Goal: Task Accomplishment & Management: Manage account settings

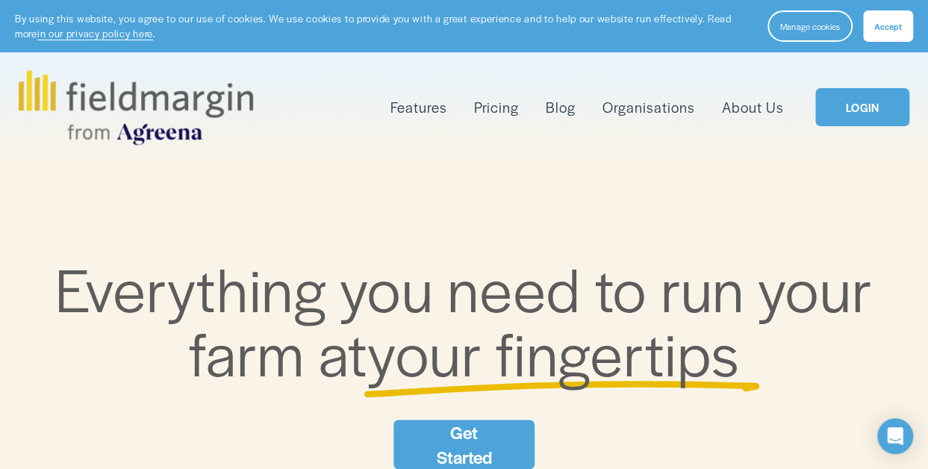
click at [881, 19] on button "Accept" at bounding box center [888, 25] width 50 height 31
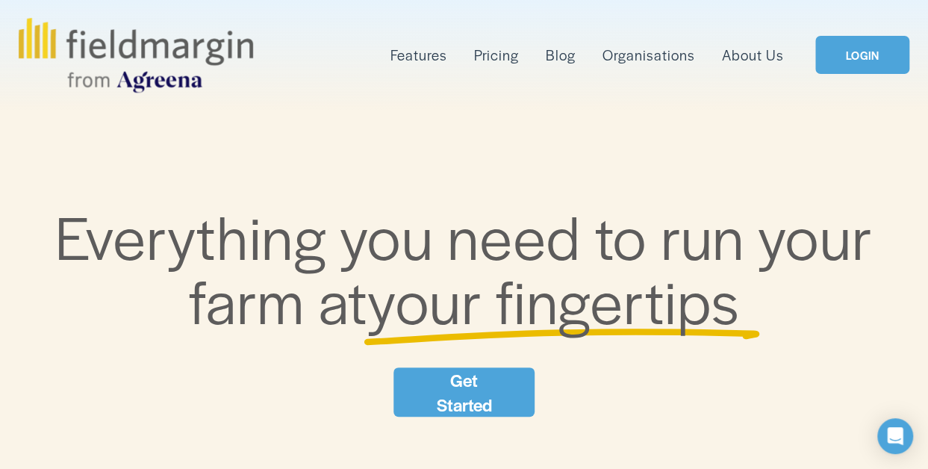
click at [857, 57] on link "LOGIN" at bounding box center [863, 55] width 94 height 38
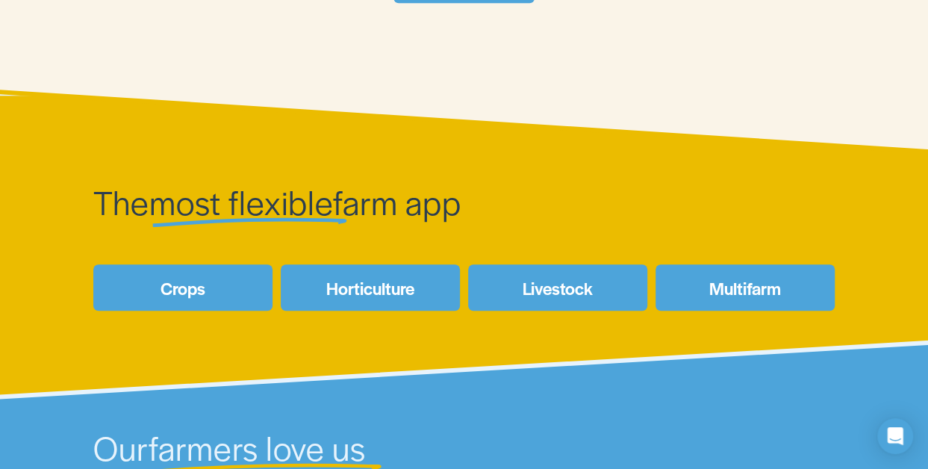
scroll to position [467, 0]
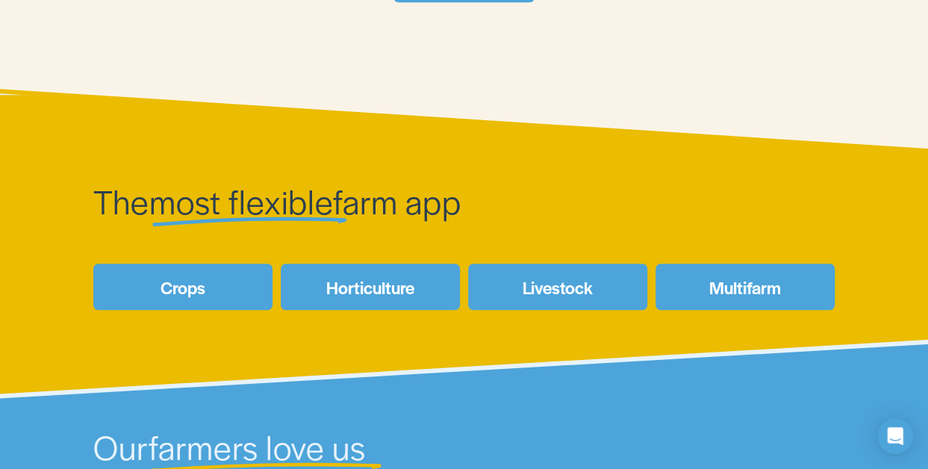
click at [170, 295] on link "Crops" at bounding box center [182, 287] width 179 height 46
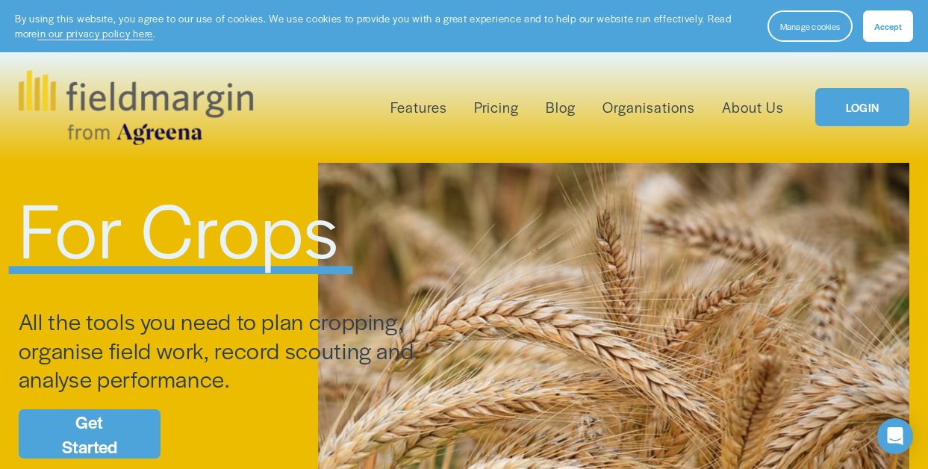
scroll to position [111, 0]
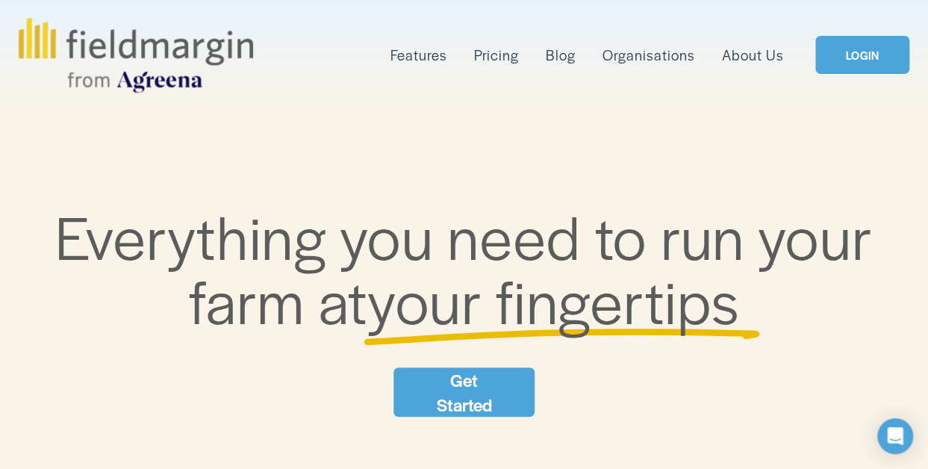
click at [477, 406] on link "Get Started" at bounding box center [465, 391] width 142 height 49
click at [466, 392] on link "Get Started" at bounding box center [465, 391] width 142 height 49
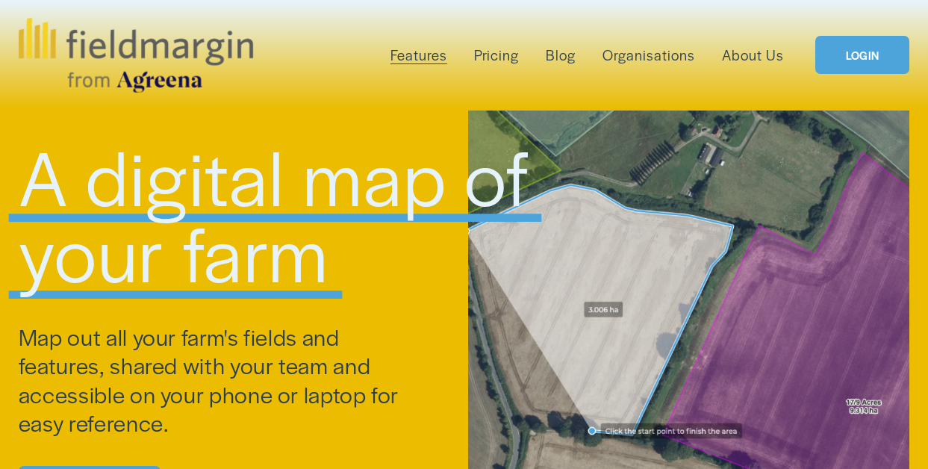
click at [863, 61] on link "LOGIN" at bounding box center [863, 55] width 94 height 38
click at [847, 58] on link "LOGIN" at bounding box center [863, 55] width 94 height 38
click at [836, 249] on div at bounding box center [688, 313] width 441 height 405
click at [601, 166] on h1 "A digital map of your farm" at bounding box center [352, 212] width 666 height 151
click at [887, 59] on link "LOGIN" at bounding box center [863, 55] width 94 height 38
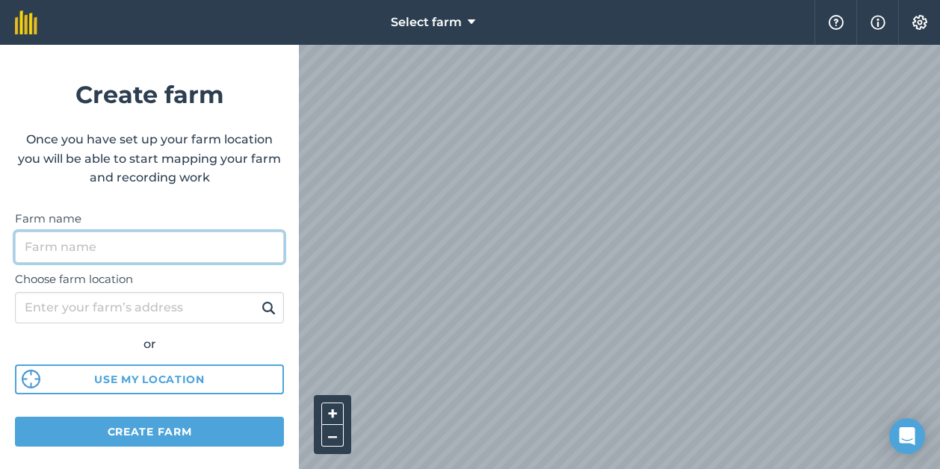
click at [59, 252] on input "Farm name" at bounding box center [149, 247] width 269 height 31
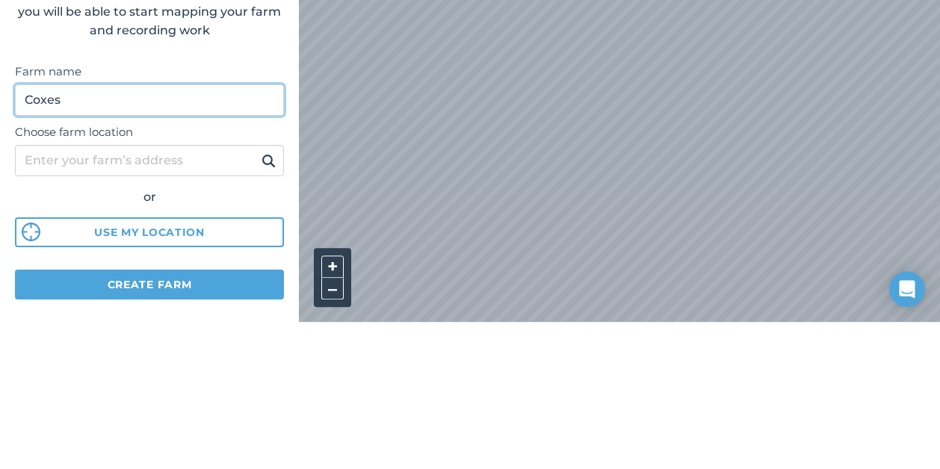
type input "Coxes"
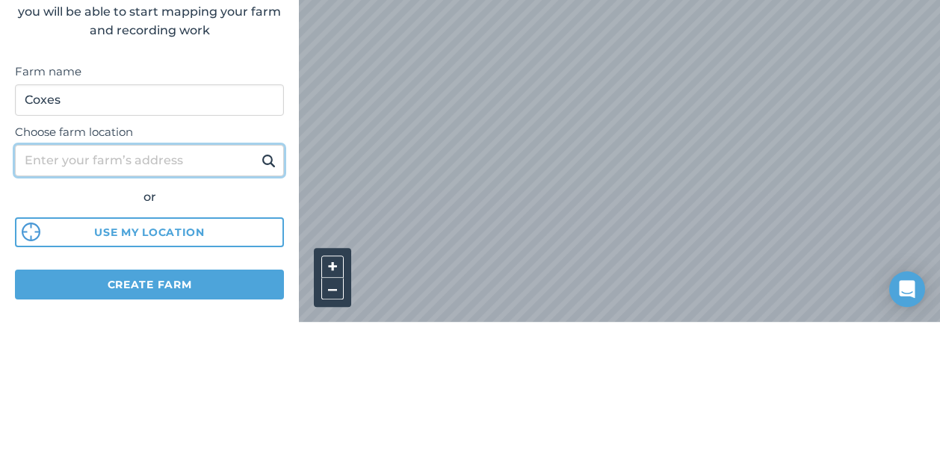
click at [64, 308] on input "Choose farm location" at bounding box center [149, 307] width 269 height 31
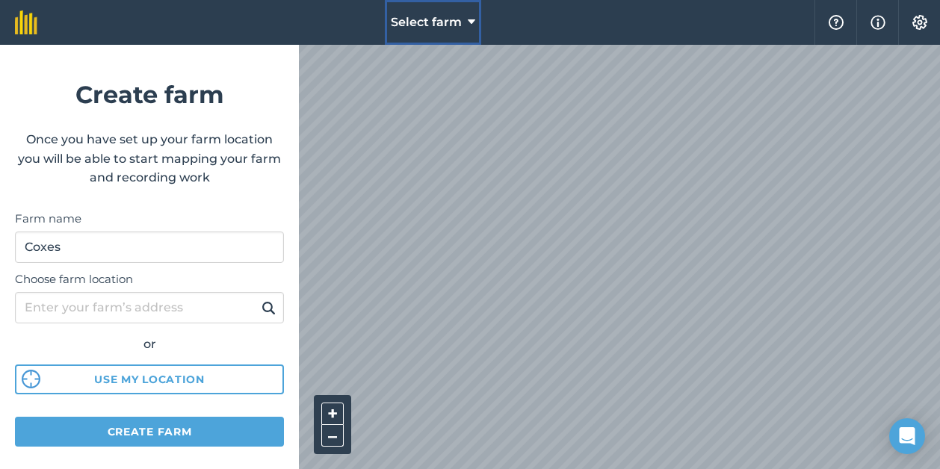
click at [454, 19] on span "Select farm" at bounding box center [426, 22] width 71 height 18
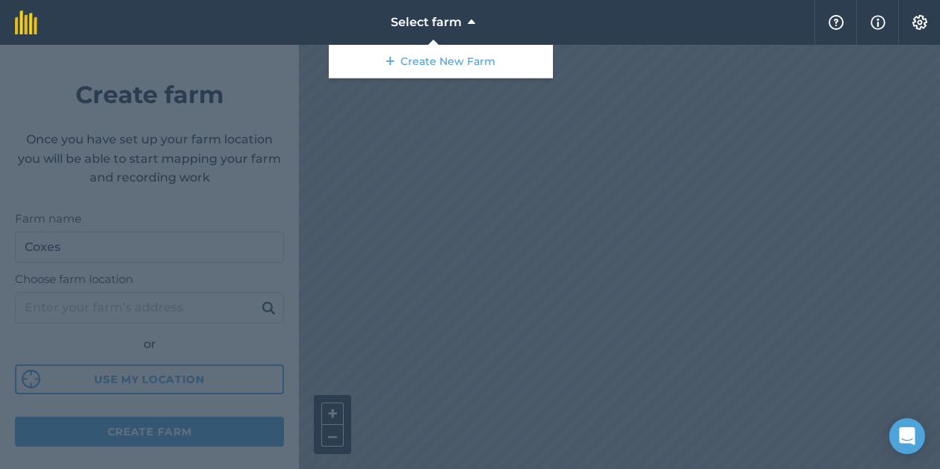
click at [577, 163] on div at bounding box center [470, 257] width 940 height 424
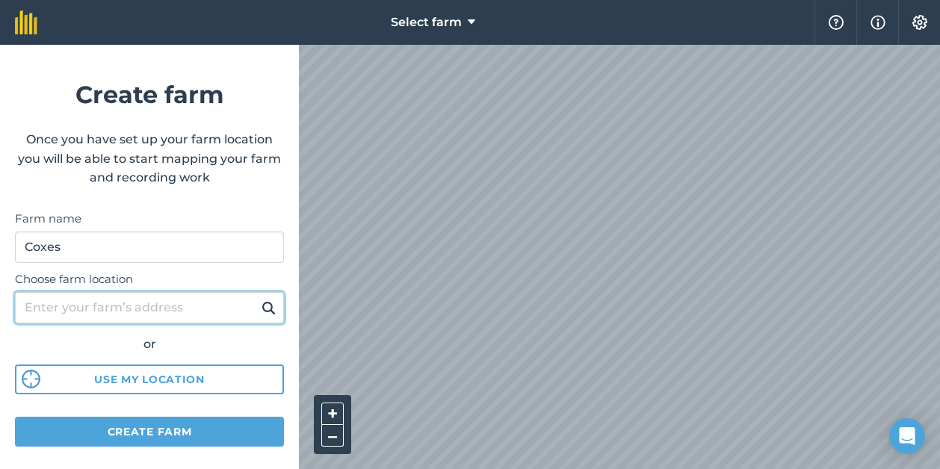
click at [149, 317] on input "Choose farm location" at bounding box center [149, 307] width 269 height 31
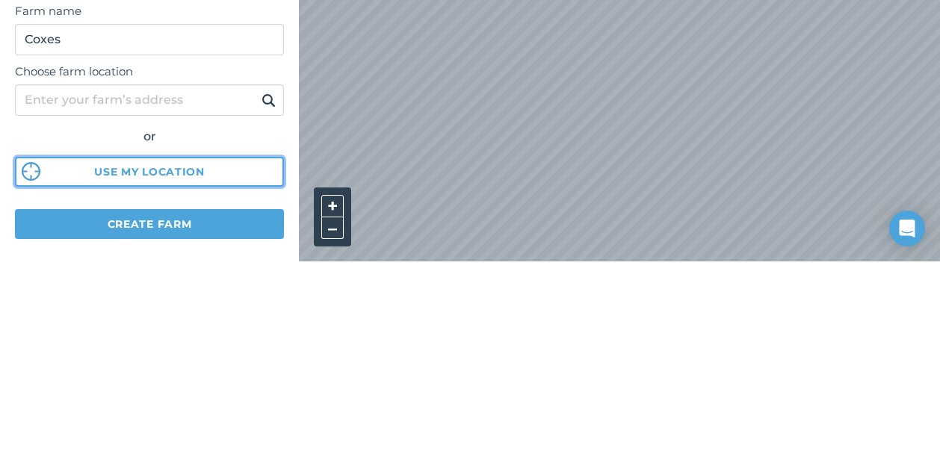
click at [209, 388] on button "Use my location" at bounding box center [149, 380] width 269 height 30
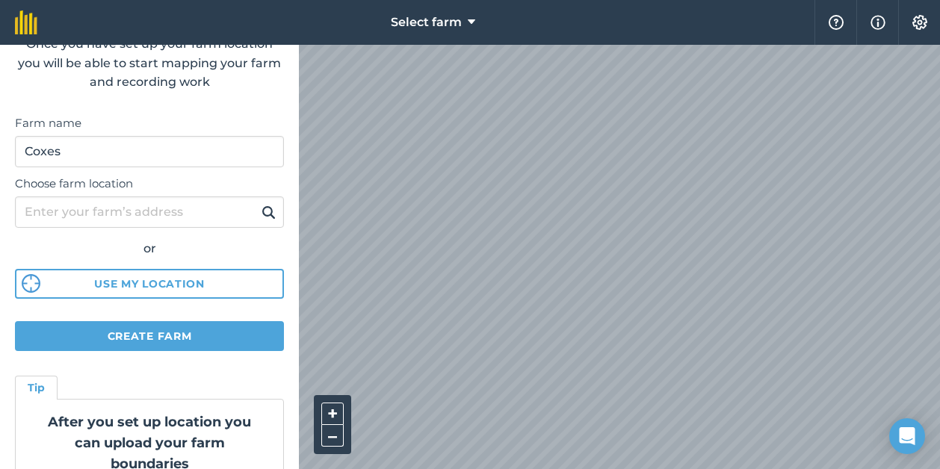
scroll to position [98, 0]
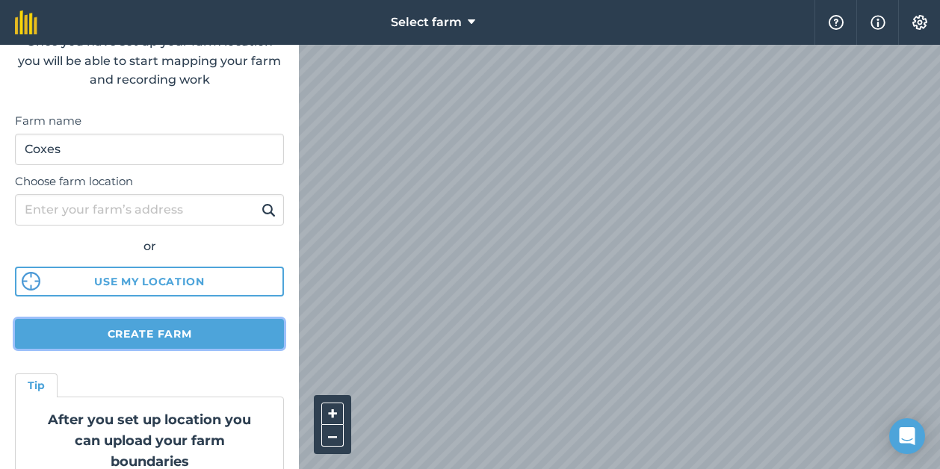
click at [186, 342] on button "Create farm" at bounding box center [149, 334] width 269 height 30
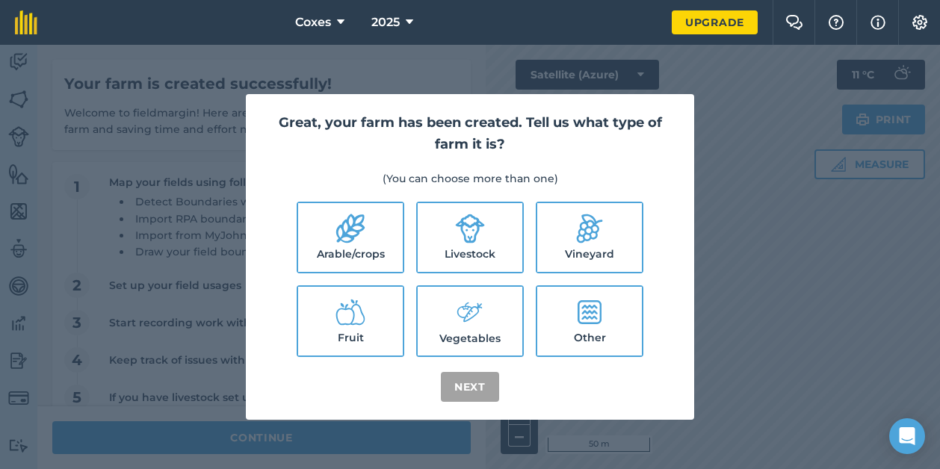
click at [356, 242] on icon at bounding box center [350, 229] width 30 height 30
checkbox input "true"
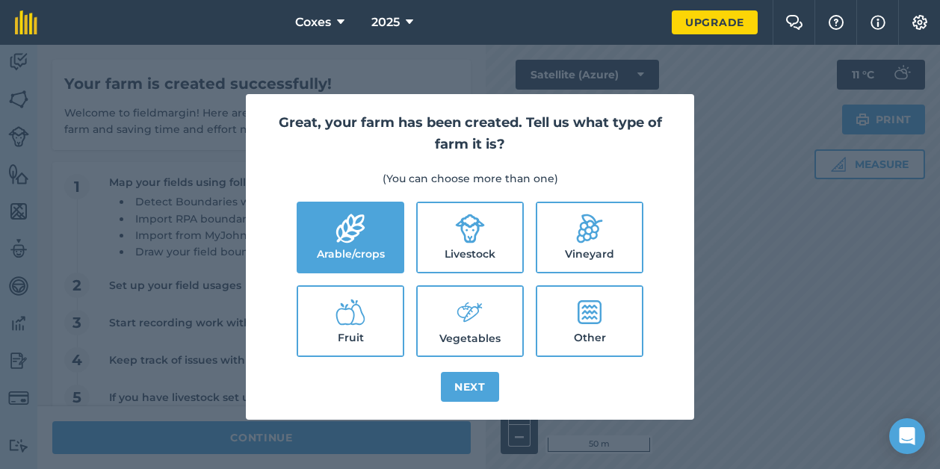
click at [441, 249] on label "Livestock" at bounding box center [470, 237] width 105 height 69
checkbox input "true"
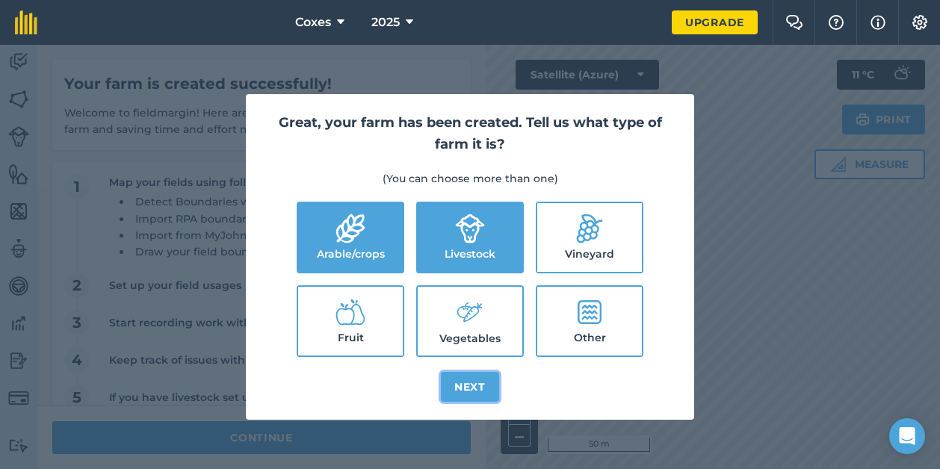
click at [463, 394] on button "Next" at bounding box center [470, 387] width 58 height 30
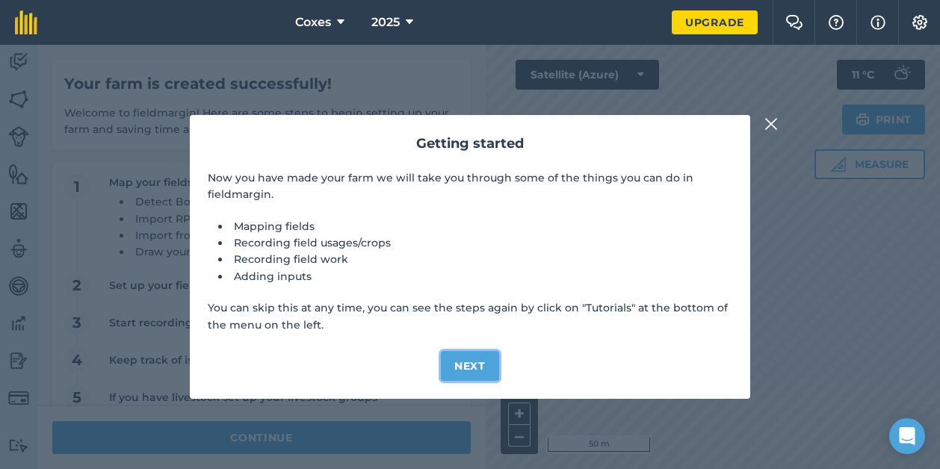
click at [472, 365] on button "Next" at bounding box center [470, 366] width 58 height 30
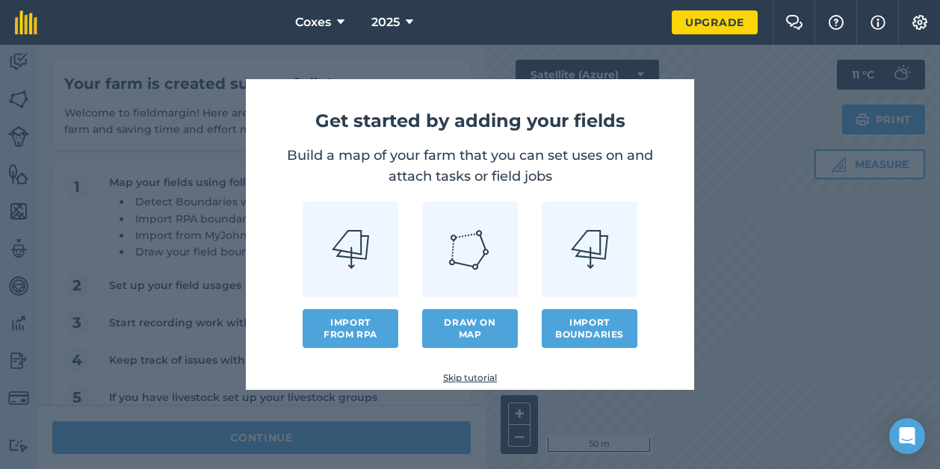
click at [496, 294] on link at bounding box center [470, 250] width 96 height 96
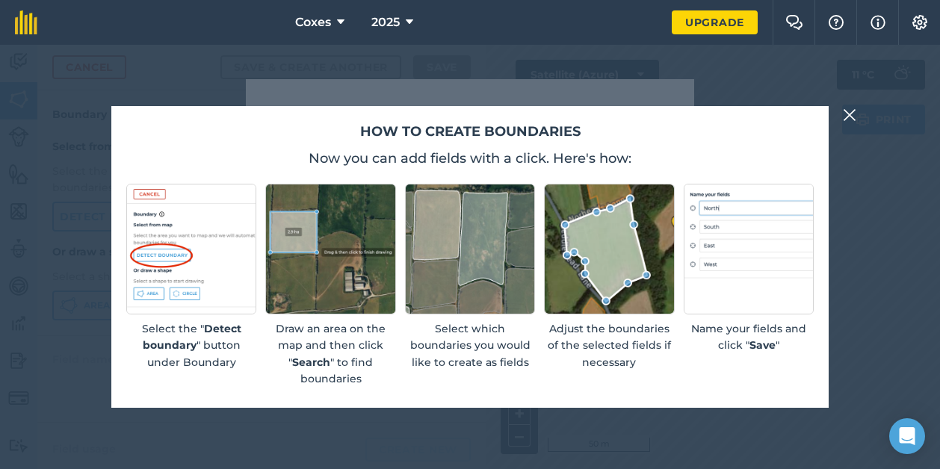
click at [852, 114] on img at bounding box center [849, 115] width 13 height 18
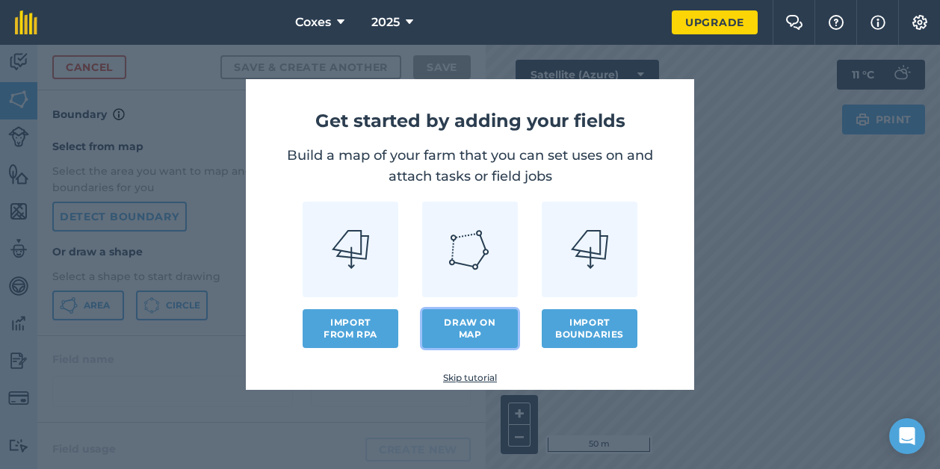
click at [480, 338] on link "Draw on map" at bounding box center [470, 328] width 96 height 39
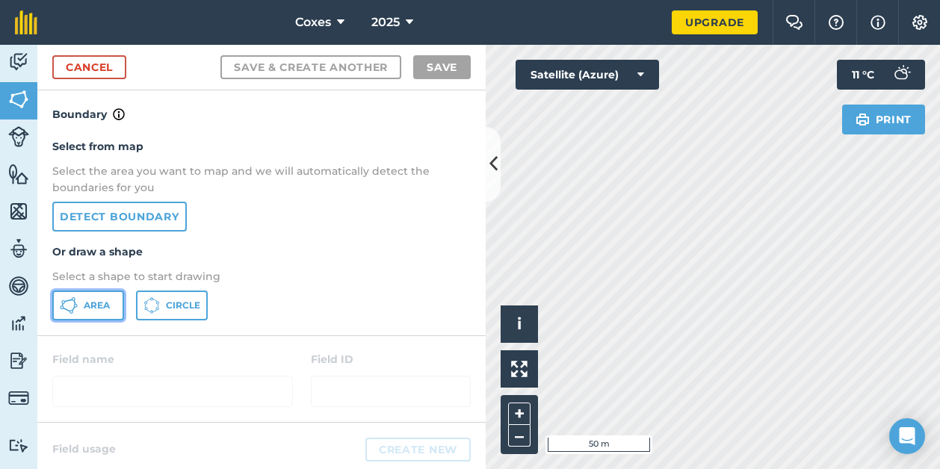
click at [71, 311] on icon at bounding box center [69, 306] width 18 height 18
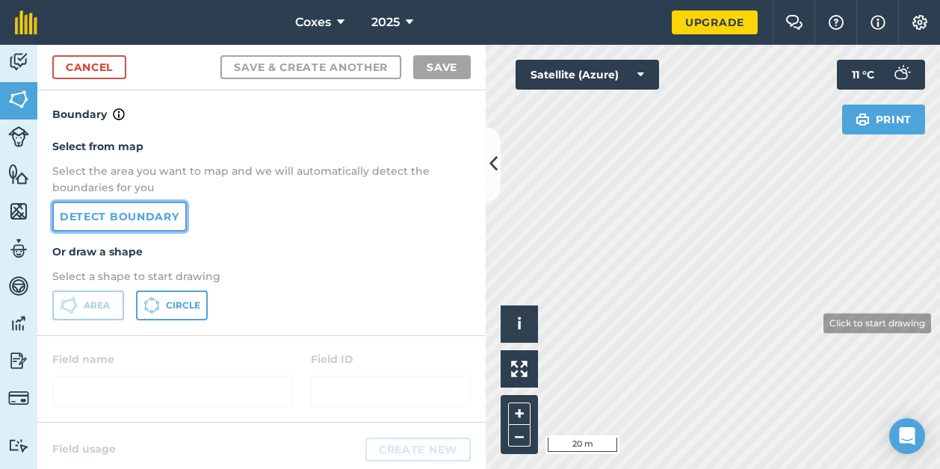
click at [134, 227] on link "Detect boundary" at bounding box center [119, 217] width 134 height 30
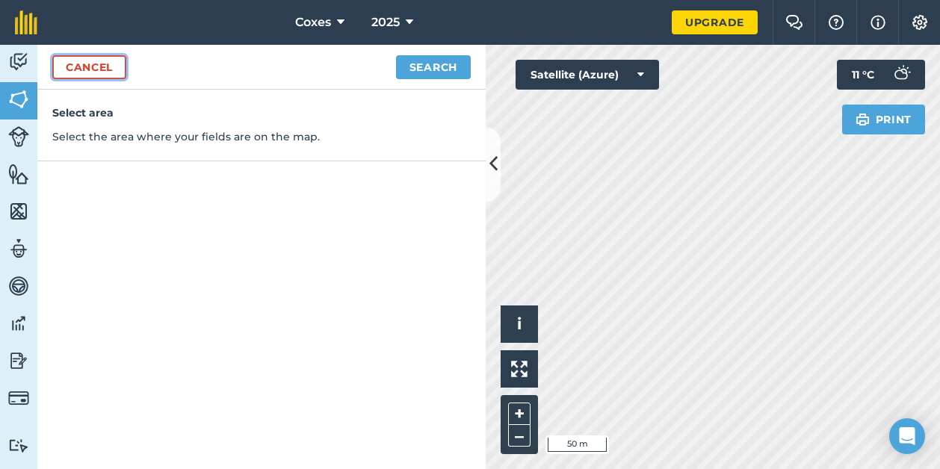
click at [103, 66] on link "Cancel" at bounding box center [89, 67] width 74 height 24
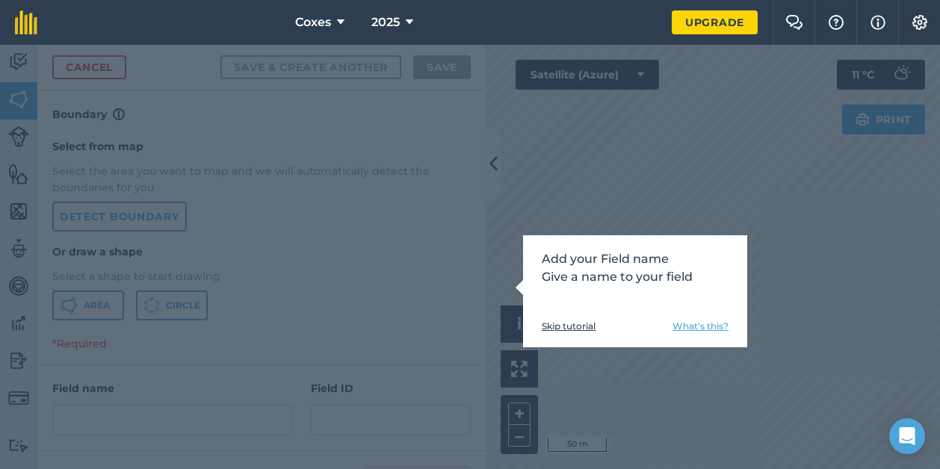
click at [784, 187] on div "Add your Field name Give a name to your field Skip tutorial What's this?" at bounding box center [470, 257] width 940 height 424
click at [718, 329] on link "What's this?" at bounding box center [700, 326] width 56 height 12
click at [578, 329] on link "Skip tutorial" at bounding box center [569, 326] width 54 height 12
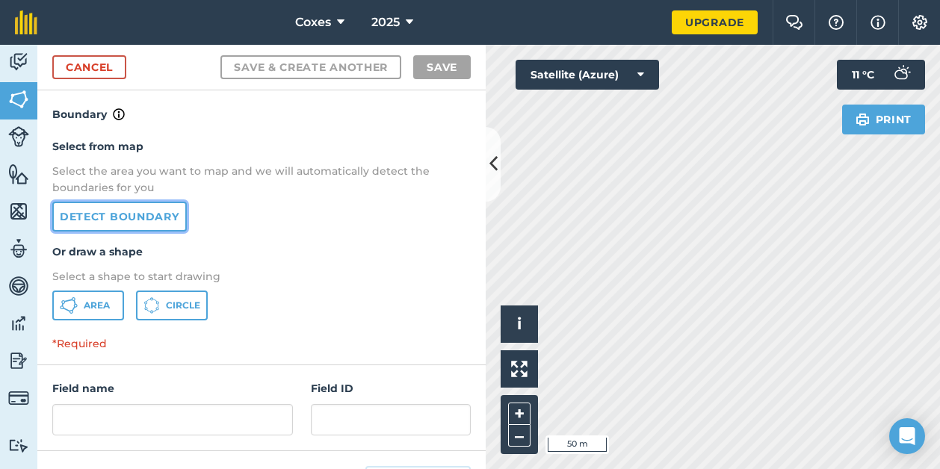
click at [133, 226] on link "Detect boundary" at bounding box center [119, 217] width 134 height 30
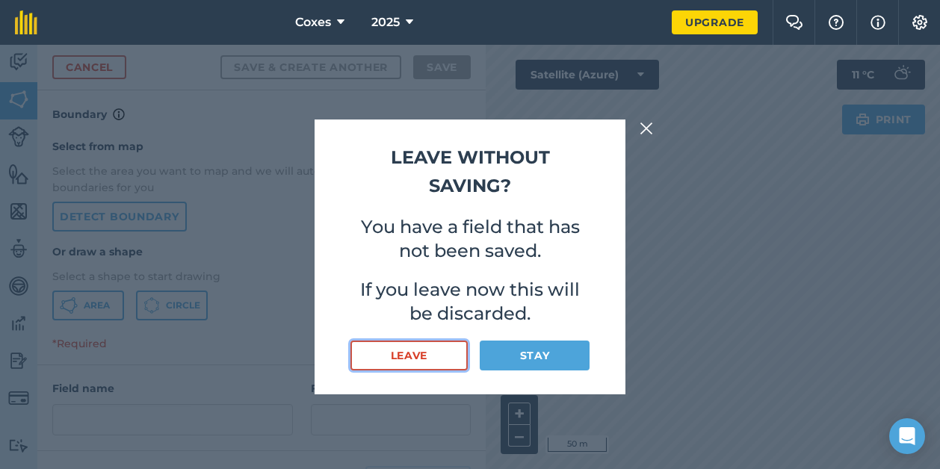
click at [442, 348] on button "Leave" at bounding box center [408, 356] width 117 height 30
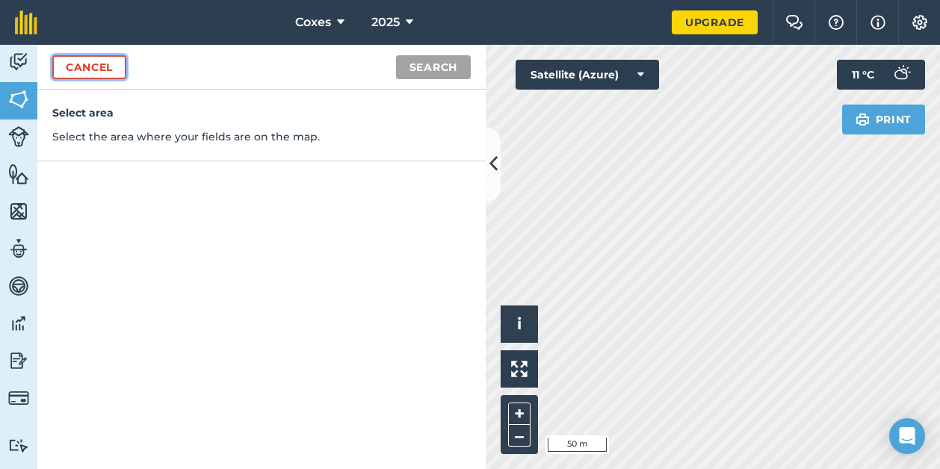
click at [103, 63] on link "Cancel" at bounding box center [89, 67] width 74 height 24
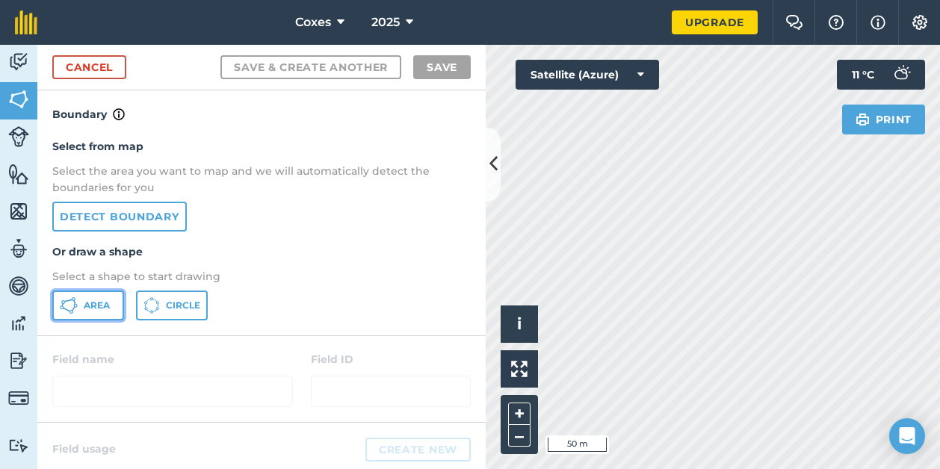
click at [93, 313] on button "Area" at bounding box center [88, 306] width 72 height 30
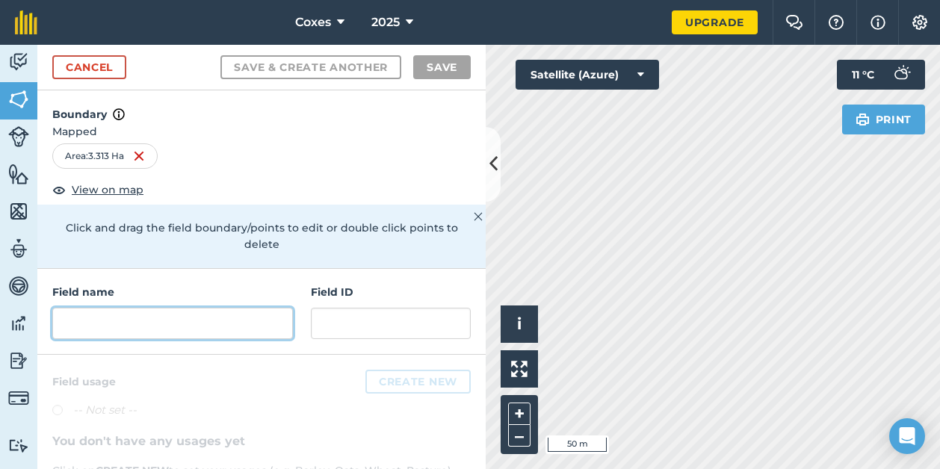
click at [202, 319] on input "text" at bounding box center [172, 323] width 241 height 31
click at [111, 321] on input "text" at bounding box center [172, 323] width 241 height 31
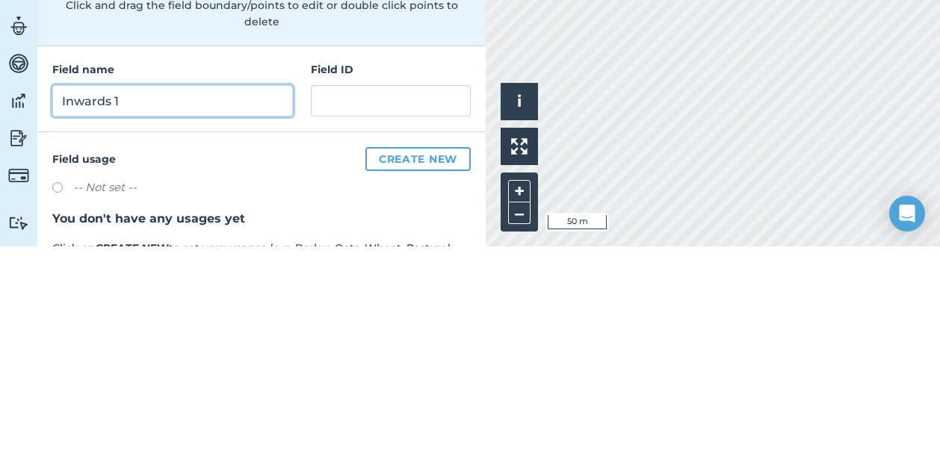
type input "Inwards 1"
click at [220, 55] on button "Save & Create Another" at bounding box center [310, 67] width 181 height 24
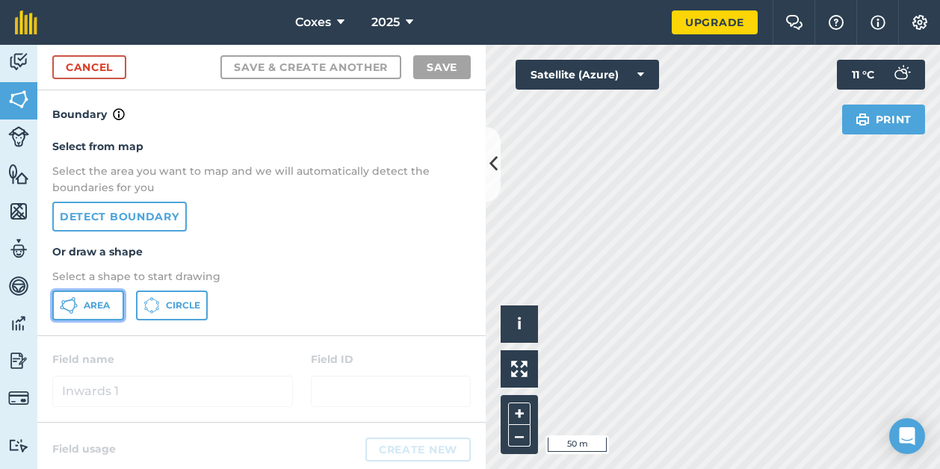
click at [82, 304] on button "Area" at bounding box center [88, 306] width 72 height 30
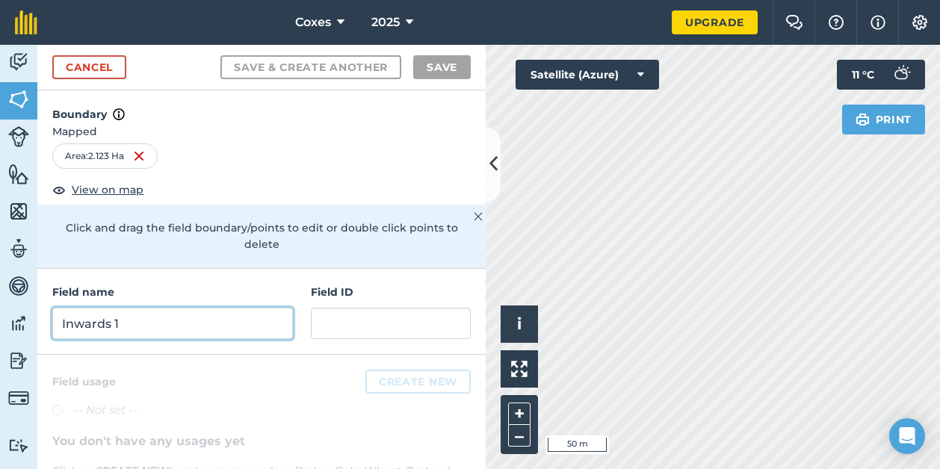
click at [180, 320] on input "Inwards 1" at bounding box center [172, 323] width 241 height 31
click at [93, 333] on input "Inwards 1" at bounding box center [172, 323] width 241 height 31
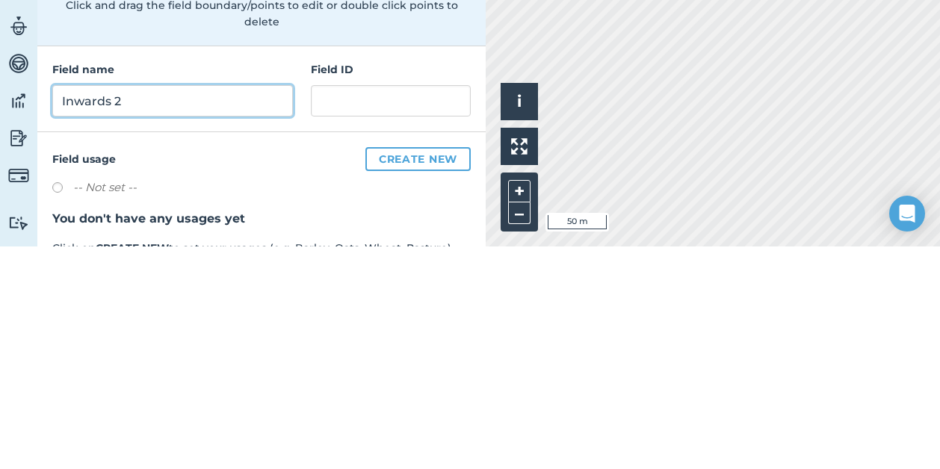
type input "Inwards 2"
click at [183, 382] on h4 "Field usage Create new" at bounding box center [261, 382] width 418 height 24
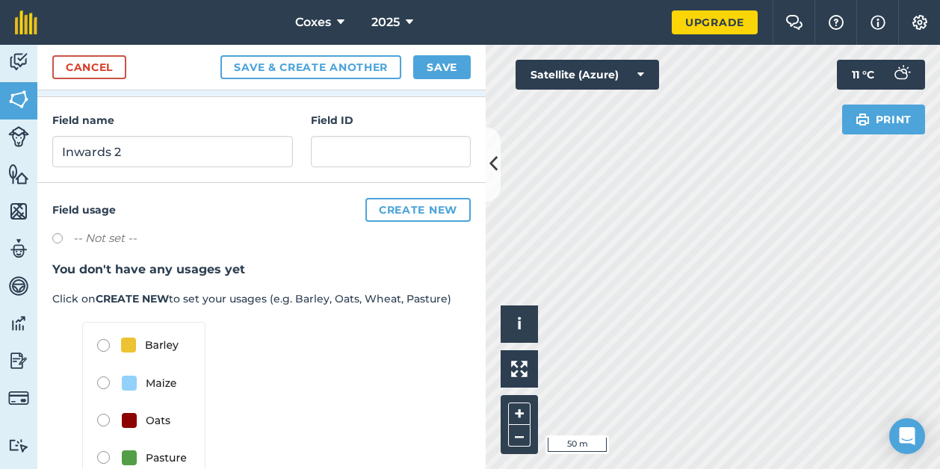
scroll to position [208, 0]
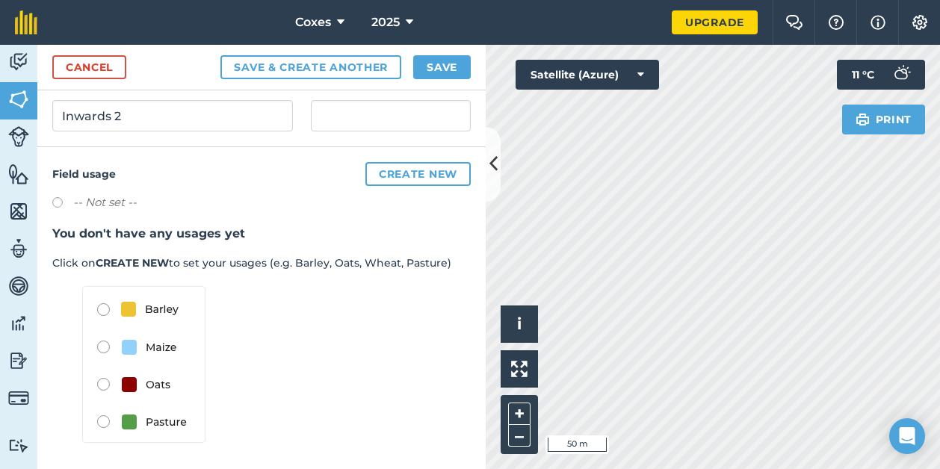
click at [103, 314] on img at bounding box center [143, 364] width 123 height 157
click at [103, 305] on img at bounding box center [143, 364] width 123 height 157
click at [433, 177] on button "Create new" at bounding box center [417, 174] width 105 height 24
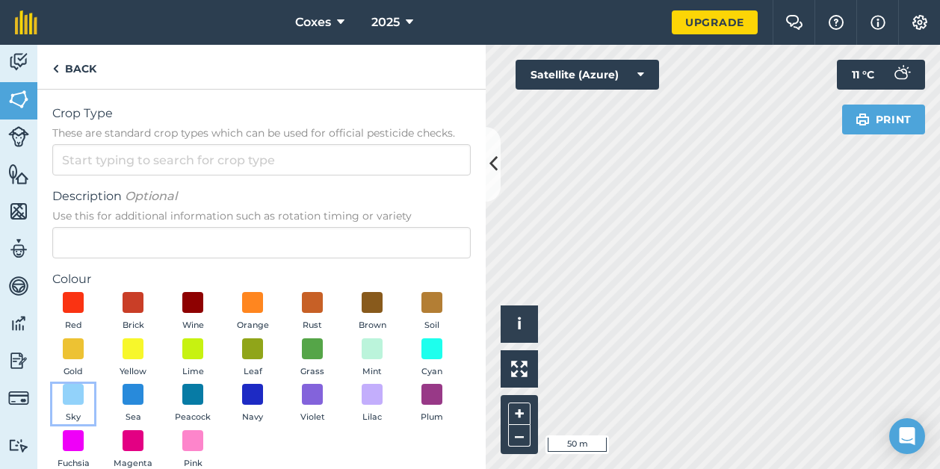
click at [84, 391] on span at bounding box center [73, 394] width 21 height 21
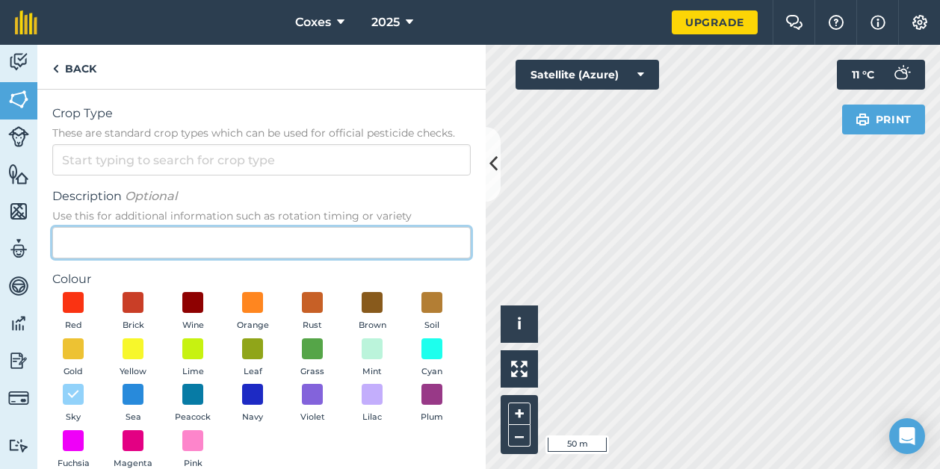
click at [153, 261] on form "Crop Type These are standard crop types which can be used for official pesticid…" at bounding box center [261, 319] width 418 height 428
click at [155, 250] on input "Description Optional Use this for additional information such as rotation timin…" at bounding box center [261, 242] width 418 height 31
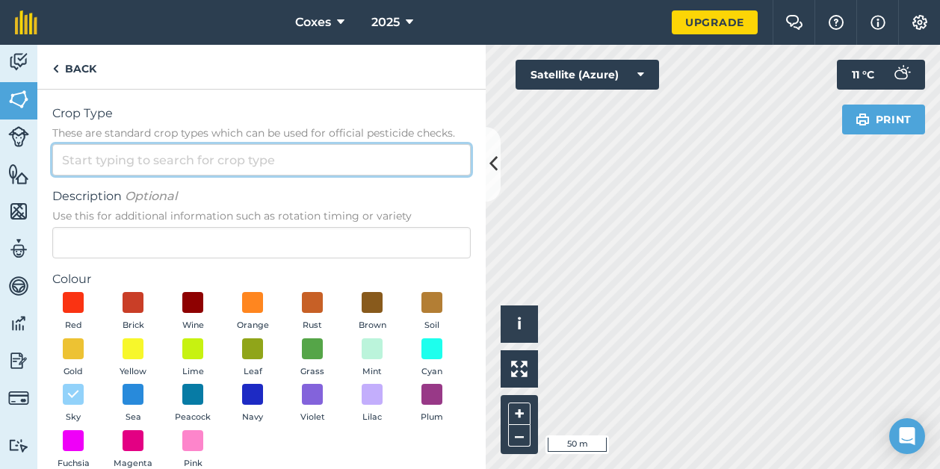
click at [73, 160] on input "Crop Type These are standard crop types which can be used for official pesticid…" at bounding box center [261, 159] width 418 height 31
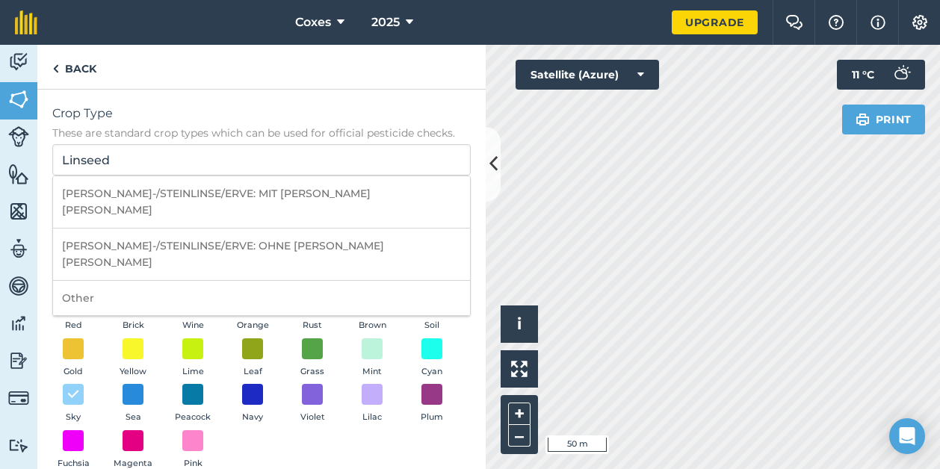
click at [91, 281] on li "Other" at bounding box center [261, 298] width 417 height 35
type input "Other"
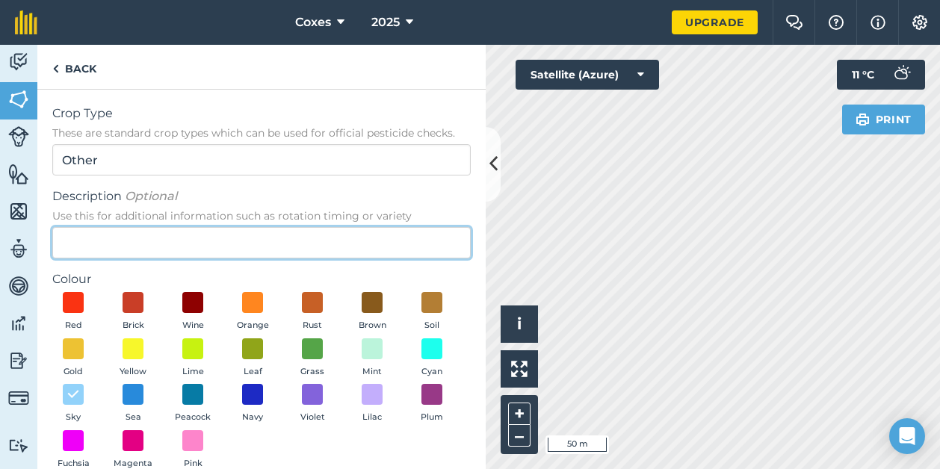
click at [153, 240] on input "Description Optional Use this for additional information such as rotation timin…" at bounding box center [261, 242] width 418 height 31
click at [84, 245] on input "Description Optional Use this for additional information such as rotation timin…" at bounding box center [261, 242] width 418 height 31
click at [113, 251] on input "Description Optional Use this for additional information such as rotation timin…" at bounding box center [261, 242] width 418 height 31
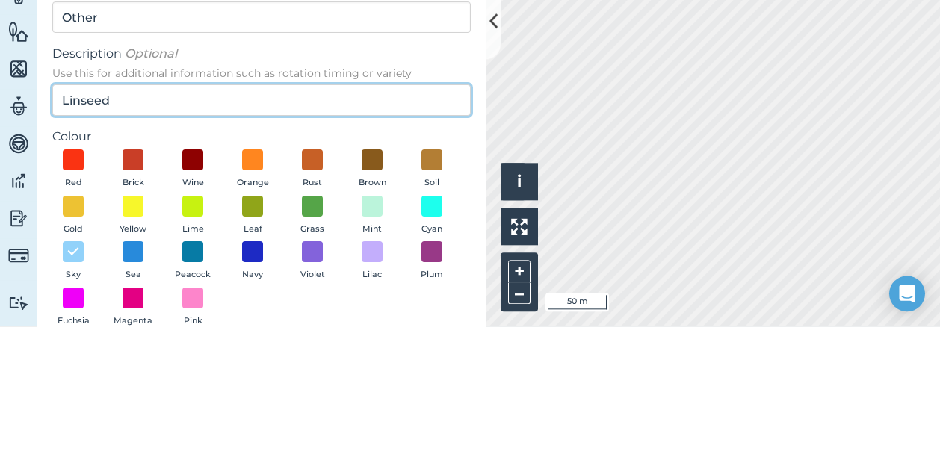
type input "Linseed"
click at [52, 292] on button "Red" at bounding box center [73, 312] width 42 height 40
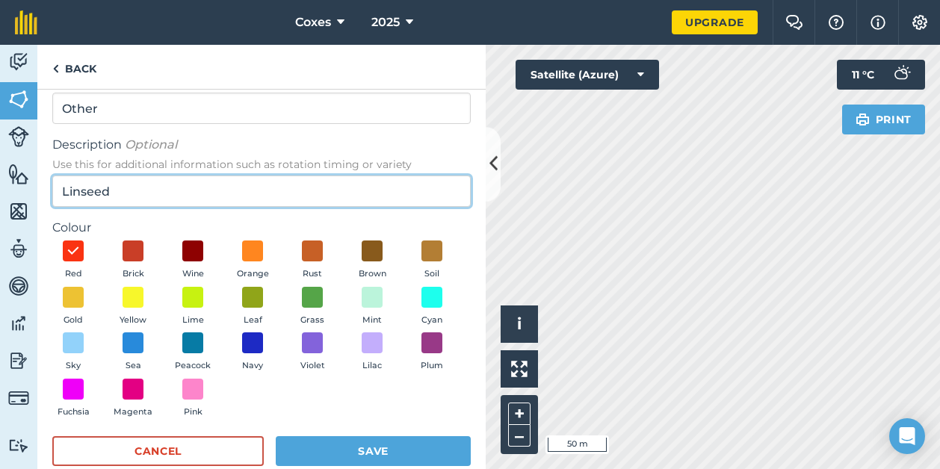
scroll to position [79, 0]
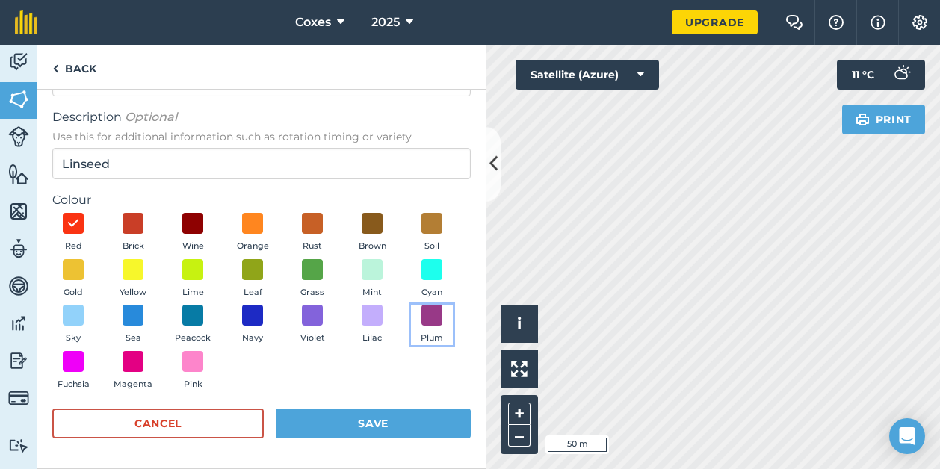
click at [421, 326] on span at bounding box center [431, 315] width 21 height 21
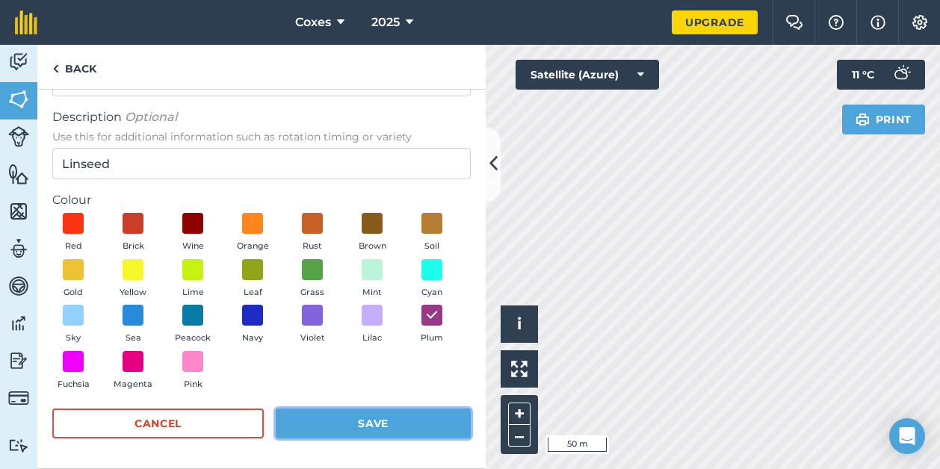
click at [400, 415] on button "Save" at bounding box center [373, 424] width 195 height 30
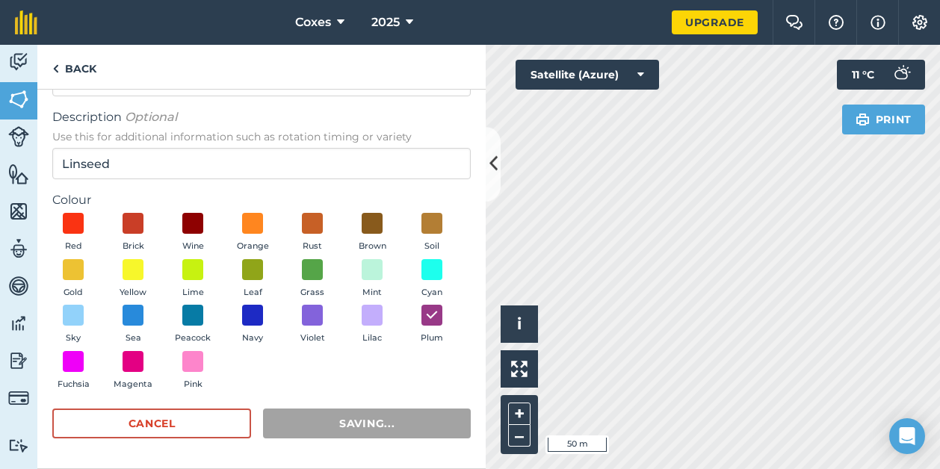
scroll to position [0, 0]
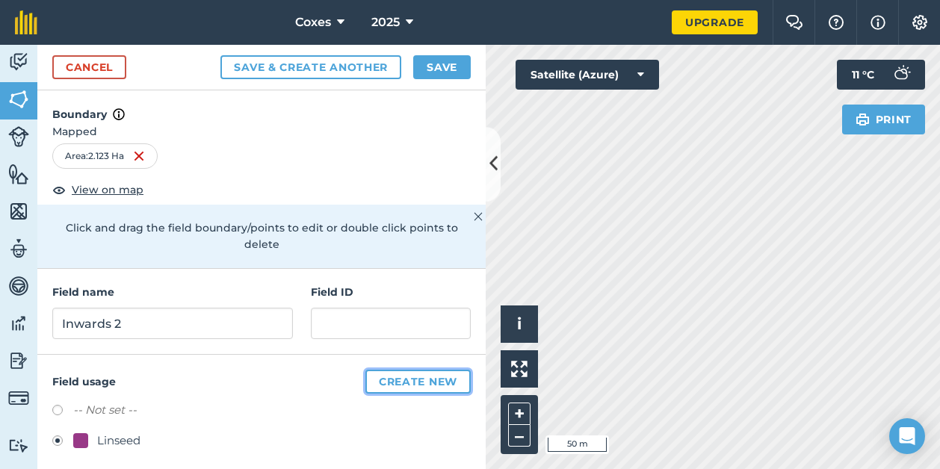
click at [418, 370] on button "Create new" at bounding box center [417, 382] width 105 height 24
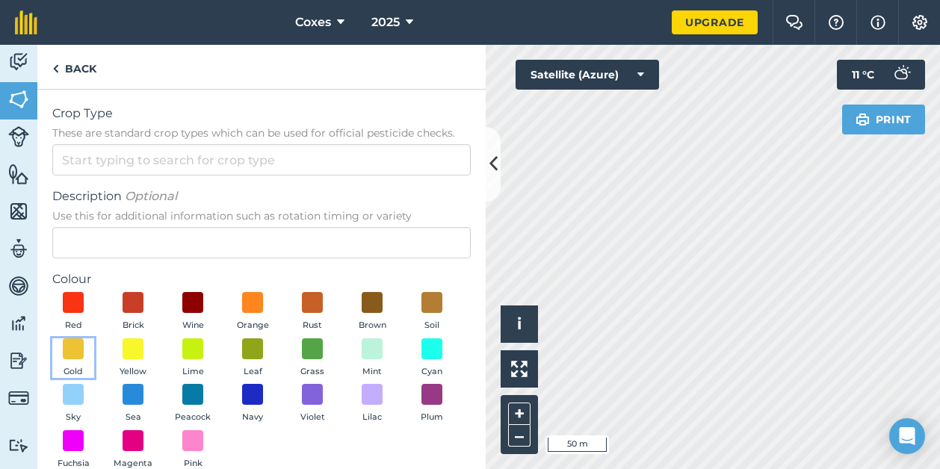
click at [84, 349] on span at bounding box center [73, 348] width 21 height 21
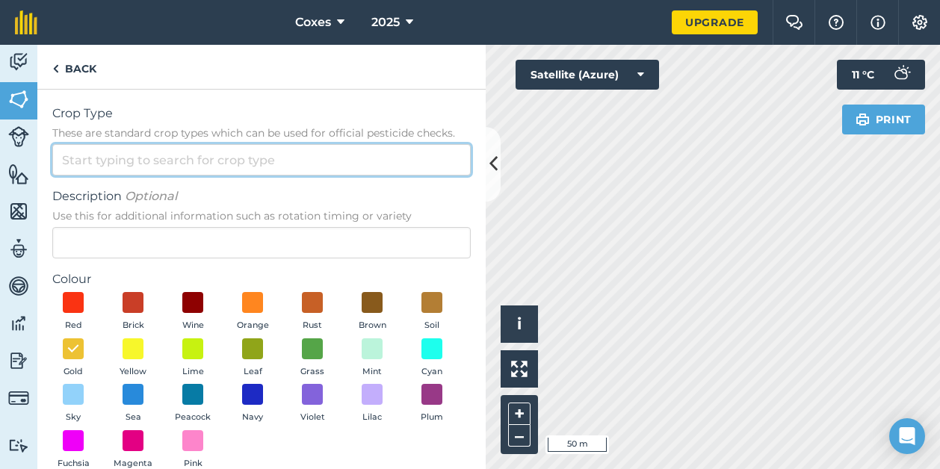
click at [148, 167] on input "Crop Type These are standard crop types which can be used for official pesticid…" at bounding box center [261, 159] width 418 height 31
click at [79, 166] on input "Crop Type These are standard crop types which can be used for official pesticid…" at bounding box center [261, 159] width 418 height 31
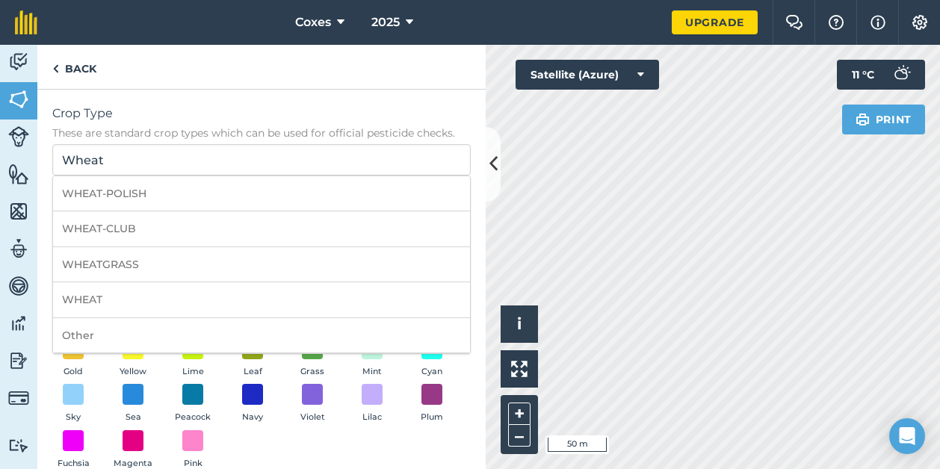
click at [143, 298] on li "WHEAT" at bounding box center [261, 299] width 417 height 35
type input "WHEAT"
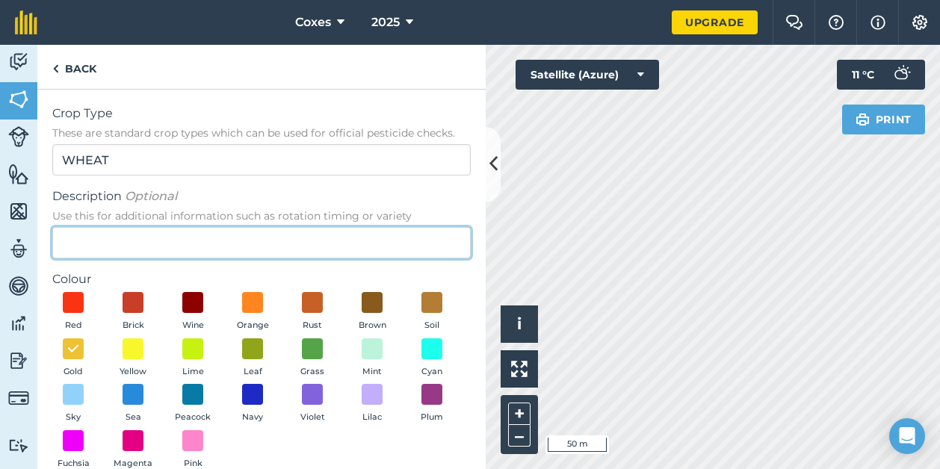
click at [131, 240] on input "Description Optional Use this for additional information such as rotation timin…" at bounding box center [261, 242] width 418 height 31
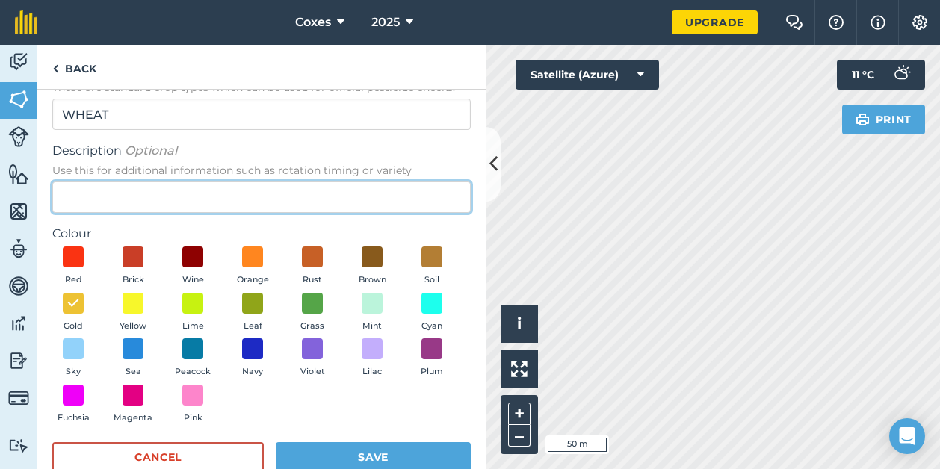
scroll to position [79, 0]
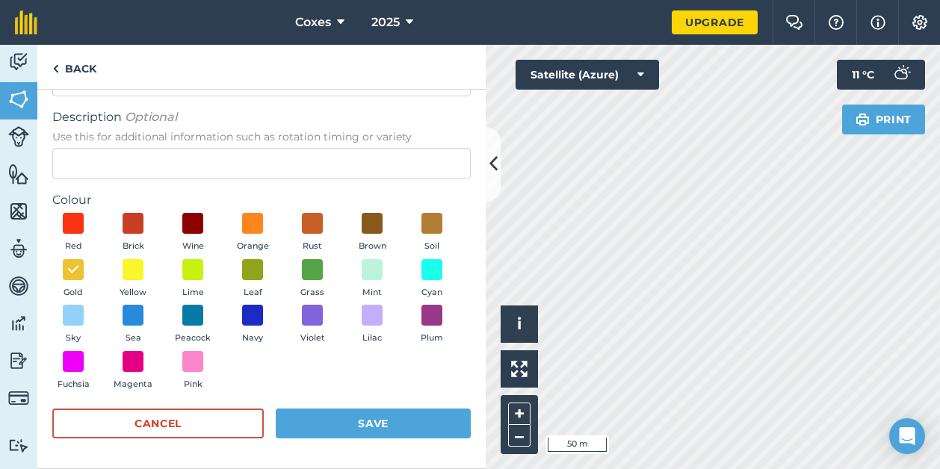
click at [403, 402] on form "Crop Type These are standard crop types which can be used for official pesticid…" at bounding box center [261, 239] width 418 height 428
click at [401, 414] on button "Save" at bounding box center [373, 424] width 195 height 30
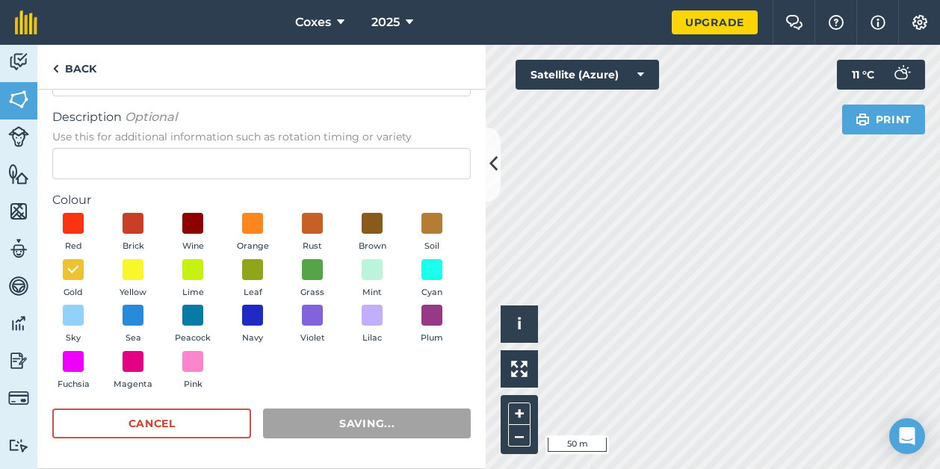
radio input "false"
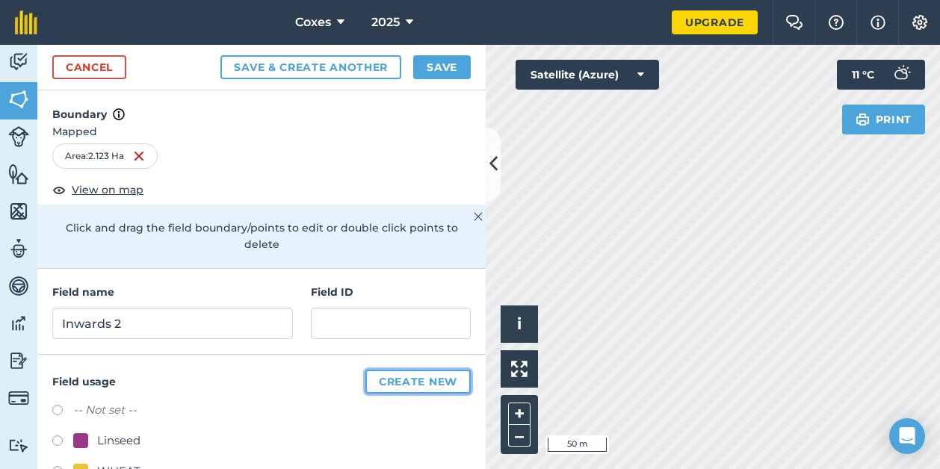
click at [403, 377] on button "Create new" at bounding box center [417, 382] width 105 height 24
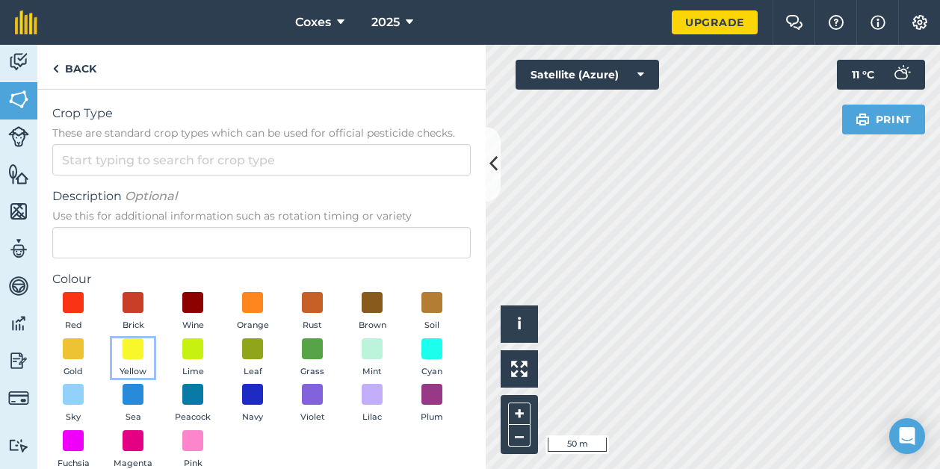
click at [143, 354] on span at bounding box center [132, 348] width 21 height 21
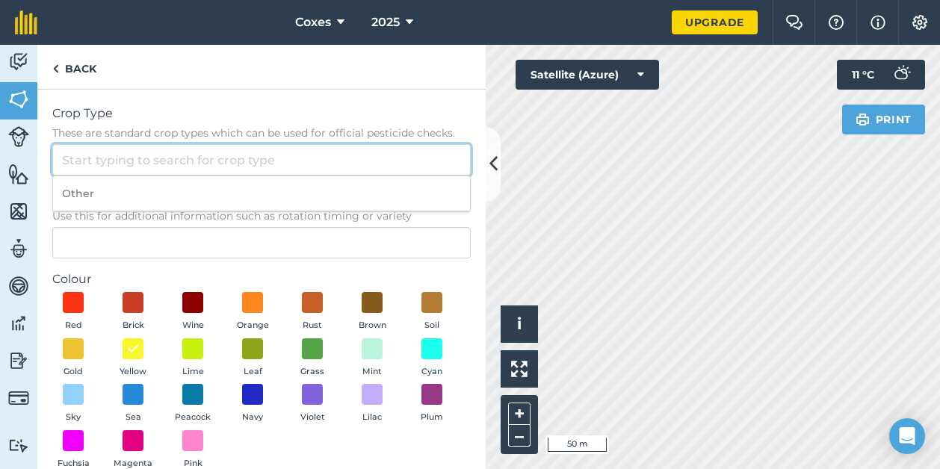
click at [185, 164] on input "Crop Type These are standard crop types which can be used for official pesticid…" at bounding box center [261, 159] width 418 height 31
click at [81, 158] on input "Crop Type These are standard crop types which can be used for official pesticid…" at bounding box center [261, 159] width 418 height 31
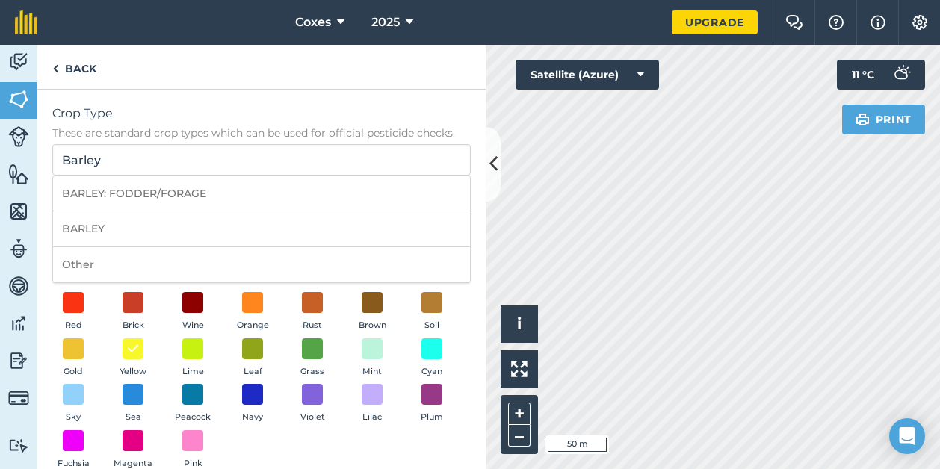
click at [142, 235] on li "BARLEY" at bounding box center [261, 228] width 417 height 35
type input "BARLEY"
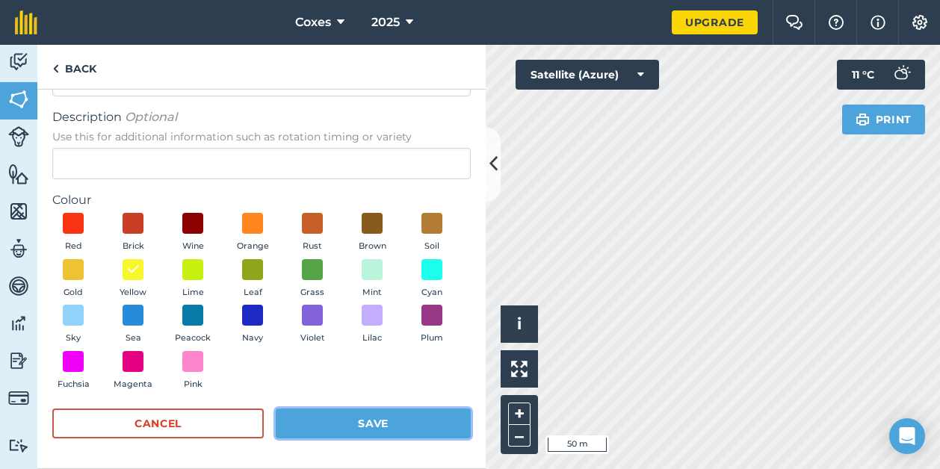
click at [404, 412] on button "Save" at bounding box center [373, 424] width 195 height 30
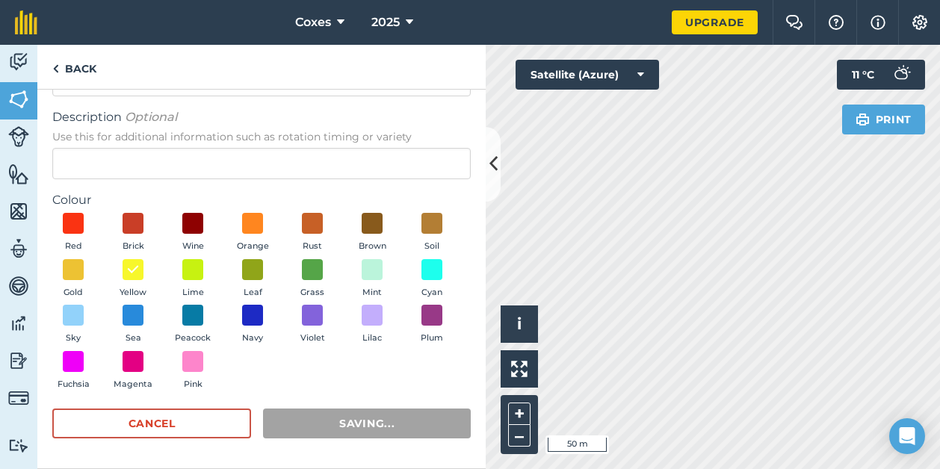
radio input "false"
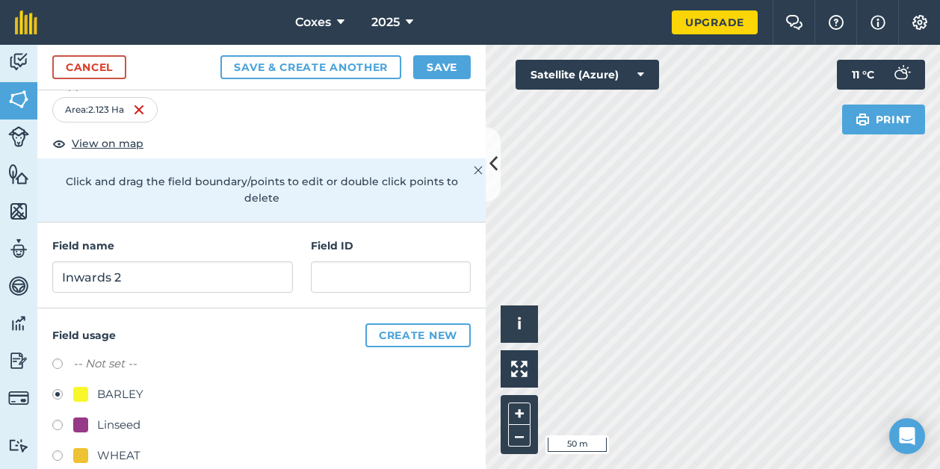
scroll to position [69, 0]
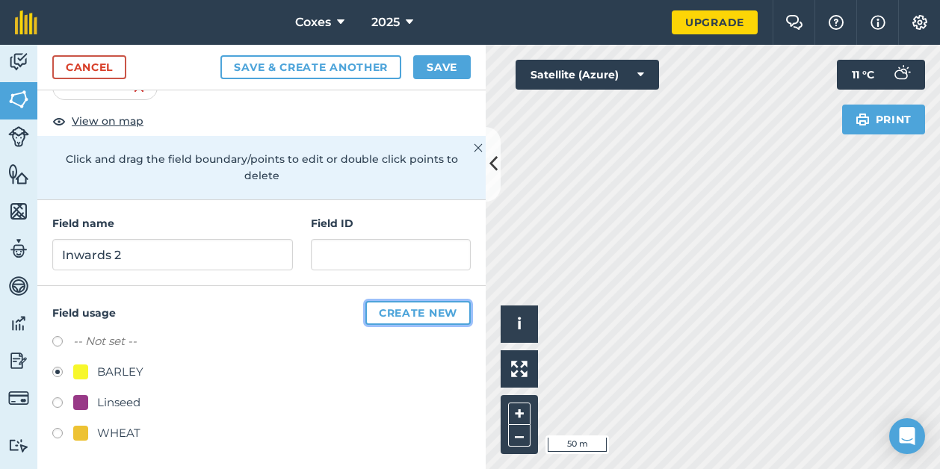
click at [405, 305] on button "Create new" at bounding box center [417, 313] width 105 height 24
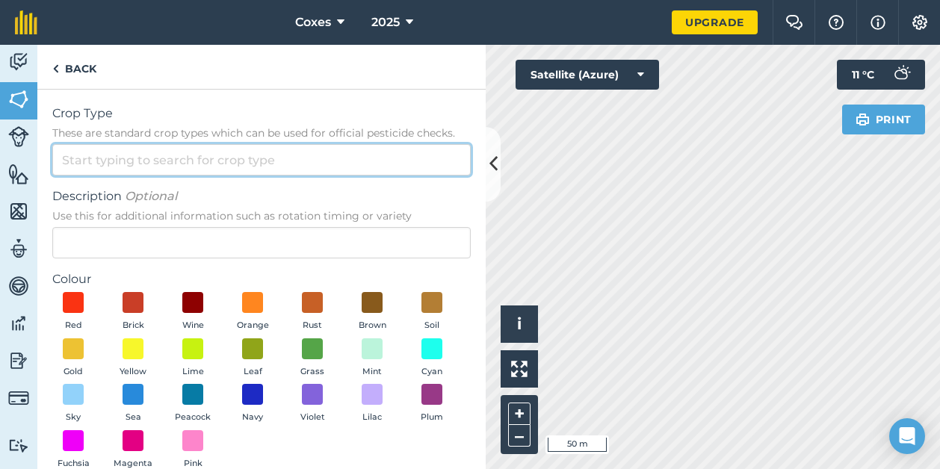
click at [158, 162] on input "Crop Type These are standard crop types which can be used for official pesticid…" at bounding box center [261, 159] width 418 height 31
click at [83, 162] on input "Crop Type These are standard crop types which can be used for official pesticid…" at bounding box center [261, 159] width 418 height 31
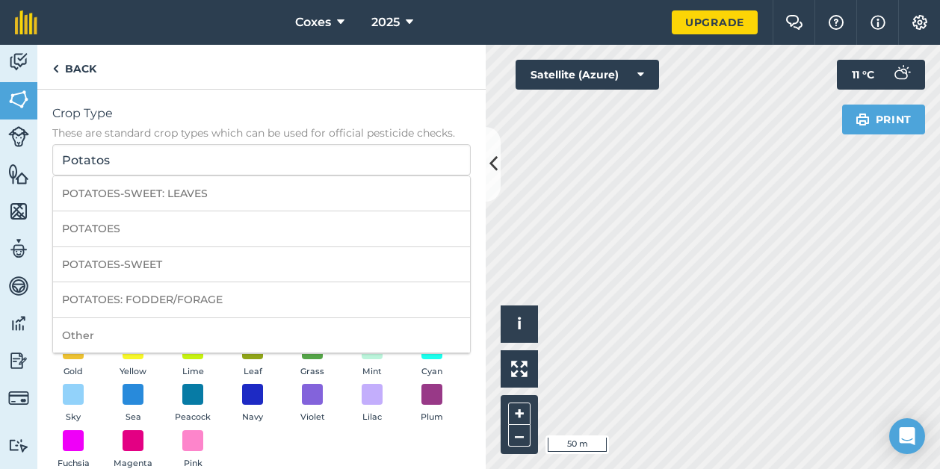
click at [144, 227] on li "POTATOES" at bounding box center [261, 228] width 417 height 35
type input "POTATOES"
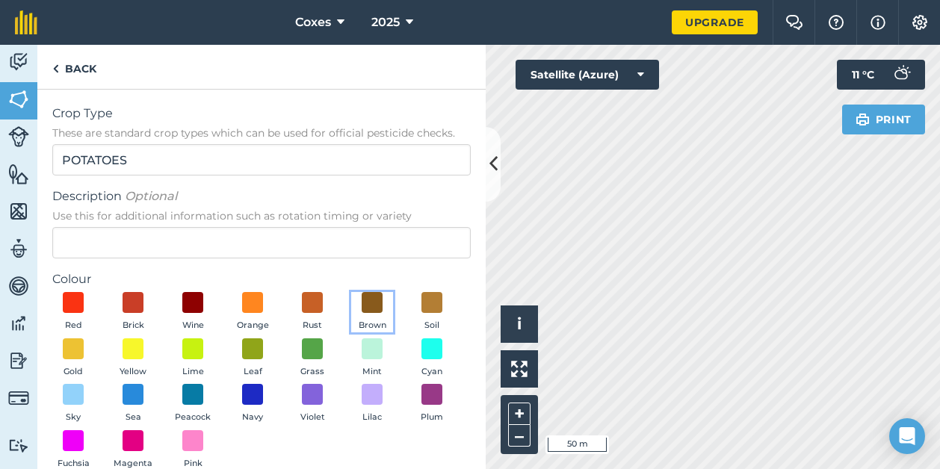
click at [369, 306] on span at bounding box center [372, 302] width 21 height 21
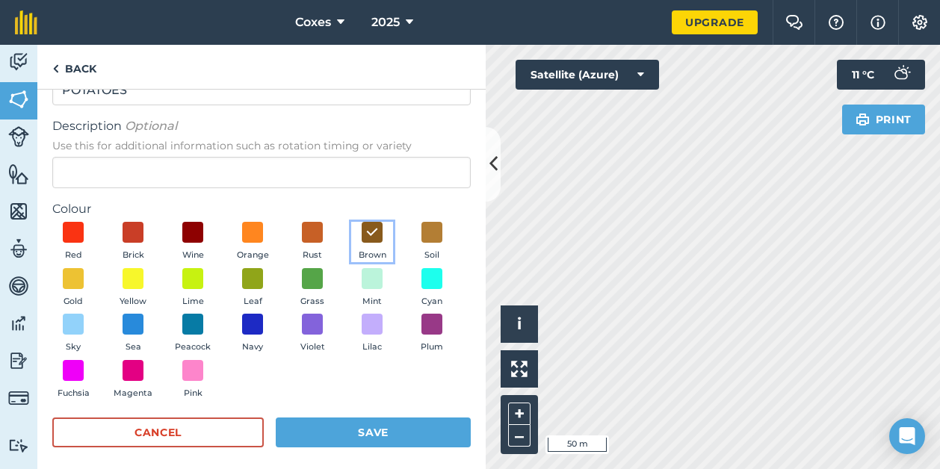
scroll to position [79, 0]
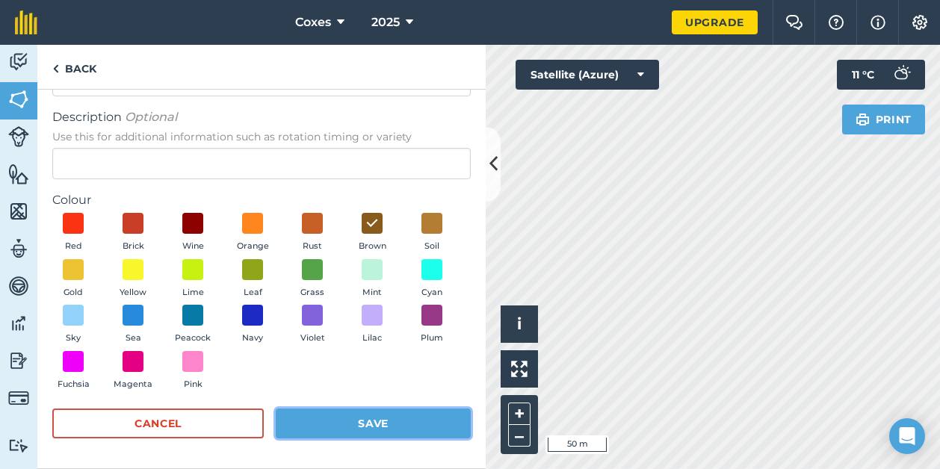
click at [406, 412] on button "Save" at bounding box center [373, 424] width 195 height 30
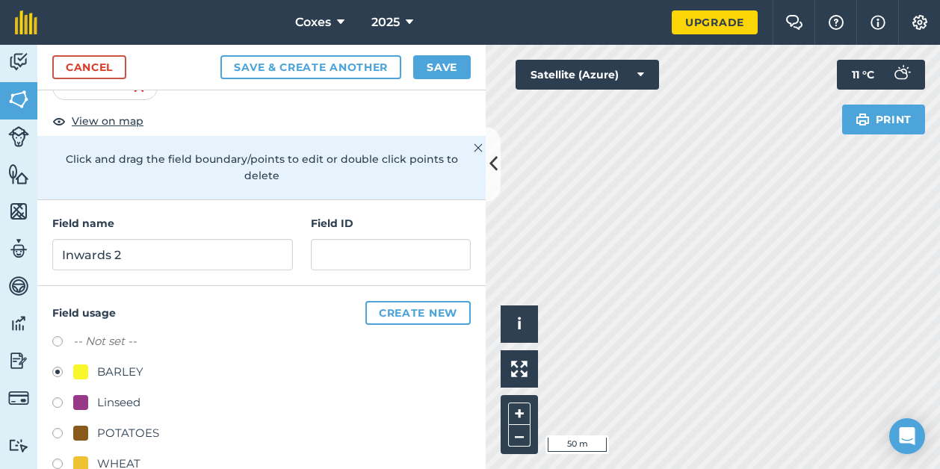
radio input "false"
radio input "true"
click at [412, 307] on button "Create new" at bounding box center [417, 313] width 105 height 24
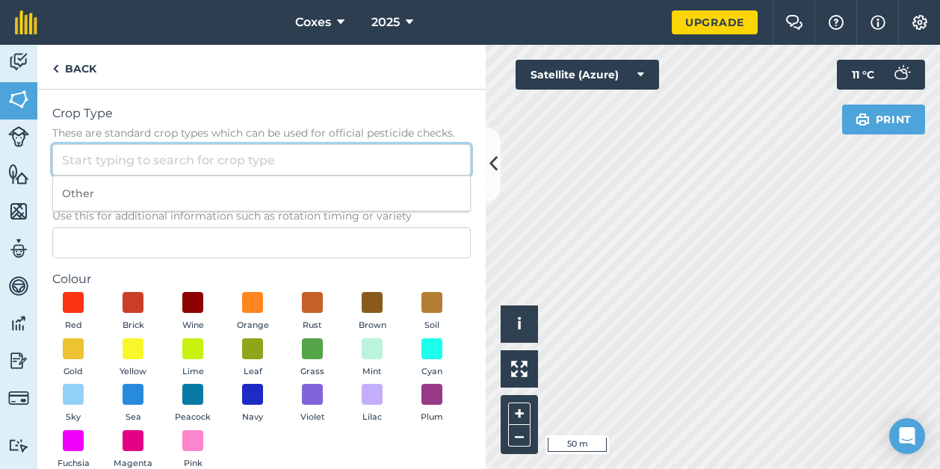
click at [173, 161] on input "Crop Type These are standard crop types which can be used for official pesticid…" at bounding box center [261, 159] width 418 height 31
click at [101, 163] on input "Crop Type These are standard crop types which can be used for official pesticid…" at bounding box center [261, 159] width 418 height 31
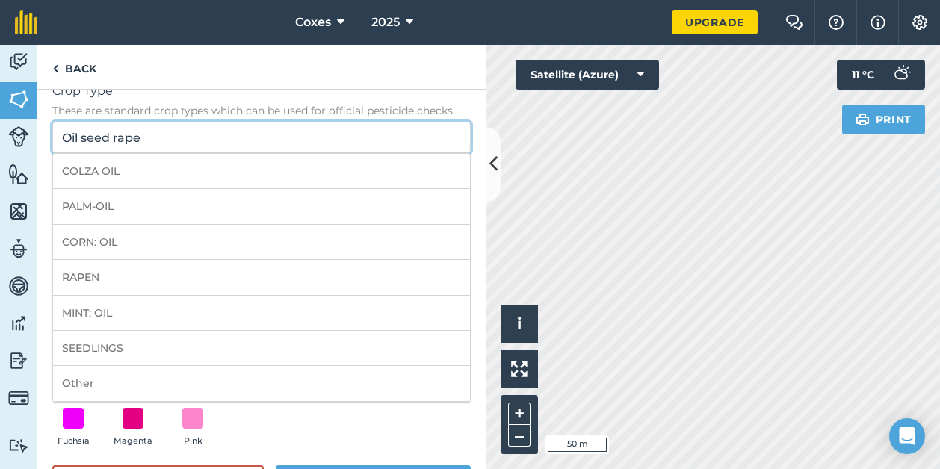
scroll to position [0, 0]
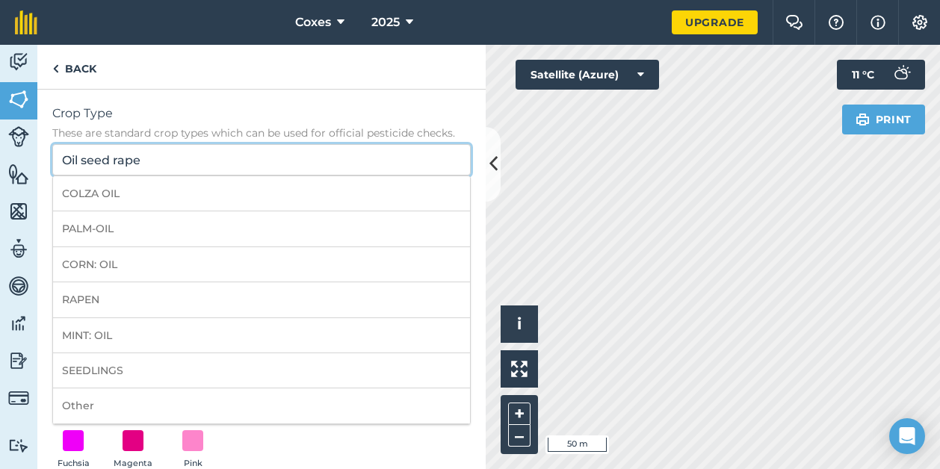
click at [152, 168] on input "Oil seed rape" at bounding box center [261, 159] width 418 height 31
click at [84, 158] on input "Oil seed rape" at bounding box center [261, 159] width 418 height 31
click at [80, 158] on input "Oil seed rape" at bounding box center [261, 159] width 418 height 31
click at [78, 165] on input "Oil seed rape" at bounding box center [261, 159] width 418 height 31
click at [81, 160] on input "Oil seed rape" at bounding box center [261, 159] width 418 height 31
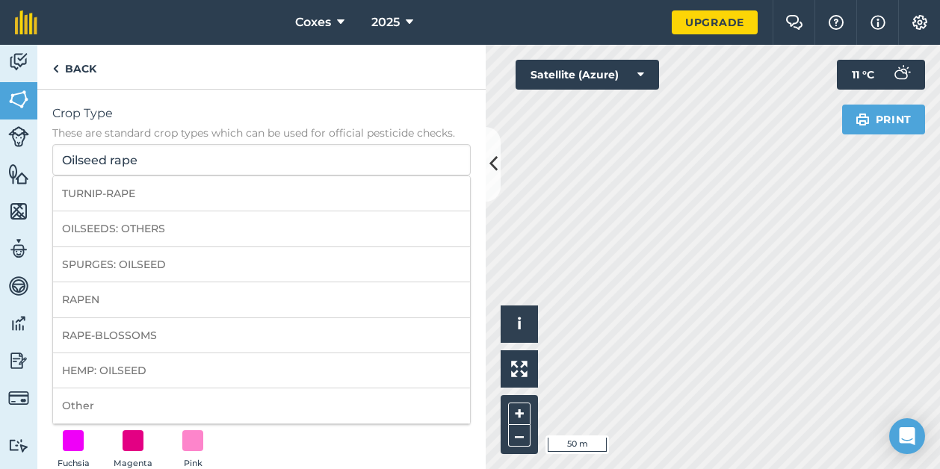
click at [151, 227] on li "OILSEEDS: OTHERS" at bounding box center [261, 228] width 417 height 35
type input "OILSEEDS: OTHERS"
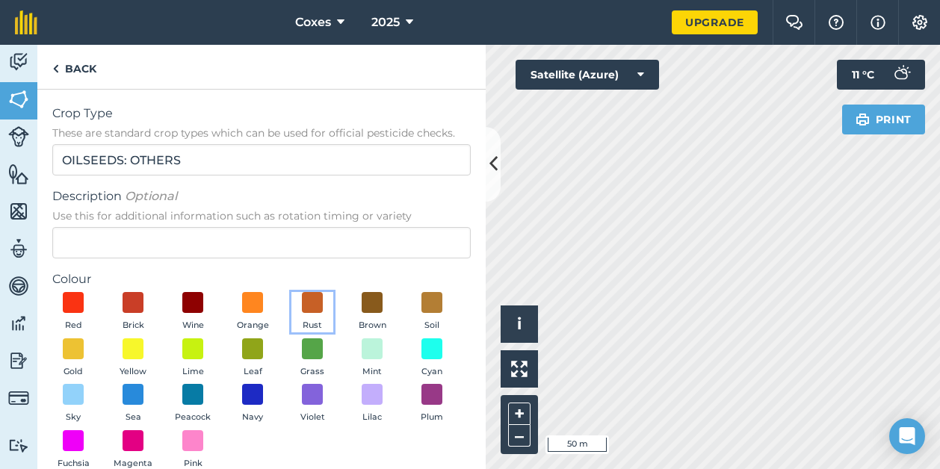
click at [317, 302] on span at bounding box center [312, 302] width 21 height 21
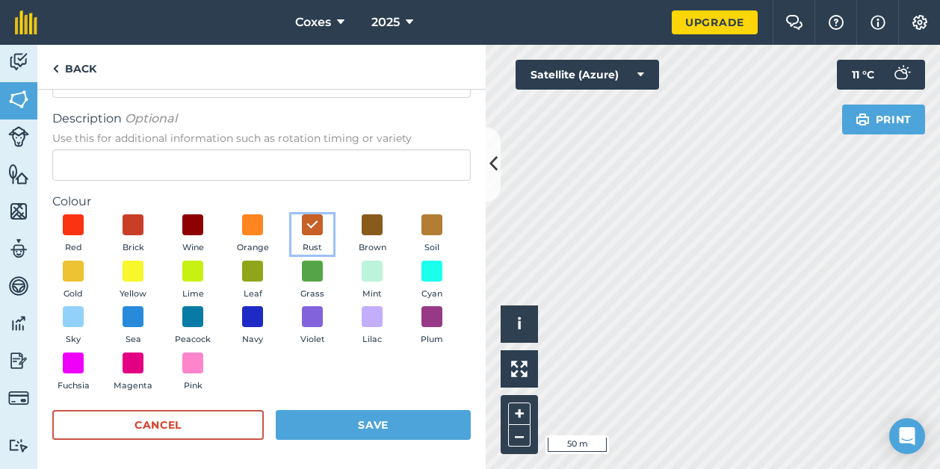
scroll to position [79, 0]
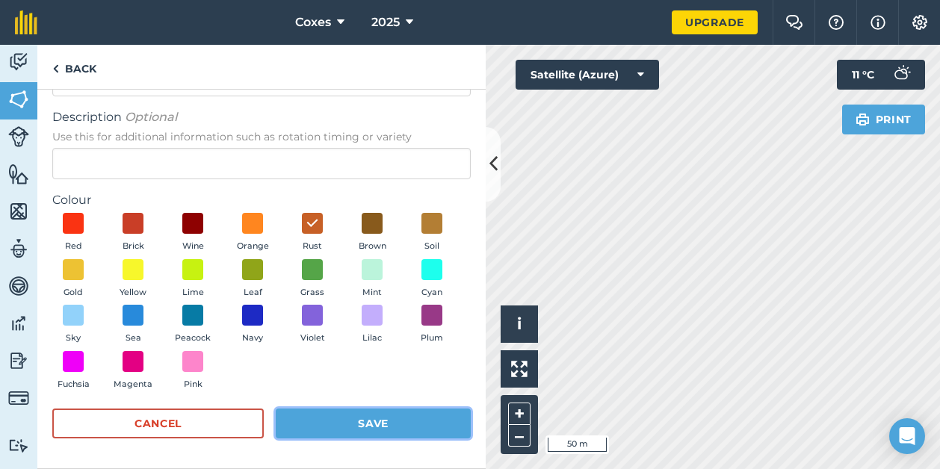
click at [375, 413] on button "Save" at bounding box center [373, 424] width 195 height 30
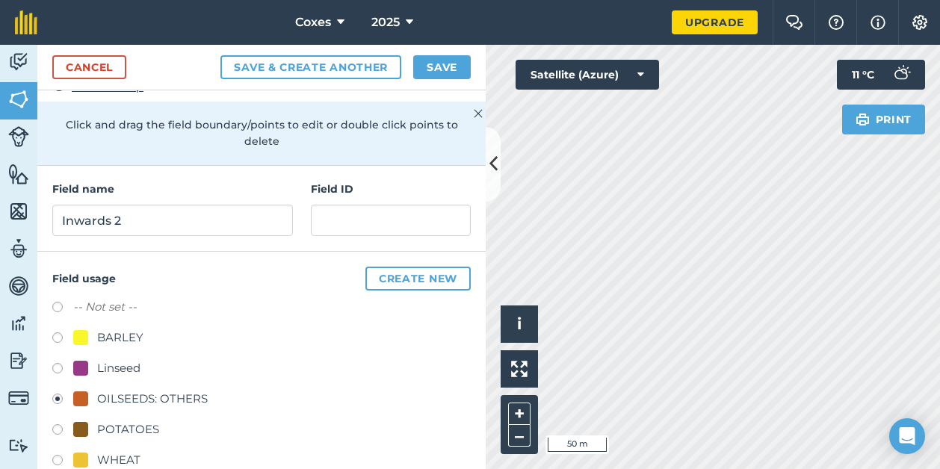
scroll to position [130, 0]
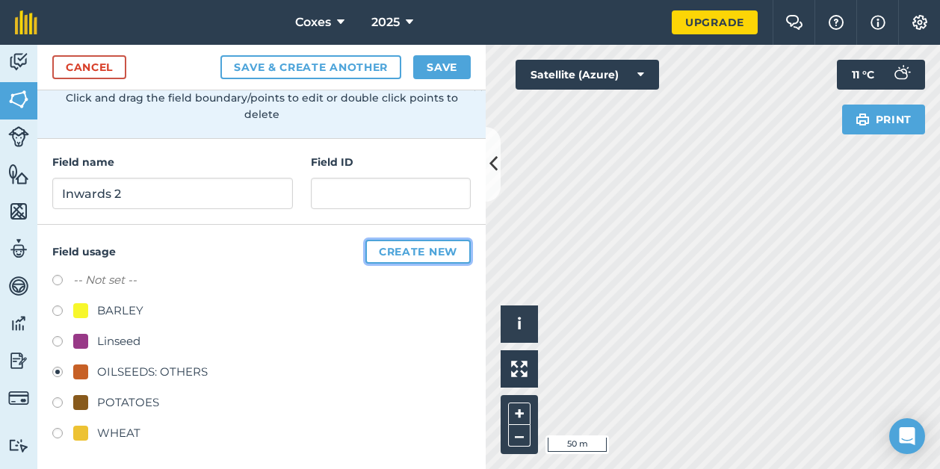
click at [394, 258] on button "Create new" at bounding box center [417, 252] width 105 height 24
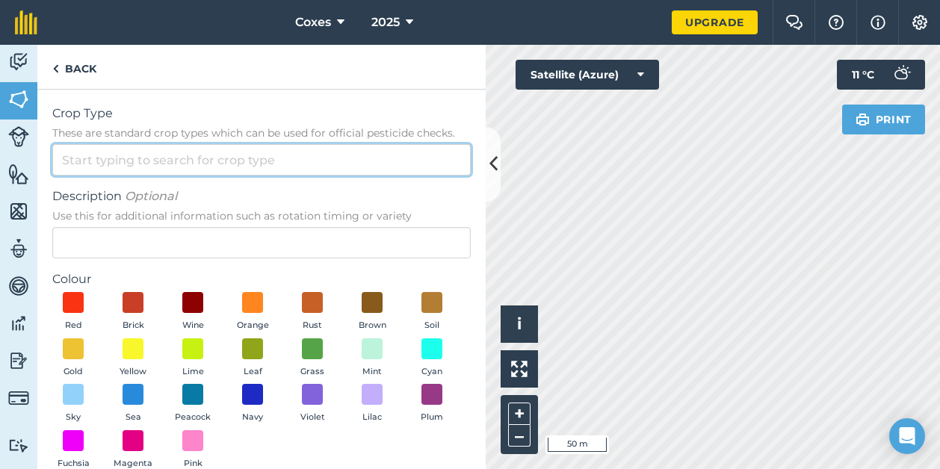
click at [179, 163] on input "Crop Type These are standard crop types which can be used for official pesticid…" at bounding box center [261, 159] width 418 height 31
click at [94, 166] on input "Crop Type These are standard crop types which can be used for official pesticid…" at bounding box center [261, 159] width 418 height 31
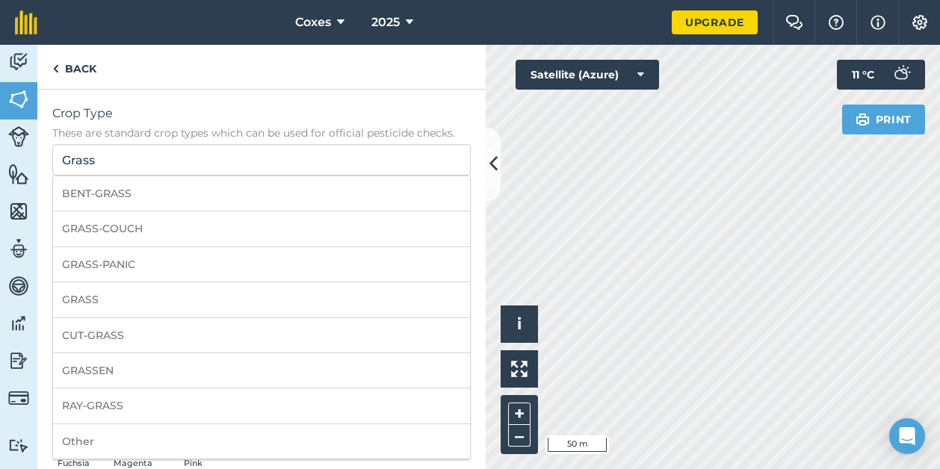
click at [118, 295] on li "GRASS" at bounding box center [261, 299] width 417 height 35
type input "GRASS"
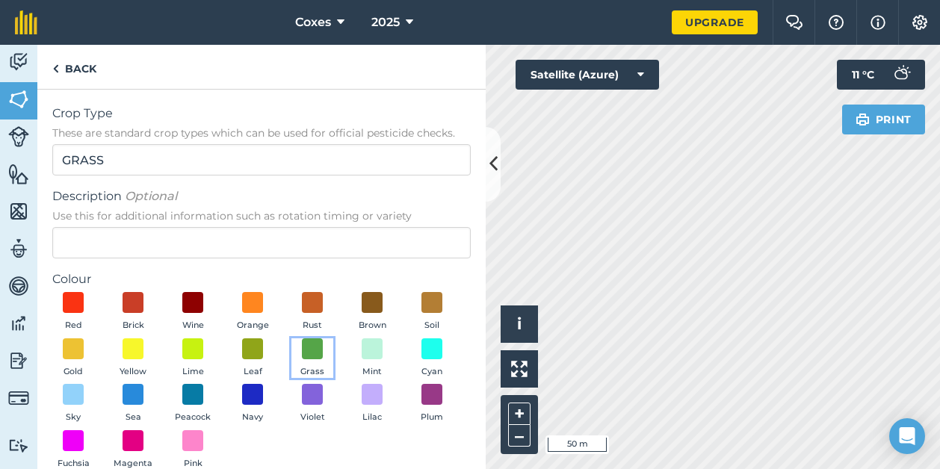
click at [333, 353] on button "Grass" at bounding box center [312, 358] width 42 height 40
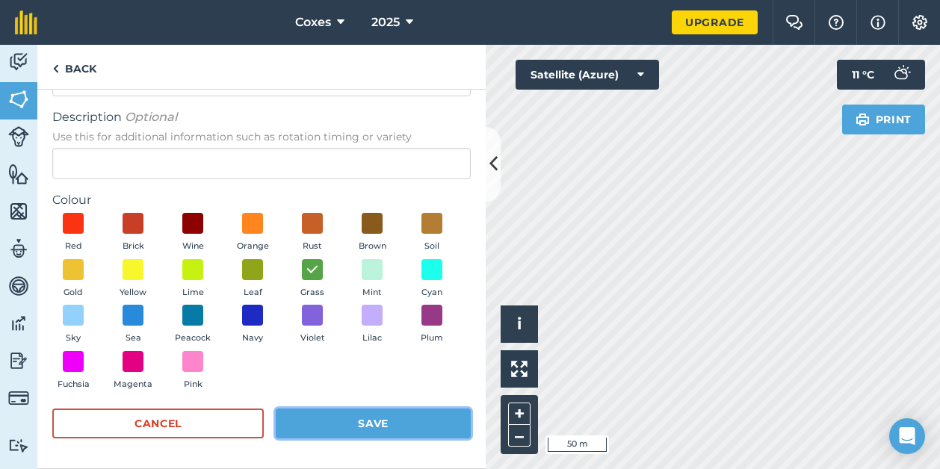
click at [387, 415] on button "Save" at bounding box center [373, 424] width 195 height 30
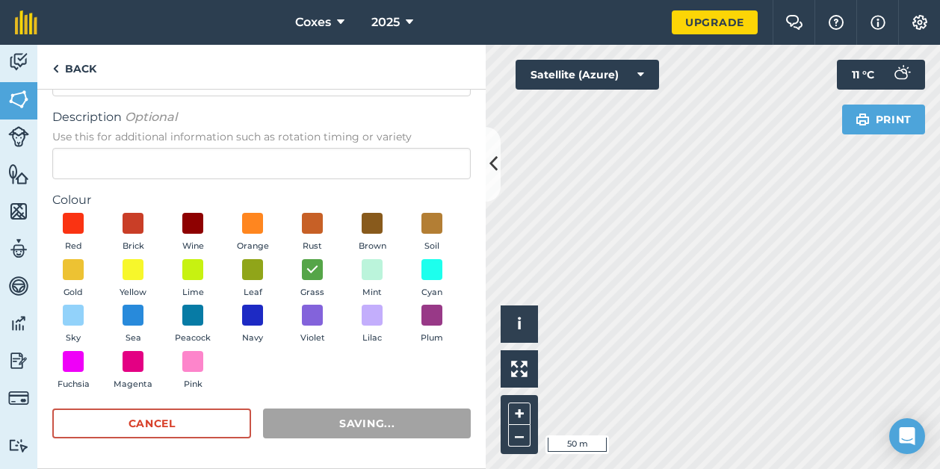
radio input "false"
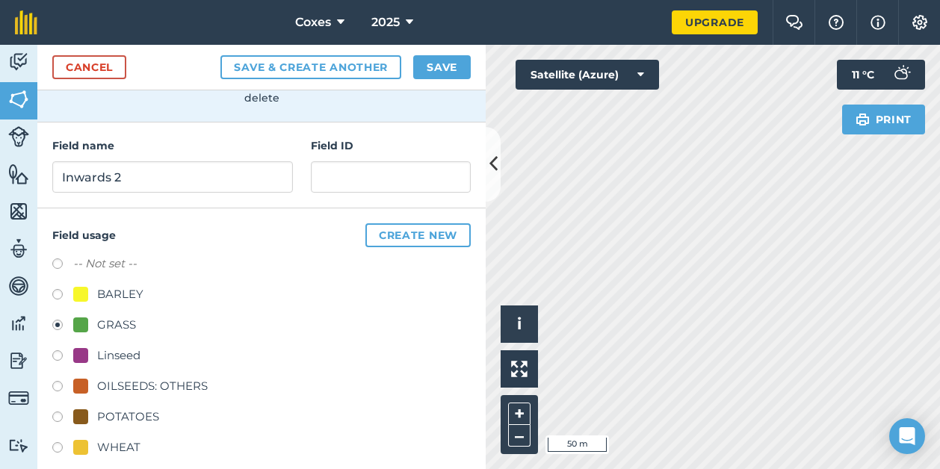
scroll to position [161, 0]
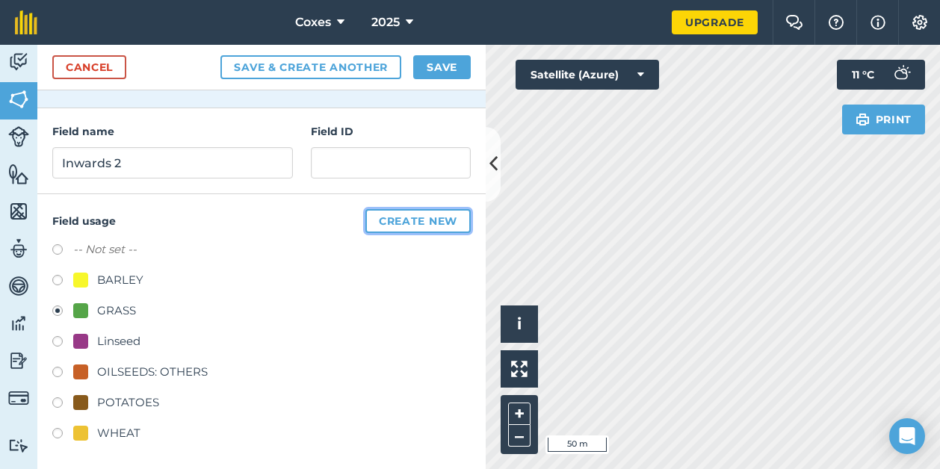
click at [397, 223] on button "Create new" at bounding box center [417, 221] width 105 height 24
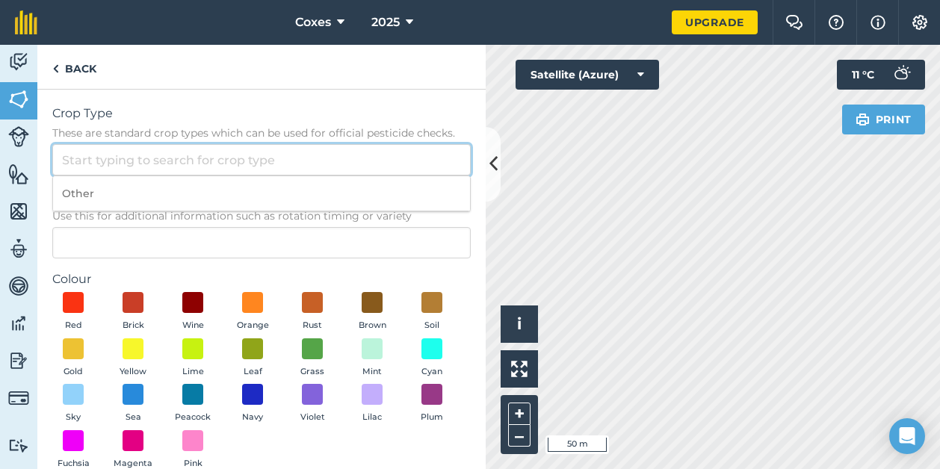
click at [217, 158] on input "Crop Type These are standard crop types which can be used for official pesticid…" at bounding box center [261, 159] width 418 height 31
click at [93, 161] on input "Crop Type These are standard crop types which can be used for official pesticid…" at bounding box center [261, 159] width 418 height 31
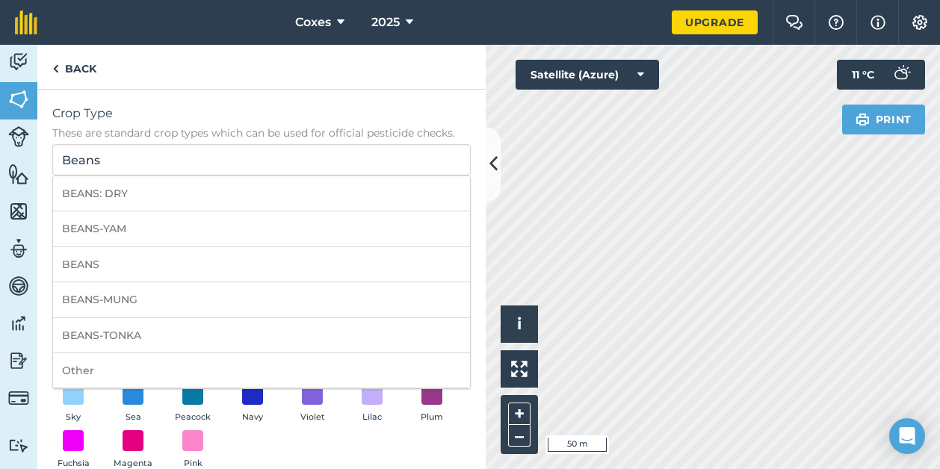
click at [130, 363] on li "Other" at bounding box center [261, 370] width 417 height 35
type input "Other"
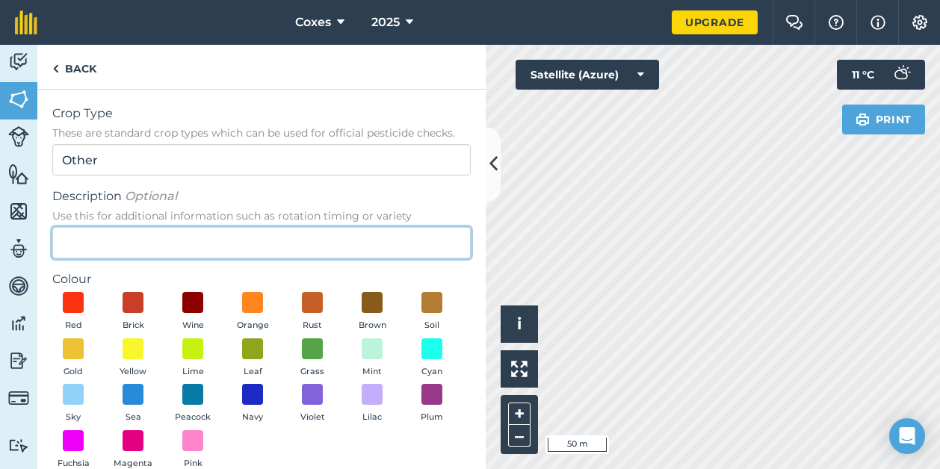
click at [121, 235] on input "Description Optional Use this for additional information such as rotation timin…" at bounding box center [261, 242] width 418 height 31
click at [79, 246] on input "Description Optional Use this for additional information such as rotation timin…" at bounding box center [261, 242] width 418 height 31
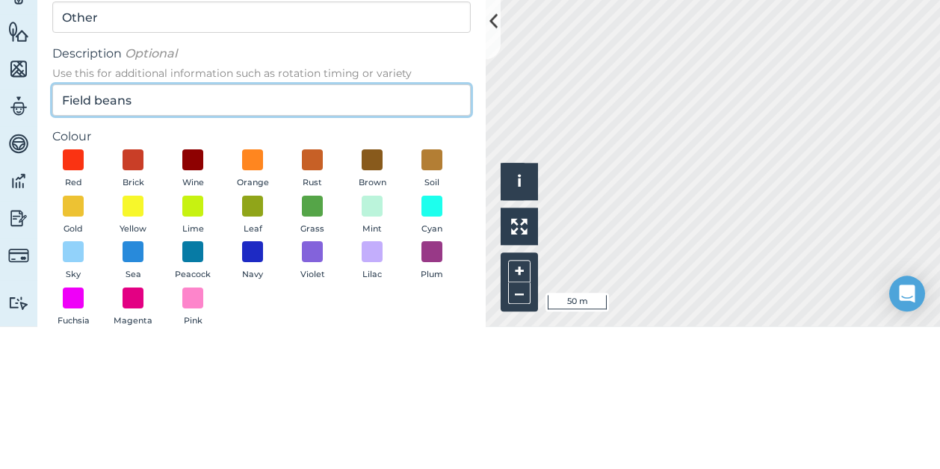
type input "Field beans"
click at [52, 292] on button "Red" at bounding box center [73, 312] width 42 height 40
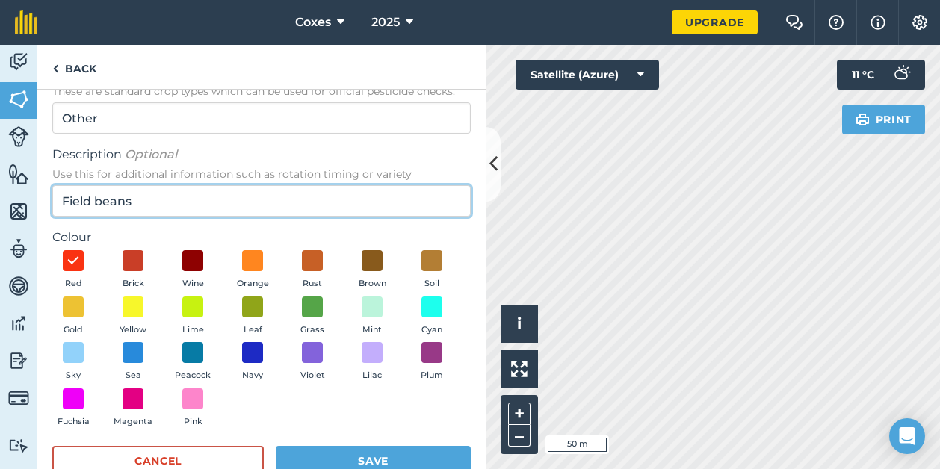
scroll to position [79, 0]
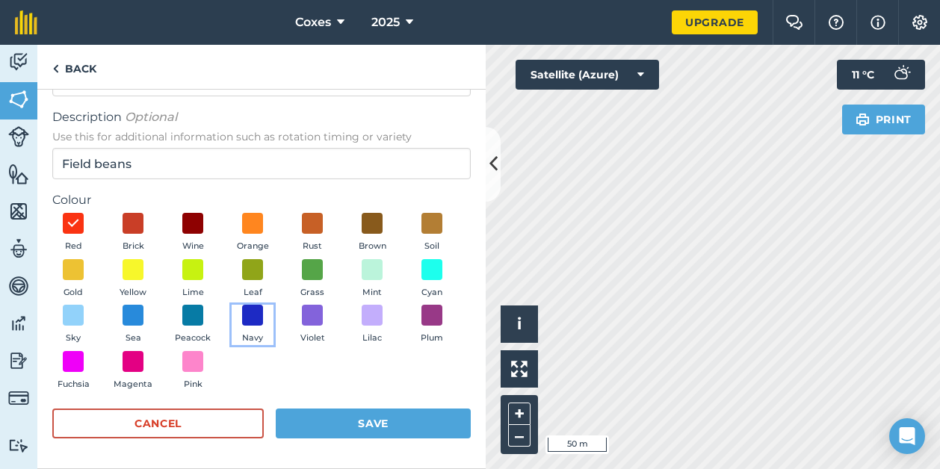
drag, startPoint x: 373, startPoint y: 323, endPoint x: 384, endPoint y: 326, distance: 10.9
click at [273, 325] on button "Navy" at bounding box center [253, 325] width 42 height 40
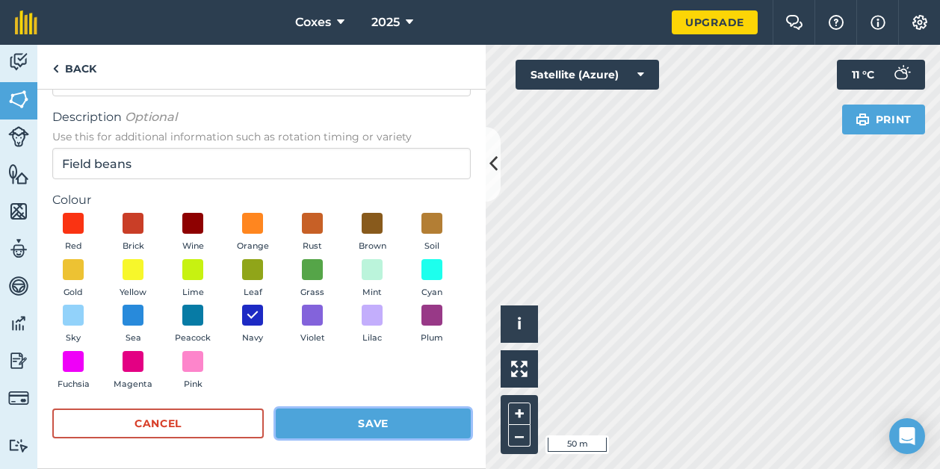
click at [364, 415] on button "Save" at bounding box center [373, 424] width 195 height 30
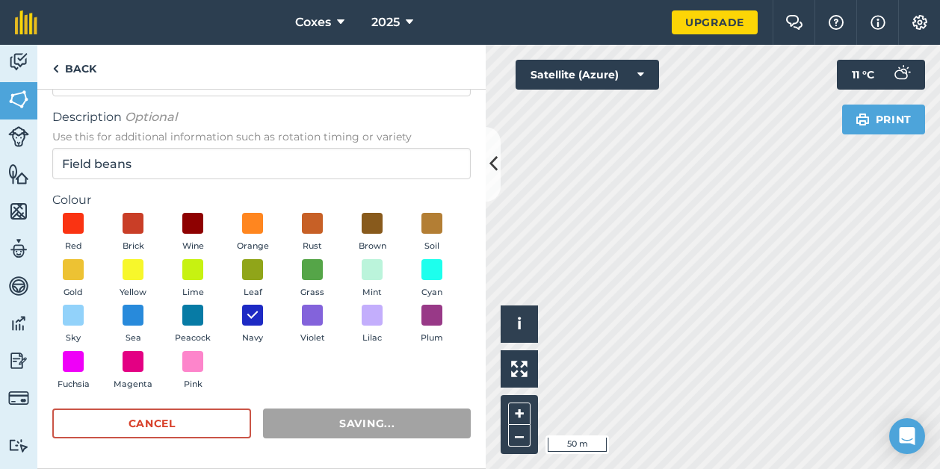
radio input "false"
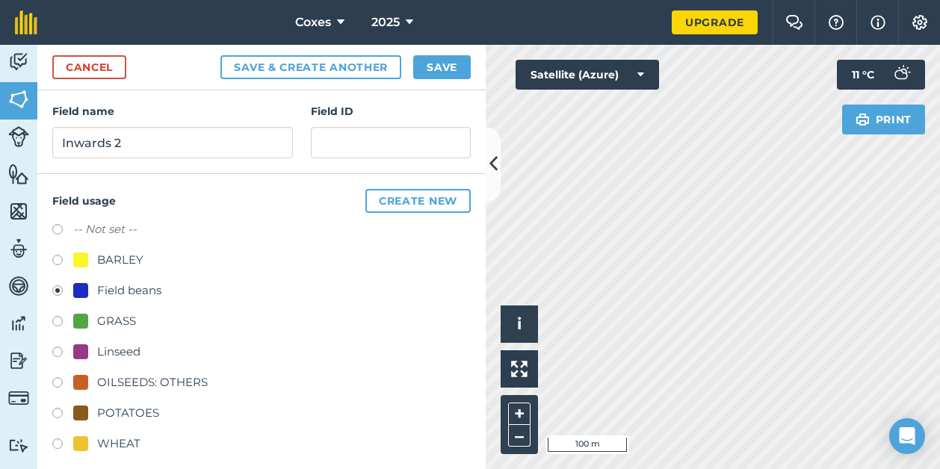
scroll to position [191, 0]
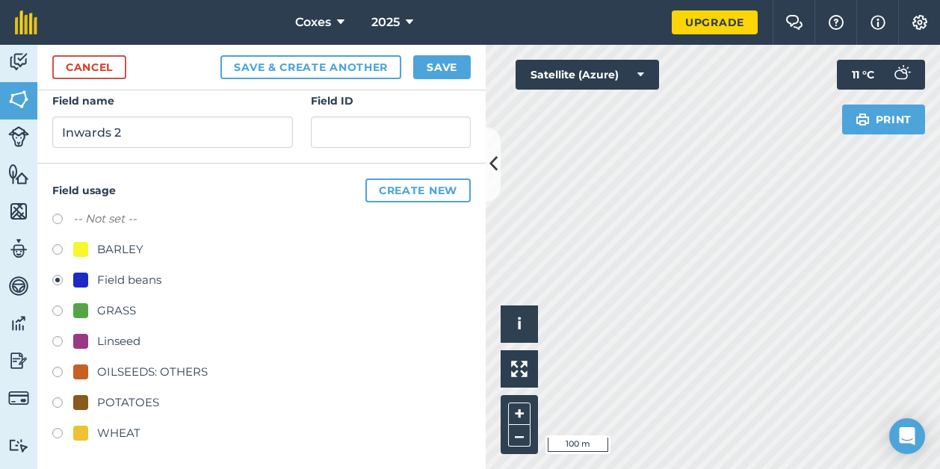
click at [63, 338] on label at bounding box center [62, 343] width 21 height 15
radio input "true"
click at [438, 61] on button "Save" at bounding box center [442, 67] width 58 height 24
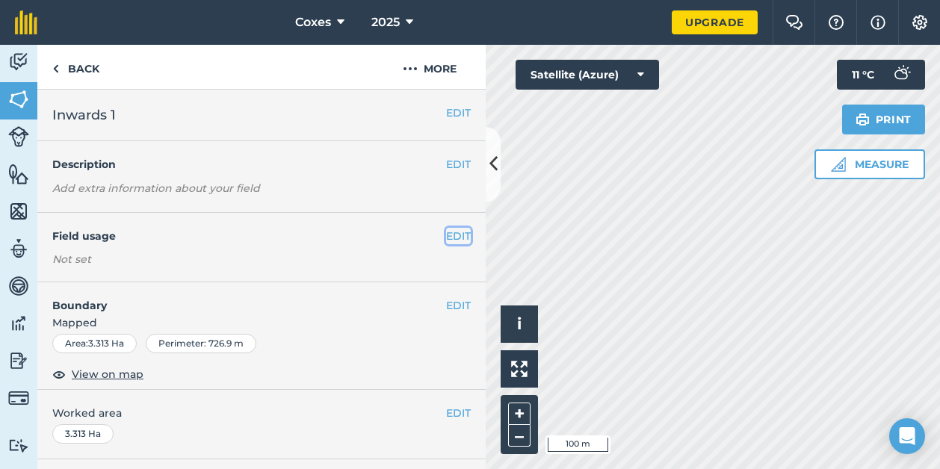
click at [450, 232] on button "EDIT" at bounding box center [458, 236] width 25 height 16
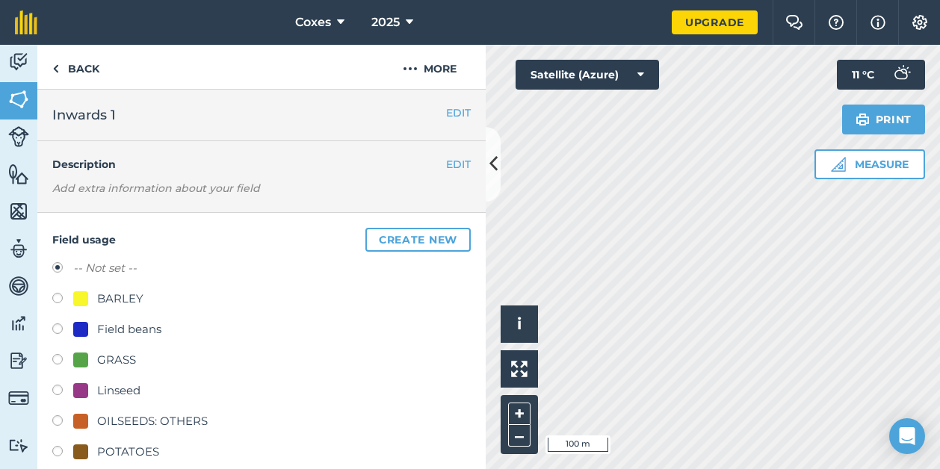
click at [61, 388] on label at bounding box center [62, 392] width 21 height 15
radio input "true"
radio input "false"
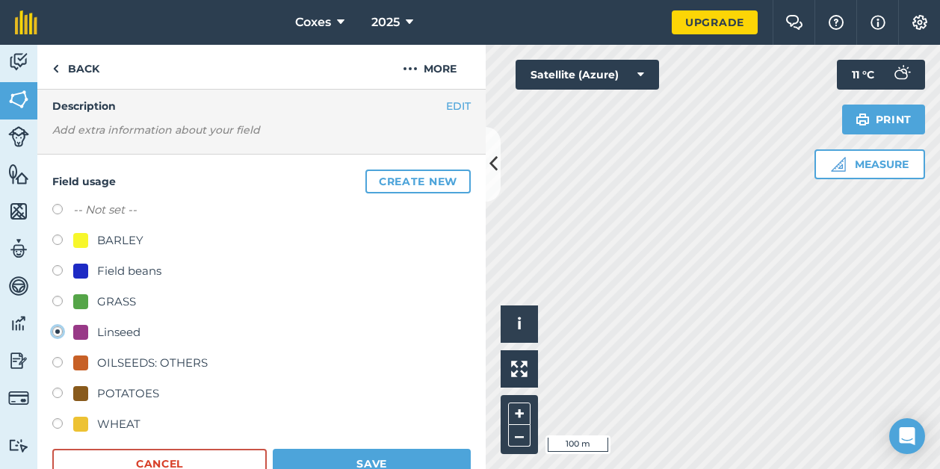
scroll to position [299, 0]
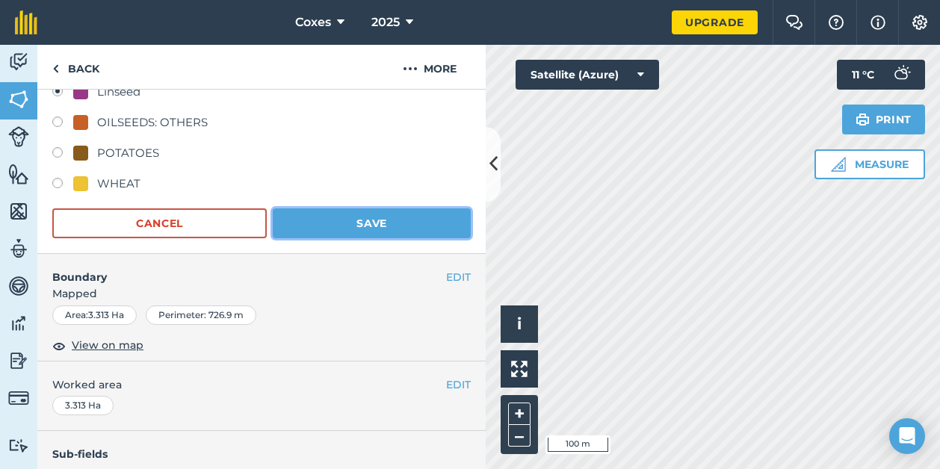
click at [372, 214] on button "Save" at bounding box center [372, 223] width 198 height 30
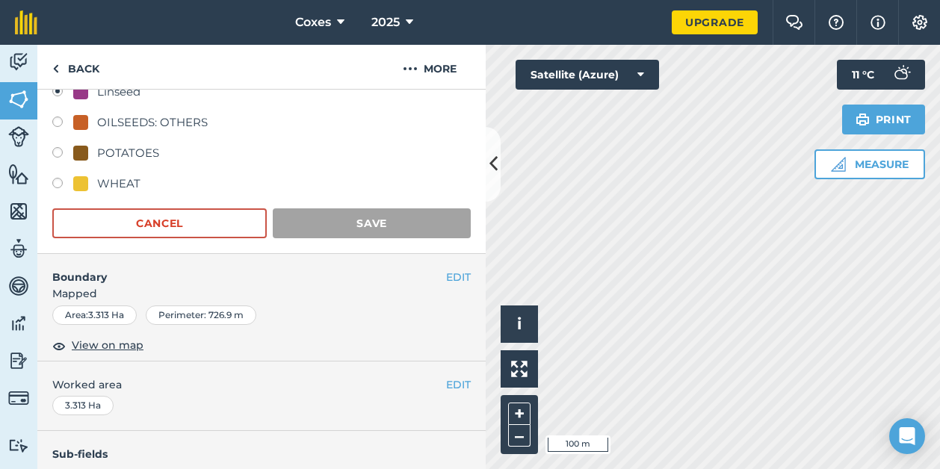
scroll to position [272, 0]
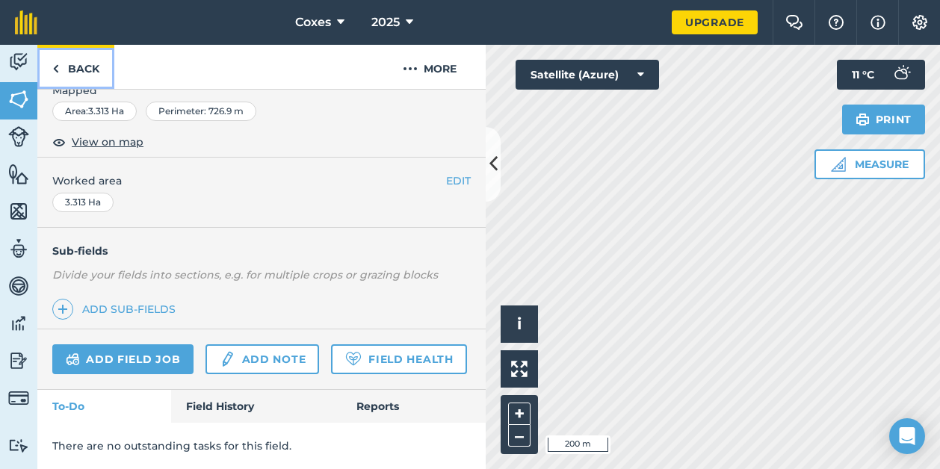
click at [74, 76] on link "Back" at bounding box center [75, 67] width 77 height 44
click at [78, 72] on link "Back" at bounding box center [75, 67] width 77 height 44
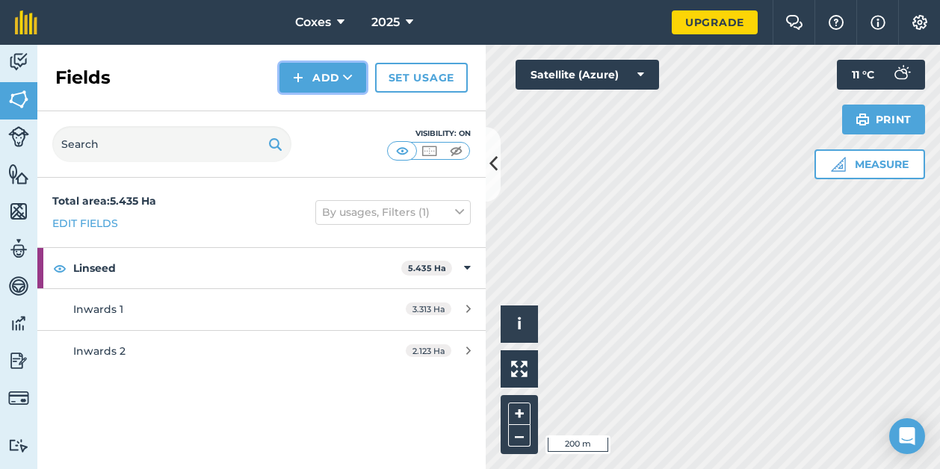
click at [335, 72] on button "Add" at bounding box center [322, 78] width 87 height 30
click at [330, 101] on link "Draw" at bounding box center [323, 111] width 82 height 33
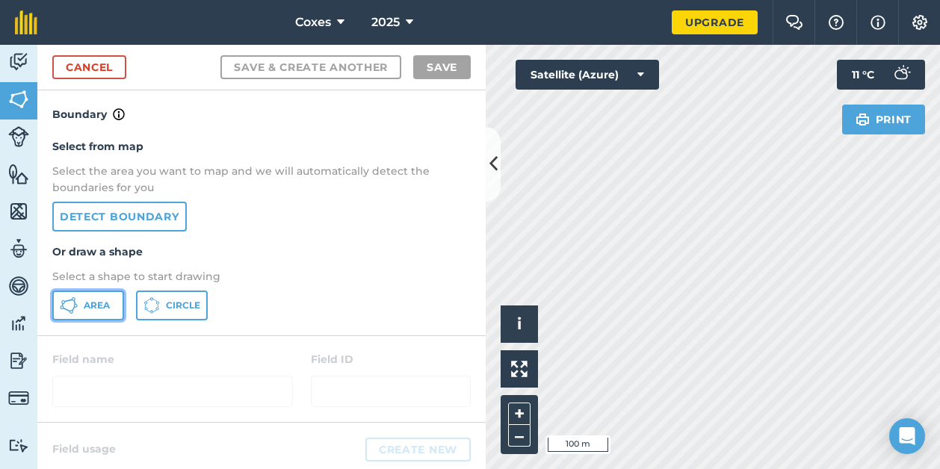
click at [78, 305] on button "Area" at bounding box center [88, 306] width 72 height 30
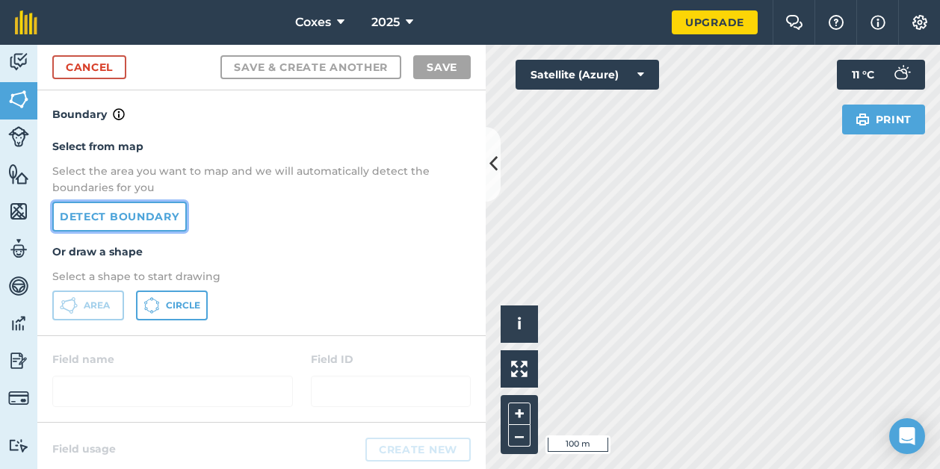
click at [120, 207] on link "Detect boundary" at bounding box center [119, 217] width 134 height 30
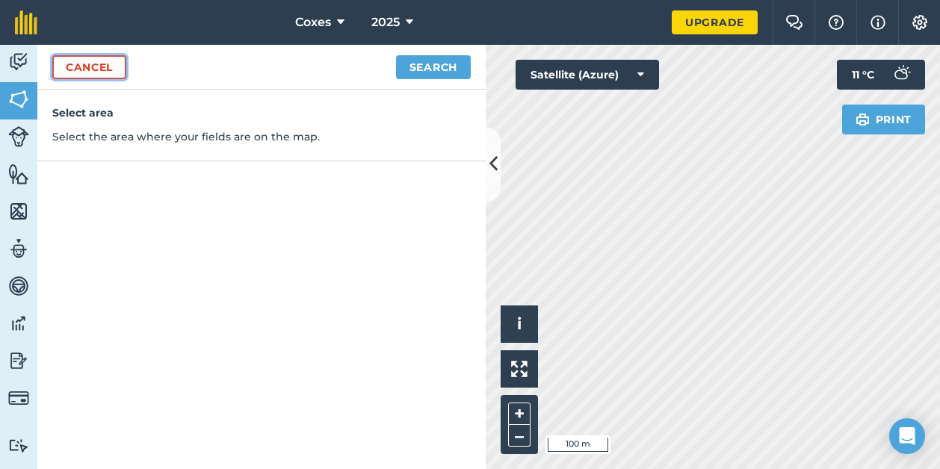
click at [97, 64] on link "Cancel" at bounding box center [89, 67] width 74 height 24
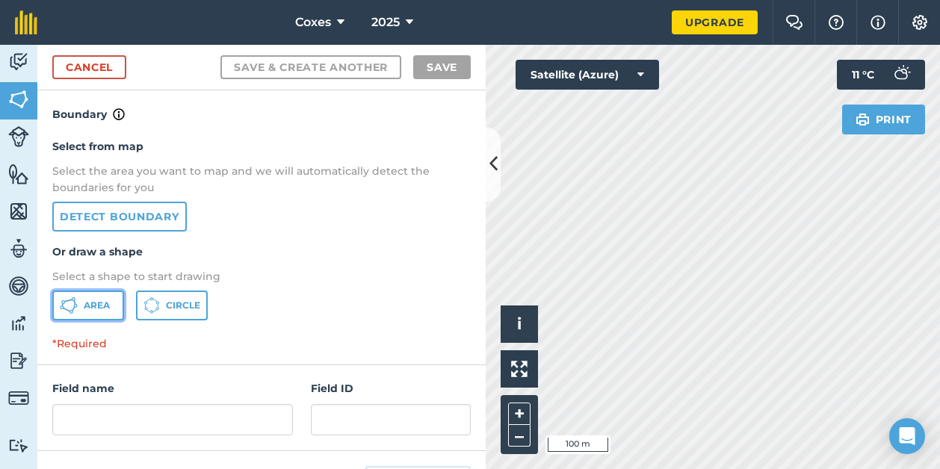
click at [84, 298] on button "Area" at bounding box center [88, 306] width 72 height 30
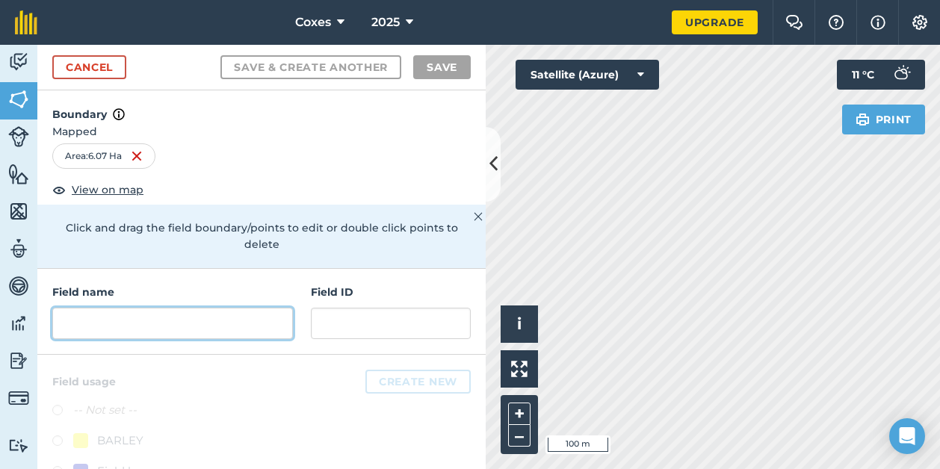
click at [130, 325] on input "text" at bounding box center [172, 323] width 241 height 31
click at [164, 321] on input "text" at bounding box center [172, 323] width 241 height 31
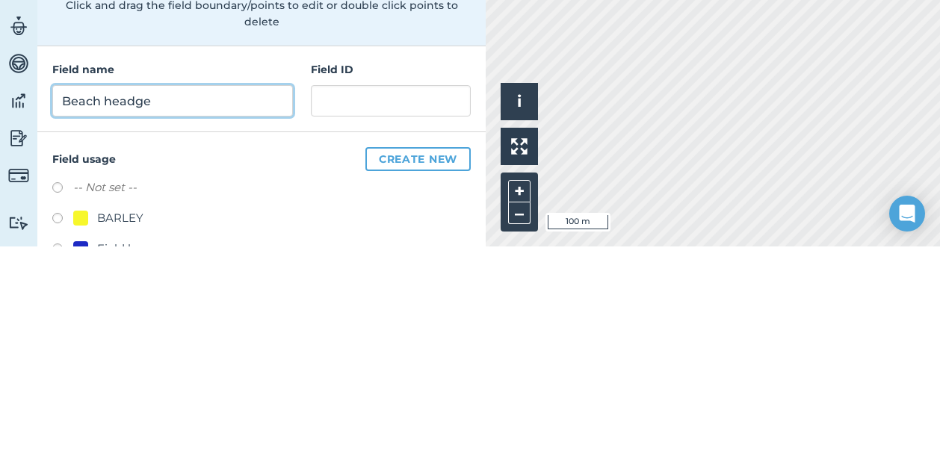
type input "Beach headge"
click at [220, 55] on button "Save & Create Another" at bounding box center [310, 67] width 181 height 24
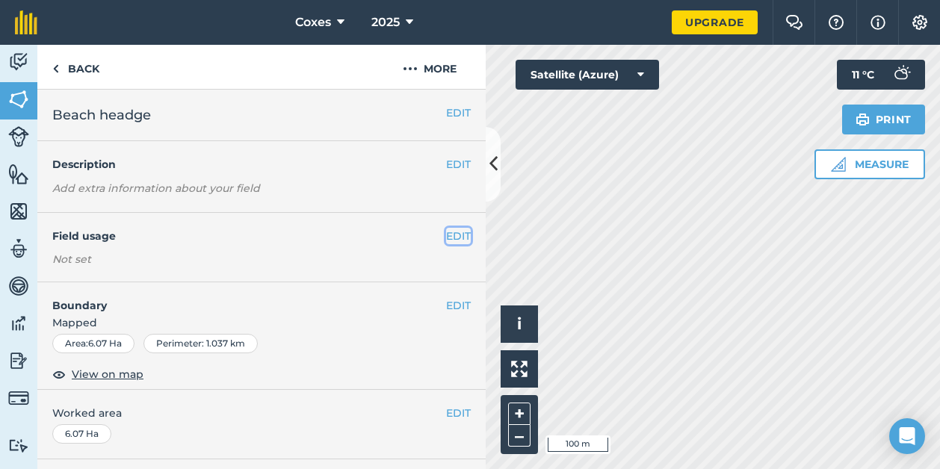
click at [446, 235] on button "EDIT" at bounding box center [458, 236] width 25 height 16
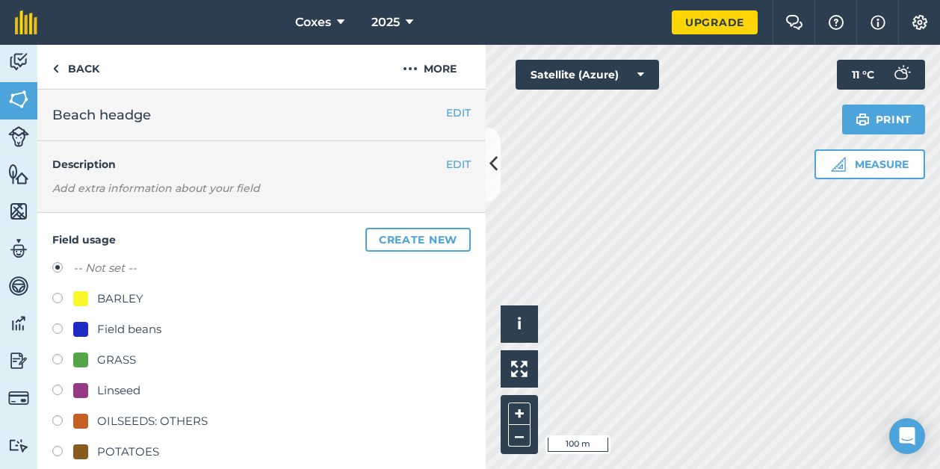
click at [55, 388] on label at bounding box center [62, 392] width 21 height 15
radio input "true"
radio input "false"
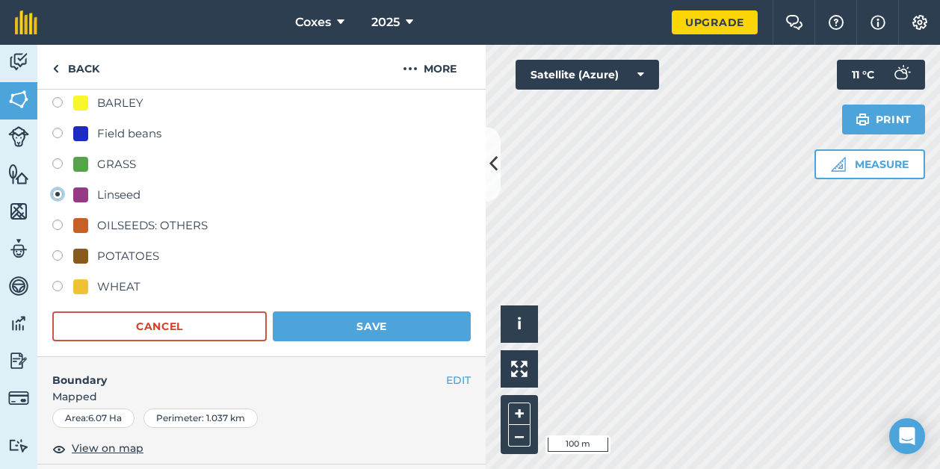
scroll to position [218, 0]
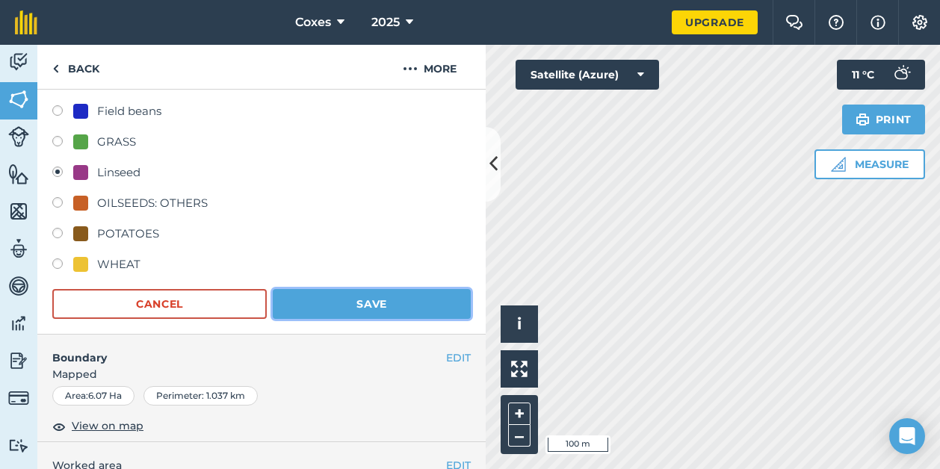
click at [381, 314] on button "Save" at bounding box center [372, 304] width 198 height 30
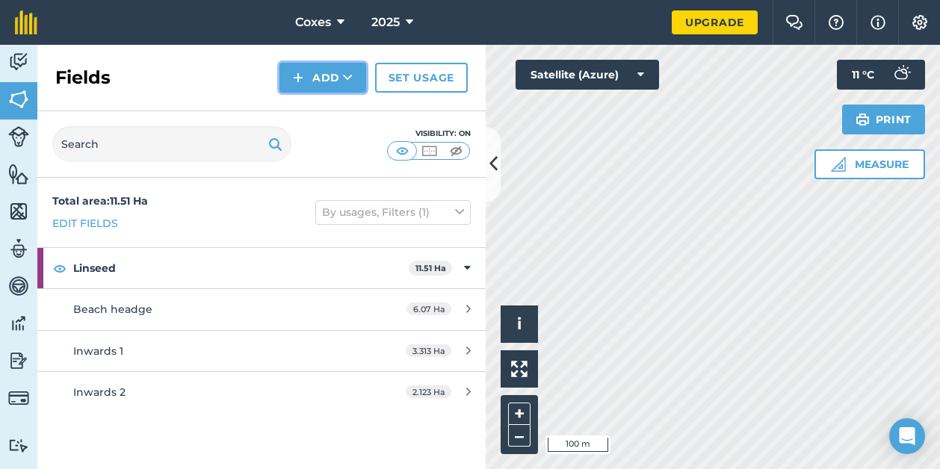
click at [318, 75] on button "Add" at bounding box center [322, 78] width 87 height 30
click at [332, 116] on link "Draw" at bounding box center [323, 111] width 82 height 33
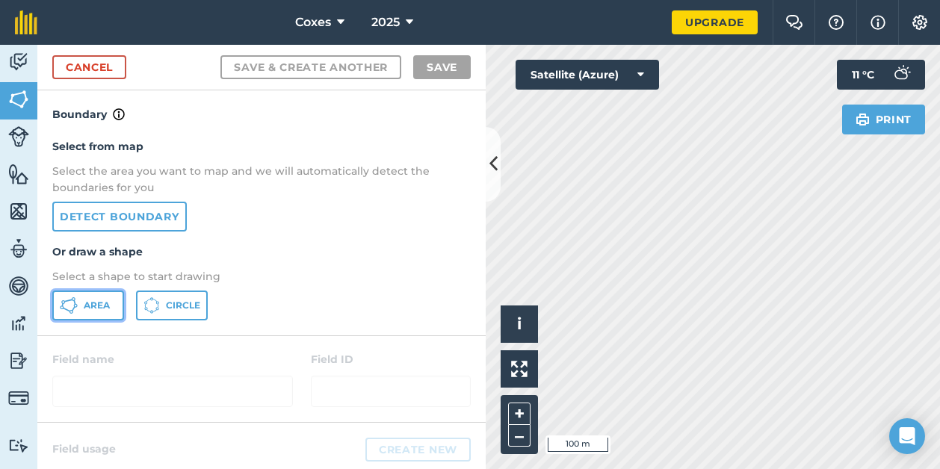
click at [94, 305] on span "Area" at bounding box center [97, 306] width 26 height 12
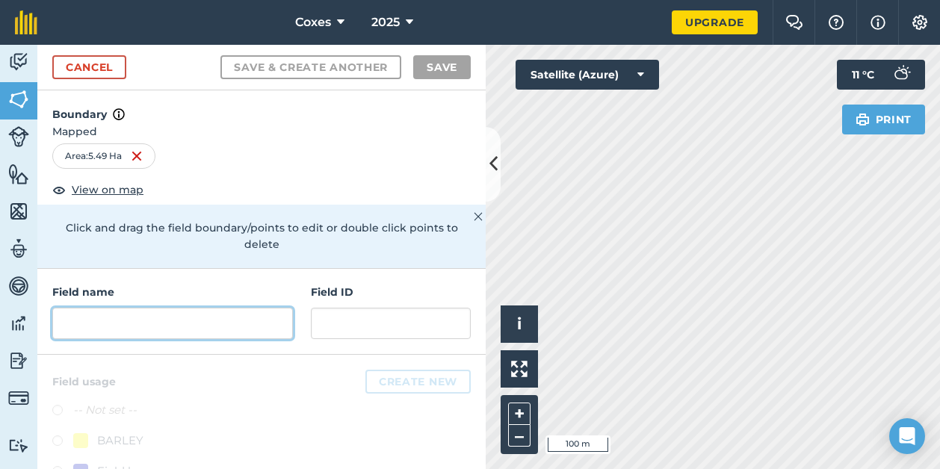
click at [139, 321] on input "text" at bounding box center [172, 323] width 241 height 31
click at [125, 323] on input "text" at bounding box center [172, 323] width 241 height 31
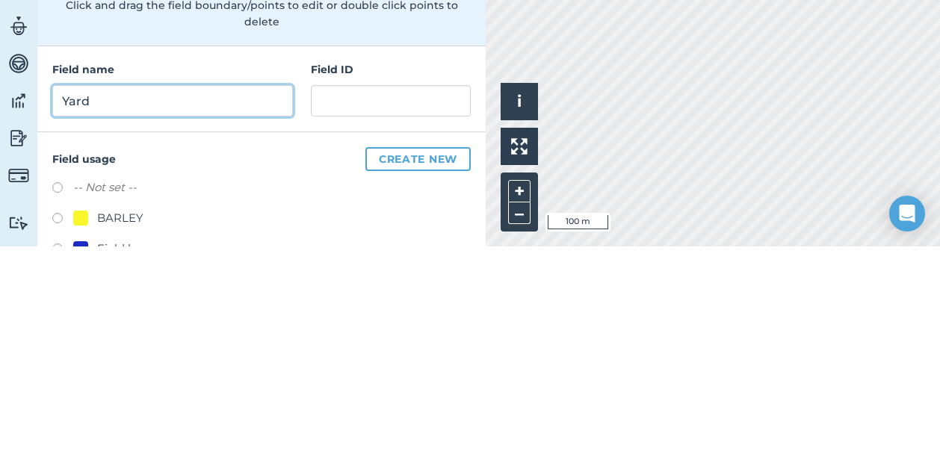
type input "Yard"
click at [220, 55] on button "Save & Create Another" at bounding box center [310, 67] width 181 height 24
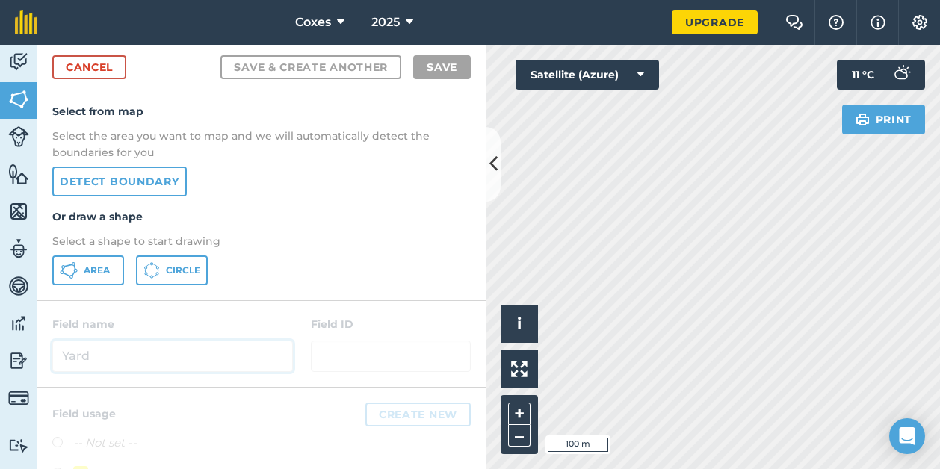
scroll to position [110, 0]
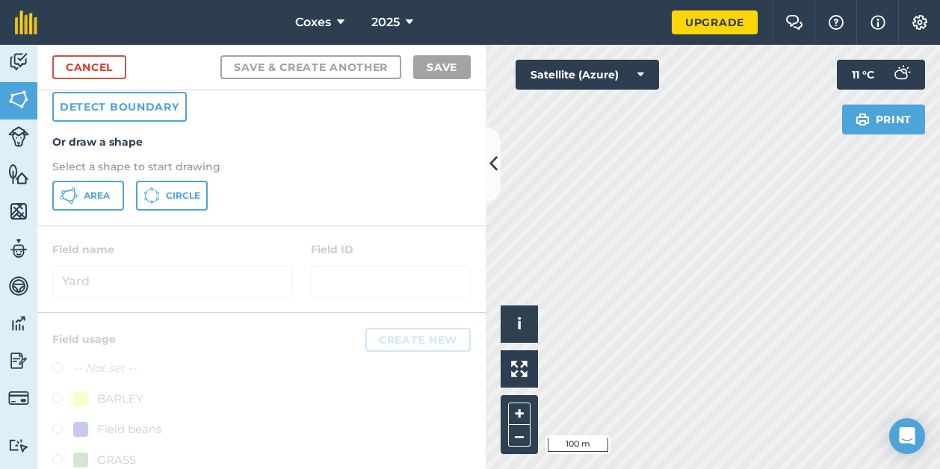
click at [187, 265] on div at bounding box center [261, 268] width 448 height 85
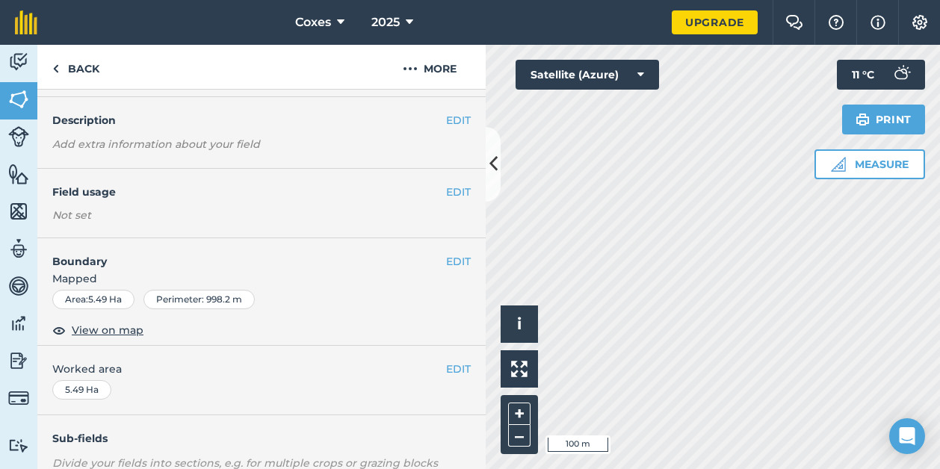
scroll to position [75, 0]
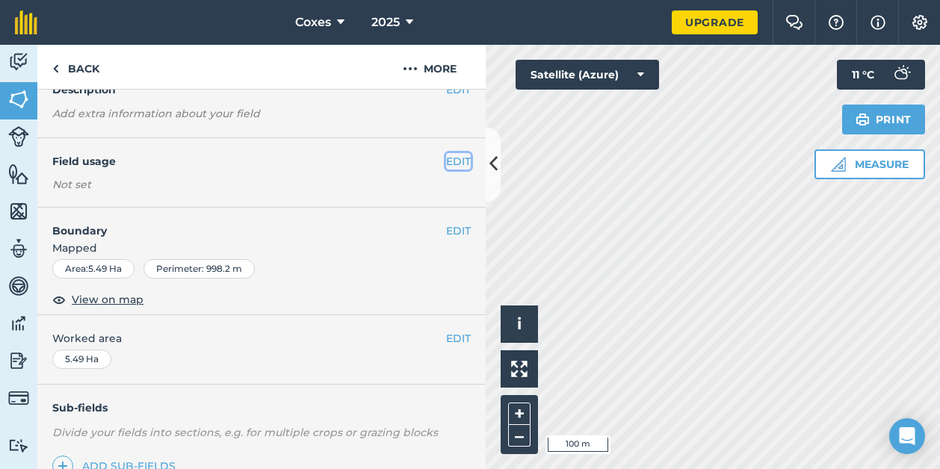
click at [451, 162] on button "EDIT" at bounding box center [458, 161] width 25 height 16
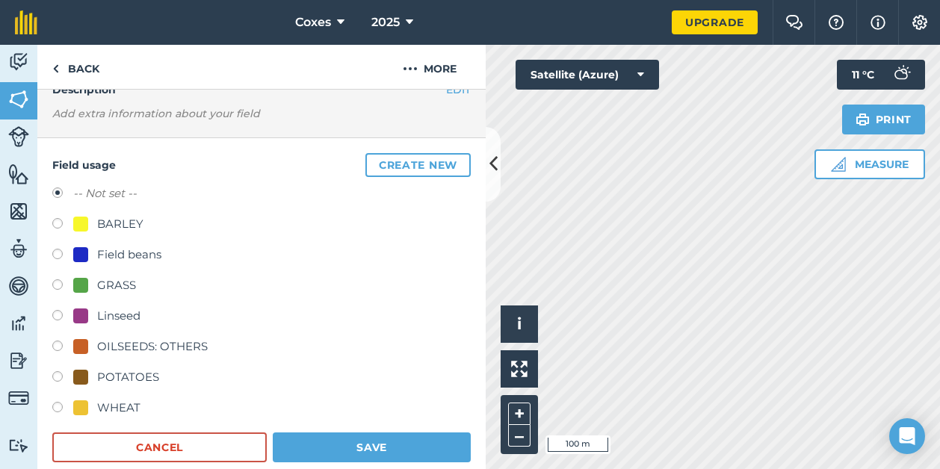
click at [55, 347] on label at bounding box center [62, 348] width 21 height 15
radio input "true"
radio input "false"
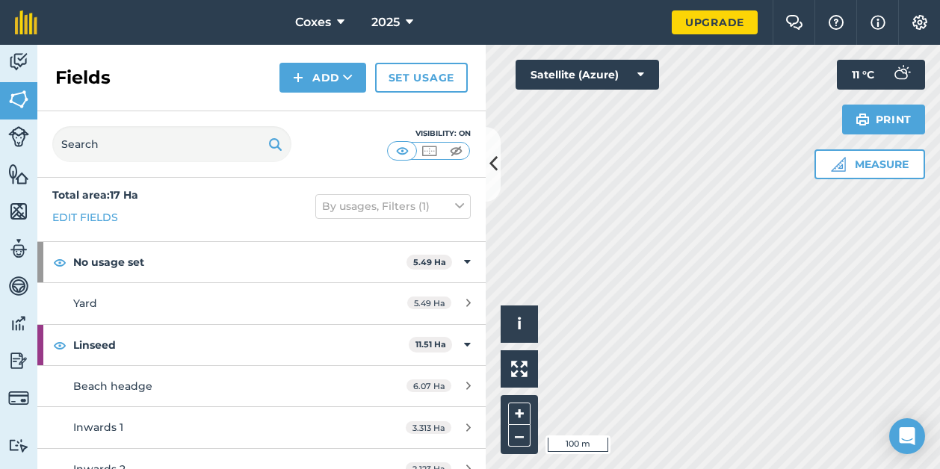
scroll to position [24, 0]
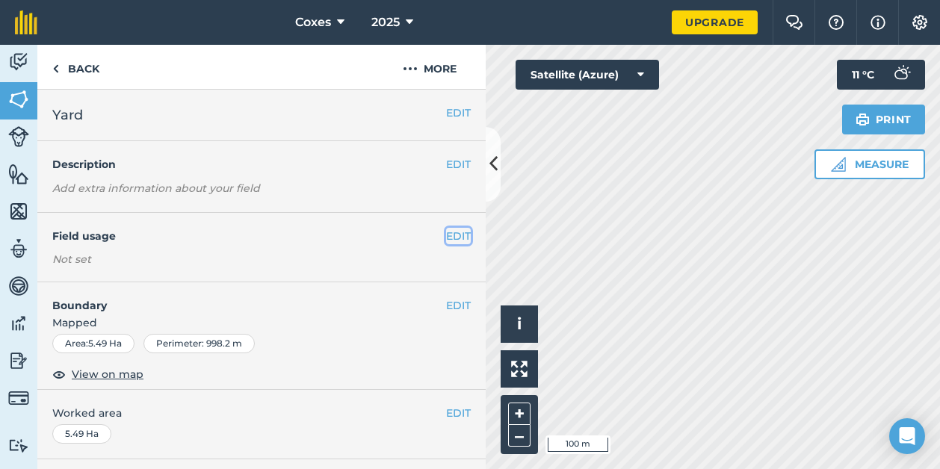
click at [449, 237] on button "EDIT" at bounding box center [458, 236] width 25 height 16
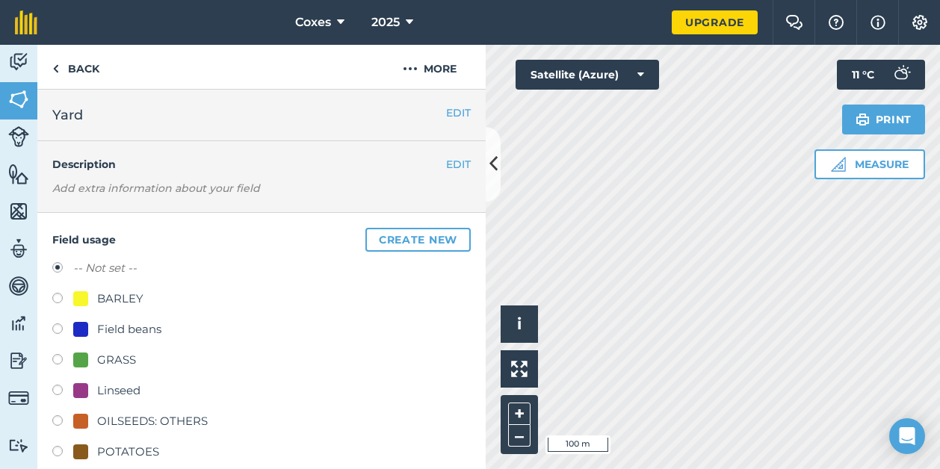
click at [57, 415] on label at bounding box center [62, 422] width 21 height 15
radio input "true"
radio input "false"
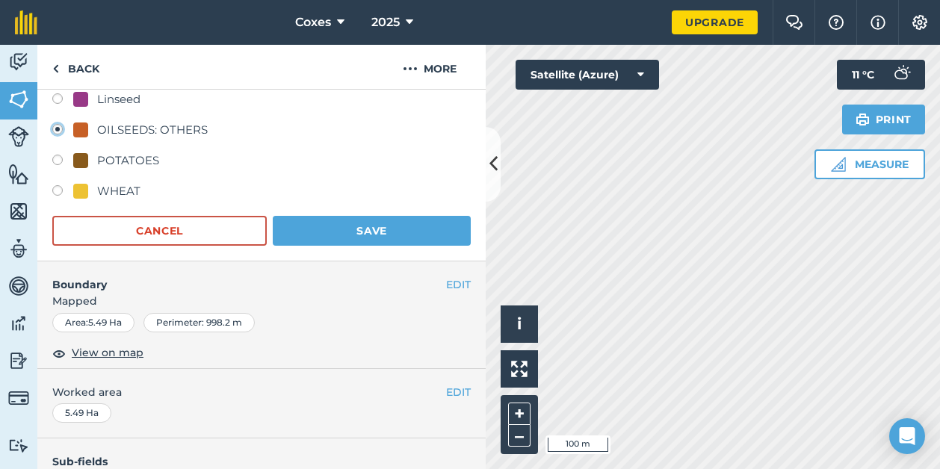
scroll to position [299, 0]
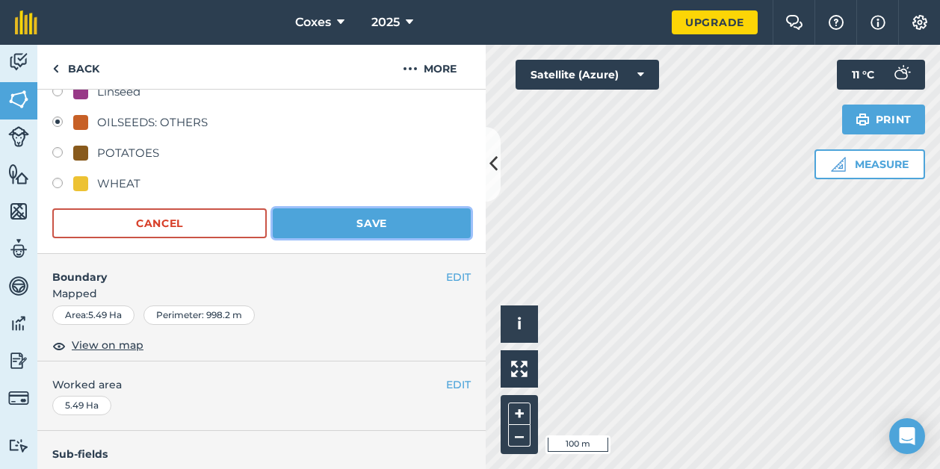
click at [373, 220] on button "Save" at bounding box center [372, 223] width 198 height 30
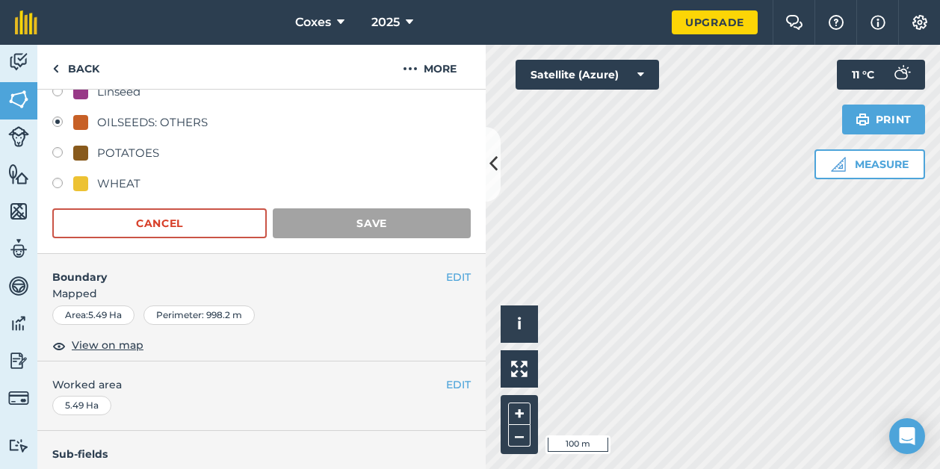
scroll to position [272, 0]
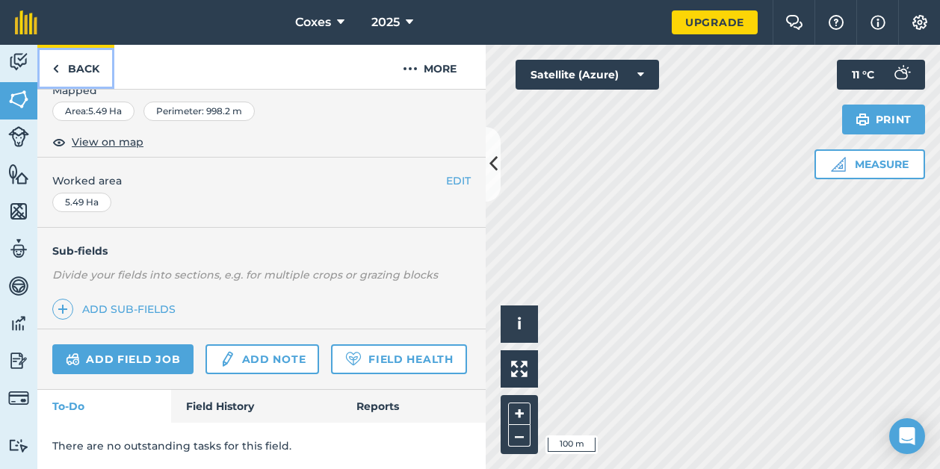
click at [85, 65] on link "Back" at bounding box center [75, 67] width 77 height 44
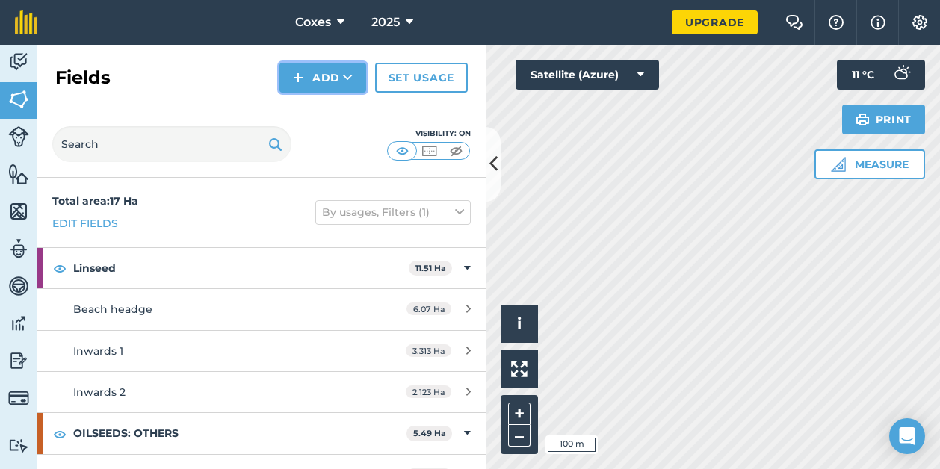
click at [320, 86] on button "Add" at bounding box center [322, 78] width 87 height 30
click at [330, 106] on link "Draw" at bounding box center [323, 111] width 82 height 33
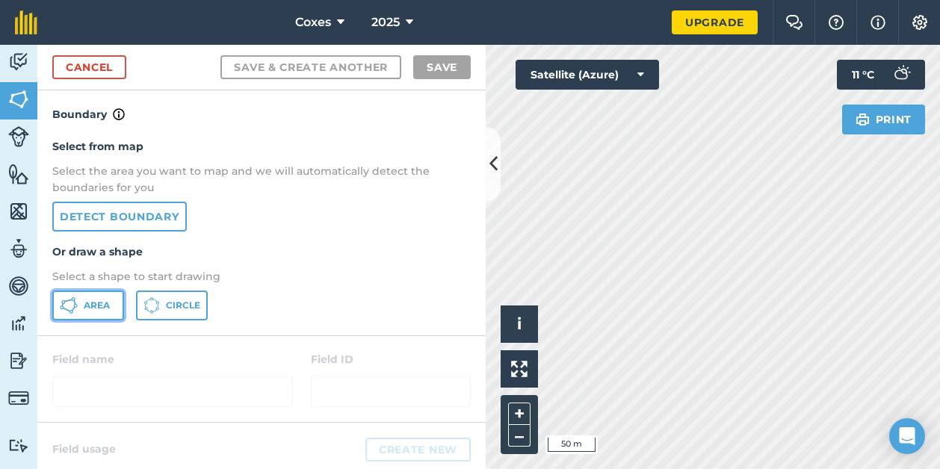
drag, startPoint x: 78, startPoint y: 305, endPoint x: 301, endPoint y: 285, distance: 224.3
click at [78, 305] on button "Area" at bounding box center [88, 306] width 72 height 30
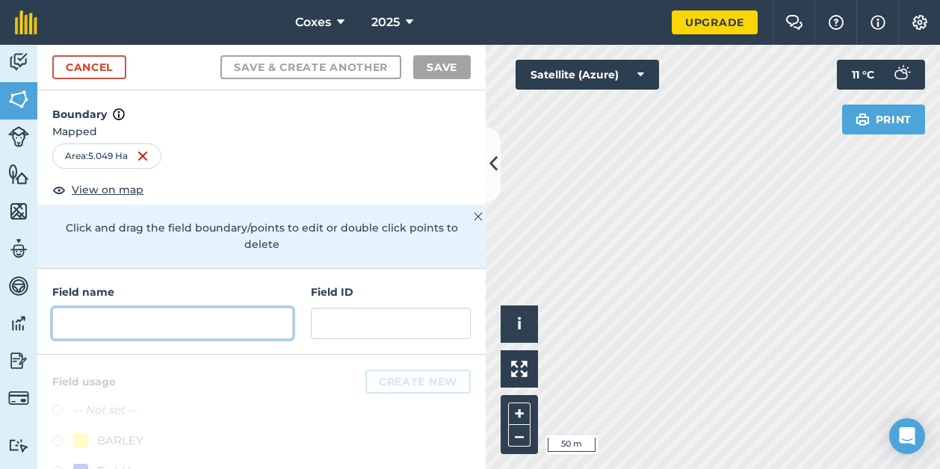
click at [140, 313] on input "text" at bounding box center [172, 323] width 241 height 31
click at [137, 328] on input "text" at bounding box center [172, 323] width 241 height 31
click at [196, 333] on input "text" at bounding box center [172, 323] width 241 height 31
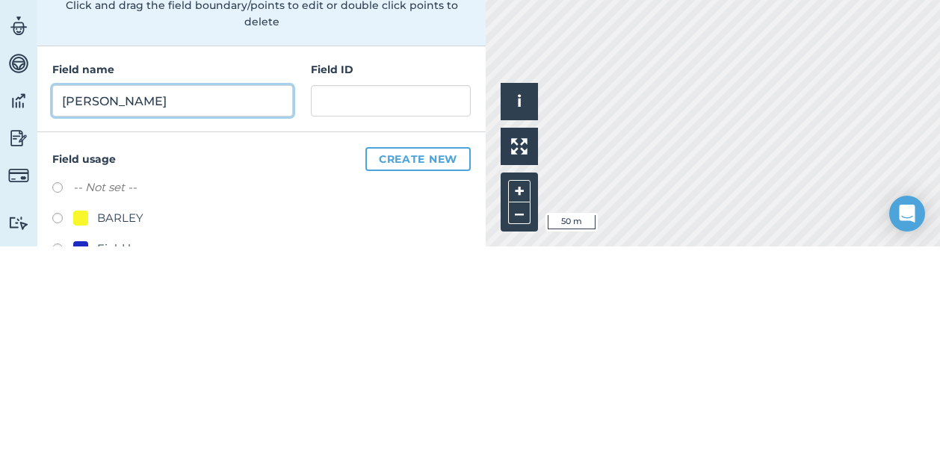
type input "[PERSON_NAME]"
click at [220, 55] on button "Save & Create Another" at bounding box center [310, 67] width 181 height 24
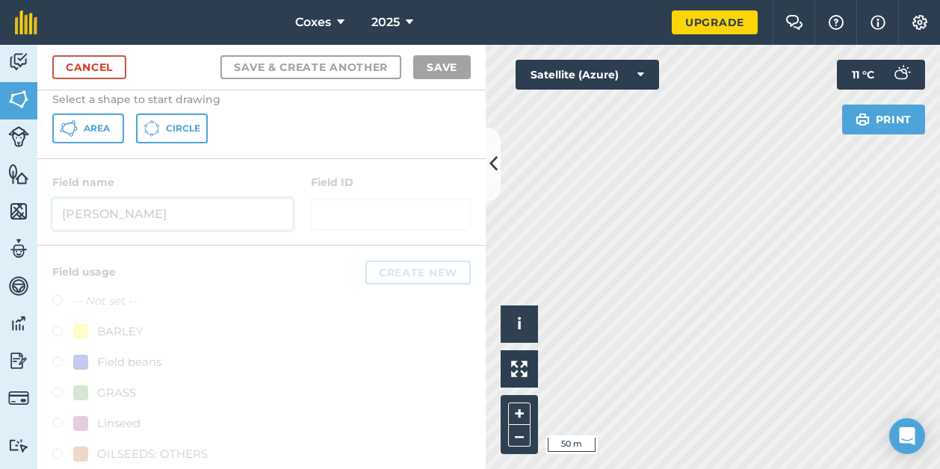
scroll to position [186, 0]
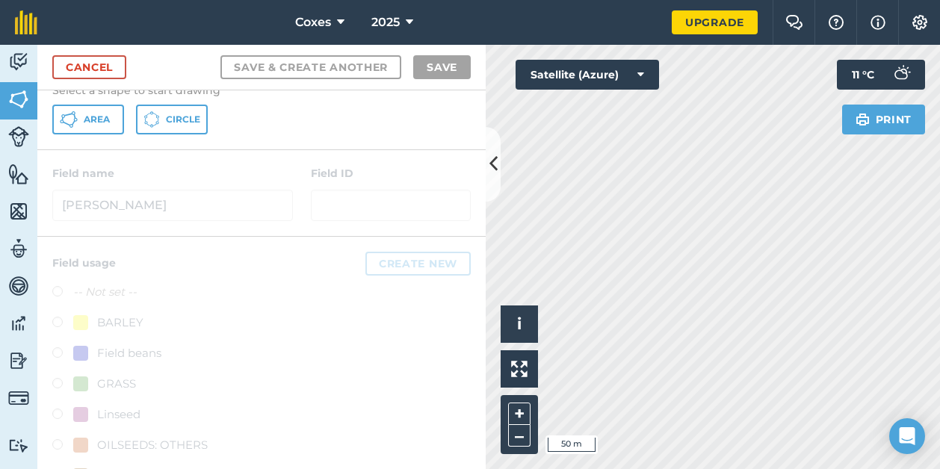
click at [450, 81] on div "Cancel Save & Create Another Save" at bounding box center [261, 68] width 448 height 46
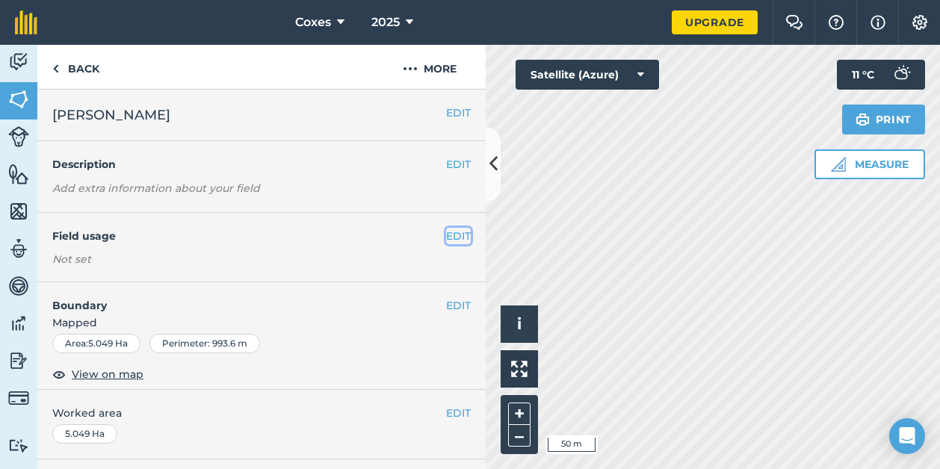
click at [446, 236] on button "EDIT" at bounding box center [458, 236] width 25 height 16
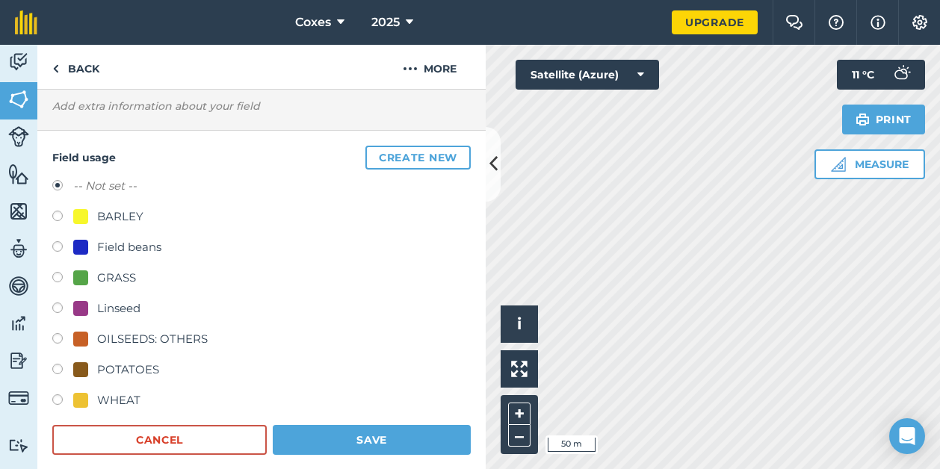
scroll to position [82, 0]
click at [52, 370] on label at bounding box center [62, 371] width 21 height 15
radio input "true"
radio input "false"
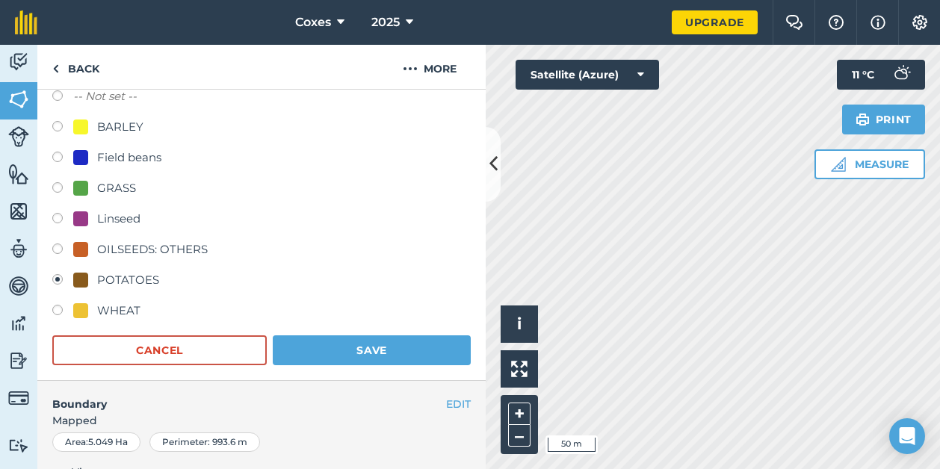
scroll to position [209, 0]
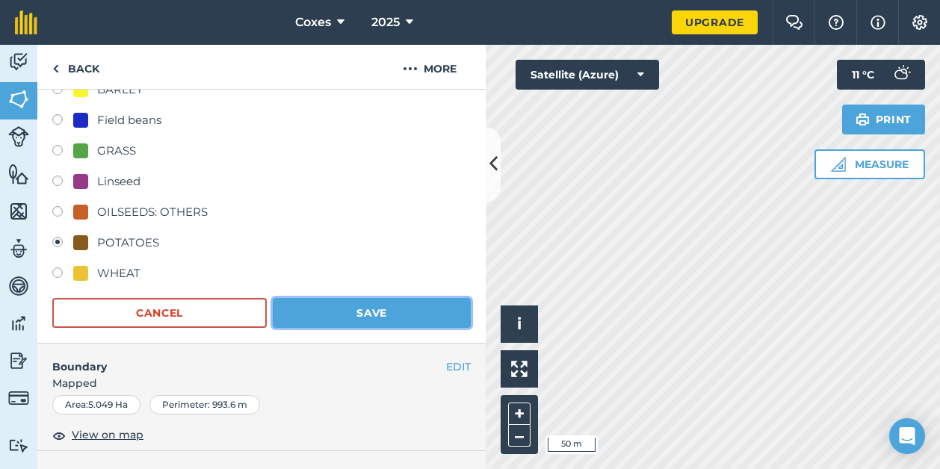
click at [408, 319] on button "Save" at bounding box center [372, 313] width 198 height 30
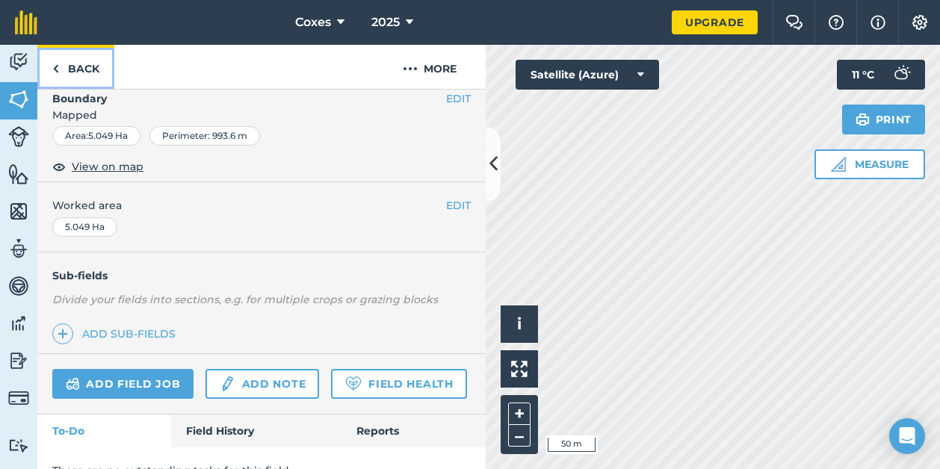
click at [76, 66] on link "Back" at bounding box center [75, 67] width 77 height 44
click at [72, 58] on link "Back" at bounding box center [75, 67] width 77 height 44
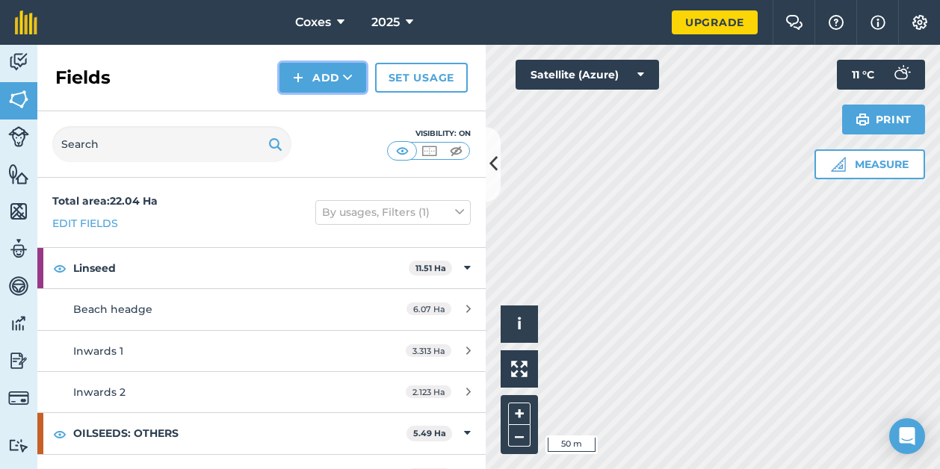
click at [301, 64] on button "Add" at bounding box center [322, 78] width 87 height 30
click at [326, 108] on link "Draw" at bounding box center [323, 111] width 82 height 33
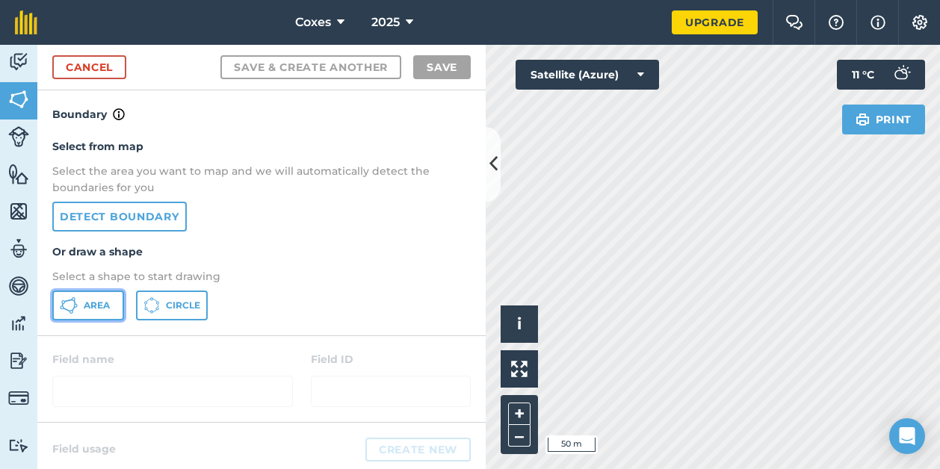
click at [99, 311] on span "Area" at bounding box center [97, 306] width 26 height 12
click at [840, 111] on div "Print 11 ° C" at bounding box center [881, 97] width 88 height 75
click at [837, 114] on div "Print 11 ° C" at bounding box center [881, 97] width 88 height 75
click at [830, 111] on div "Click to start drawing i © 2025 TomTom, Microsoft 50 m + – Satellite (Azure) Pr…" at bounding box center [713, 257] width 454 height 424
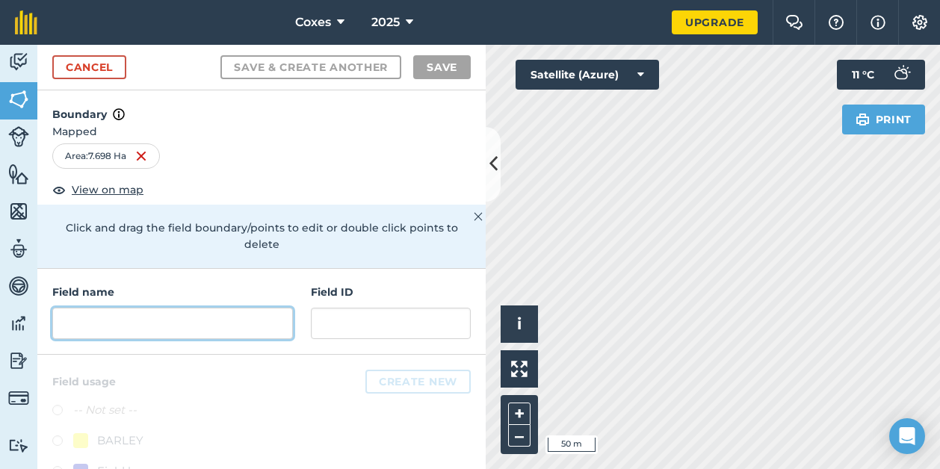
click at [133, 324] on input "text" at bounding box center [172, 323] width 241 height 31
click at [114, 320] on input "text" at bounding box center [172, 323] width 241 height 31
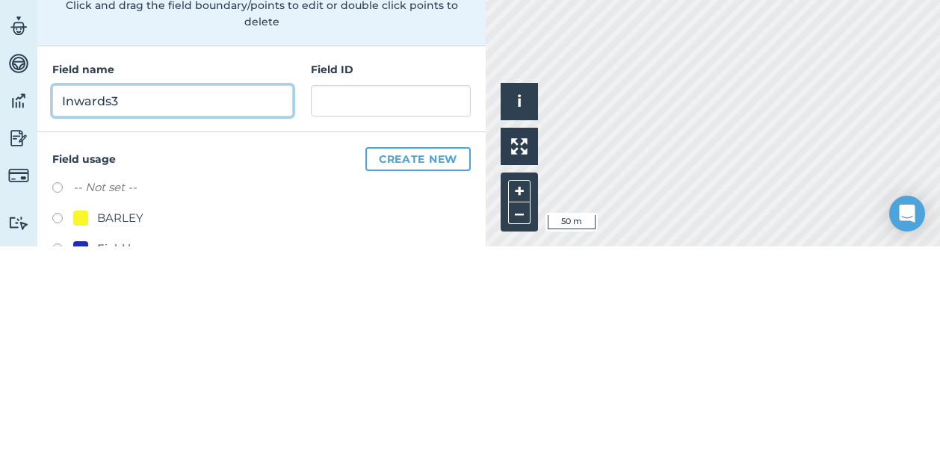
type input "Inwards3"
click at [220, 55] on button "Save & Create Another" at bounding box center [310, 67] width 181 height 24
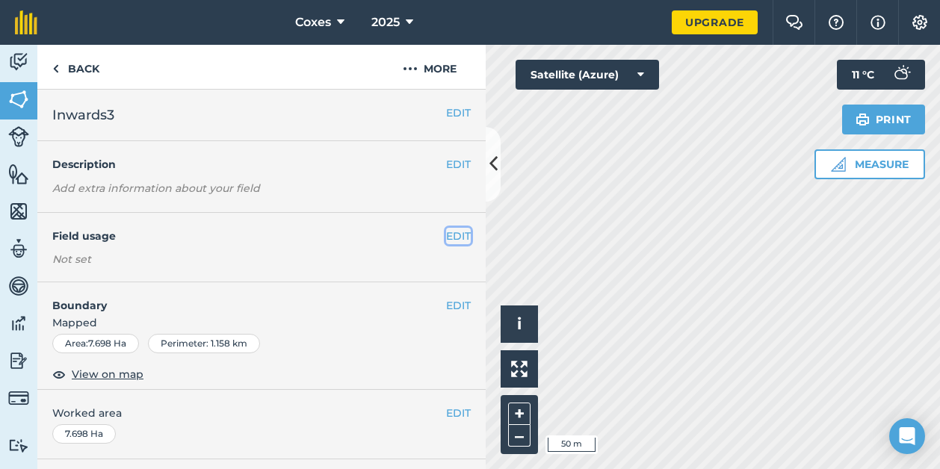
click at [448, 236] on button "EDIT" at bounding box center [458, 236] width 25 height 16
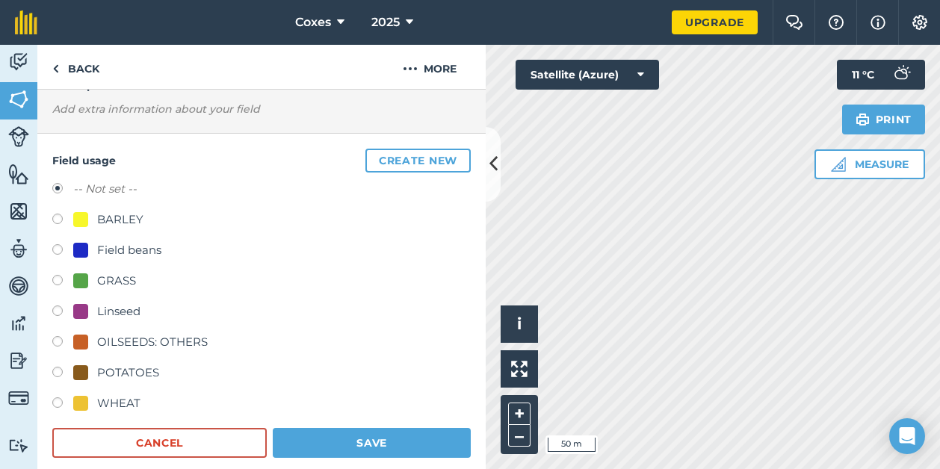
scroll to position [82, 0]
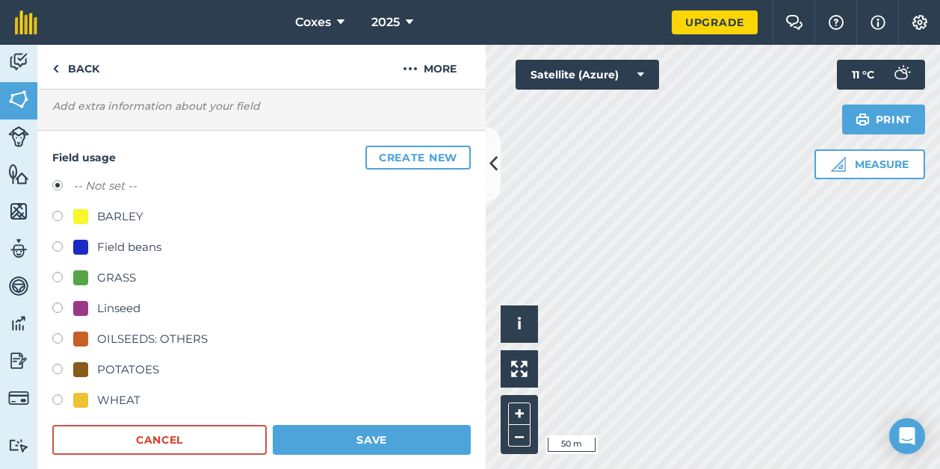
click at [119, 400] on div "WHEAT" at bounding box center [118, 400] width 43 height 18
radio input "true"
radio input "false"
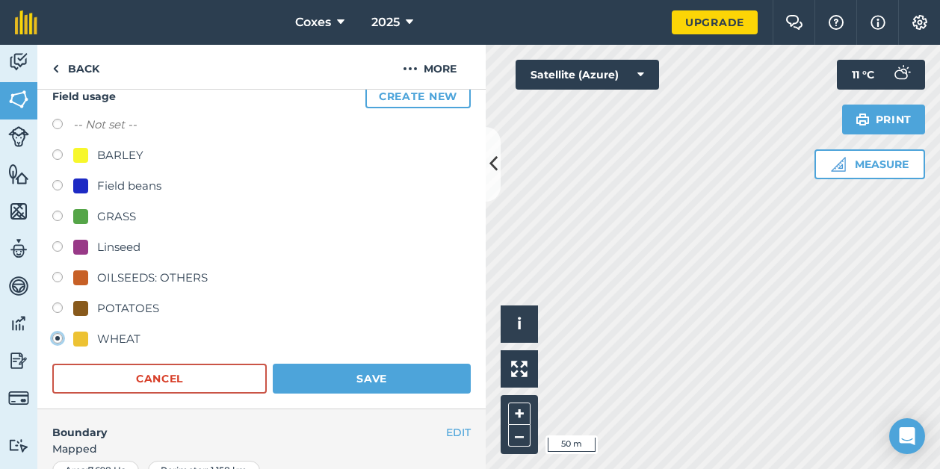
scroll to position [143, 0]
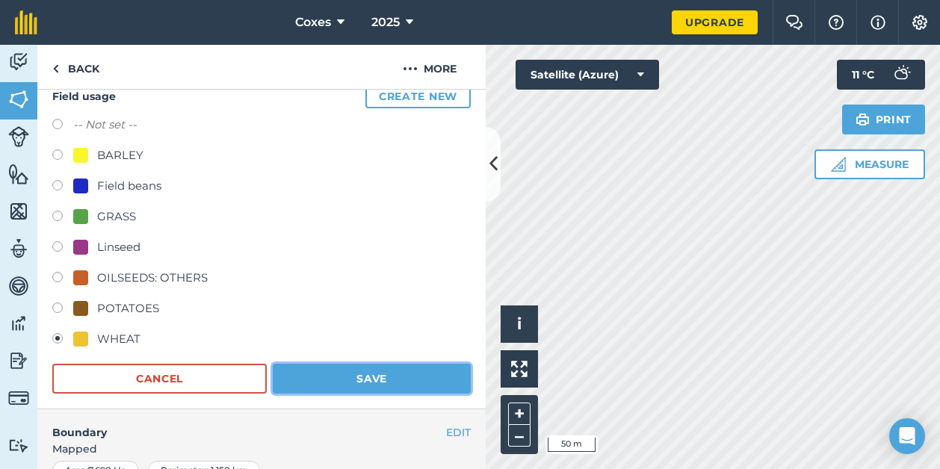
click at [371, 388] on button "Save" at bounding box center [372, 379] width 198 height 30
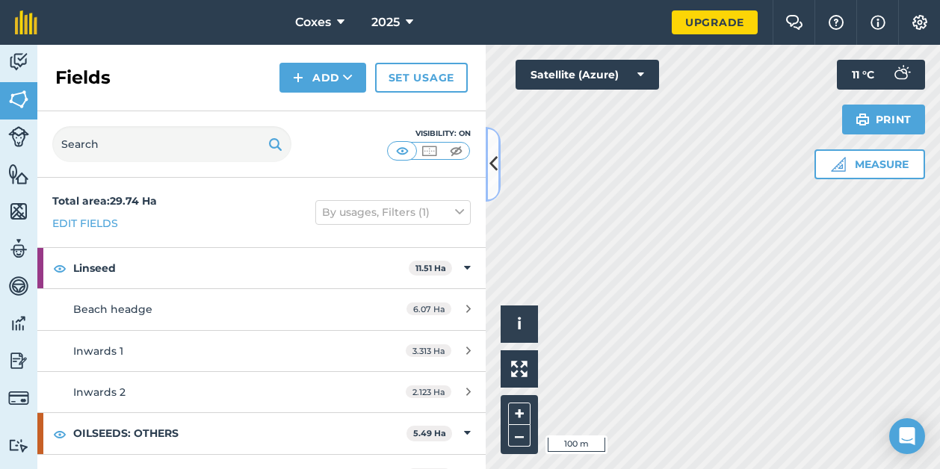
click at [491, 166] on icon at bounding box center [493, 164] width 8 height 26
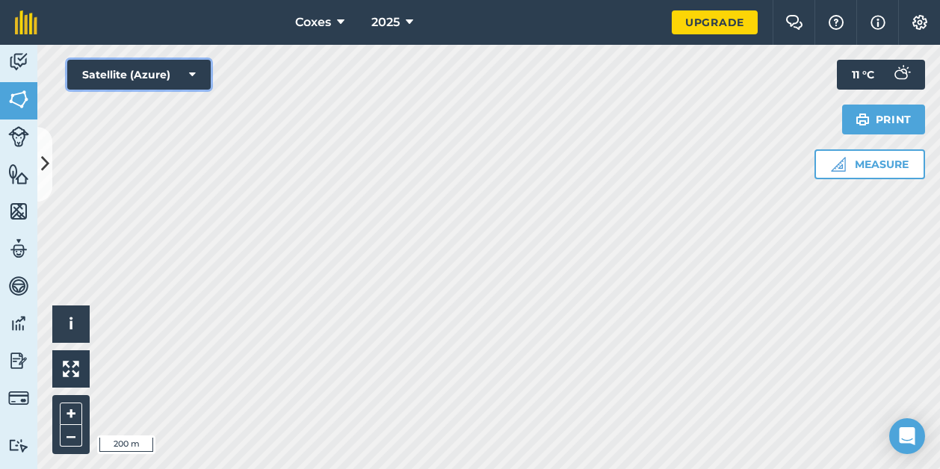
click at [193, 75] on icon at bounding box center [192, 74] width 7 height 15
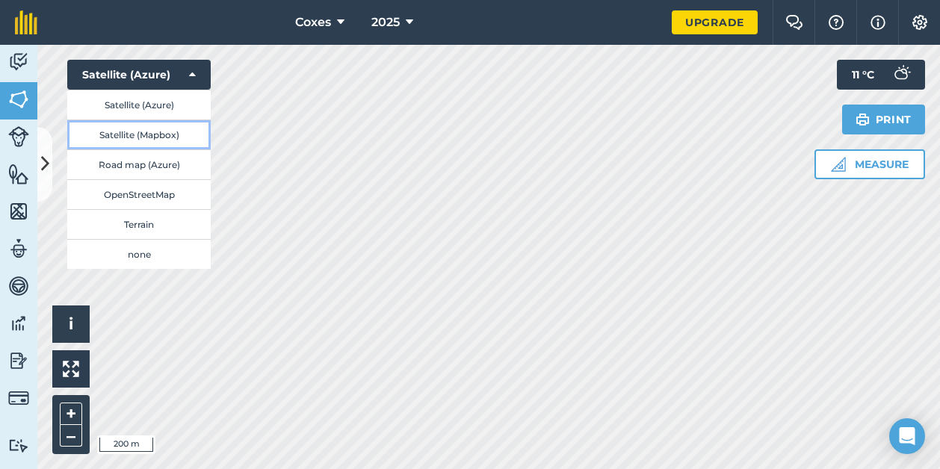
click at [167, 134] on button "Satellite (Mapbox)" at bounding box center [138, 135] width 143 height 30
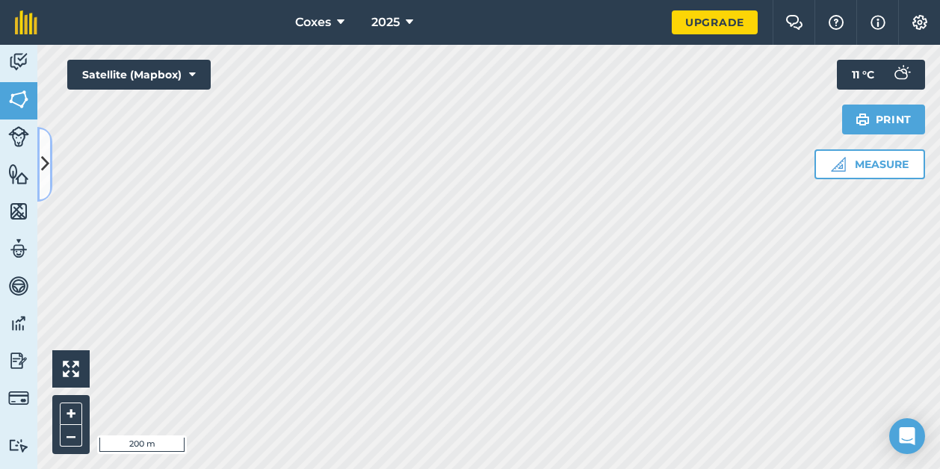
click at [43, 158] on icon at bounding box center [45, 164] width 8 height 26
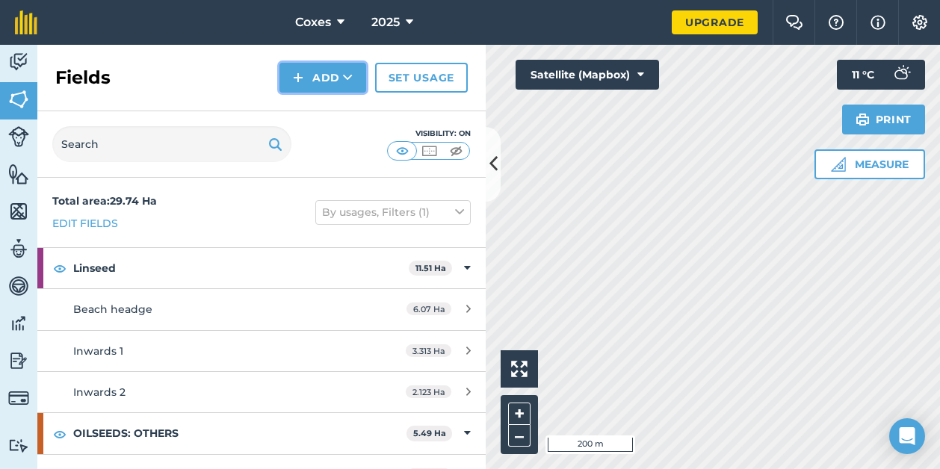
click at [320, 72] on button "Add" at bounding box center [322, 78] width 87 height 30
click at [340, 66] on button "Add" at bounding box center [322, 78] width 87 height 30
click at [329, 104] on link "Draw" at bounding box center [323, 111] width 82 height 33
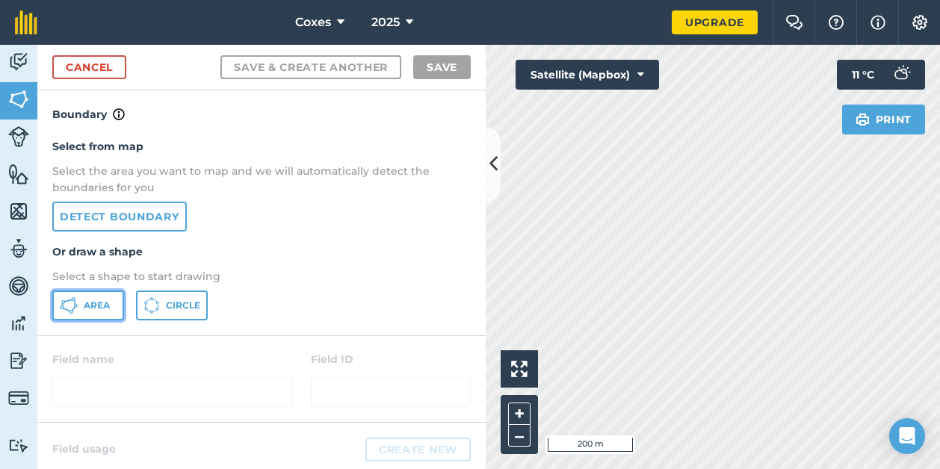
click at [78, 298] on button "Area" at bounding box center [88, 306] width 72 height 30
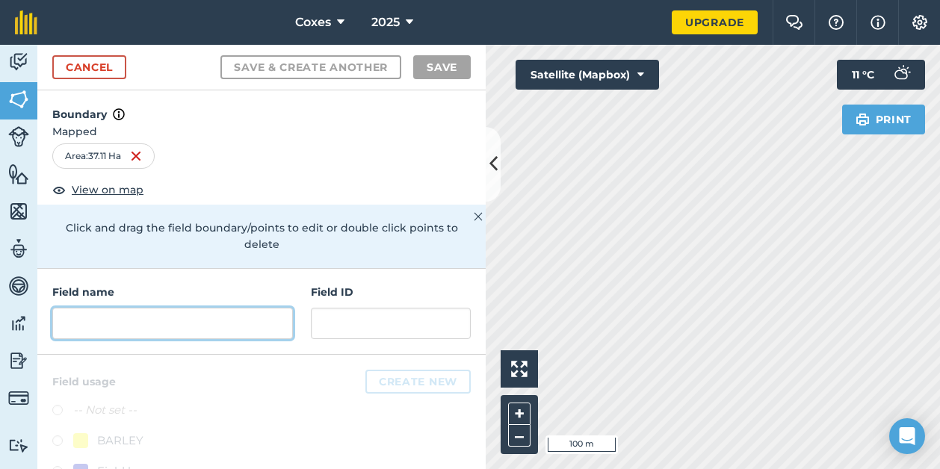
click at [123, 320] on input "text" at bounding box center [172, 323] width 241 height 31
click at [188, 329] on input "text" at bounding box center [172, 323] width 241 height 31
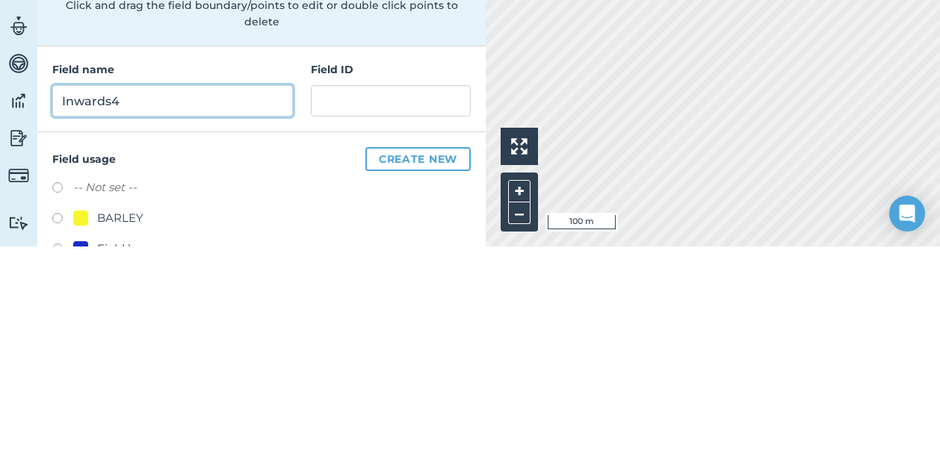
type input "Inwards4"
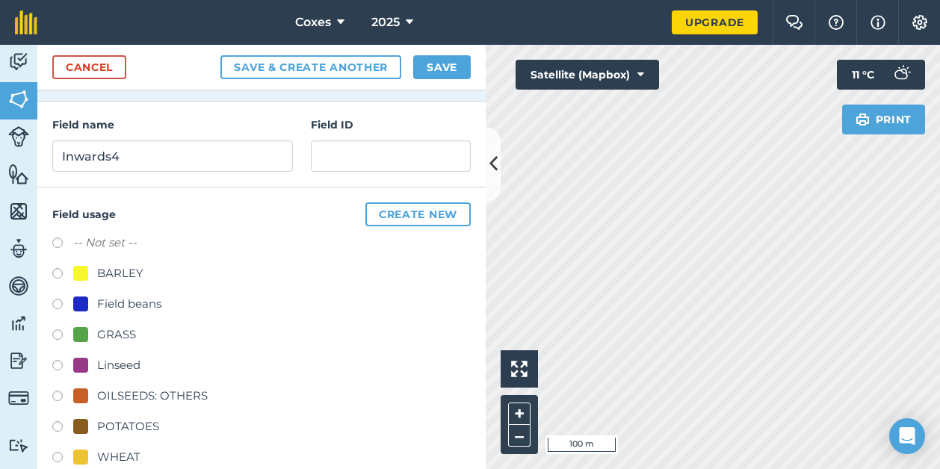
scroll to position [191, 0]
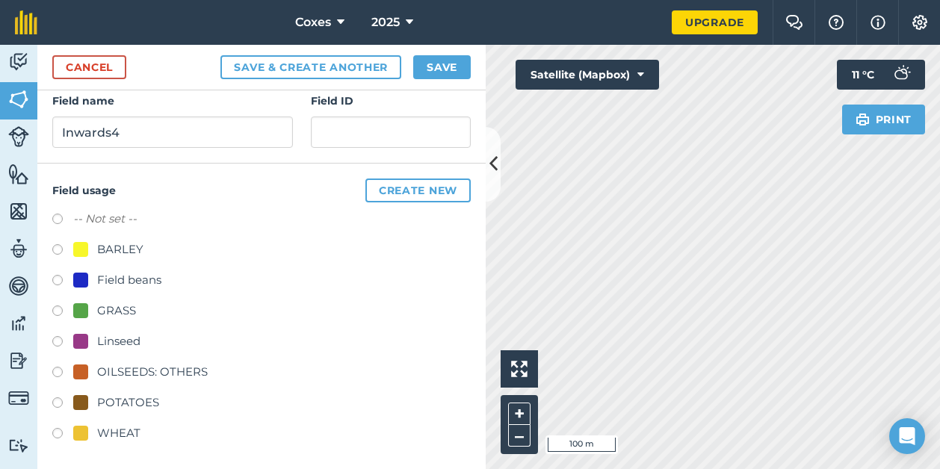
click at [57, 370] on label at bounding box center [62, 374] width 21 height 15
radio input "true"
click at [451, 67] on button "Save" at bounding box center [442, 67] width 58 height 24
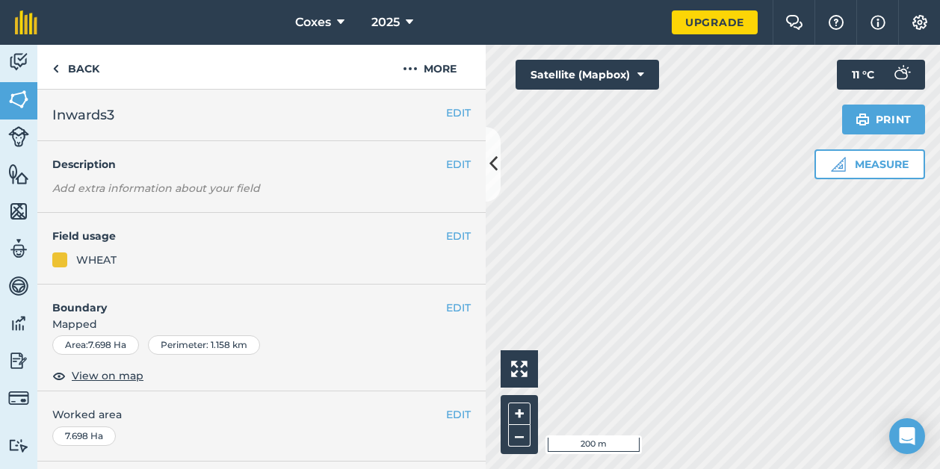
click at [536, 78] on div "Click to start drawing i 200 m + – Satellite (Mapbox) Measure Print 11 ° C" at bounding box center [713, 257] width 454 height 424
click at [450, 270] on div "Activity Fields Livestock Features Maps Team Vehicles Data Reporting Billing Tu…" at bounding box center [470, 257] width 940 height 424
click at [66, 65] on link "Back" at bounding box center [75, 67] width 77 height 44
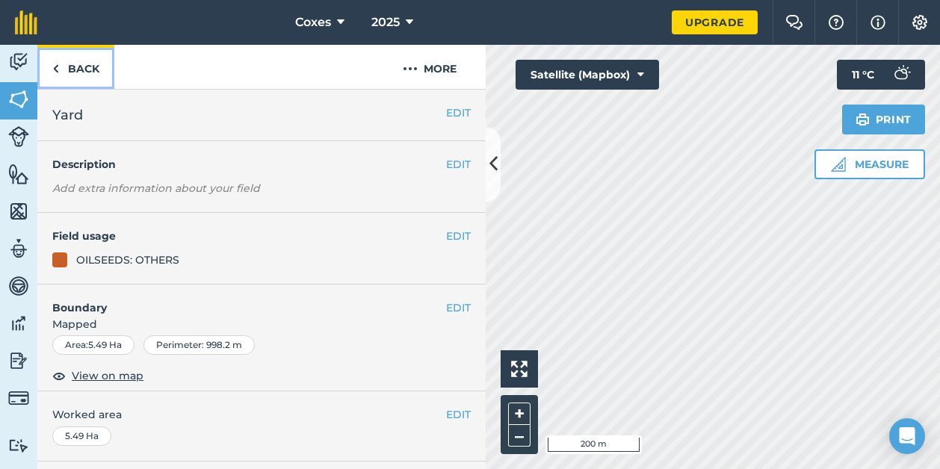
click at [67, 70] on link "Back" at bounding box center [75, 67] width 77 height 44
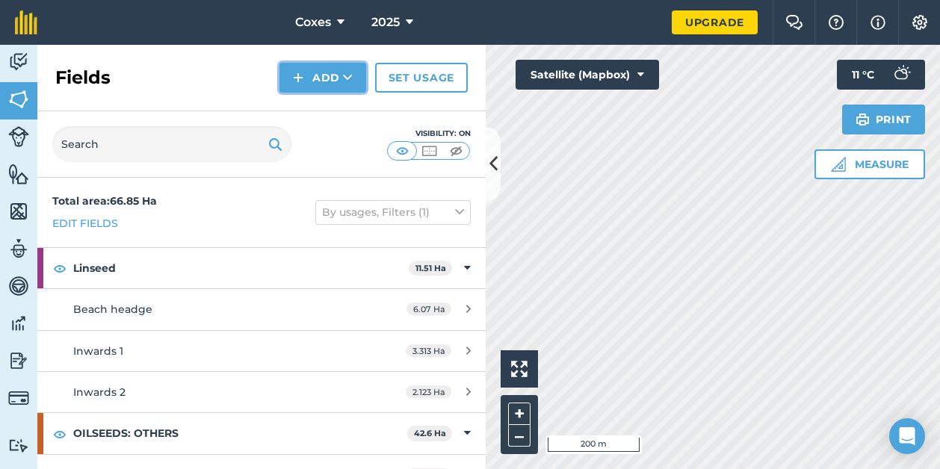
click at [341, 86] on button "Add" at bounding box center [322, 78] width 87 height 30
click at [322, 109] on link "Draw" at bounding box center [323, 111] width 82 height 33
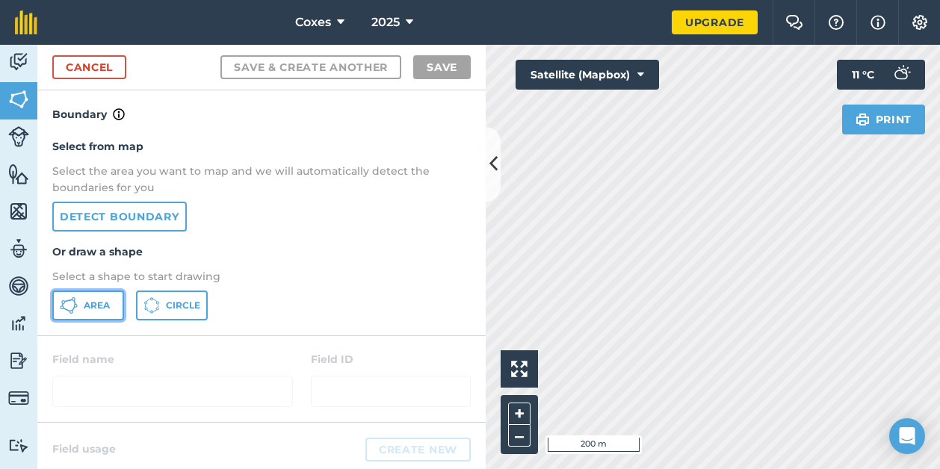
click at [81, 298] on button "Area" at bounding box center [88, 306] width 72 height 30
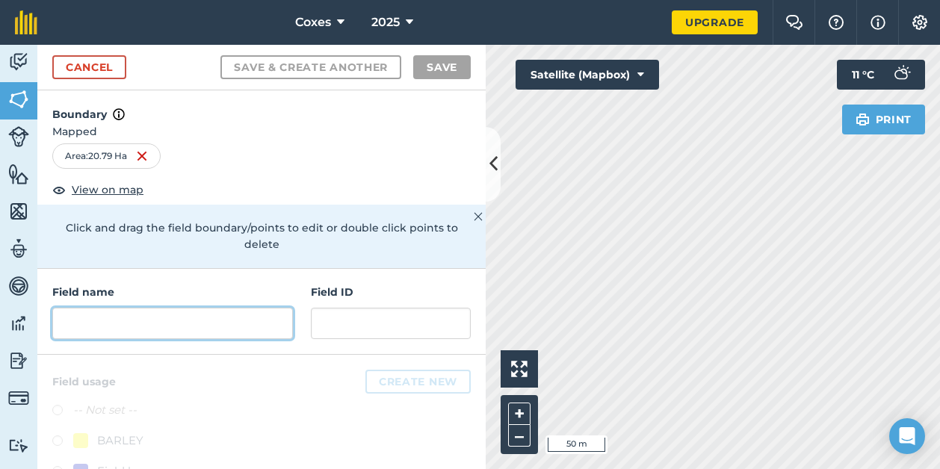
click at [120, 320] on input "text" at bounding box center [172, 323] width 241 height 31
click at [169, 331] on input "text" at bounding box center [172, 323] width 241 height 31
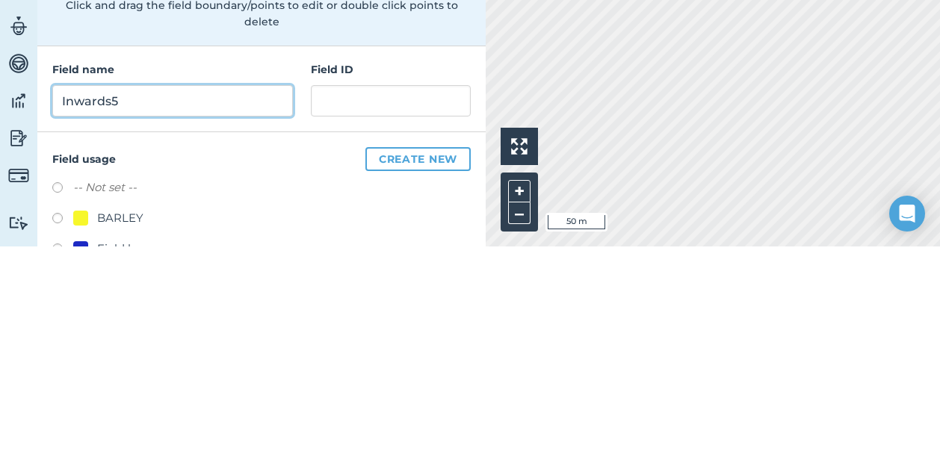
type input "Inwards5"
click at [220, 55] on button "Save & Create Another" at bounding box center [310, 67] width 181 height 24
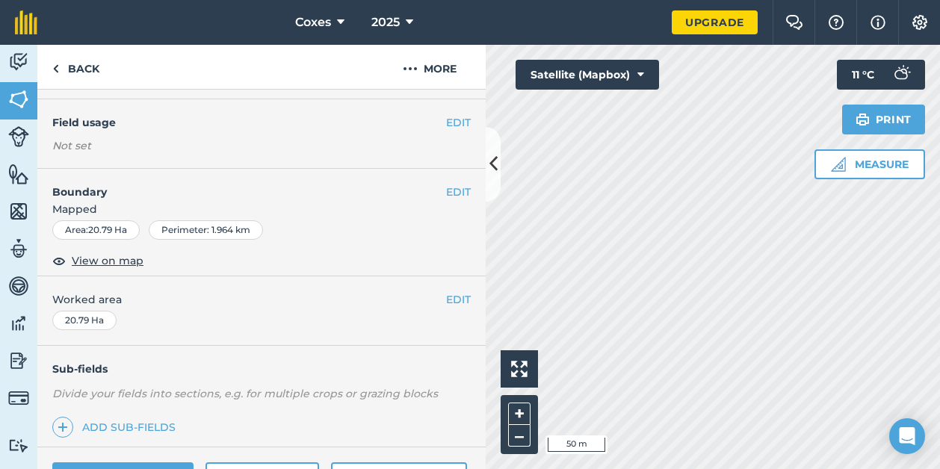
scroll to position [46, 0]
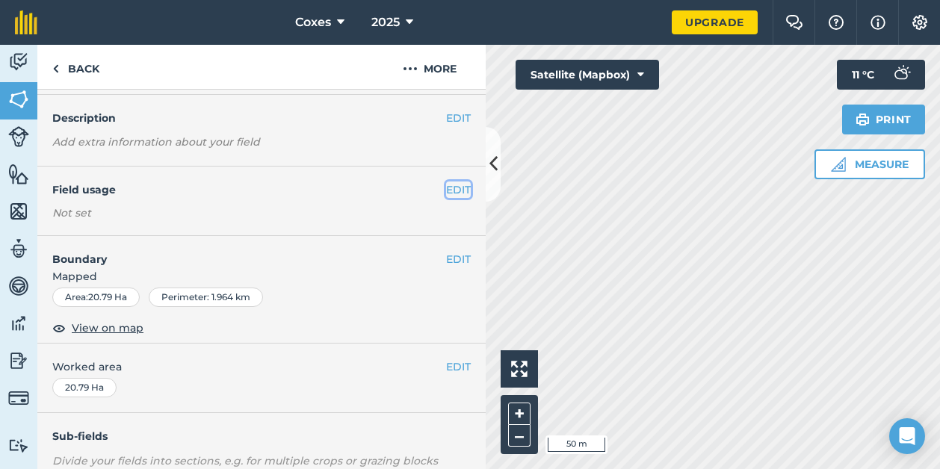
click at [446, 194] on button "EDIT" at bounding box center [458, 190] width 25 height 16
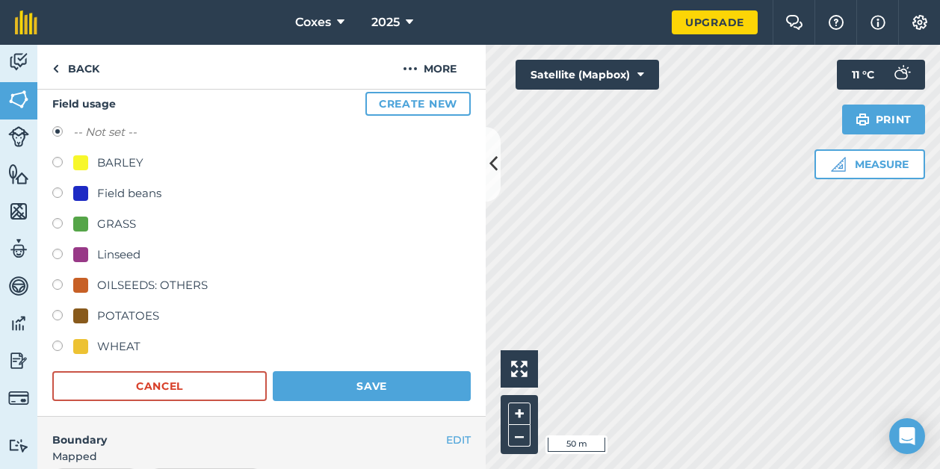
scroll to position [138, 0]
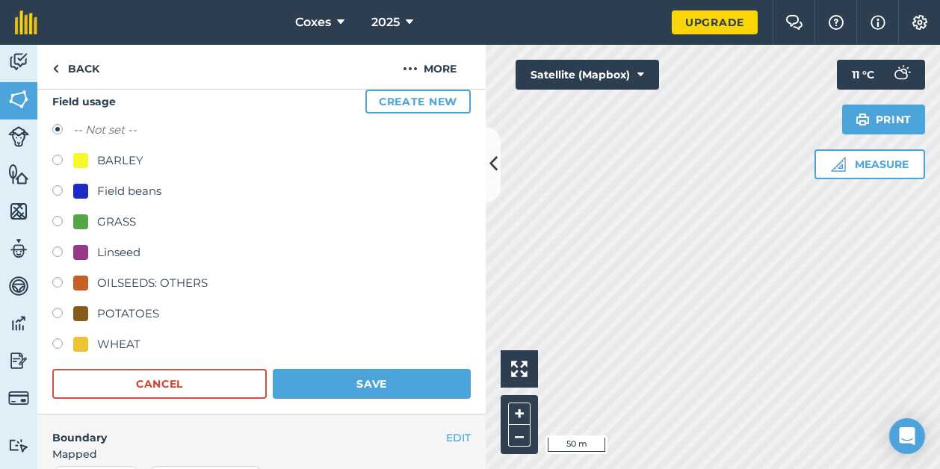
click at [137, 192] on div "Field beans" at bounding box center [129, 191] width 64 height 18
radio input "true"
radio input "false"
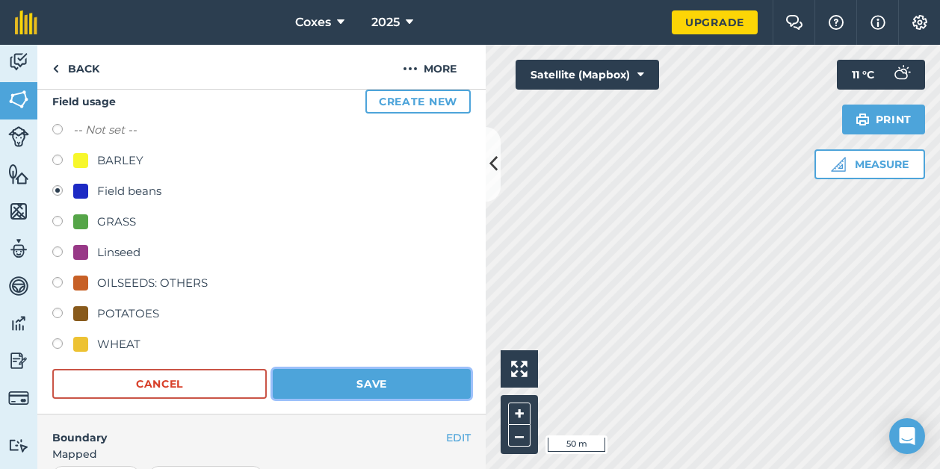
click at [390, 396] on button "Save" at bounding box center [372, 384] width 198 height 30
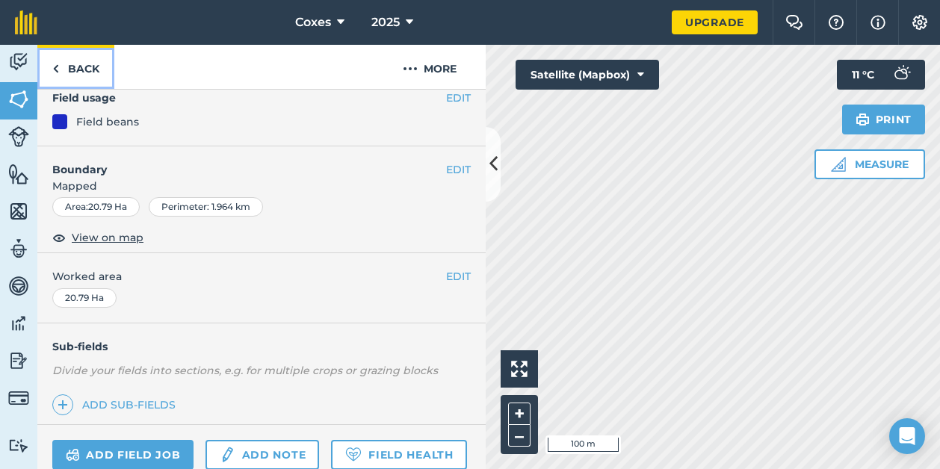
click at [71, 70] on link "Back" at bounding box center [75, 67] width 77 height 44
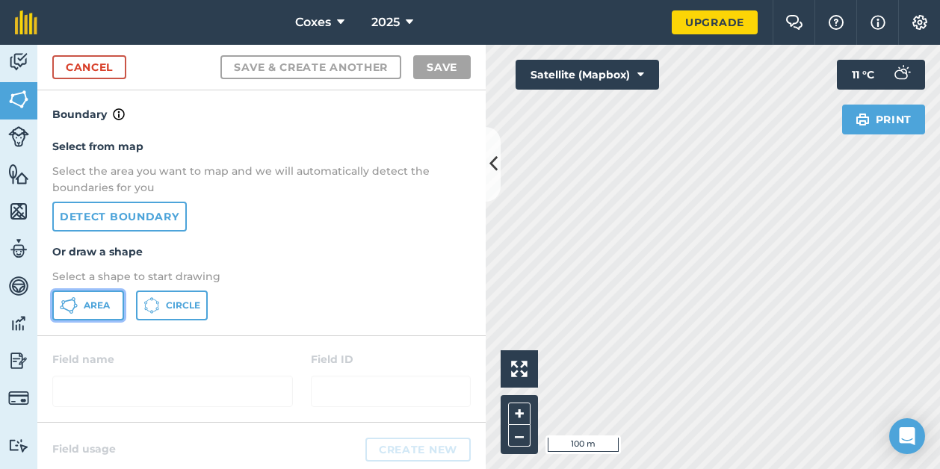
click at [100, 311] on span "Area" at bounding box center [97, 306] width 26 height 12
drag, startPoint x: 865, startPoint y: 91, endPoint x: 850, endPoint y: 87, distance: 15.4
click at [850, 87] on div "Print 11 ° C" at bounding box center [881, 97] width 88 height 75
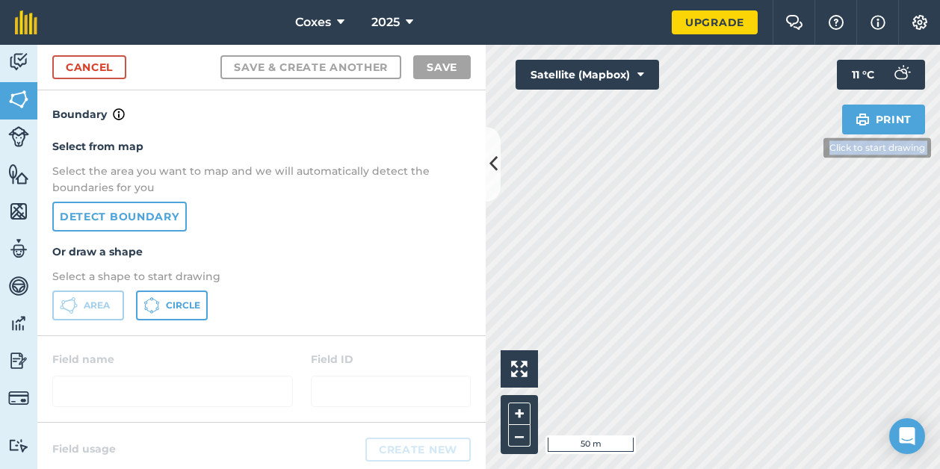
click at [811, 147] on div "Click to start drawing i 50 m + – Satellite (Mapbox) Print 11 ° C" at bounding box center [713, 257] width 454 height 424
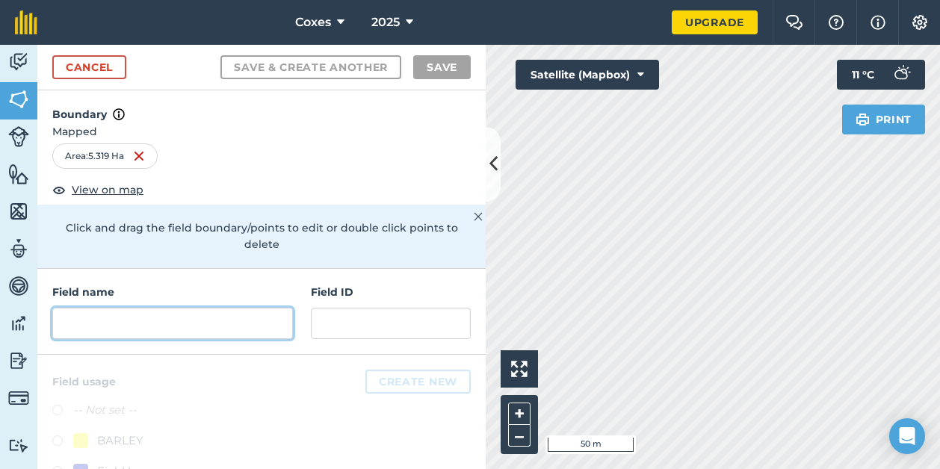
click at [149, 324] on input "text" at bounding box center [172, 323] width 241 height 31
click at [187, 312] on input "text" at bounding box center [172, 323] width 241 height 31
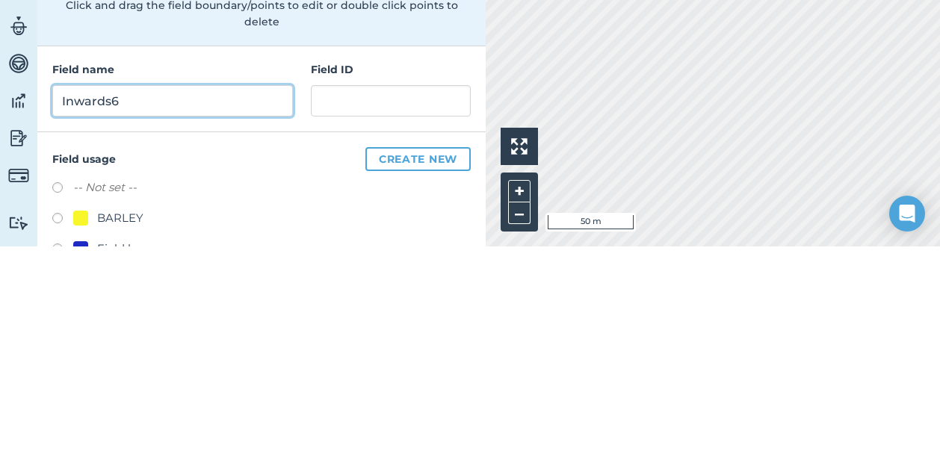
type input "Inwards6"
click at [220, 55] on button "Save & Create Another" at bounding box center [310, 67] width 181 height 24
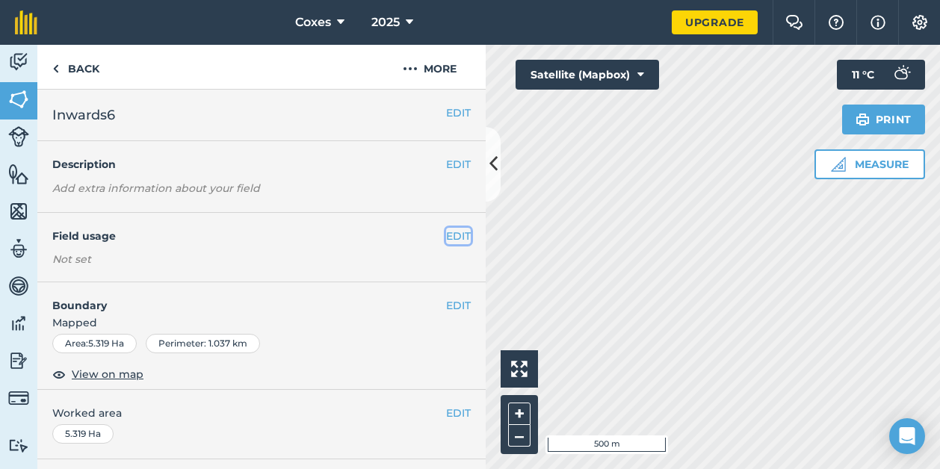
click at [446, 228] on button "EDIT" at bounding box center [458, 236] width 25 height 16
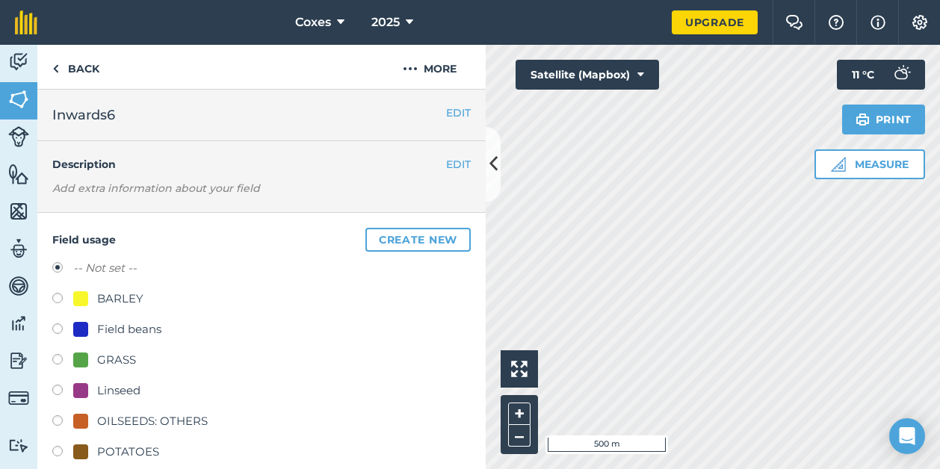
click at [56, 420] on label at bounding box center [62, 422] width 21 height 15
radio input "true"
radio input "false"
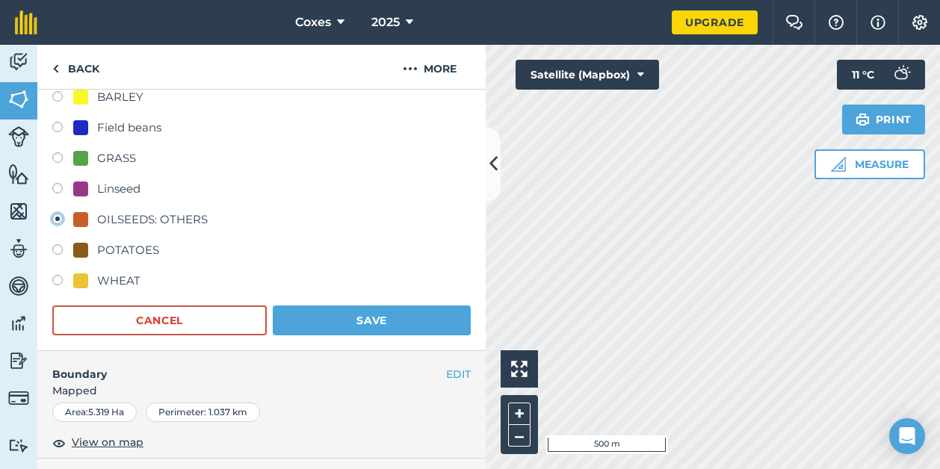
scroll to position [224, 0]
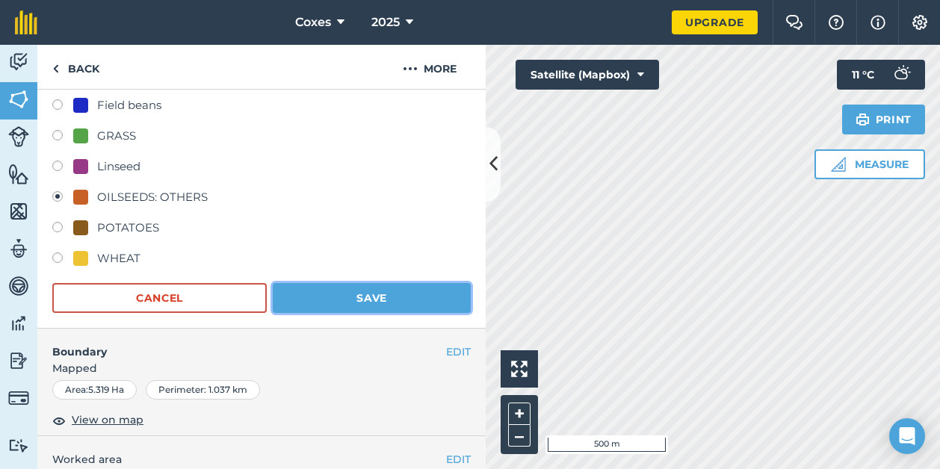
click at [381, 296] on button "Save" at bounding box center [372, 298] width 198 height 30
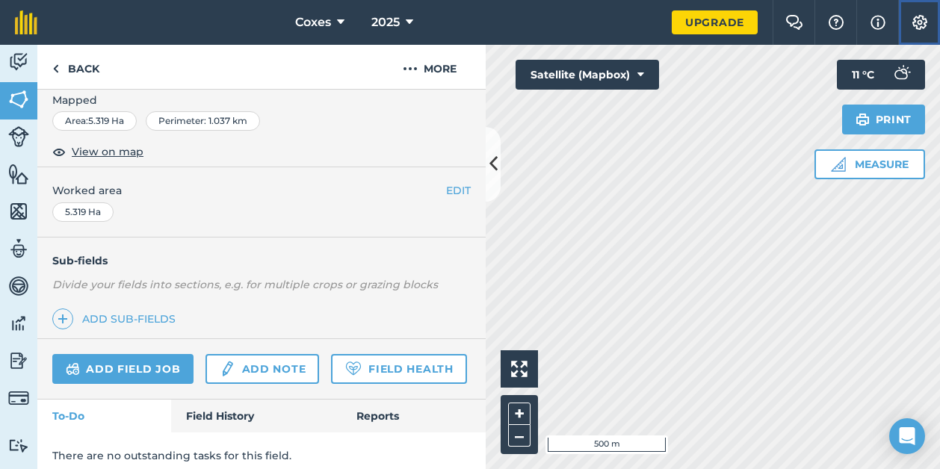
click at [923, 18] on img at bounding box center [920, 22] width 18 height 15
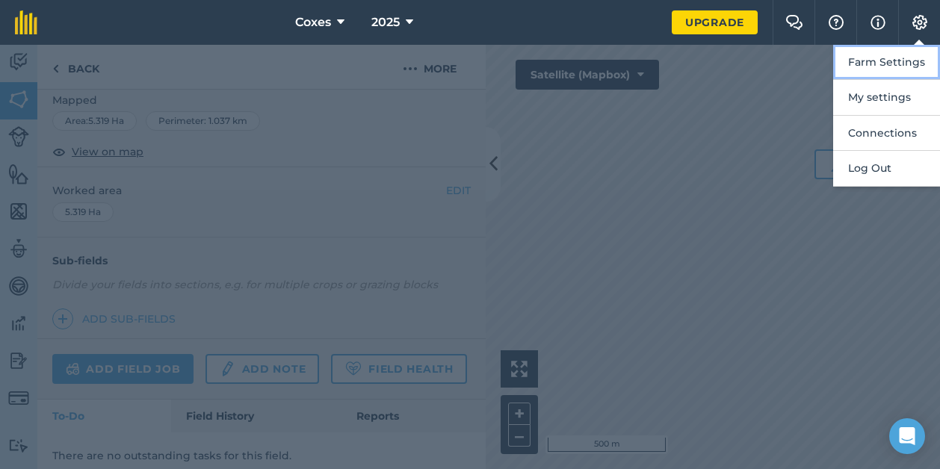
click at [884, 72] on button "Farm Settings" at bounding box center [886, 62] width 107 height 35
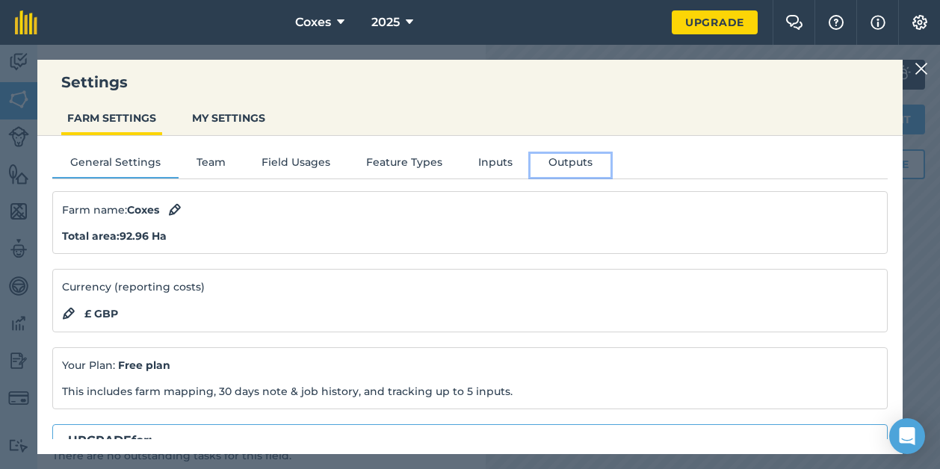
click at [551, 167] on button "Outputs" at bounding box center [570, 165] width 80 height 22
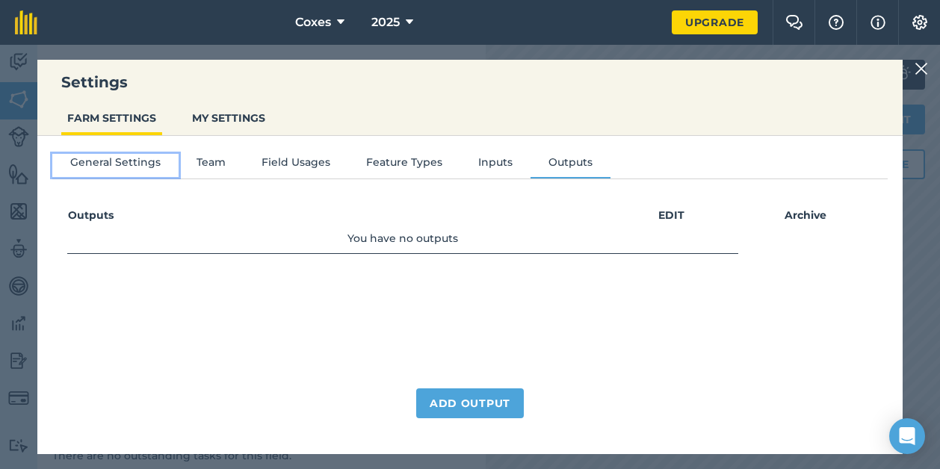
click at [108, 166] on button "General Settings" at bounding box center [115, 165] width 126 height 22
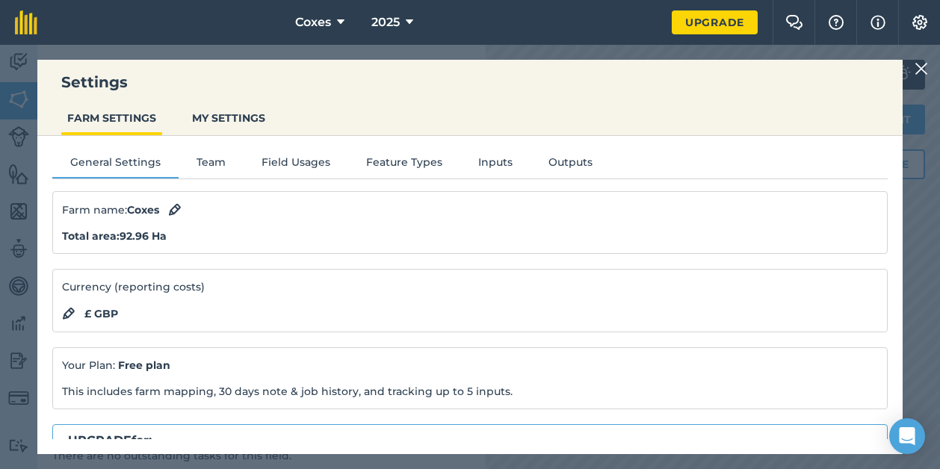
click at [159, 237] on strong "Total area : 92.96 Ha" at bounding box center [114, 235] width 105 height 13
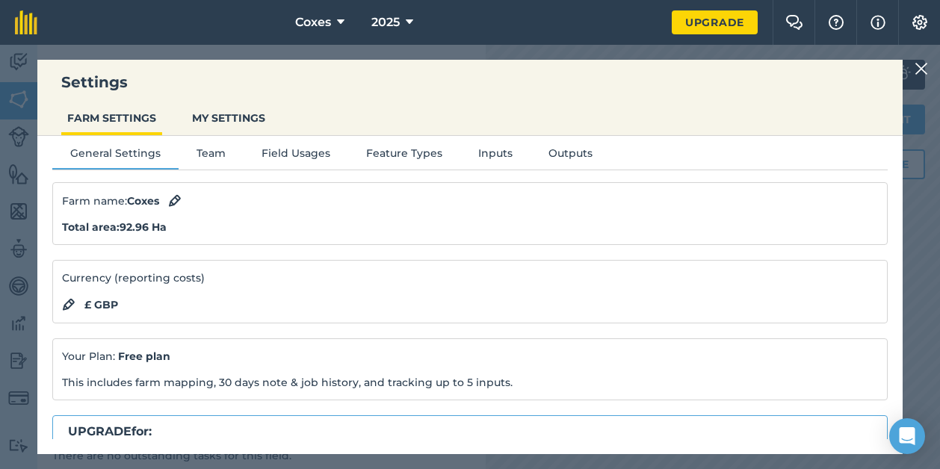
scroll to position [0, 0]
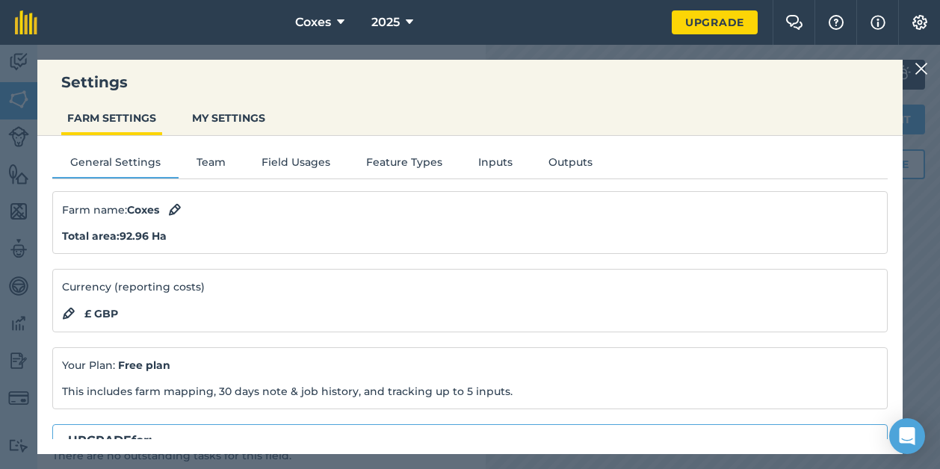
click at [919, 69] on img at bounding box center [920, 69] width 13 height 18
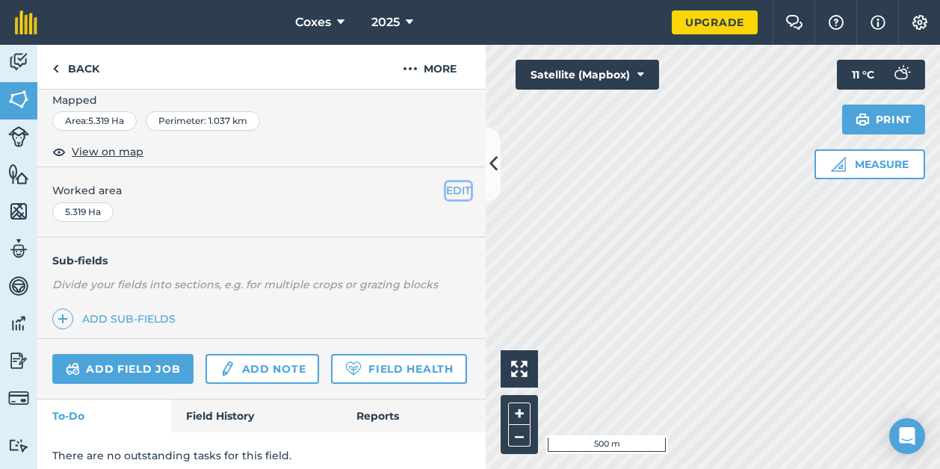
click at [446, 186] on button "EDIT" at bounding box center [458, 190] width 25 height 16
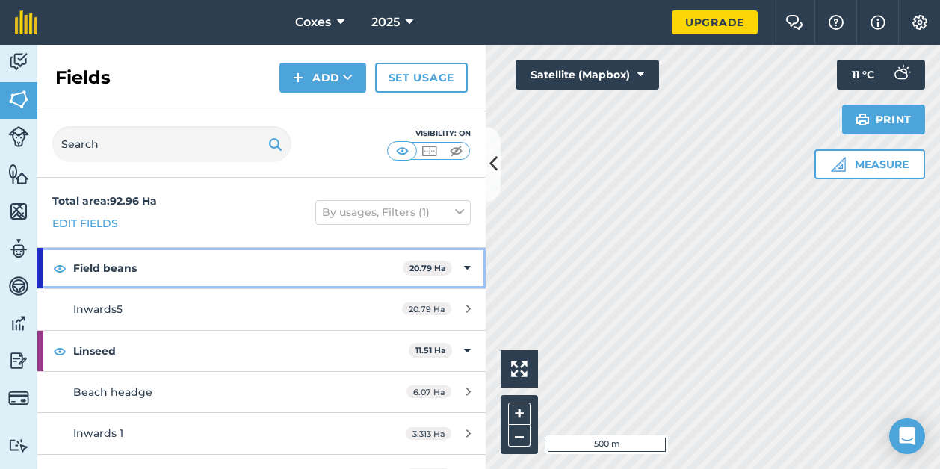
click at [464, 265] on icon at bounding box center [467, 268] width 7 height 16
click at [432, 265] on strong "20.79 Ha" at bounding box center [430, 268] width 37 height 10
click at [430, 265] on strong "20.79 Ha" at bounding box center [427, 268] width 37 height 10
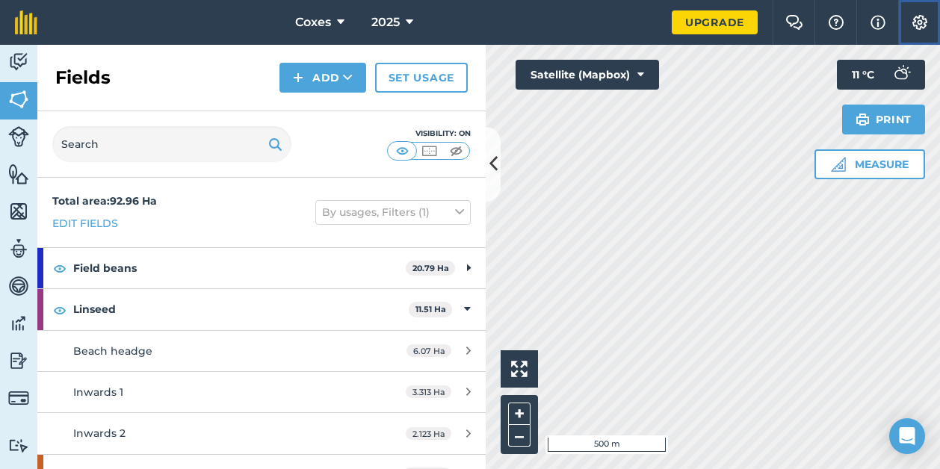
click at [920, 20] on img at bounding box center [920, 22] width 18 height 15
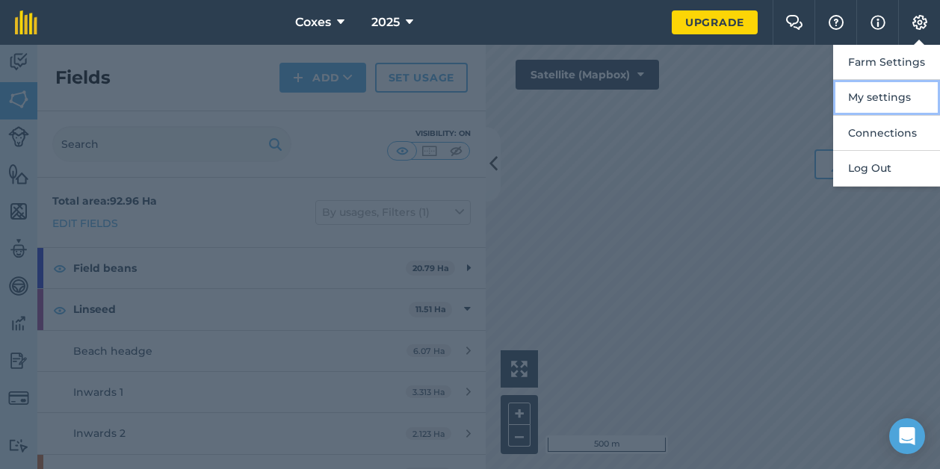
click at [893, 96] on button "My settings" at bounding box center [886, 97] width 107 height 35
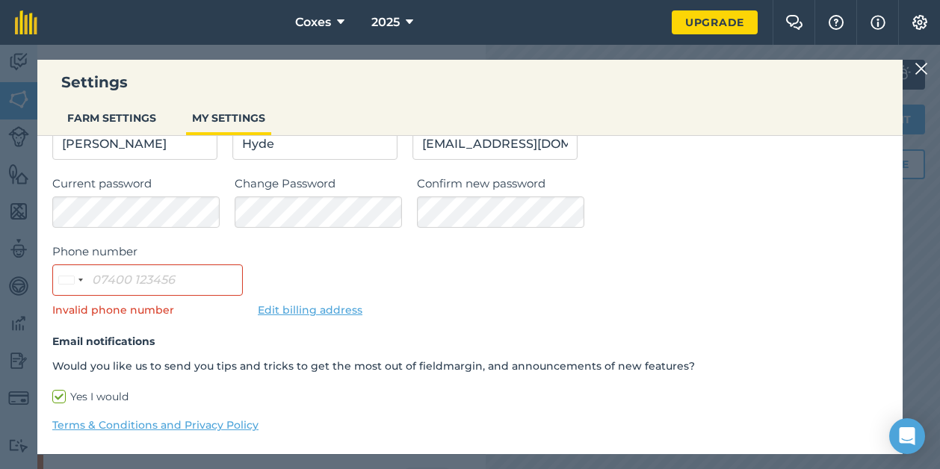
scroll to position [51, 0]
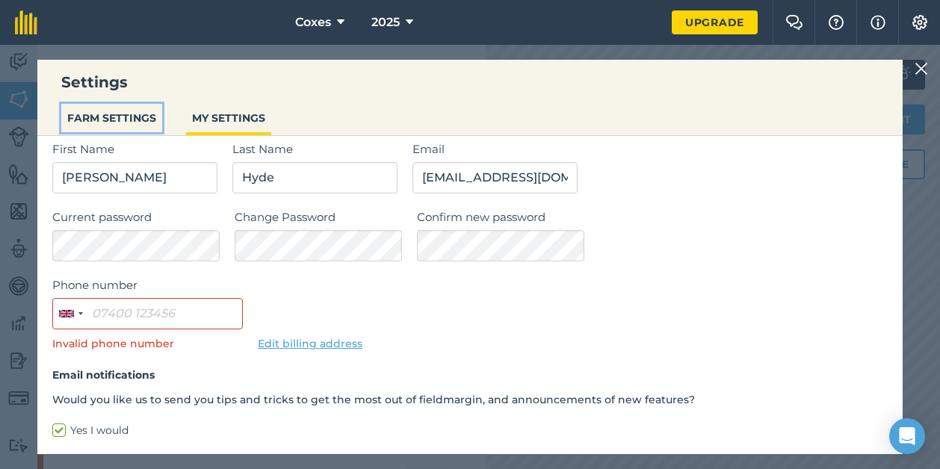
click at [132, 111] on button "FARM SETTINGS" at bounding box center [111, 118] width 101 height 28
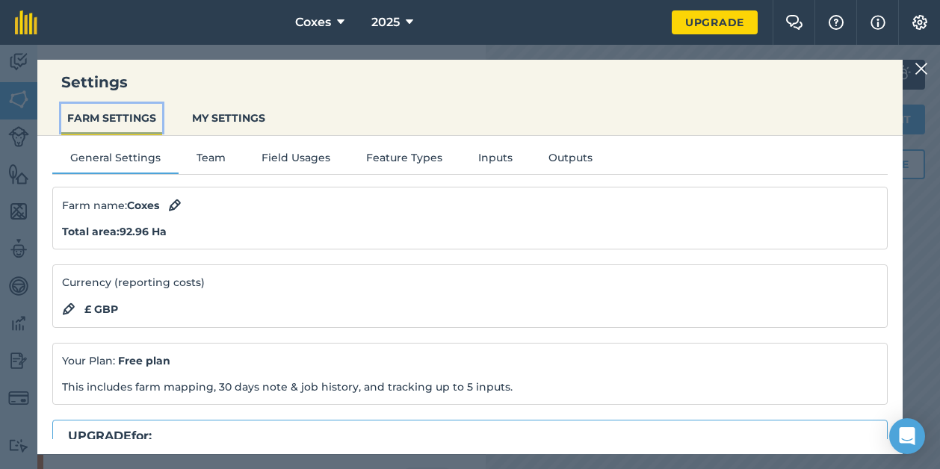
scroll to position [0, 0]
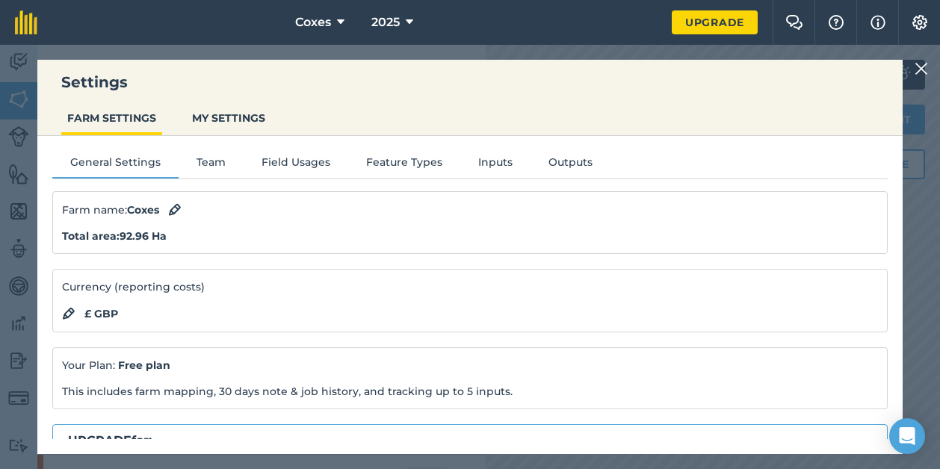
click at [154, 232] on strong "Total area : 92.96 Ha" at bounding box center [114, 235] width 105 height 13
click at [212, 163] on button "Team" at bounding box center [211, 165] width 65 height 22
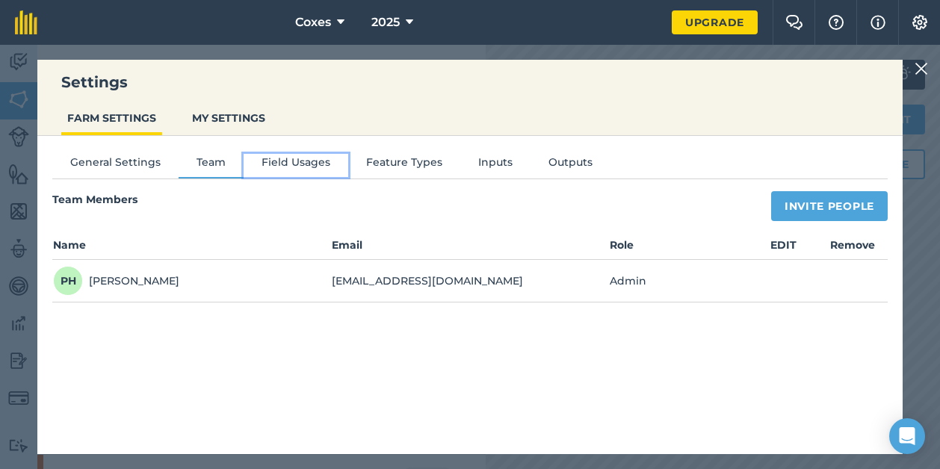
click at [286, 160] on button "Field Usages" at bounding box center [296, 165] width 105 height 22
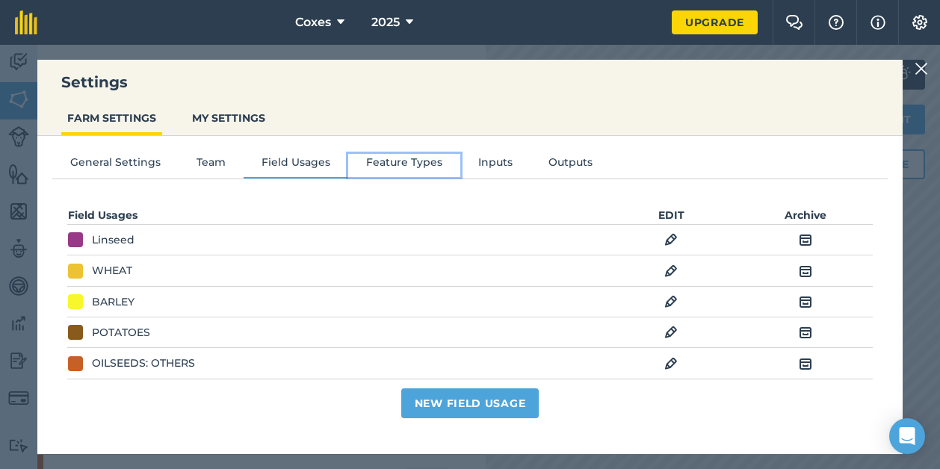
click at [408, 162] on button "Feature Types" at bounding box center [404, 165] width 112 height 22
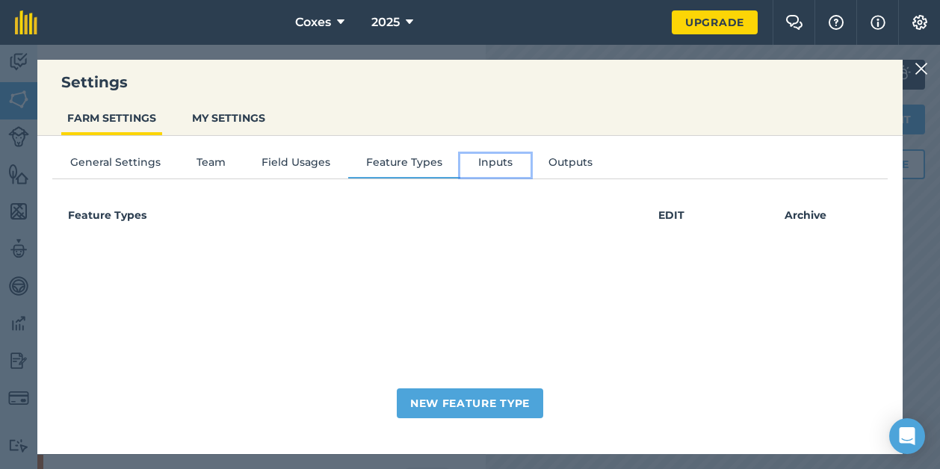
click at [469, 159] on button "Inputs" at bounding box center [495, 165] width 70 height 22
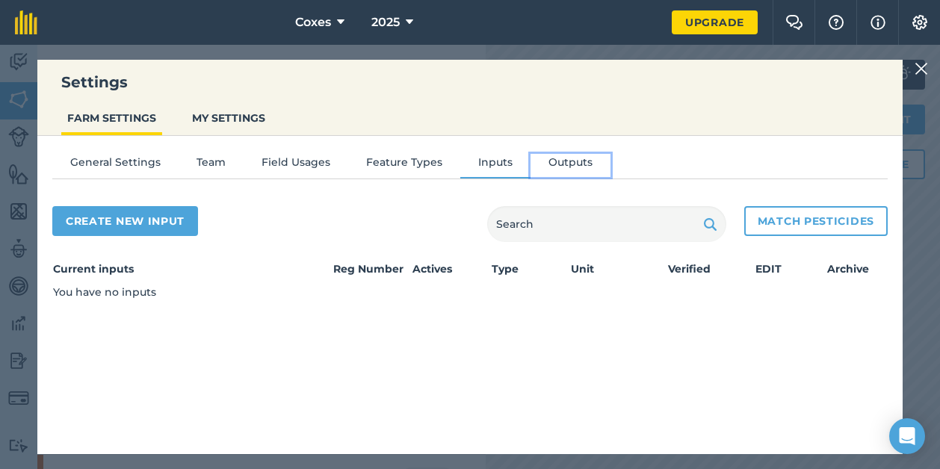
click at [556, 158] on button "Outputs" at bounding box center [570, 165] width 80 height 22
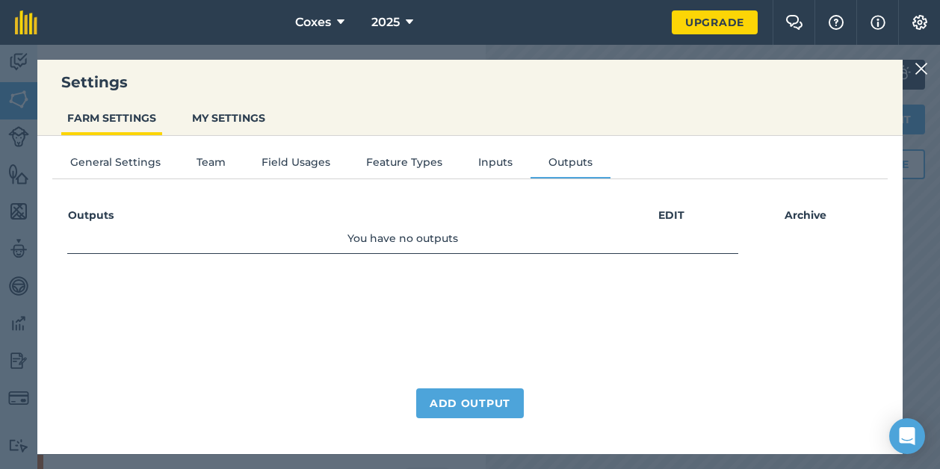
click at [918, 71] on img at bounding box center [920, 69] width 13 height 18
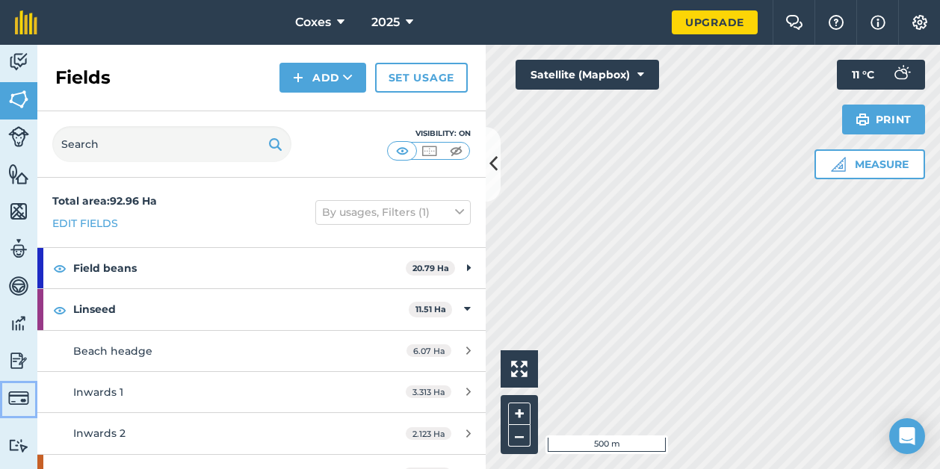
click at [19, 394] on img at bounding box center [18, 398] width 21 height 21
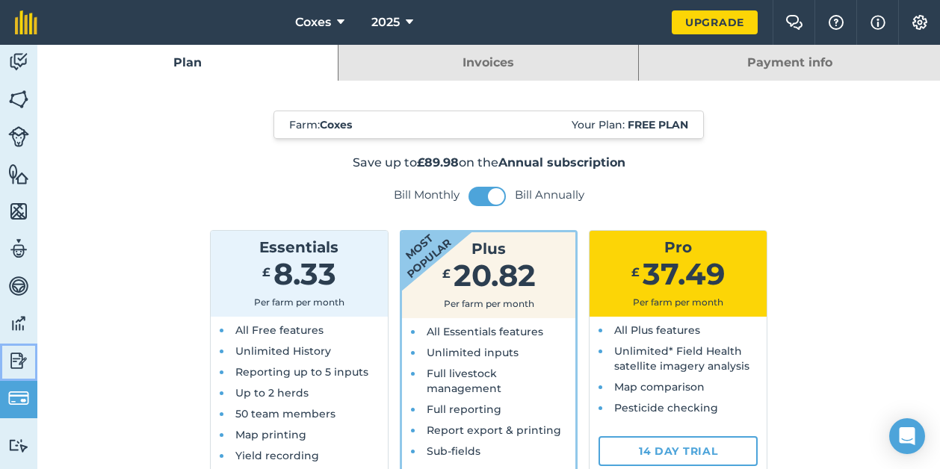
click at [20, 366] on img at bounding box center [18, 361] width 21 height 22
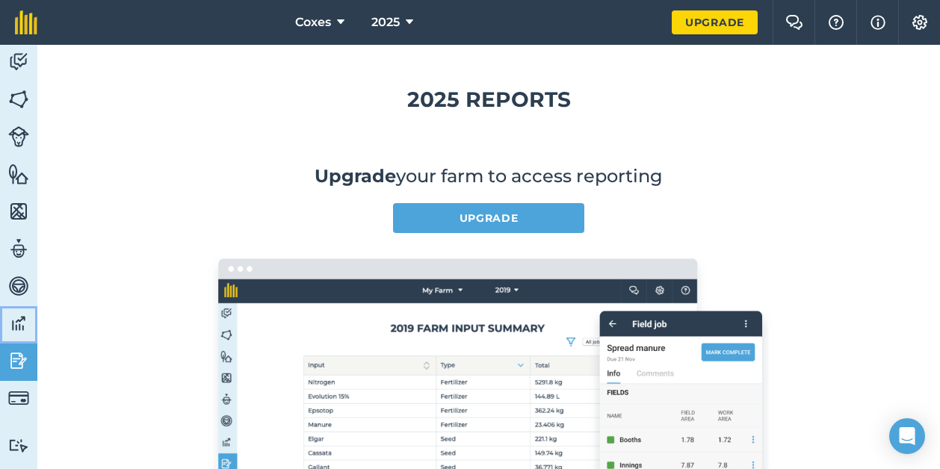
click at [30, 319] on link "Data" at bounding box center [18, 324] width 37 height 37
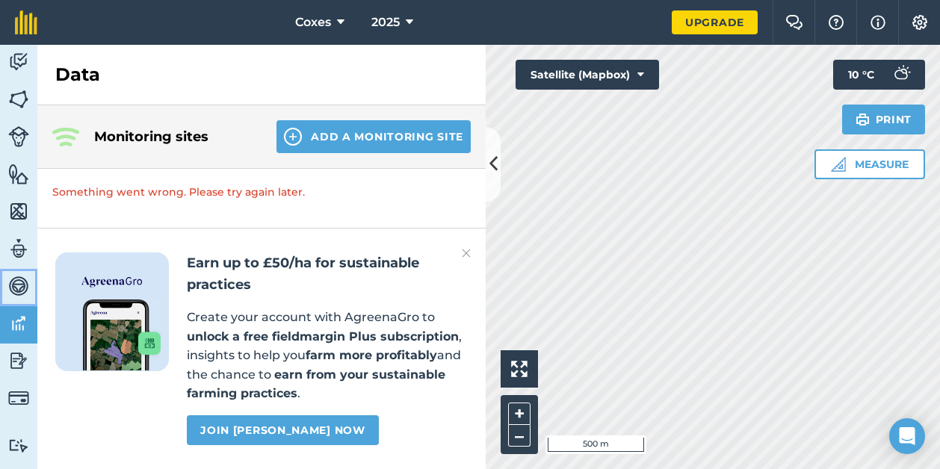
click at [25, 283] on img at bounding box center [18, 286] width 21 height 22
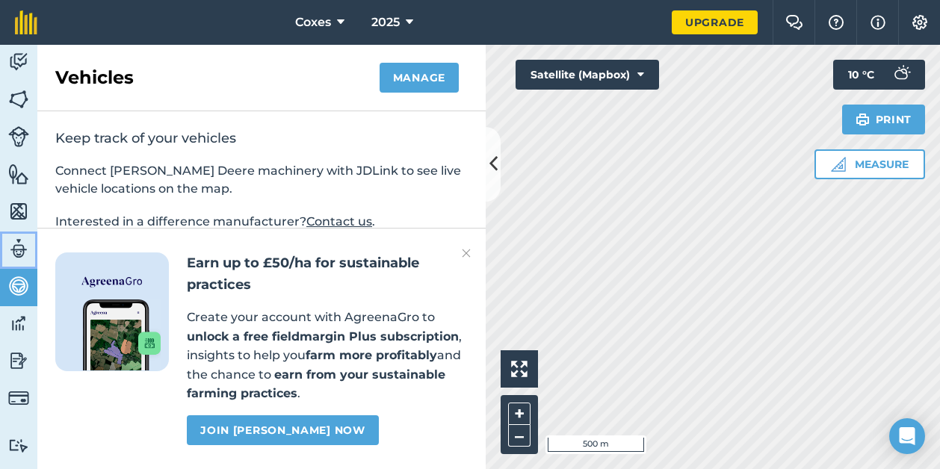
click at [12, 249] on img at bounding box center [18, 249] width 21 height 22
select select "MEMBER"
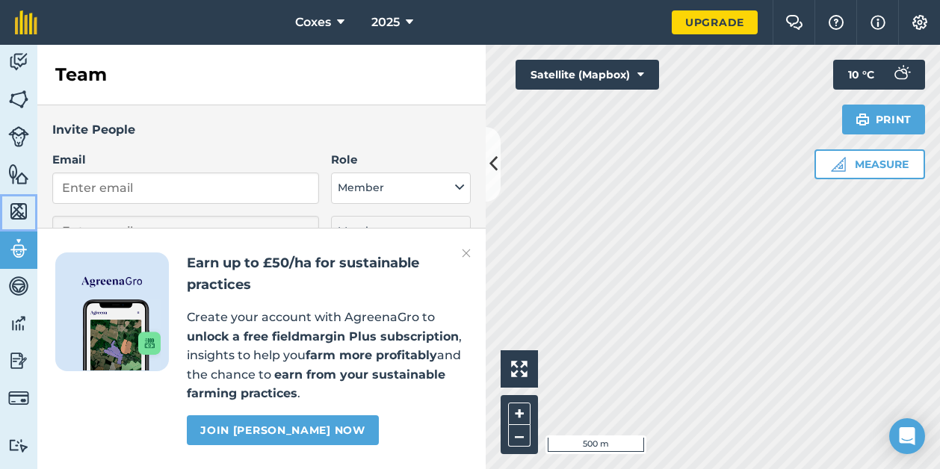
click at [27, 214] on img at bounding box center [18, 211] width 21 height 22
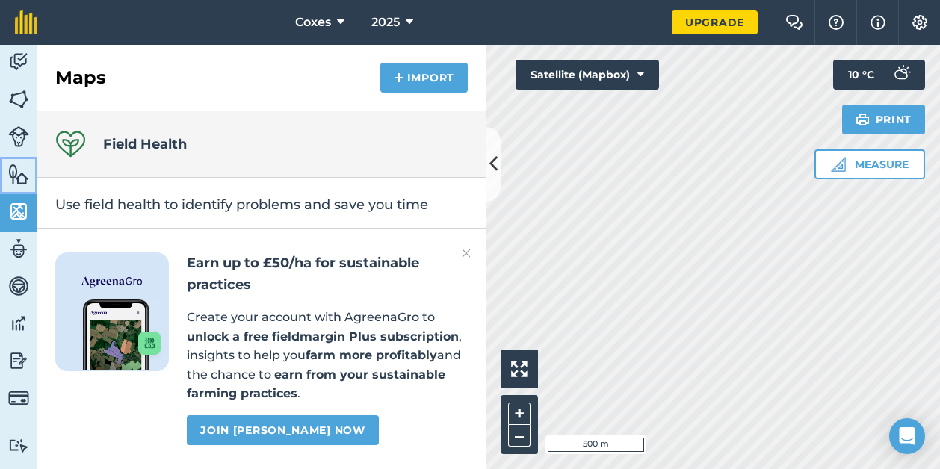
click at [23, 165] on img at bounding box center [18, 174] width 21 height 22
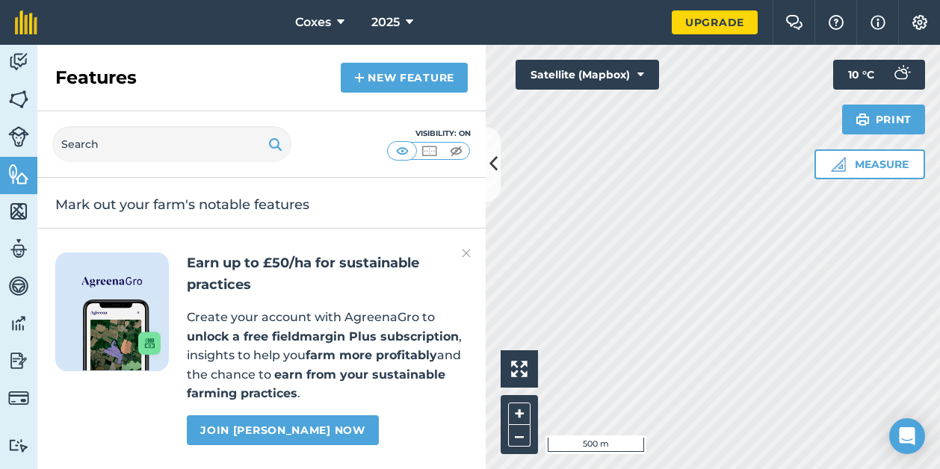
click at [470, 255] on img at bounding box center [466, 253] width 9 height 18
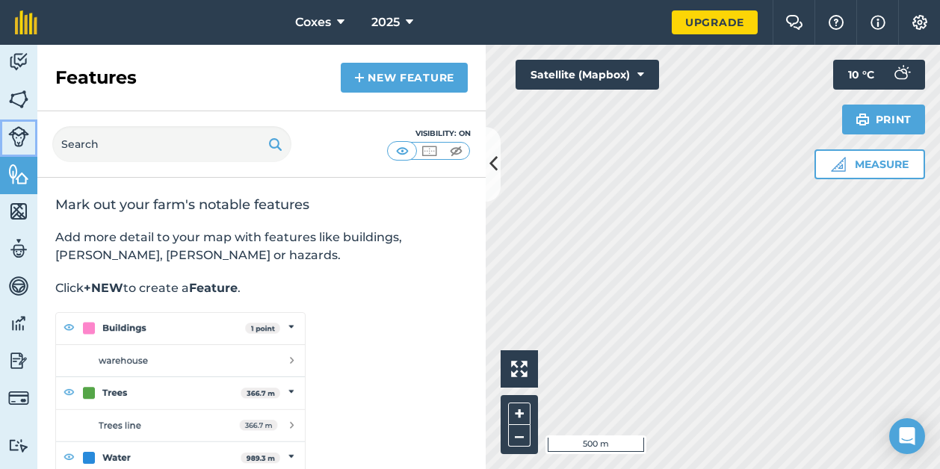
click at [15, 126] on img at bounding box center [18, 136] width 21 height 21
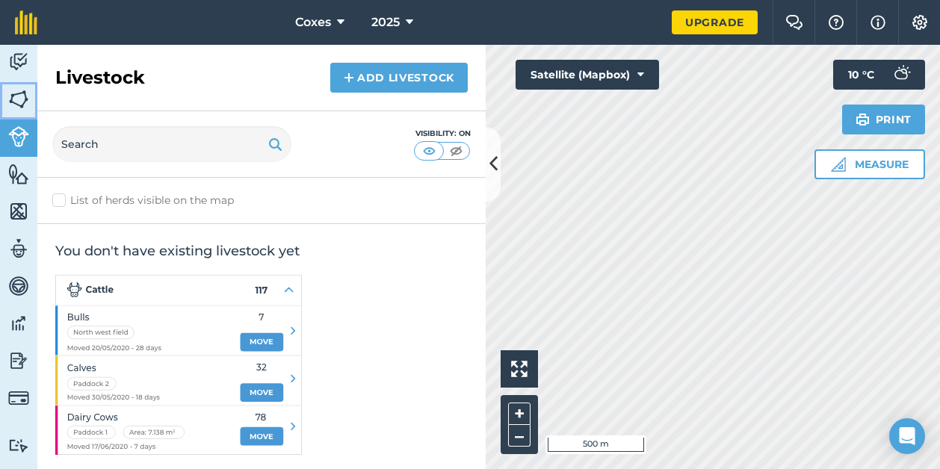
click at [28, 95] on img at bounding box center [18, 99] width 21 height 22
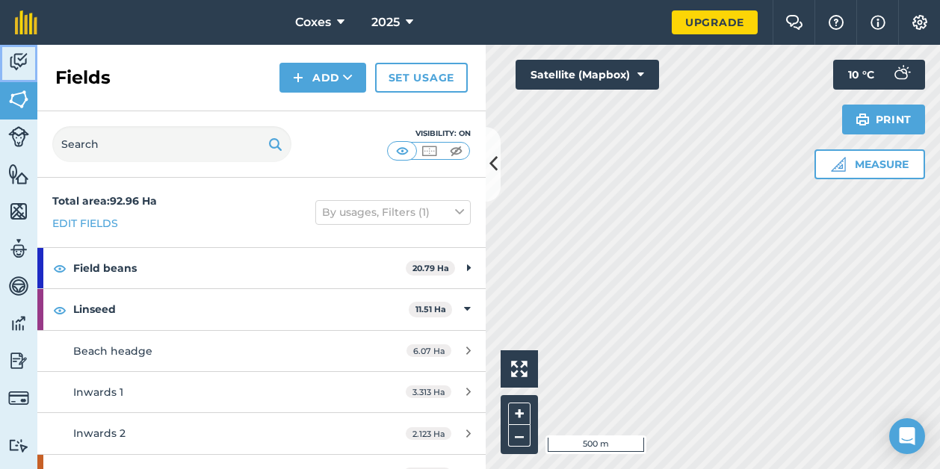
click at [18, 58] on img at bounding box center [18, 62] width 21 height 22
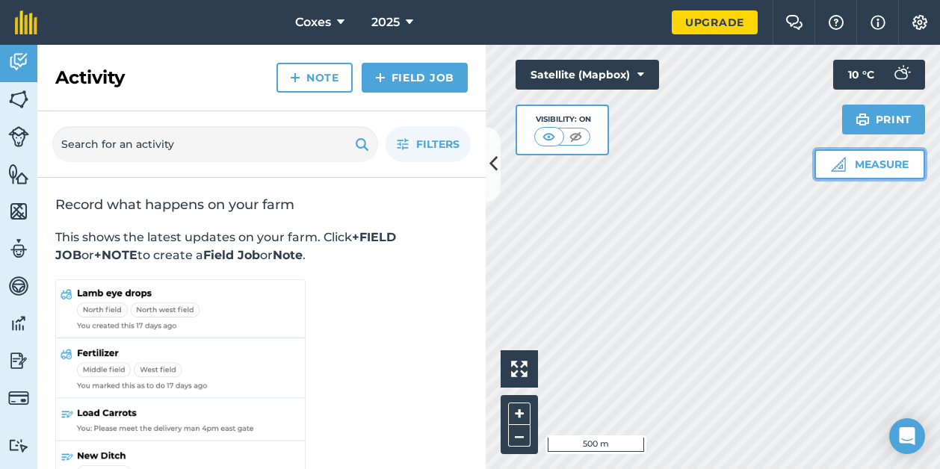
click at [859, 164] on button "Measure" at bounding box center [869, 164] width 111 height 30
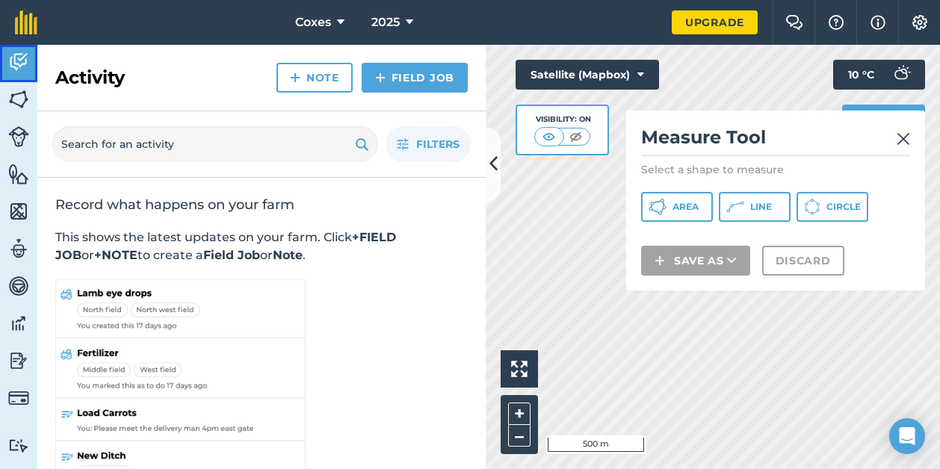
click at [18, 63] on img at bounding box center [18, 62] width 21 height 22
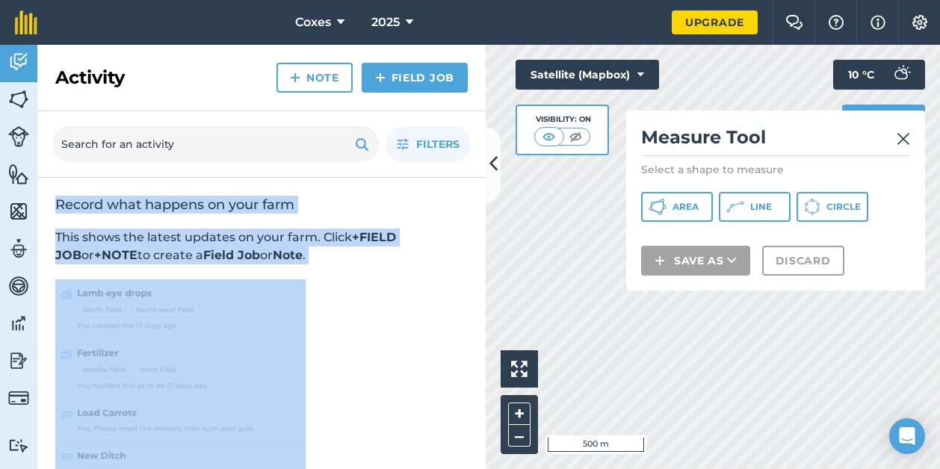
click at [486, 170] on div "Activity Note Field Job Filters Record what happens on your farm This shows the…" at bounding box center [261, 257] width 448 height 424
click at [493, 169] on icon at bounding box center [493, 164] width 8 height 26
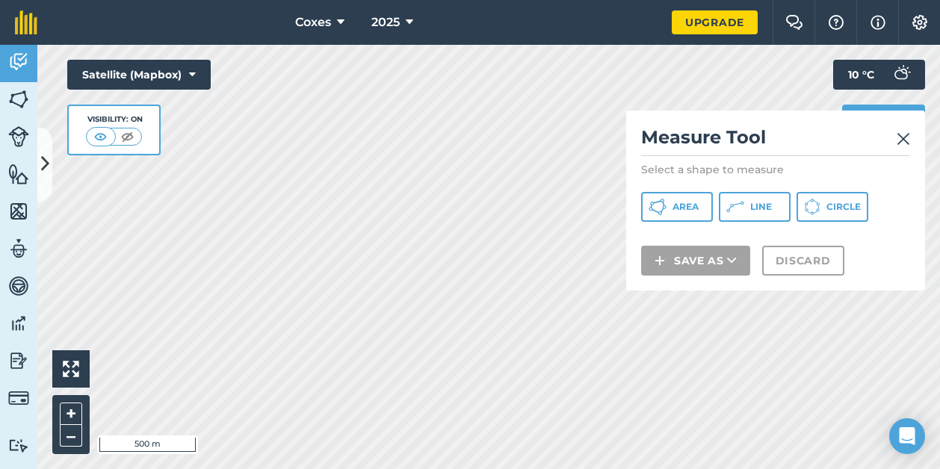
click at [902, 138] on img at bounding box center [902, 139] width 13 height 18
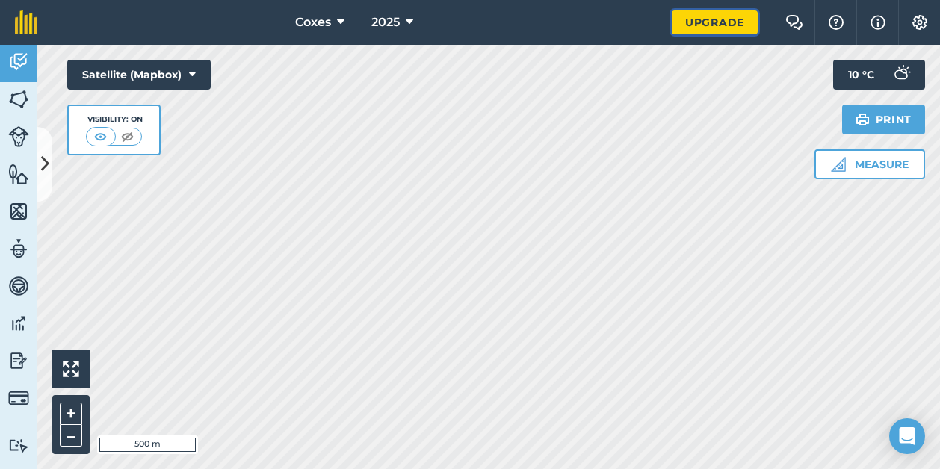
click at [691, 23] on link "Upgrade" at bounding box center [714, 22] width 86 height 24
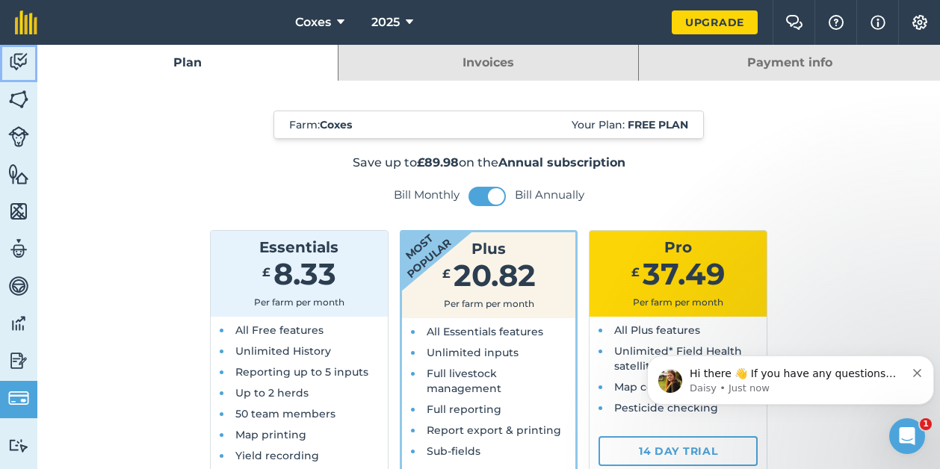
click at [25, 67] on img at bounding box center [18, 62] width 21 height 22
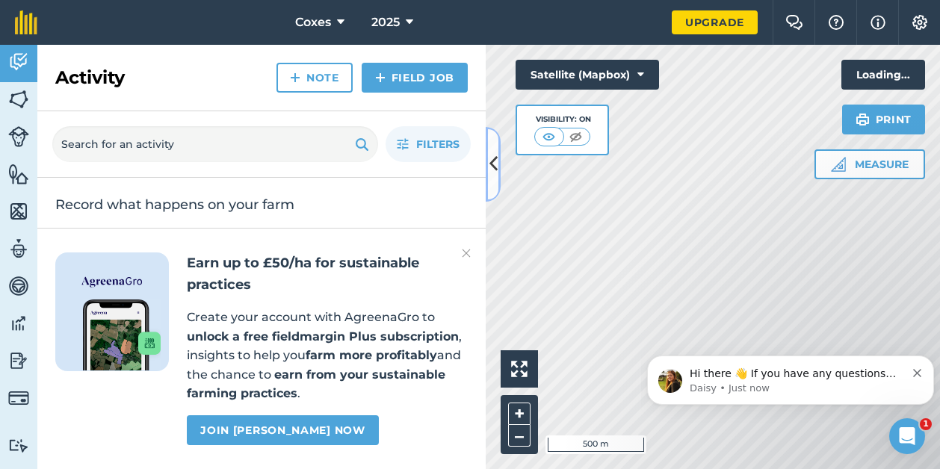
click at [490, 161] on icon at bounding box center [493, 164] width 8 height 26
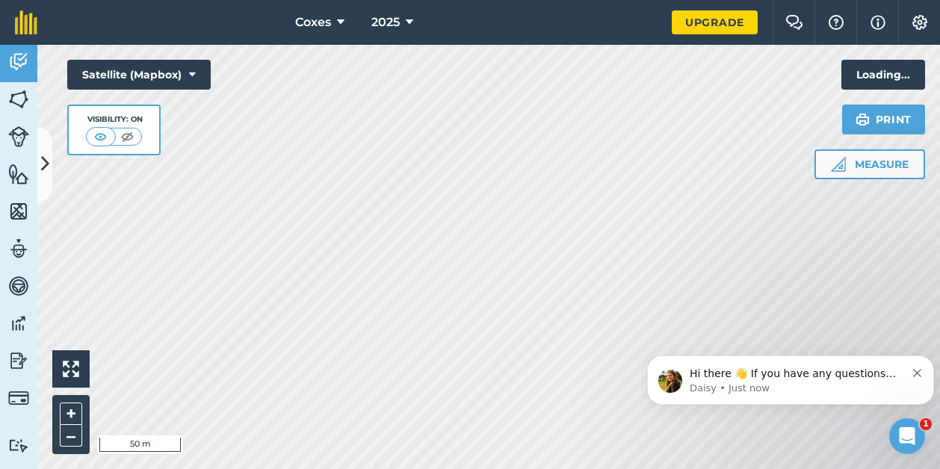
click at [916, 373] on icon "Dismiss notification" at bounding box center [917, 373] width 8 height 8
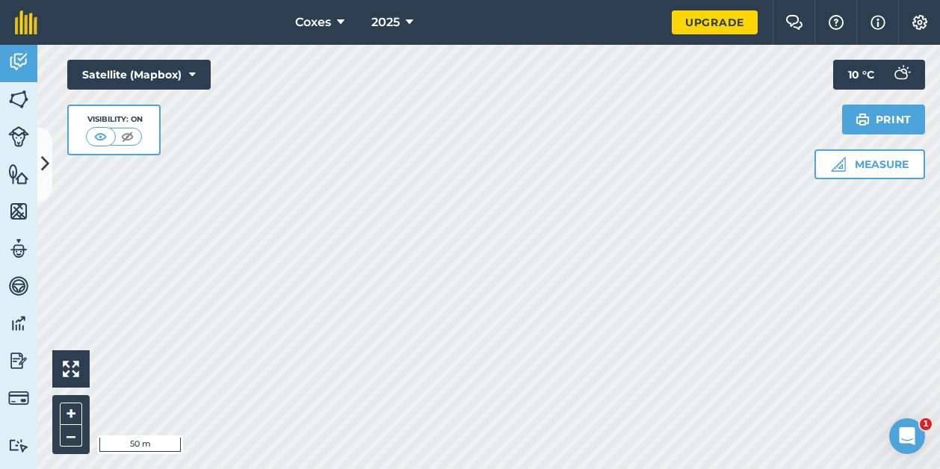
click at [906, 418] on html at bounding box center [907, 436] width 36 height 36
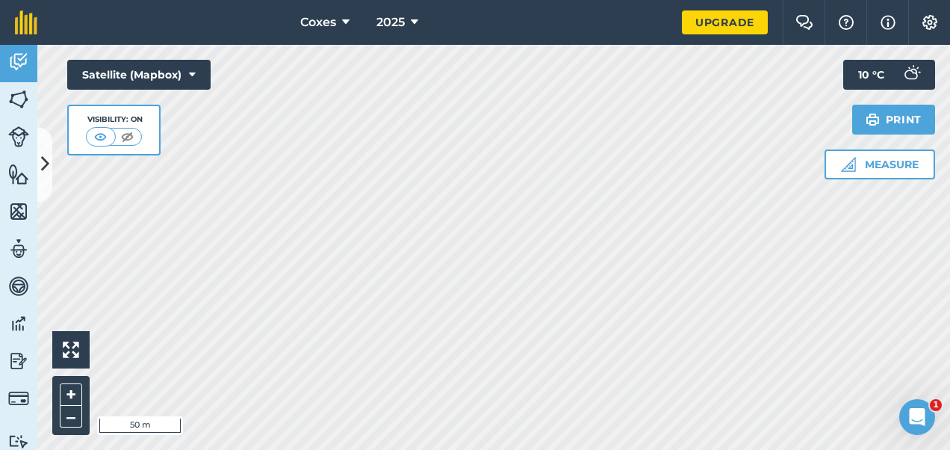
click at [915, 402] on div "Open Intercom Messenger" at bounding box center [917, 416] width 49 height 49
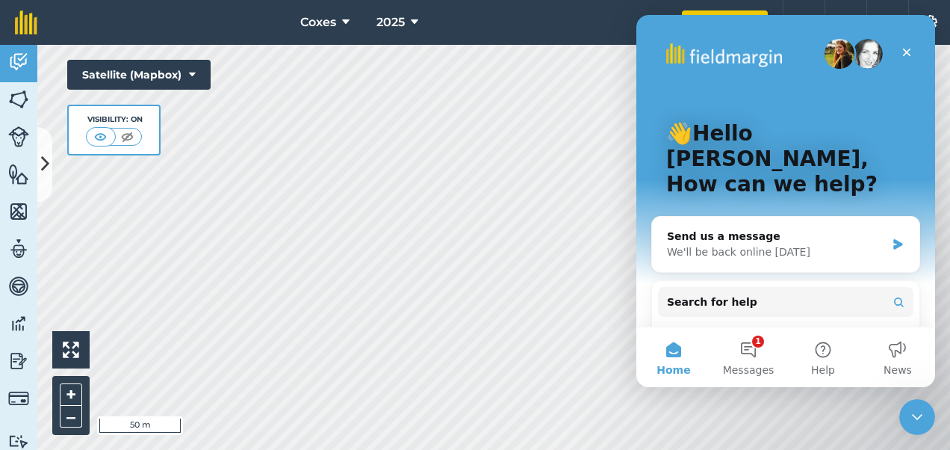
click at [793, 287] on button "Search for help" at bounding box center [785, 302] width 255 height 30
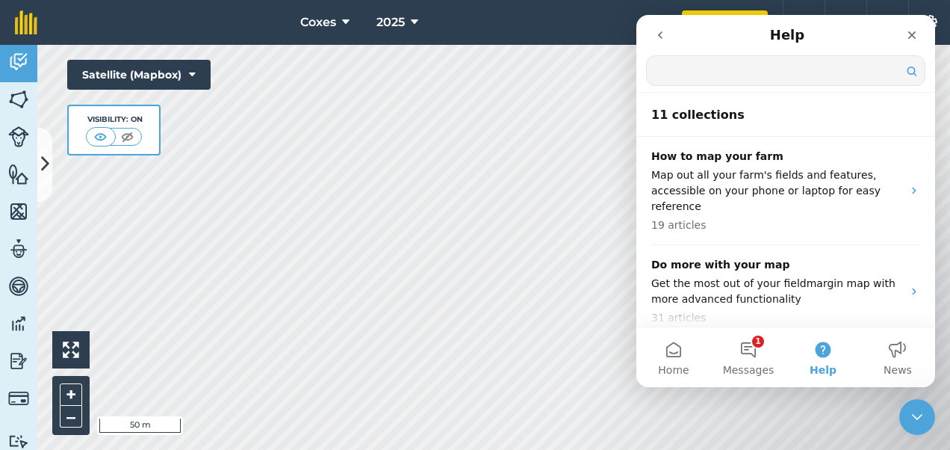
click at [718, 79] on input "Search for help" at bounding box center [786, 70] width 278 height 29
click at [716, 79] on input "Search for help" at bounding box center [786, 70] width 278 height 29
click at [742, 75] on input "Search for help" at bounding box center [786, 70] width 278 height 29
click at [787, 67] on input "Search for help" at bounding box center [786, 70] width 278 height 29
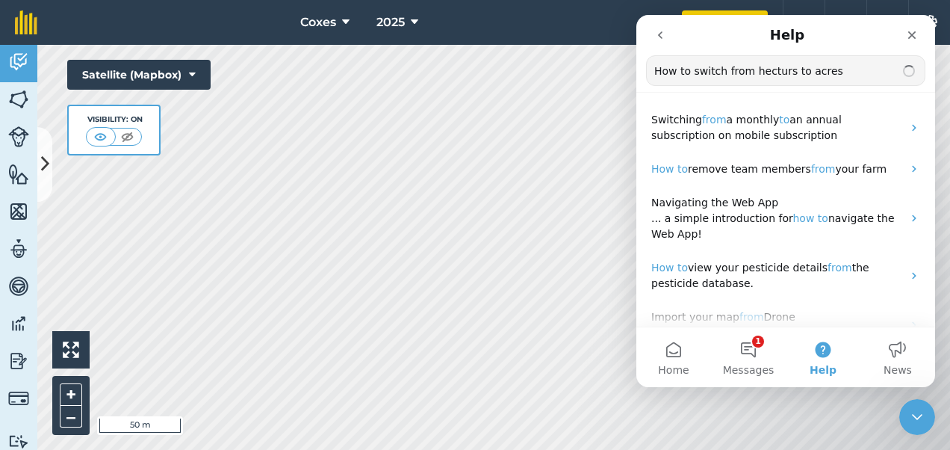
type input "How to switch from hecturs to acres"
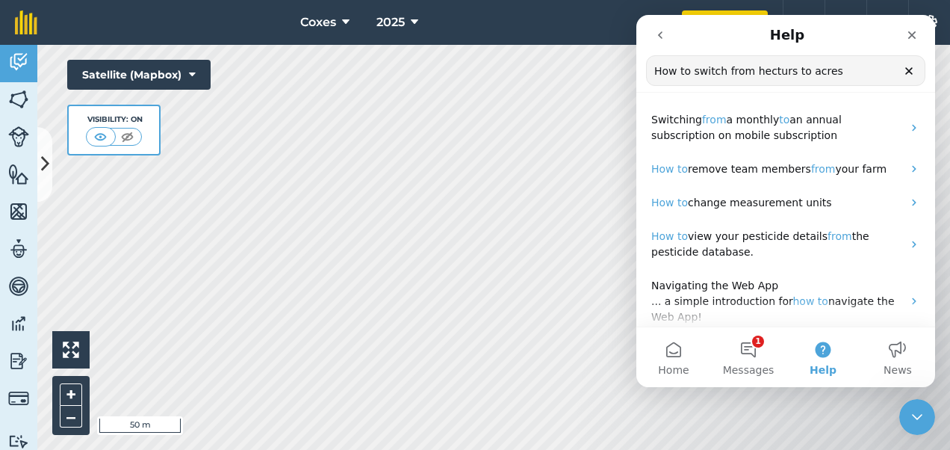
click at [869, 202] on p "How to change measurement units" at bounding box center [776, 203] width 251 height 16
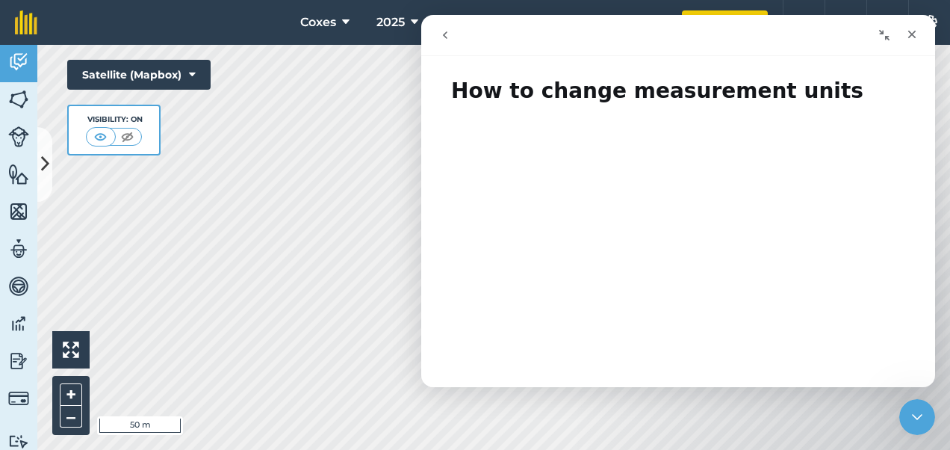
scroll to position [75, 0]
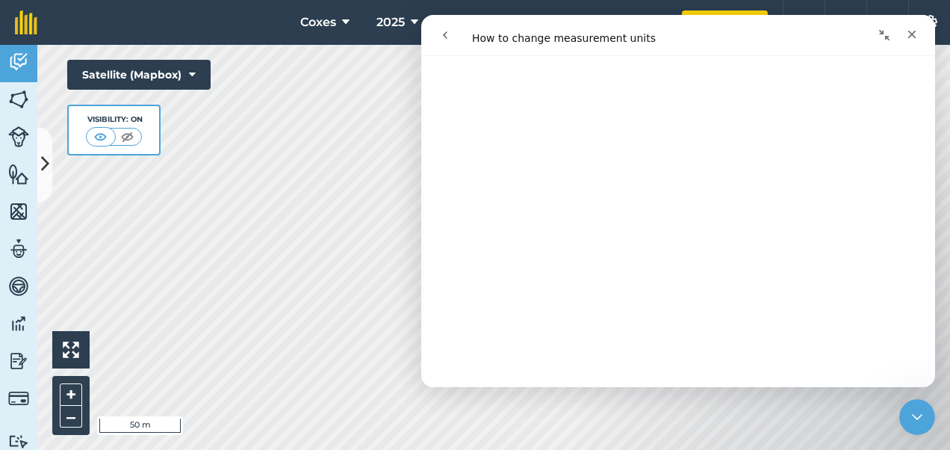
click at [919, 27] on div "Close" at bounding box center [912, 34] width 27 height 27
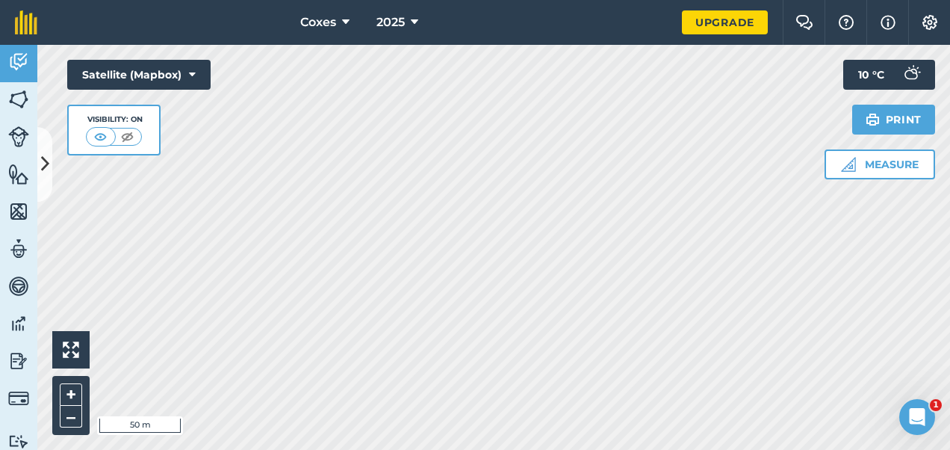
scroll to position [0, 0]
click at [31, 25] on img at bounding box center [26, 22] width 22 height 24
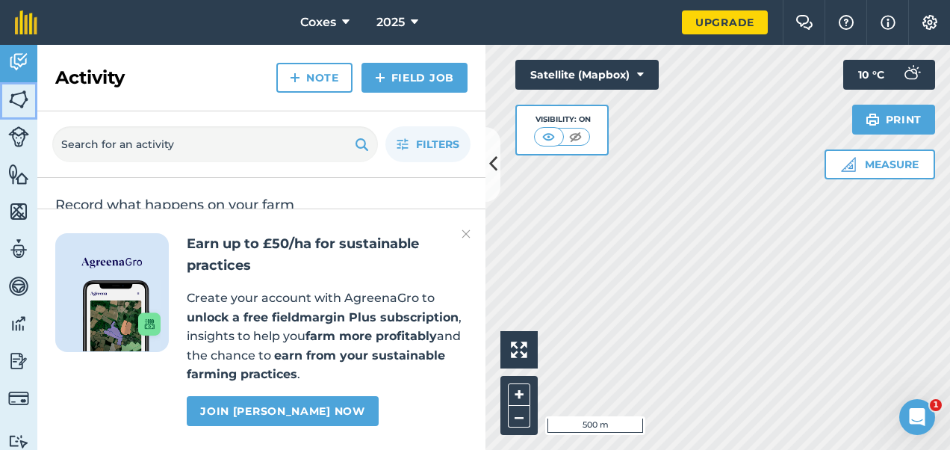
click at [21, 93] on img at bounding box center [18, 99] width 21 height 22
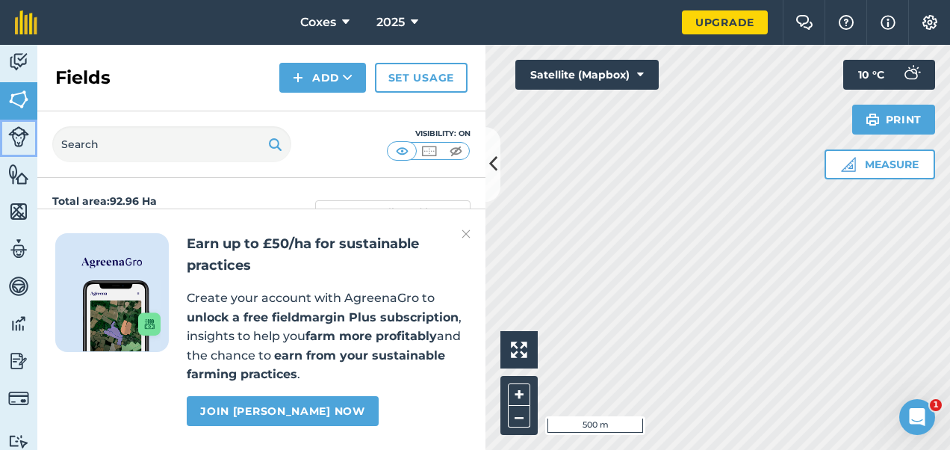
click at [16, 127] on img at bounding box center [18, 136] width 21 height 21
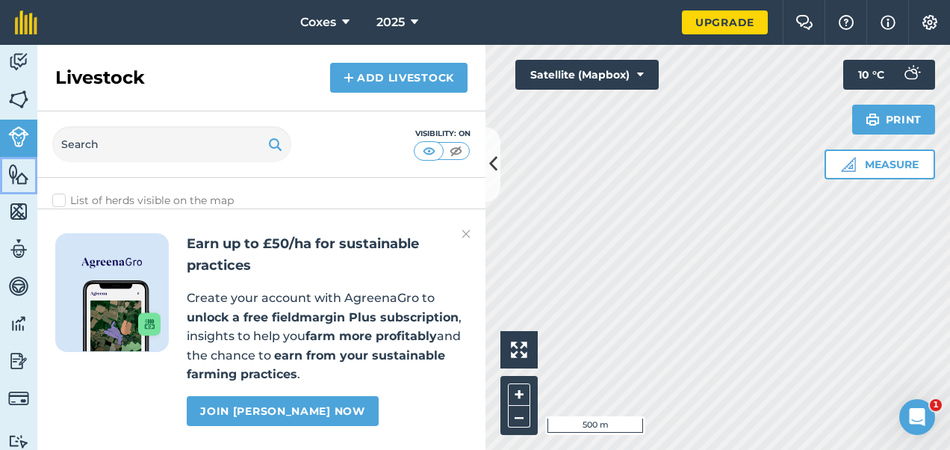
click at [16, 158] on link "Features" at bounding box center [18, 175] width 37 height 37
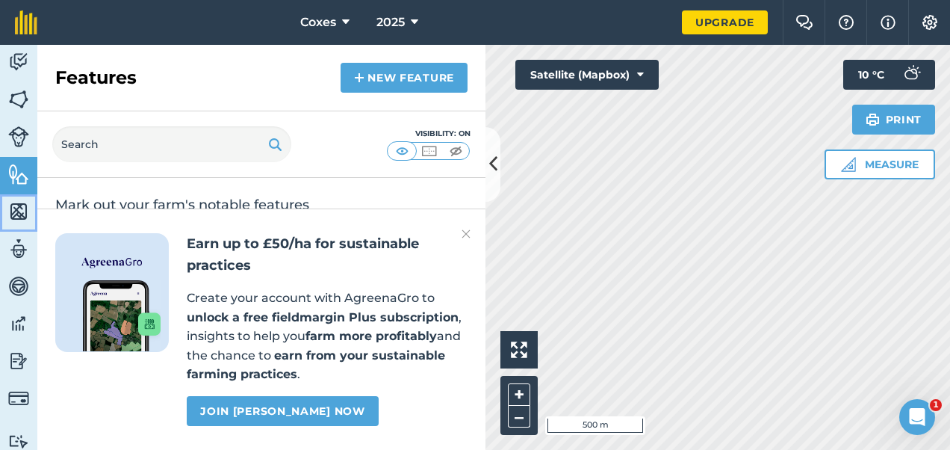
click at [12, 218] on img at bounding box center [18, 211] width 21 height 22
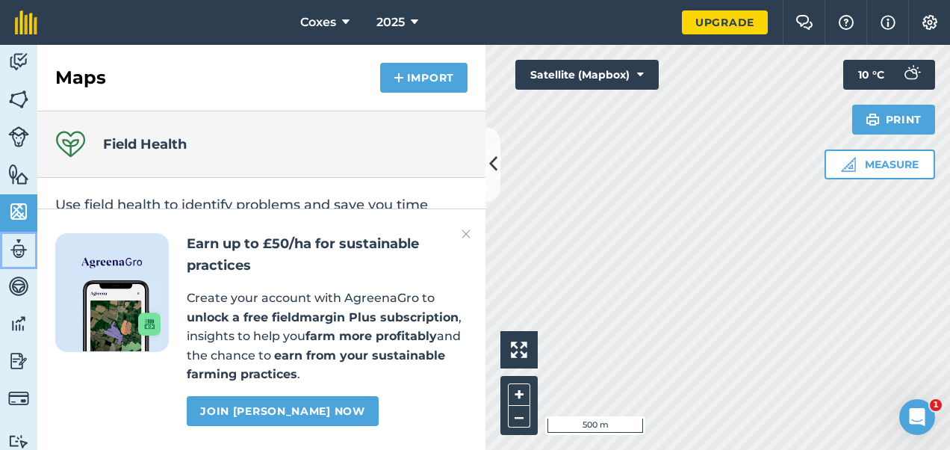
click at [15, 247] on img at bounding box center [18, 249] width 21 height 22
select select "MEMBER"
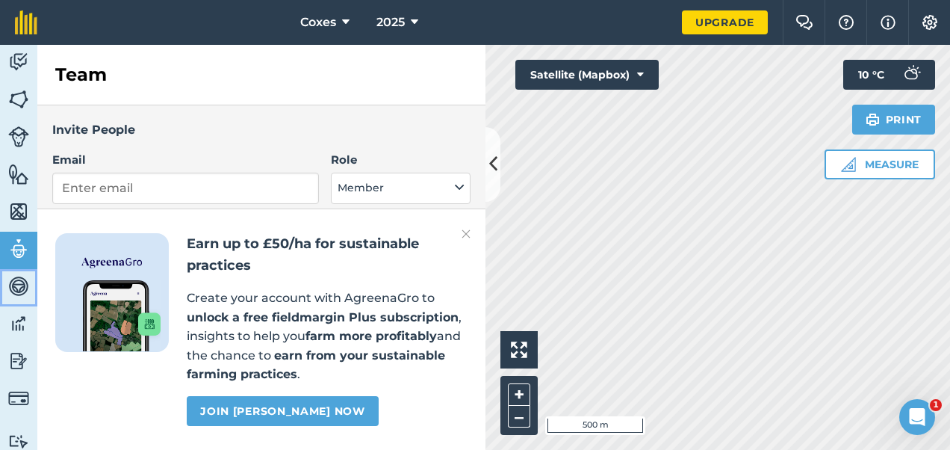
click at [13, 276] on img at bounding box center [18, 286] width 21 height 22
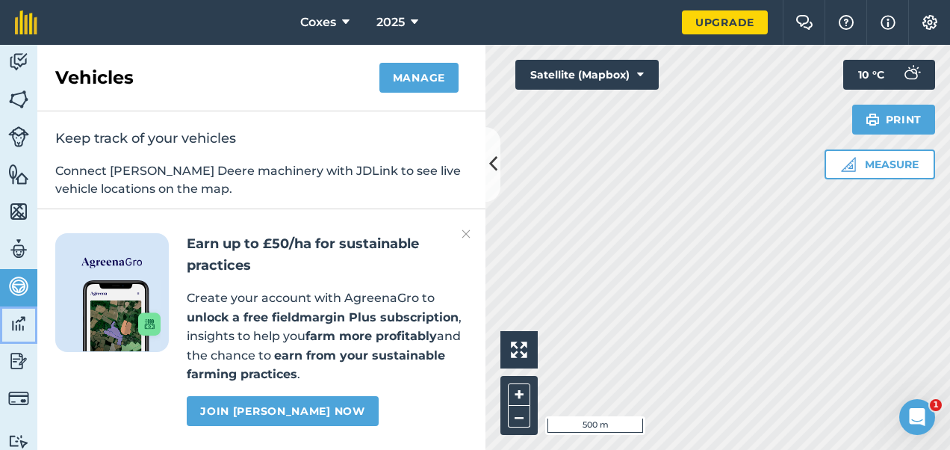
click at [17, 335] on link "Data" at bounding box center [18, 324] width 37 height 37
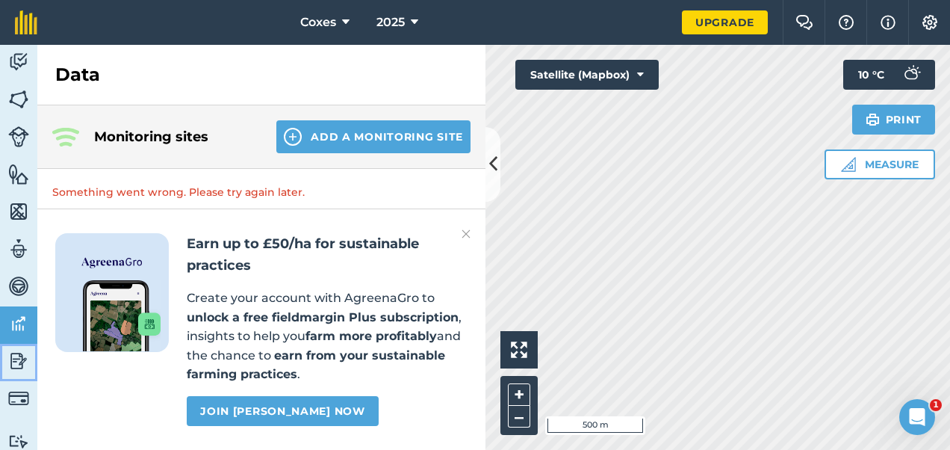
click at [15, 363] on img at bounding box center [18, 361] width 21 height 22
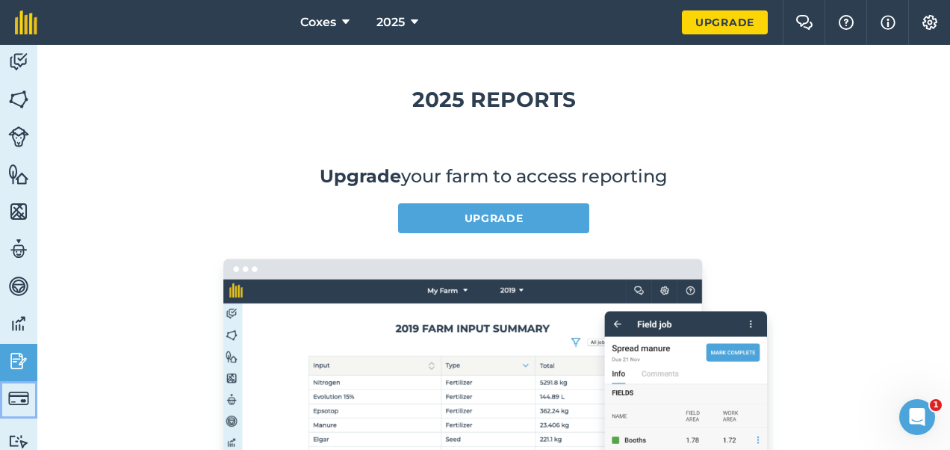
click at [19, 391] on img at bounding box center [18, 398] width 21 height 21
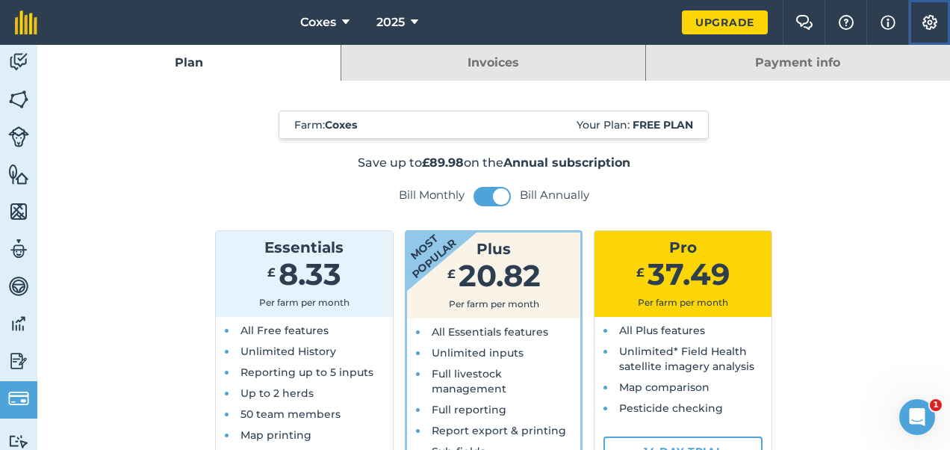
click at [928, 31] on button "Settings" at bounding box center [929, 22] width 42 height 45
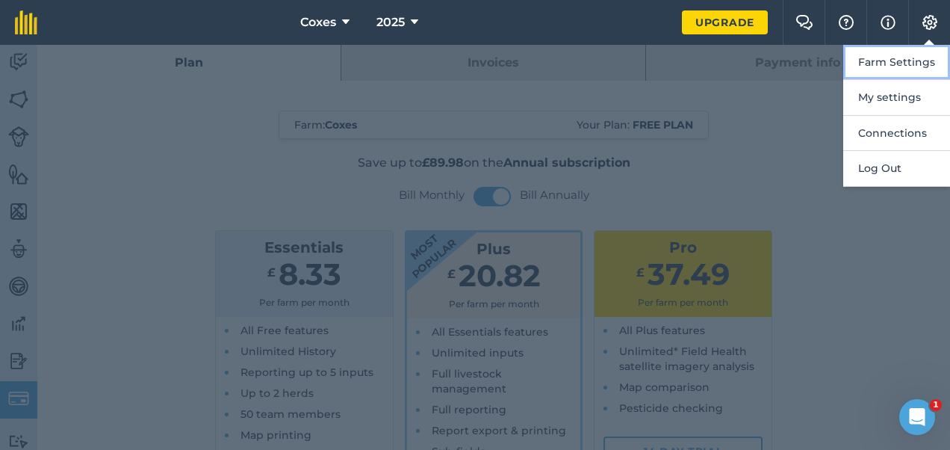
click at [898, 65] on button "Farm Settings" at bounding box center [896, 62] width 107 height 35
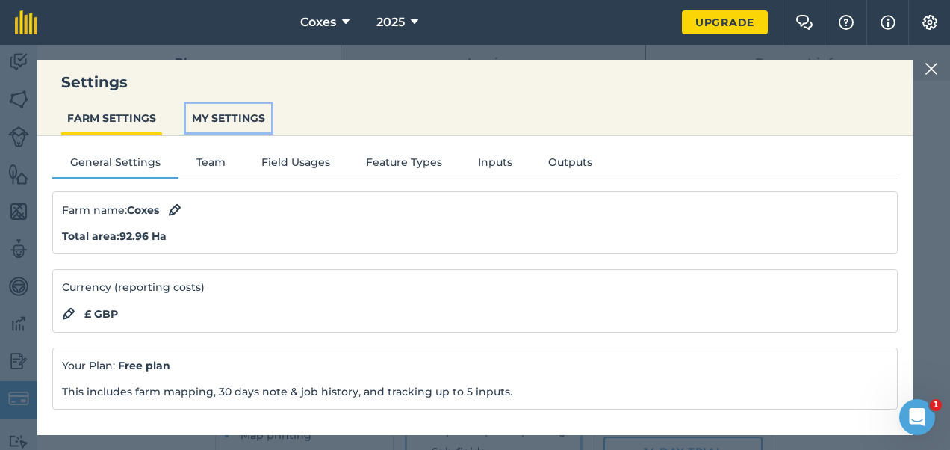
click at [239, 115] on button "MY SETTINGS" at bounding box center [228, 118] width 85 height 28
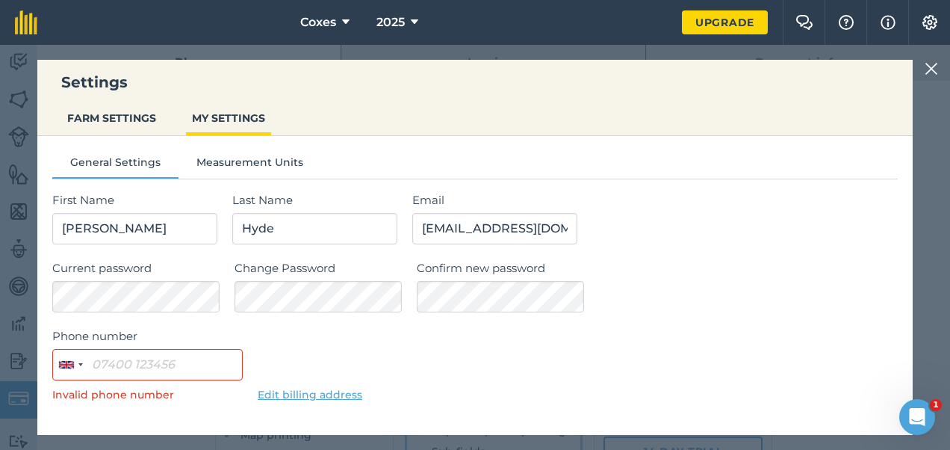
click at [241, 152] on div "General Settings Measurement Units First Name [PERSON_NAME] Name [PERSON_NAME] …" at bounding box center [474, 350] width 875 height 429
click at [241, 167] on button "Measurement Units" at bounding box center [250, 165] width 143 height 22
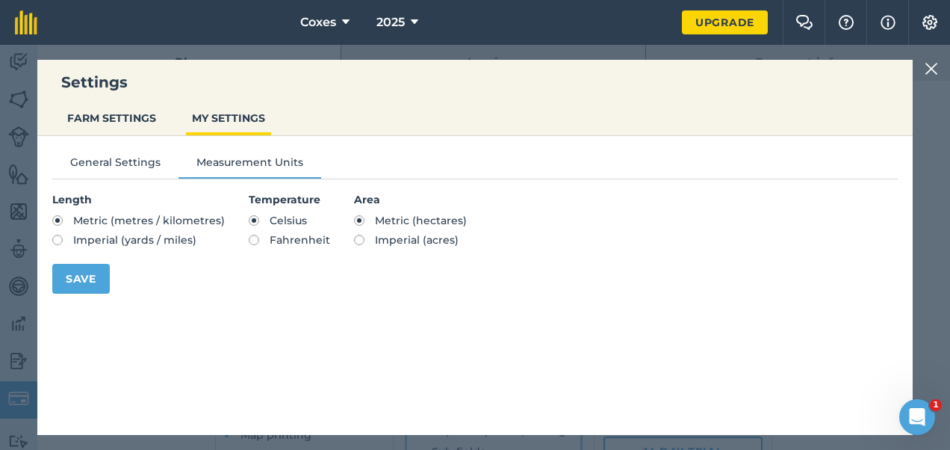
click at [354, 239] on label "Imperial (acres)" at bounding box center [410, 240] width 113 height 10
radio input "true"
radio input "false"
click at [90, 276] on button "Save" at bounding box center [81, 279] width 58 height 30
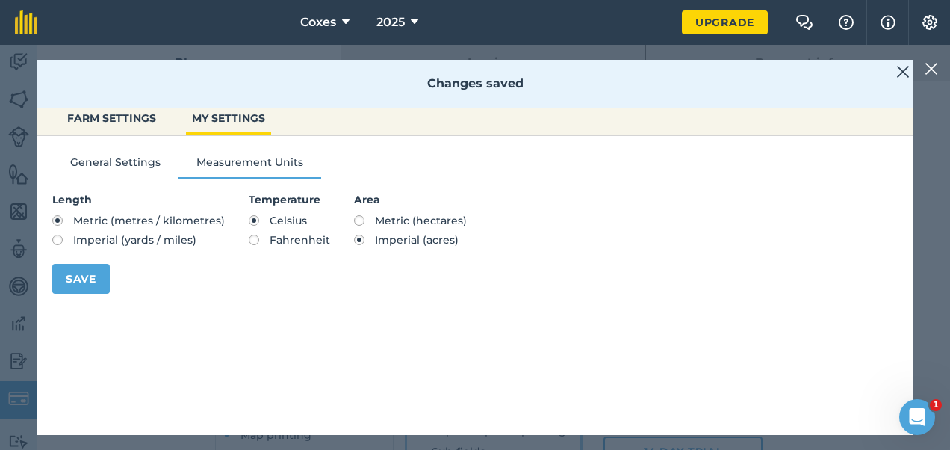
click at [898, 77] on img at bounding box center [902, 72] width 13 height 18
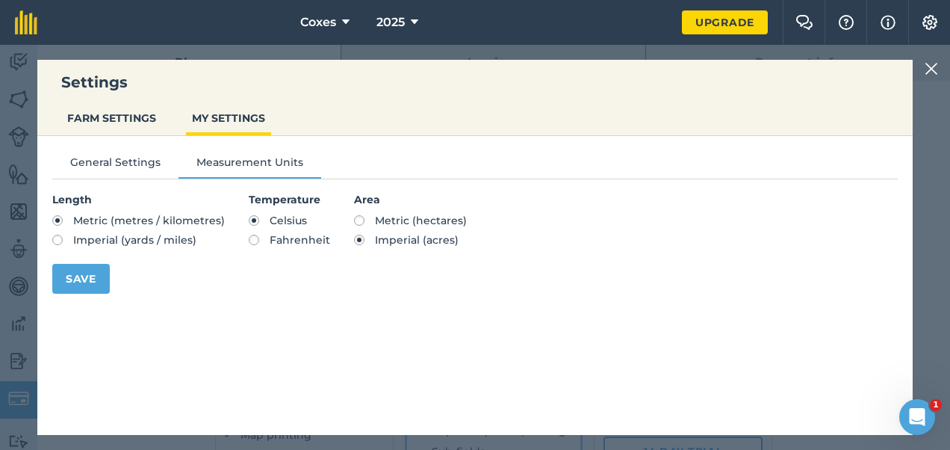
click at [934, 63] on img at bounding box center [931, 69] width 13 height 18
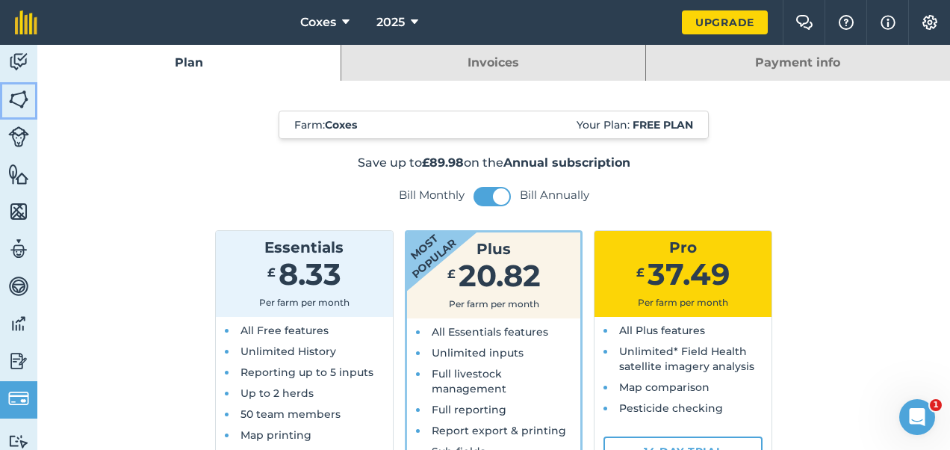
click at [25, 94] on img at bounding box center [18, 99] width 21 height 22
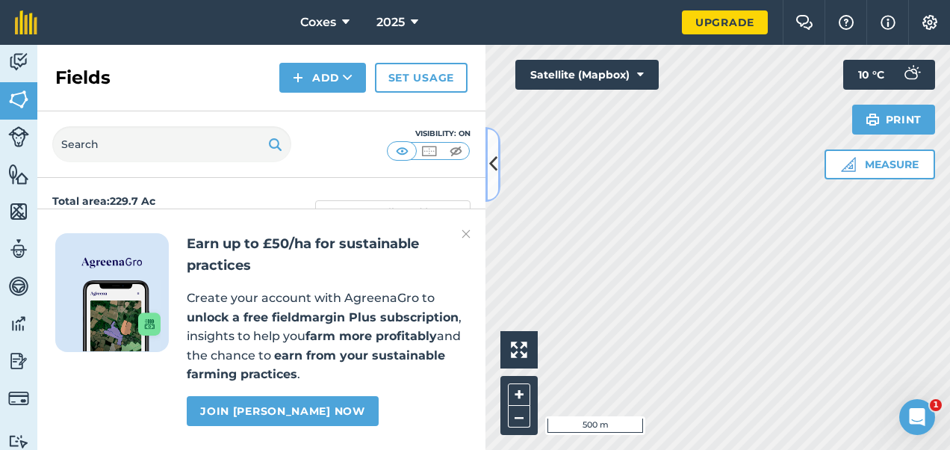
click at [490, 161] on icon at bounding box center [493, 164] width 8 height 26
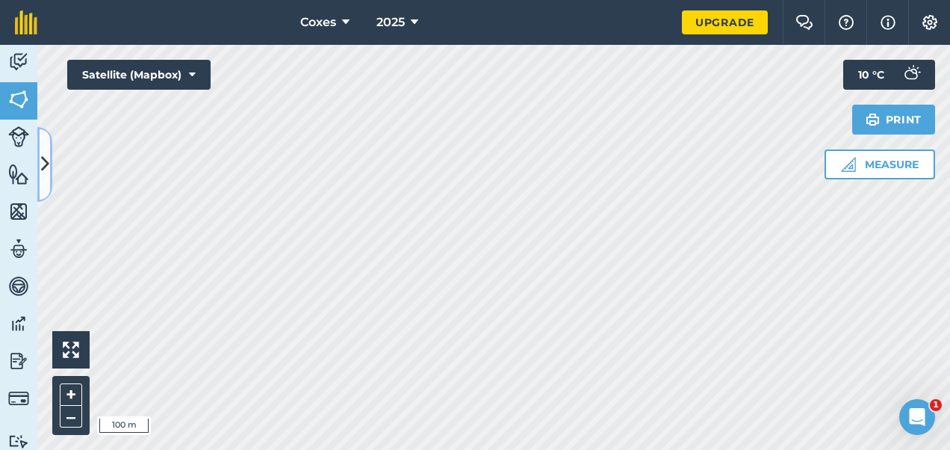
click at [48, 171] on icon at bounding box center [45, 164] width 8 height 26
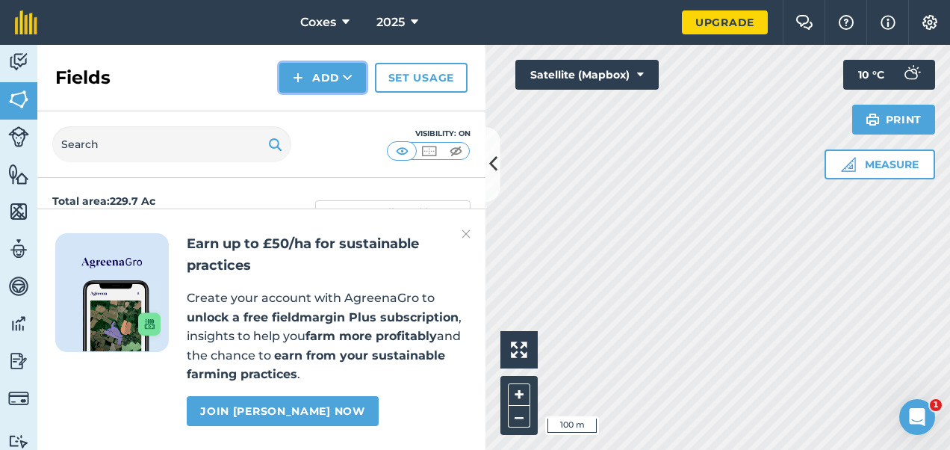
click at [330, 80] on button "Add" at bounding box center [322, 78] width 87 height 30
click at [462, 235] on img at bounding box center [466, 234] width 9 height 18
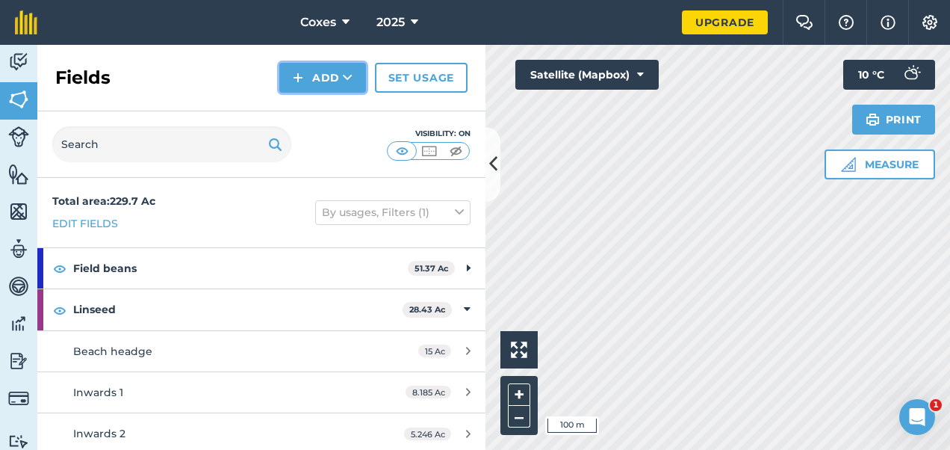
click at [305, 75] on button "Add" at bounding box center [322, 78] width 87 height 30
click at [324, 111] on link "Draw" at bounding box center [323, 111] width 82 height 33
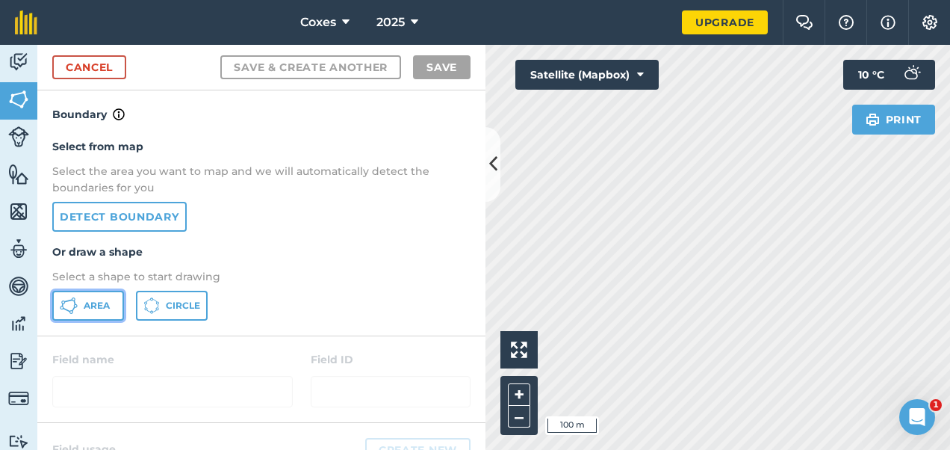
click at [89, 308] on span "Area" at bounding box center [97, 306] width 26 height 12
click at [619, 22] on div "Coxes 2025 Upgrade Farm Chat Help Info Settings Map printing is not available o…" at bounding box center [475, 225] width 950 height 450
click at [618, 0] on html "Coxes 2025 Upgrade Farm Chat Help Info Settings Map printing is not available o…" at bounding box center [475, 225] width 950 height 450
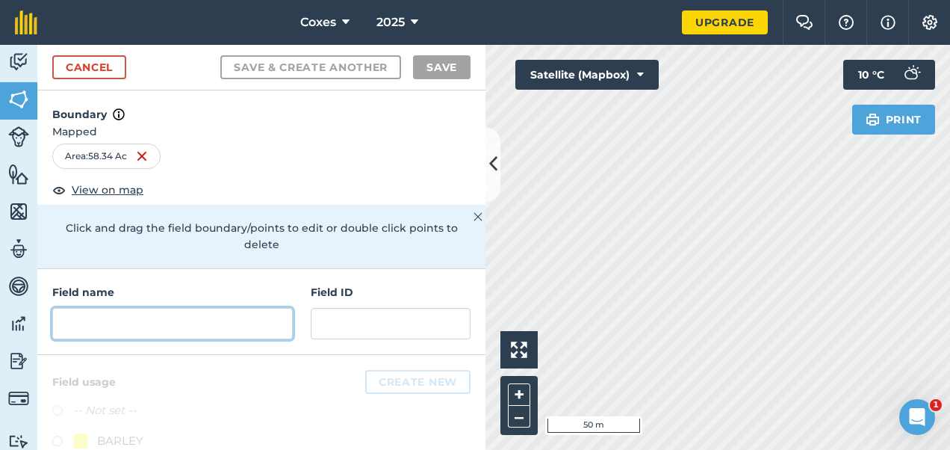
click at [194, 320] on input "text" at bounding box center [172, 323] width 241 height 31
click at [219, 324] on input "text" at bounding box center [172, 323] width 241 height 31
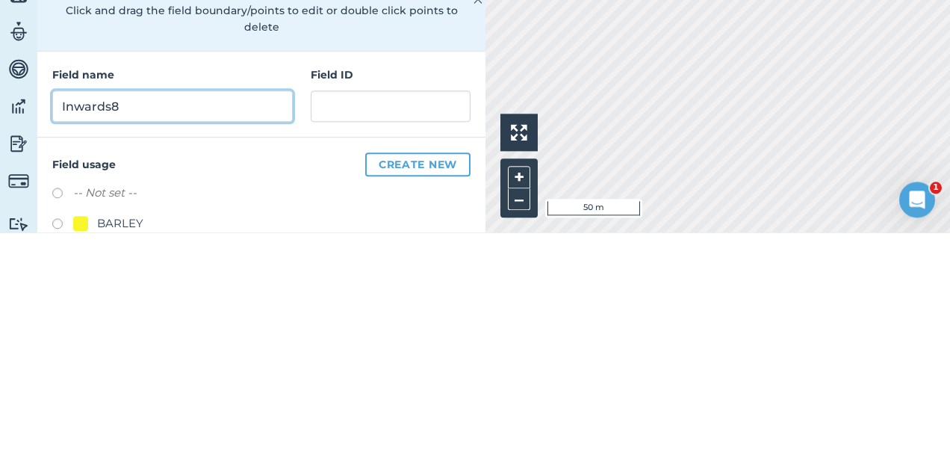
type input "Inwards8"
click at [220, 55] on button "Save & Create Another" at bounding box center [310, 67] width 181 height 24
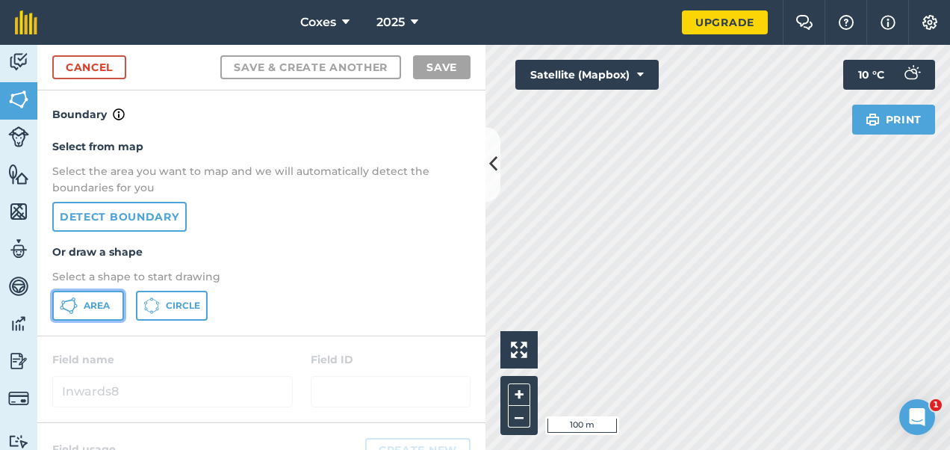
click at [94, 302] on span "Area" at bounding box center [97, 306] width 26 height 12
click at [562, 74] on div "Click to start drawing i 100 m + – Satellite (Mapbox) Print 10 ° C" at bounding box center [718, 247] width 465 height 405
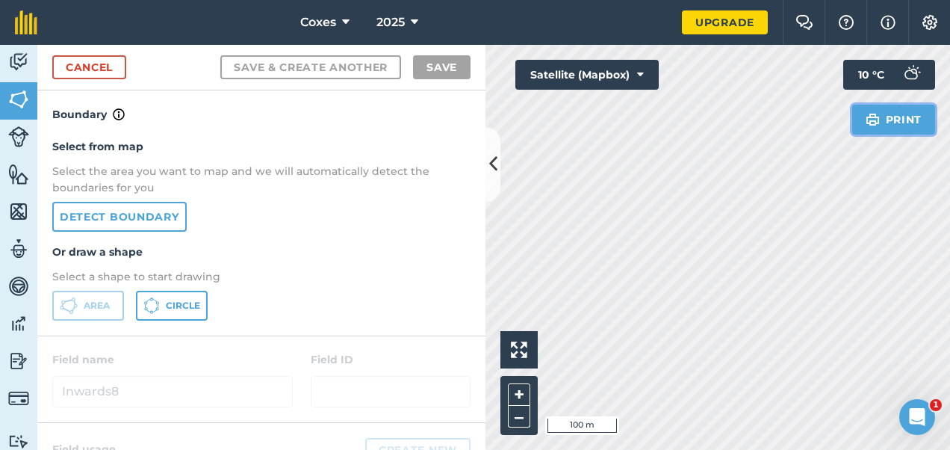
click at [939, 88] on div "Click to start drawing i 100 m + – Satellite (Mapbox) Print 10 ° C" at bounding box center [718, 247] width 465 height 405
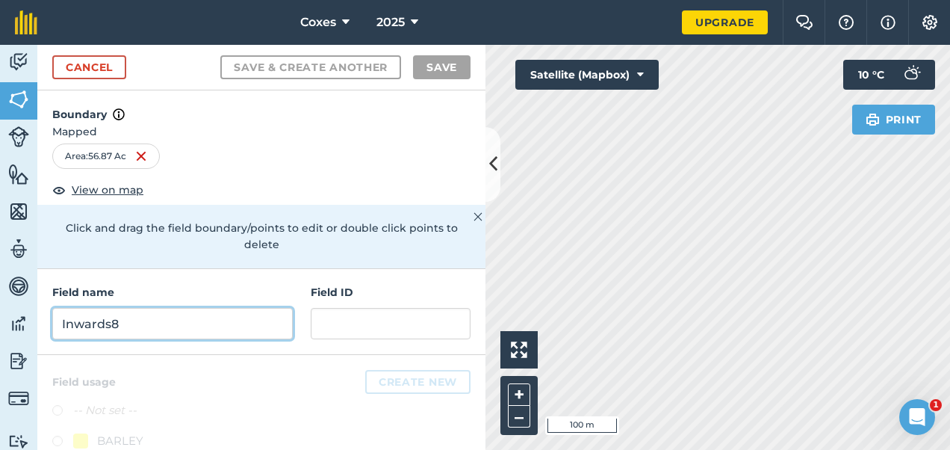
click at [109, 327] on input "Inwards8" at bounding box center [172, 323] width 241 height 31
click at [186, 332] on input "Inwards8" at bounding box center [172, 323] width 241 height 31
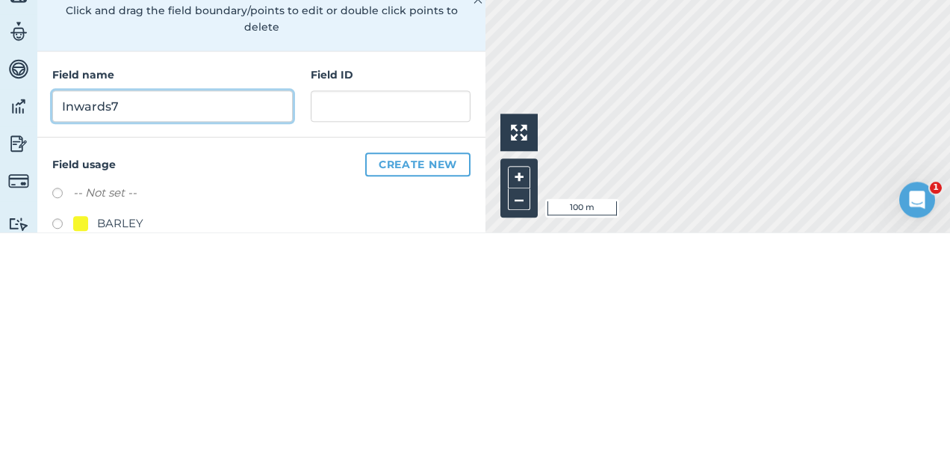
type input "Inwards7"
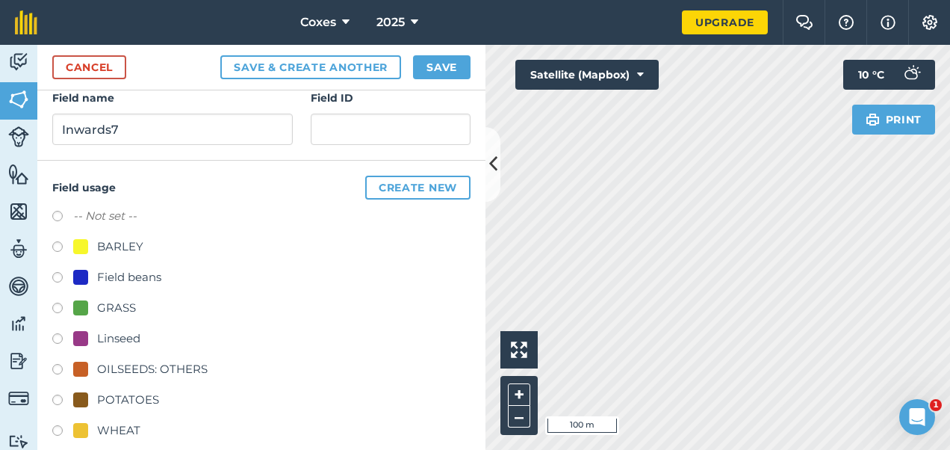
scroll to position [202, 0]
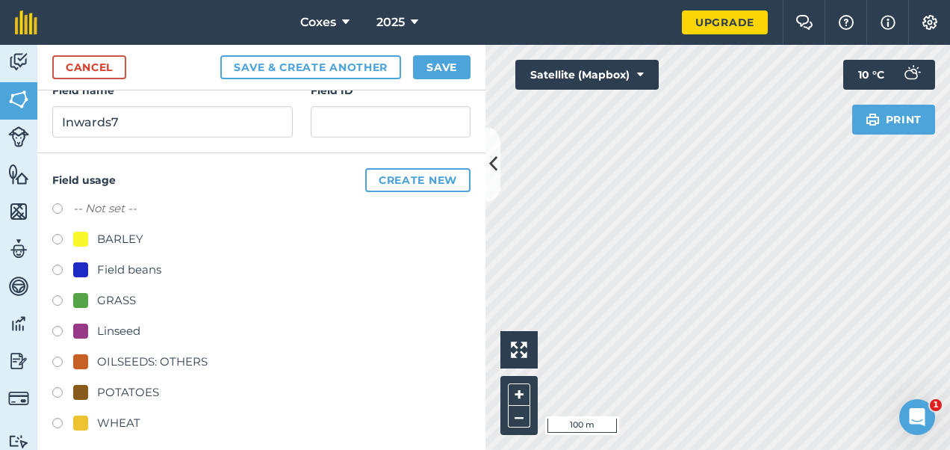
click at [60, 362] on label at bounding box center [62, 363] width 21 height 15
radio input "true"
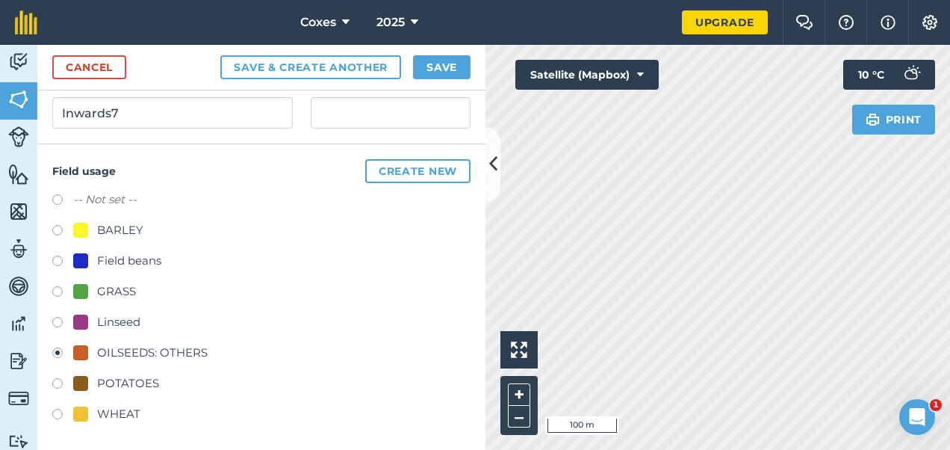
click at [429, 84] on div "Cancel Save & Create Another Save" at bounding box center [261, 68] width 448 height 46
click at [448, 68] on button "Save" at bounding box center [442, 67] width 58 height 24
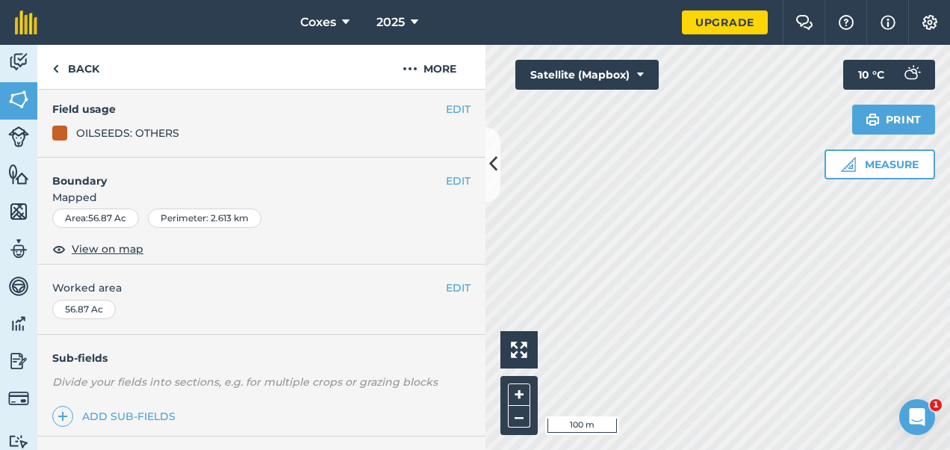
scroll to position [149, 0]
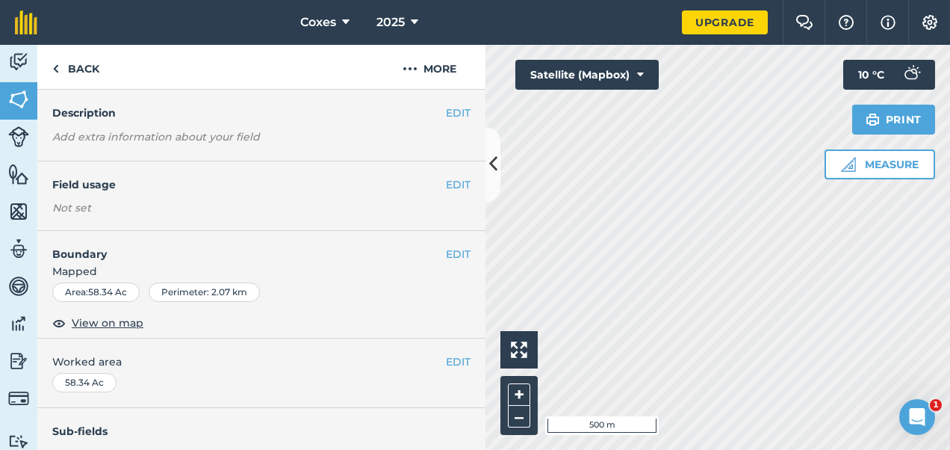
scroll to position [75, 0]
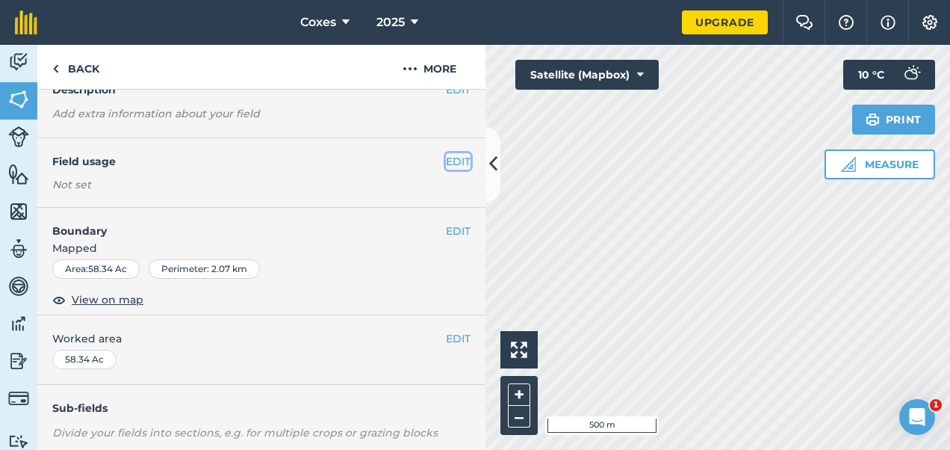
click at [453, 155] on button "EDIT" at bounding box center [458, 161] width 25 height 16
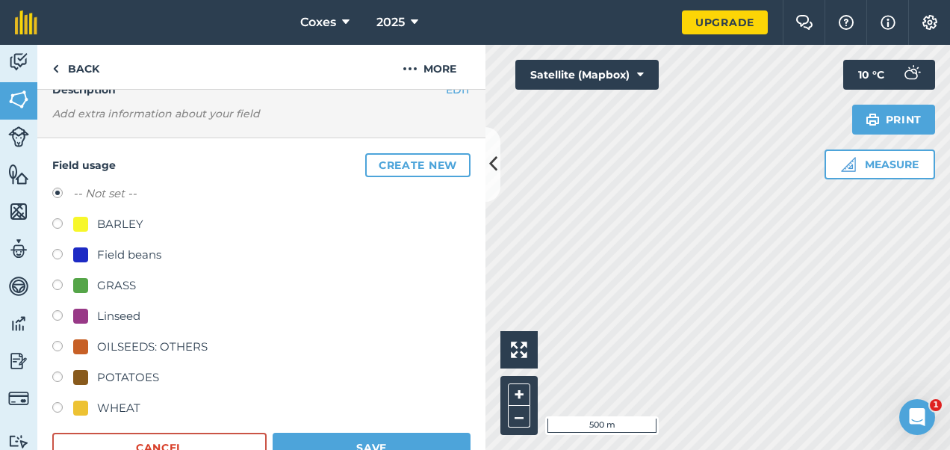
click at [56, 342] on label at bounding box center [62, 348] width 21 height 15
radio input "true"
radio input "false"
click at [308, 438] on button "Save" at bounding box center [372, 447] width 198 height 30
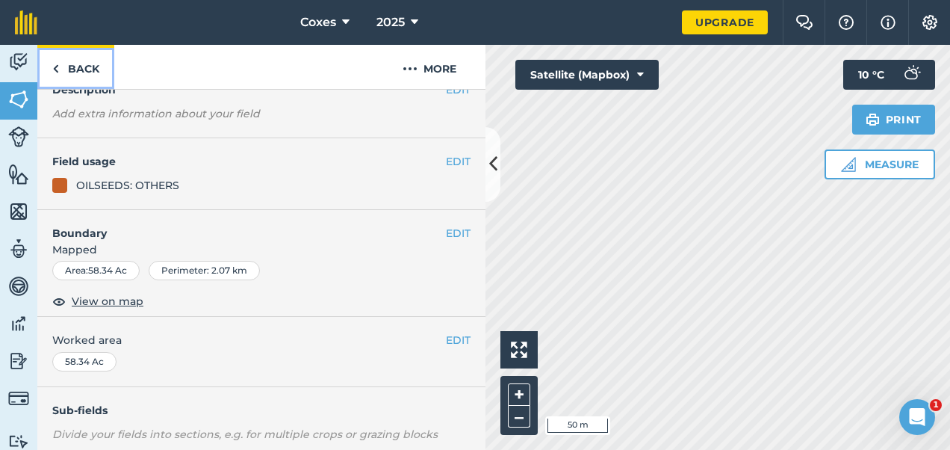
click at [72, 69] on link "Back" at bounding box center [75, 67] width 77 height 44
click at [83, 65] on link "Back" at bounding box center [75, 67] width 77 height 44
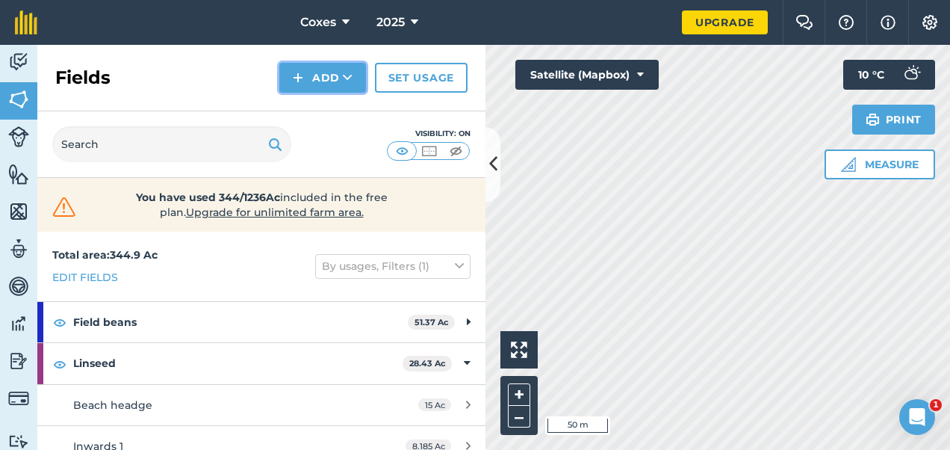
click at [320, 73] on button "Add" at bounding box center [322, 78] width 87 height 30
click at [332, 110] on link "Draw" at bounding box center [323, 111] width 82 height 33
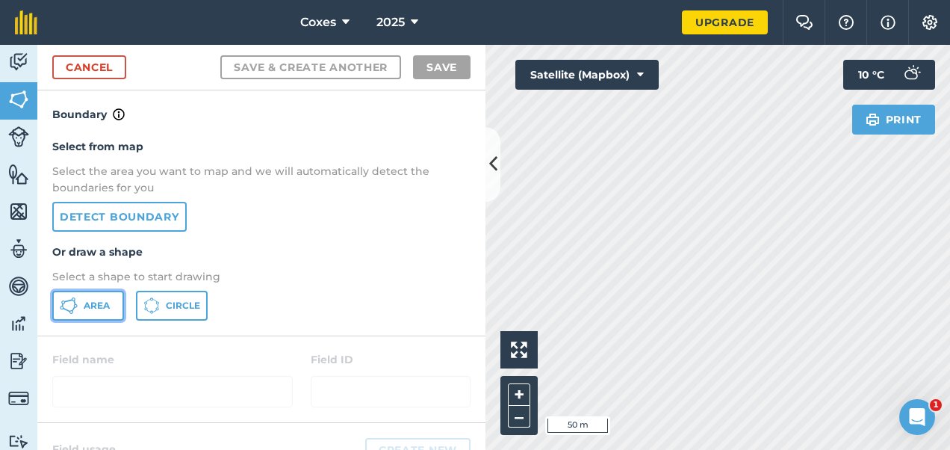
click at [85, 301] on span "Area" at bounding box center [97, 306] width 26 height 12
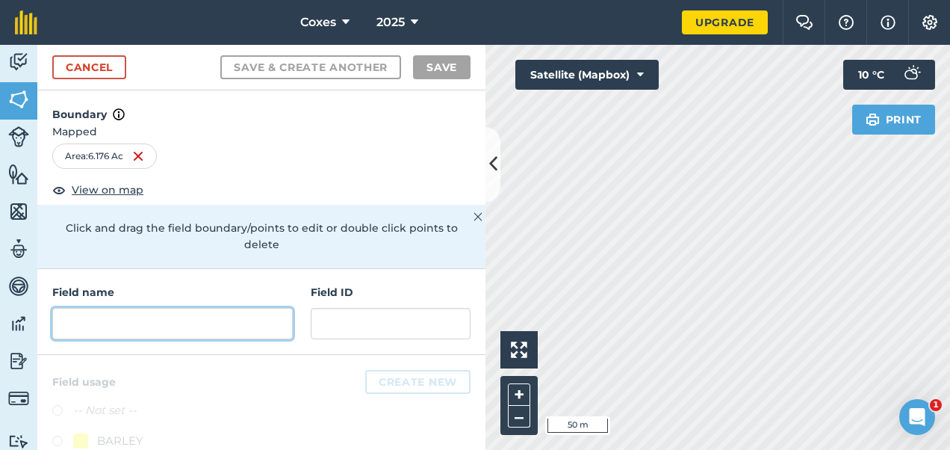
click at [136, 324] on input "text" at bounding box center [172, 323] width 241 height 31
click at [193, 321] on input "text" at bounding box center [172, 323] width 241 height 31
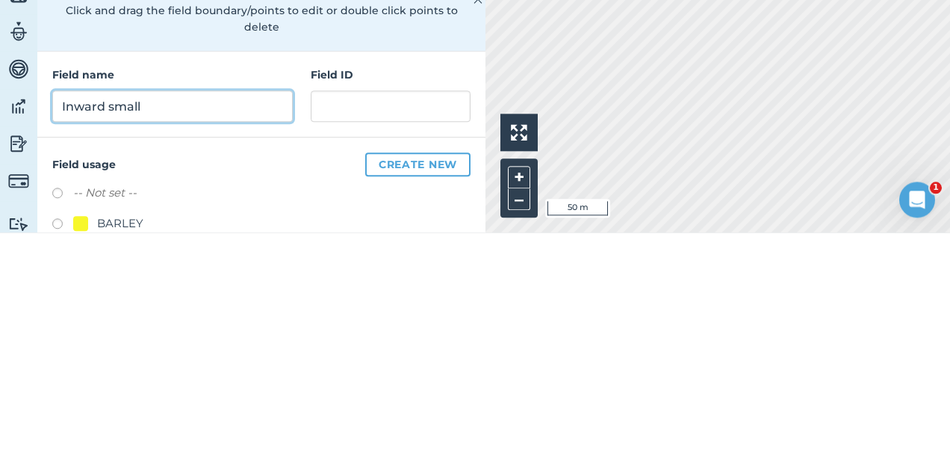
type input "Inward small"
click at [220, 55] on button "Save & Create Another" at bounding box center [310, 67] width 181 height 24
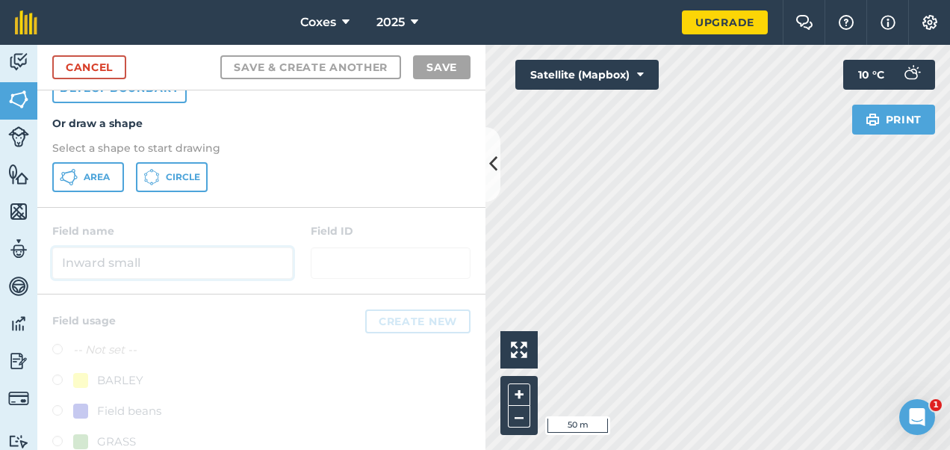
scroll to position [118, 0]
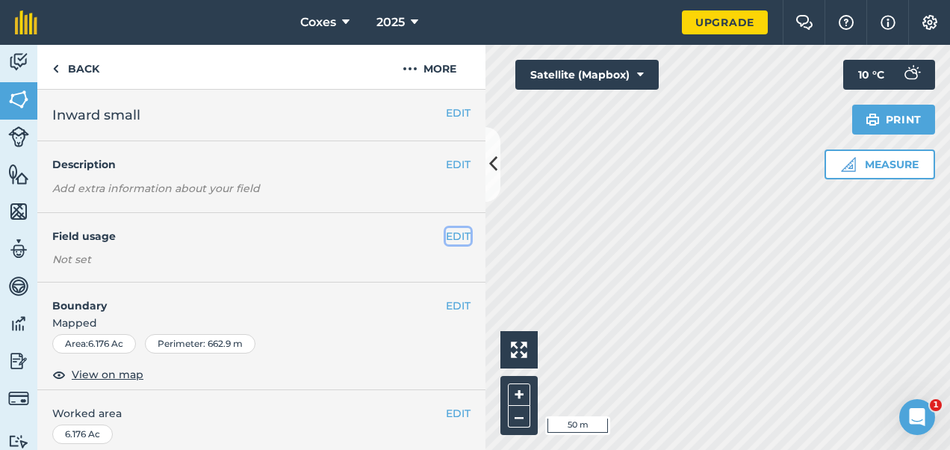
click at [446, 236] on button "EDIT" at bounding box center [458, 236] width 25 height 16
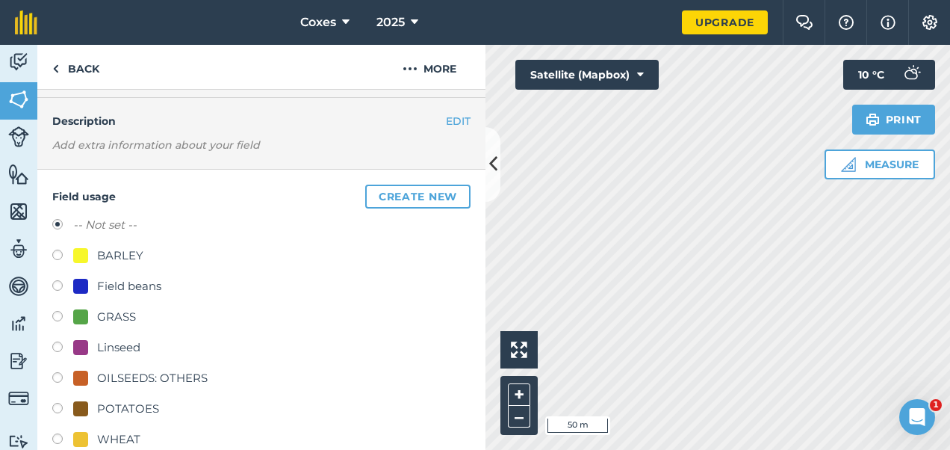
scroll to position [45, 0]
click at [60, 441] on label at bounding box center [62, 439] width 21 height 15
radio input "true"
radio input "false"
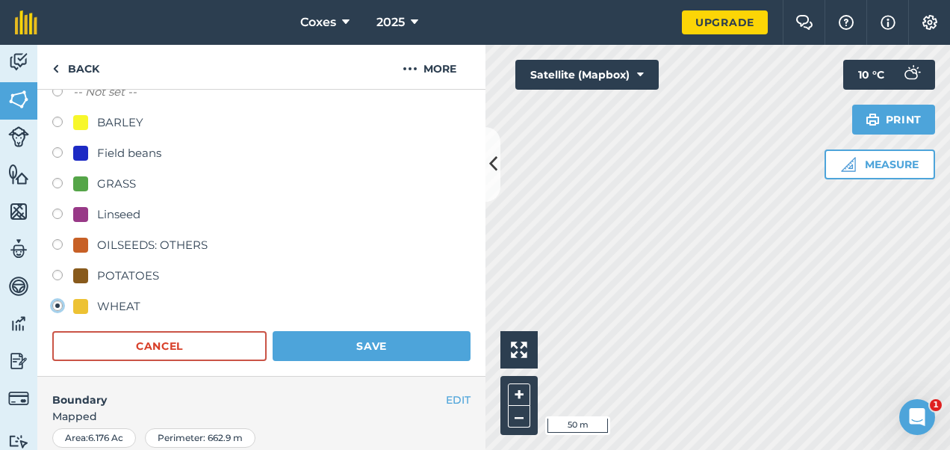
scroll to position [176, 0]
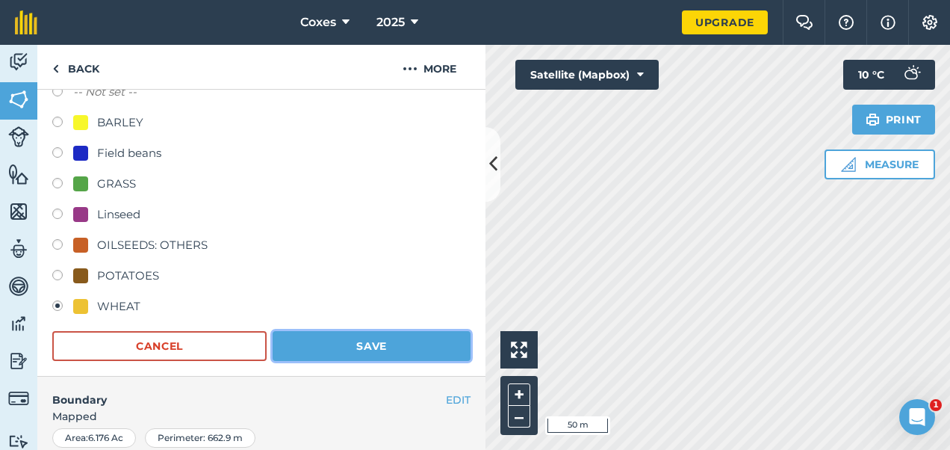
click at [418, 338] on button "Save" at bounding box center [372, 346] width 198 height 30
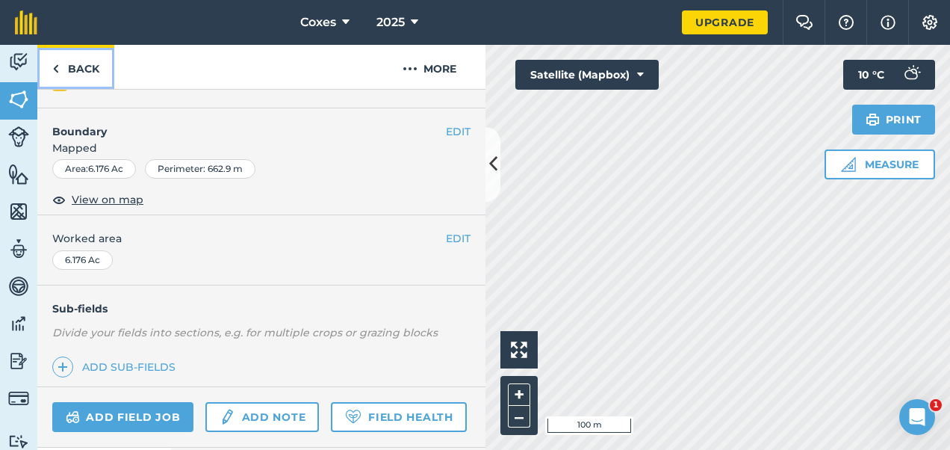
click at [90, 76] on link "Back" at bounding box center [75, 67] width 77 height 44
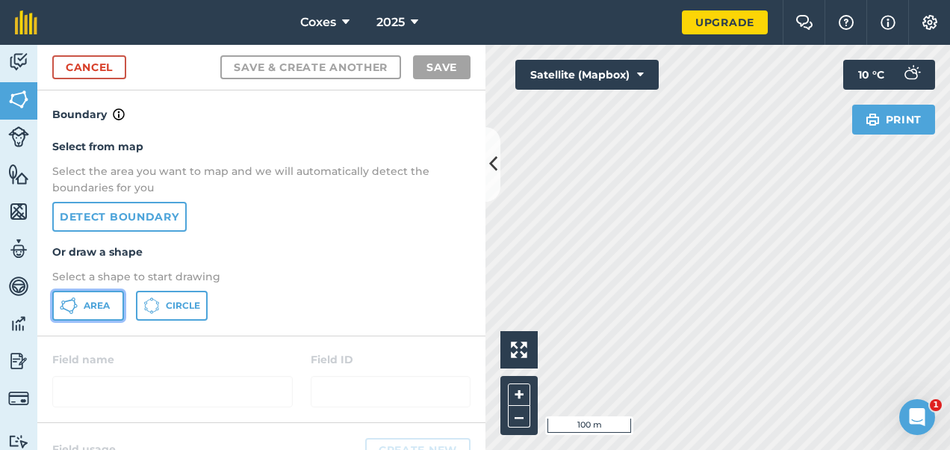
click at [83, 298] on button "Area" at bounding box center [88, 306] width 72 height 30
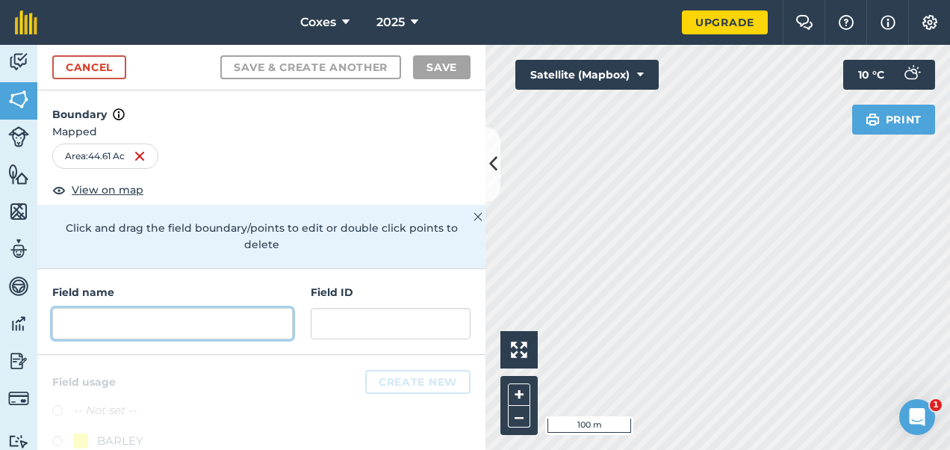
click at [149, 322] on input "text" at bounding box center [172, 323] width 241 height 31
click at [149, 323] on input "text" at bounding box center [172, 323] width 241 height 31
click at [192, 335] on input "text" at bounding box center [172, 323] width 241 height 31
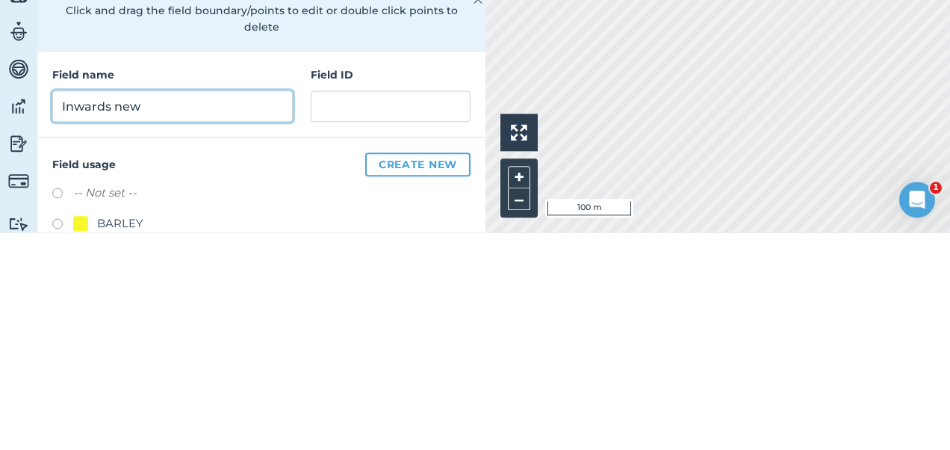
type input "Inwards new"
click at [220, 55] on button "Save & Create Another" at bounding box center [310, 67] width 181 height 24
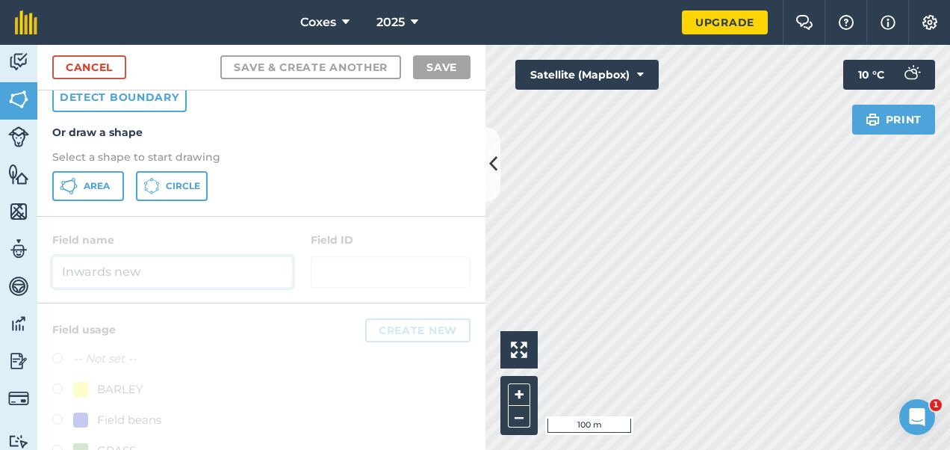
scroll to position [129, 0]
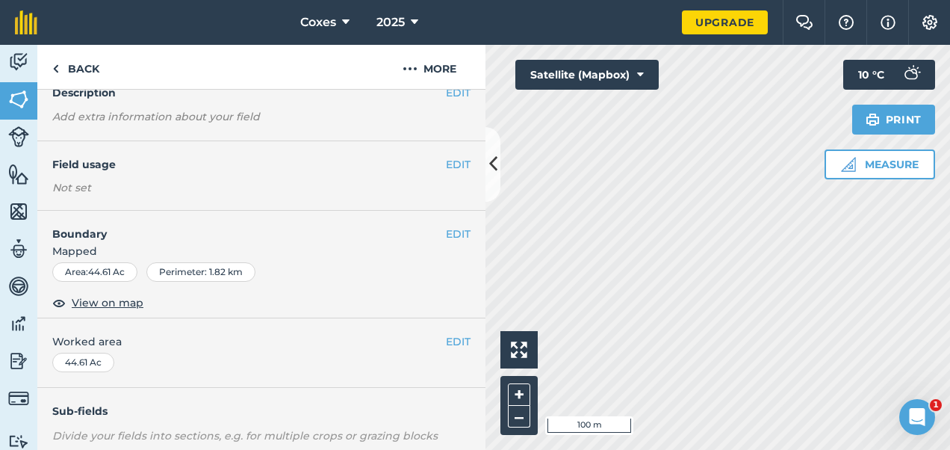
scroll to position [81, 0]
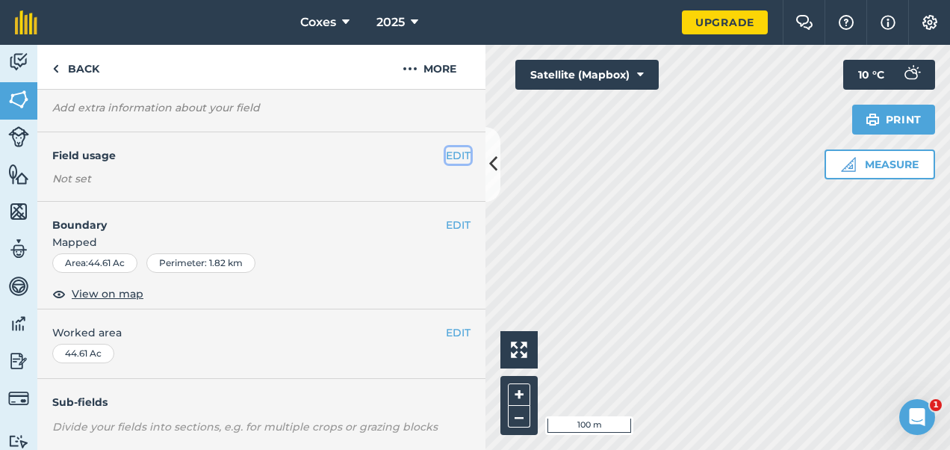
click at [447, 154] on button "EDIT" at bounding box center [458, 155] width 25 height 16
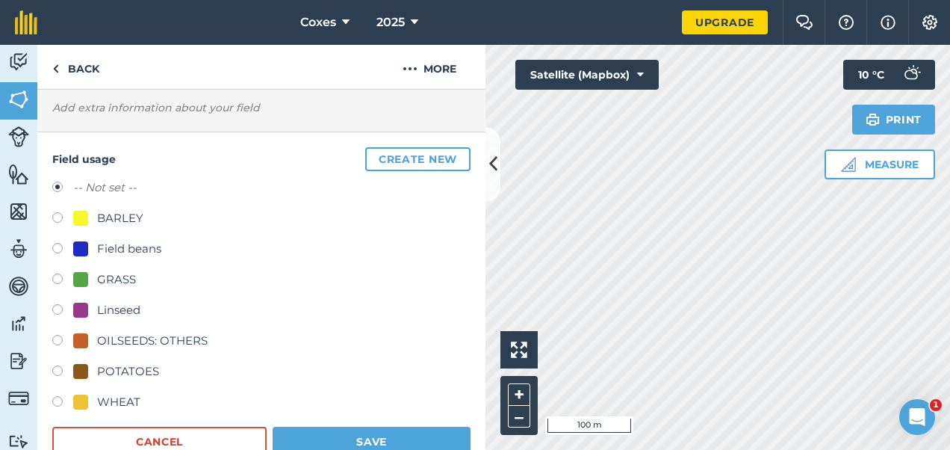
click at [57, 216] on label at bounding box center [62, 219] width 21 height 15
radio input "true"
radio input "false"
click at [403, 432] on button "Save" at bounding box center [372, 441] width 198 height 30
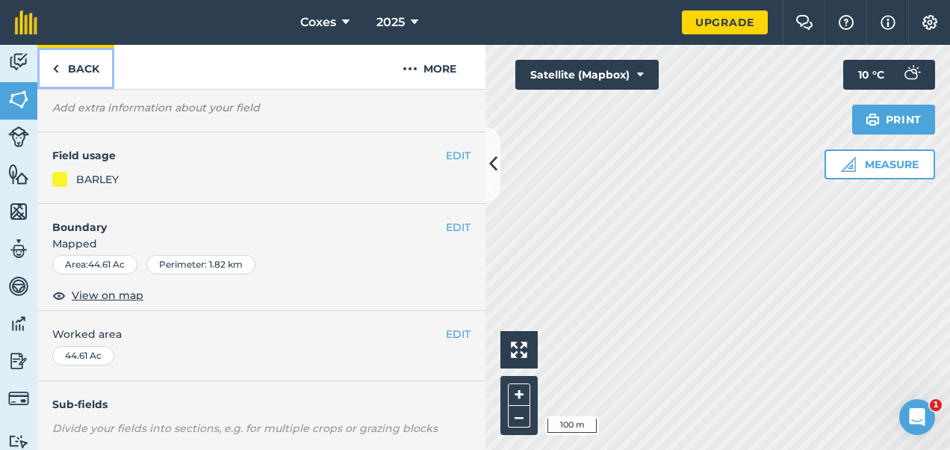
click at [77, 70] on link "Back" at bounding box center [75, 67] width 77 height 44
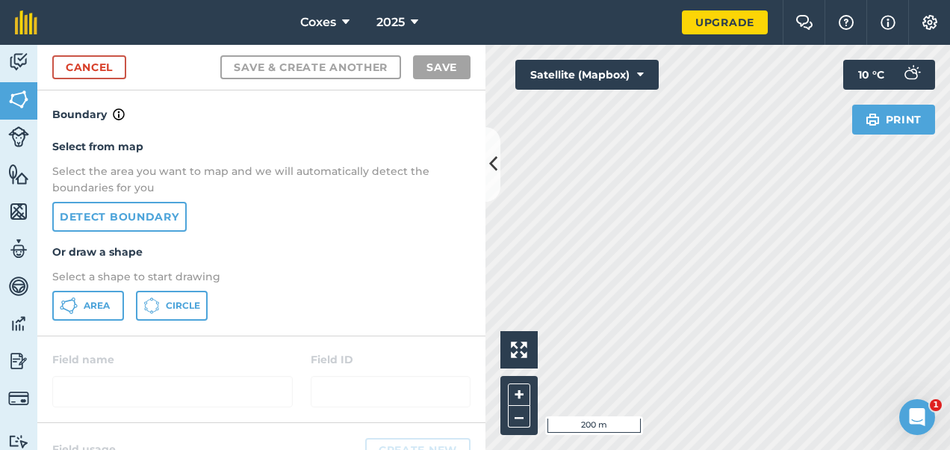
click at [711, 450] on html "Coxes 2025 Upgrade Farm Chat Help Info Settings Map printing is not available o…" at bounding box center [475, 225] width 950 height 450
click at [93, 300] on span "Area" at bounding box center [97, 306] width 26 height 12
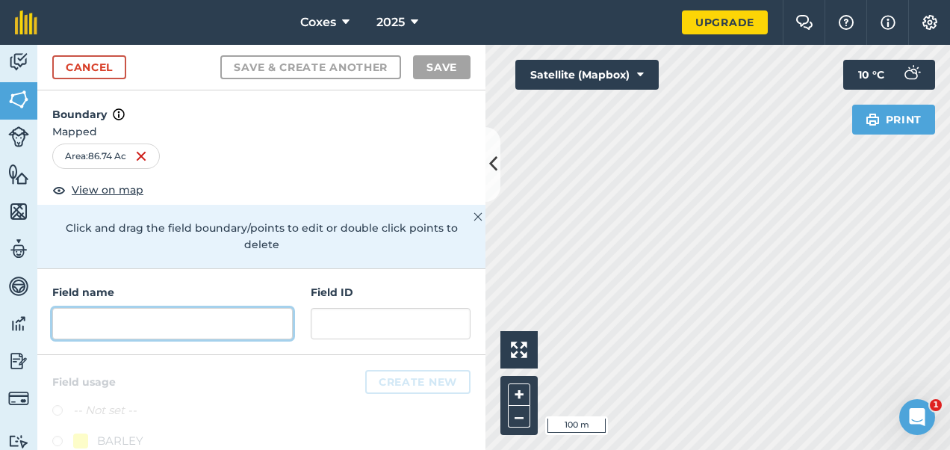
click at [150, 314] on input "text" at bounding box center [172, 323] width 241 height 31
click at [151, 320] on input "text" at bounding box center [172, 323] width 241 height 31
click at [182, 332] on input "text" at bounding box center [172, 323] width 241 height 31
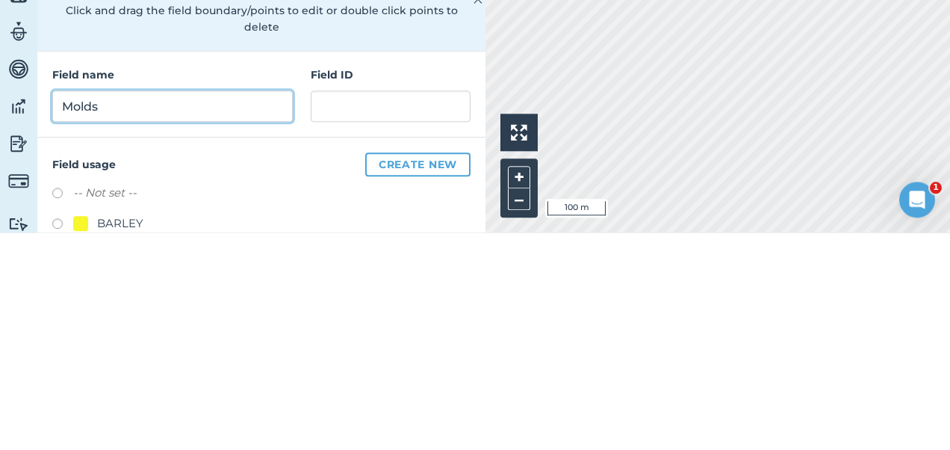
type input "Molds"
click at [220, 55] on button "Save & Create Another" at bounding box center [310, 67] width 181 height 24
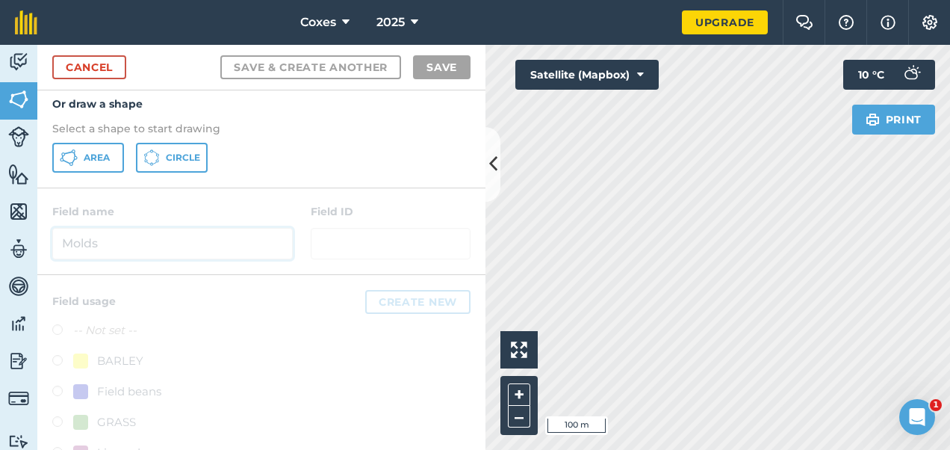
scroll to position [149, 0]
click at [451, 0] on html "Coxes 2025 Upgrade Farm Chat Help Info Settings Map printing is not available o…" at bounding box center [475, 225] width 950 height 450
click at [634, 0] on html "Coxes 2025 Upgrade Farm Chat Help Info Settings Map printing is not available o…" at bounding box center [475, 225] width 950 height 450
click at [100, 64] on link "Cancel" at bounding box center [89, 67] width 74 height 24
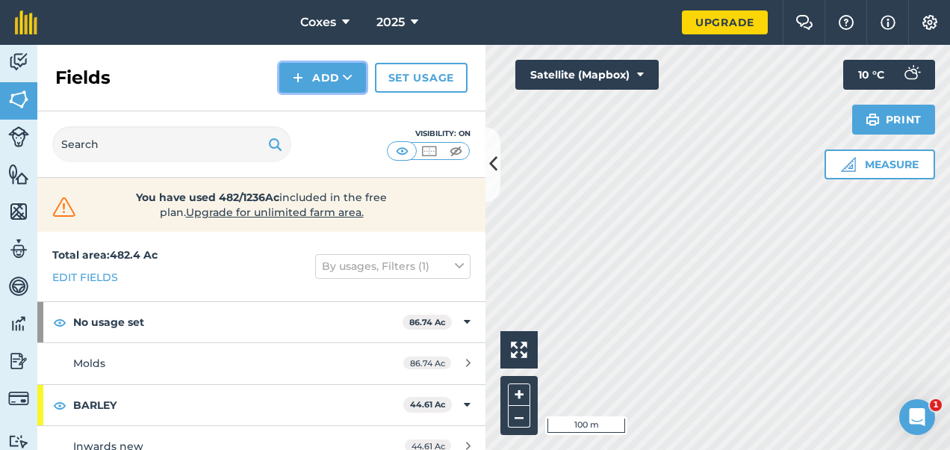
click at [308, 76] on button "Add" at bounding box center [322, 78] width 87 height 30
click at [320, 111] on link "Draw" at bounding box center [323, 111] width 82 height 33
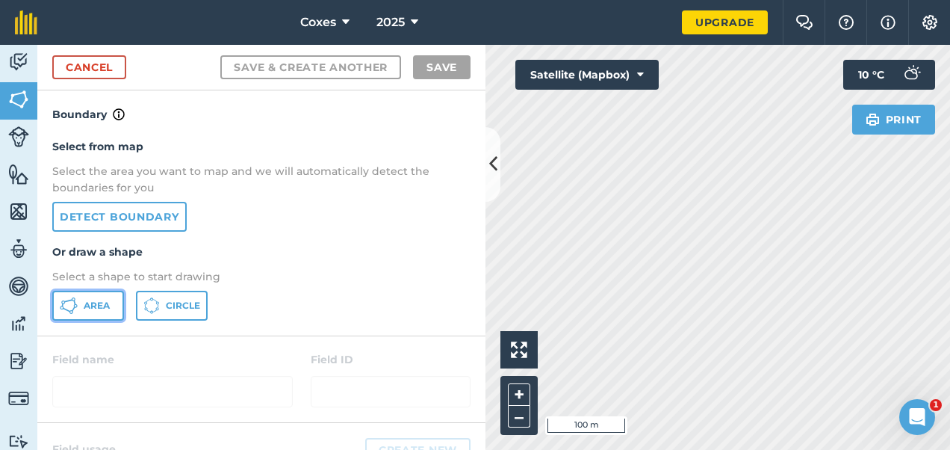
click at [98, 305] on span "Area" at bounding box center [97, 306] width 26 height 12
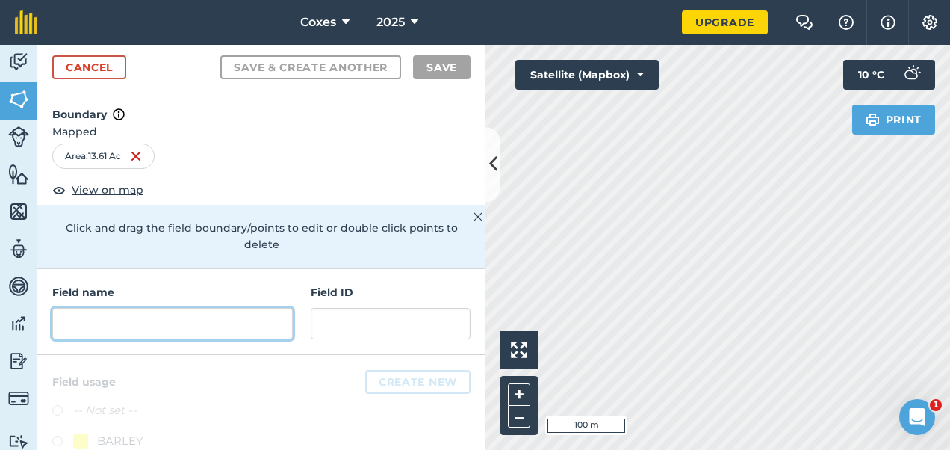
click at [157, 323] on input "text" at bounding box center [172, 323] width 241 height 31
click at [196, 325] on input "text" at bounding box center [172, 323] width 241 height 31
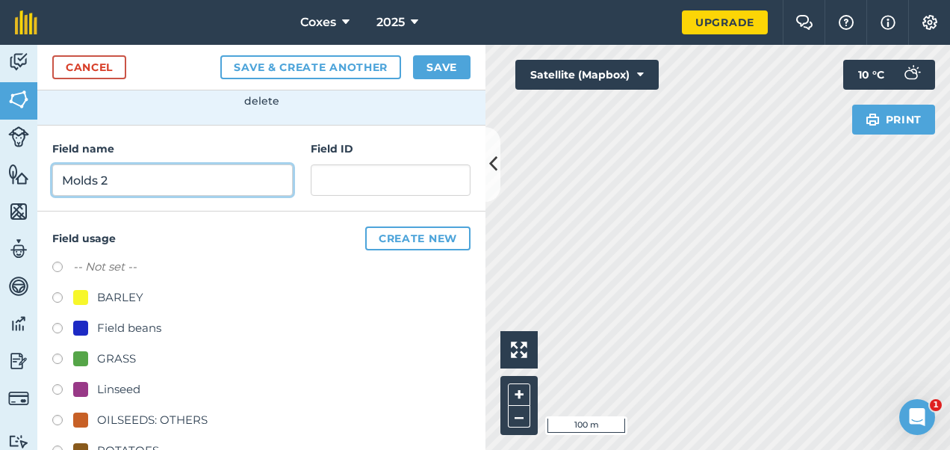
scroll to position [149, 0]
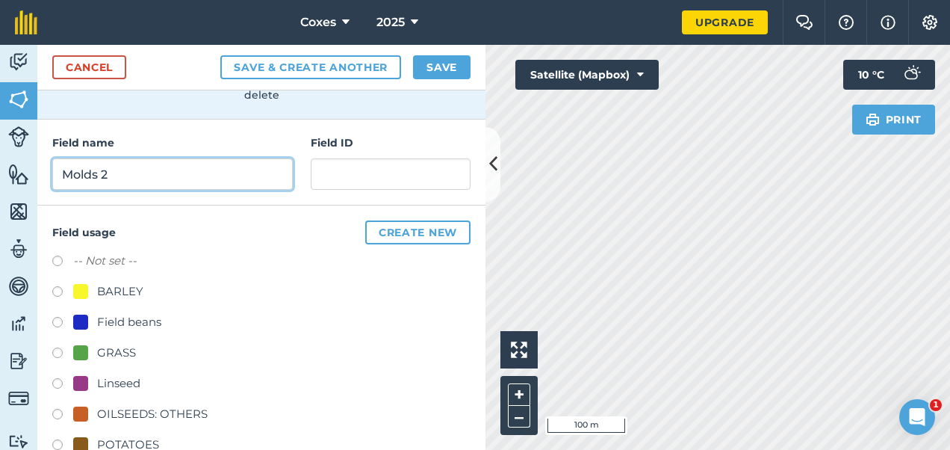
type input "Molds 2"
click at [63, 320] on label at bounding box center [62, 324] width 21 height 15
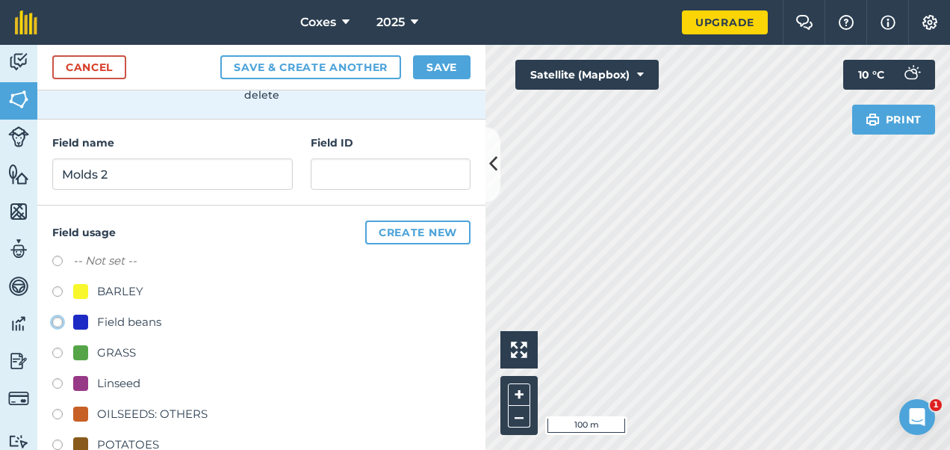
radio input "true"
click at [426, 61] on button "Save" at bounding box center [442, 67] width 58 height 24
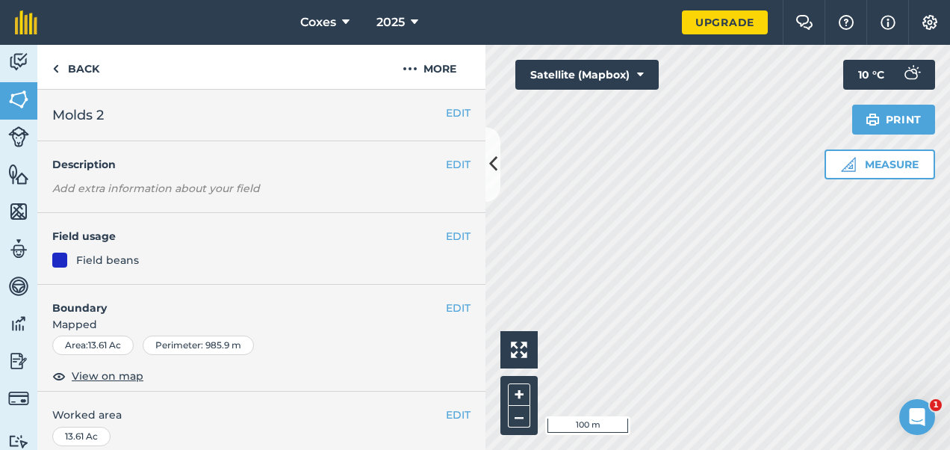
click at [368, 279] on div "Activity Fields Livestock Features Maps Team Vehicles Data Reporting Billing Tu…" at bounding box center [475, 247] width 950 height 405
click at [726, 35] on div "Coxes 2025 Upgrade Farm Chat Help Info Settings Map printing is not available o…" at bounding box center [475, 225] width 950 height 450
click at [61, 56] on link "Back" at bounding box center [75, 67] width 77 height 44
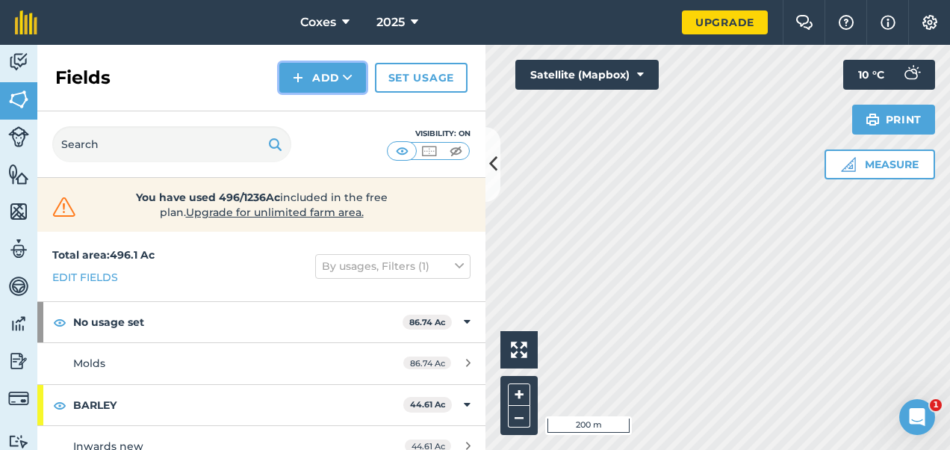
click at [331, 84] on button "Add" at bounding box center [322, 78] width 87 height 30
click at [308, 107] on link "Draw" at bounding box center [323, 111] width 82 height 33
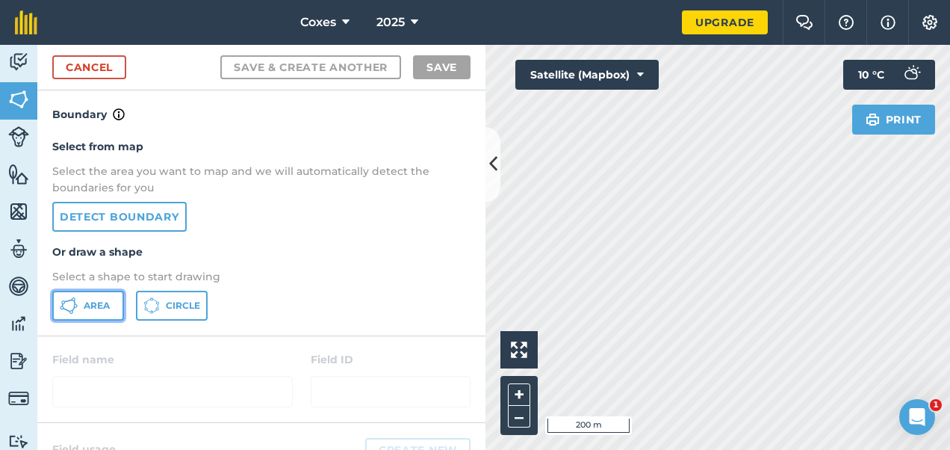
click at [81, 305] on button "Area" at bounding box center [88, 306] width 72 height 30
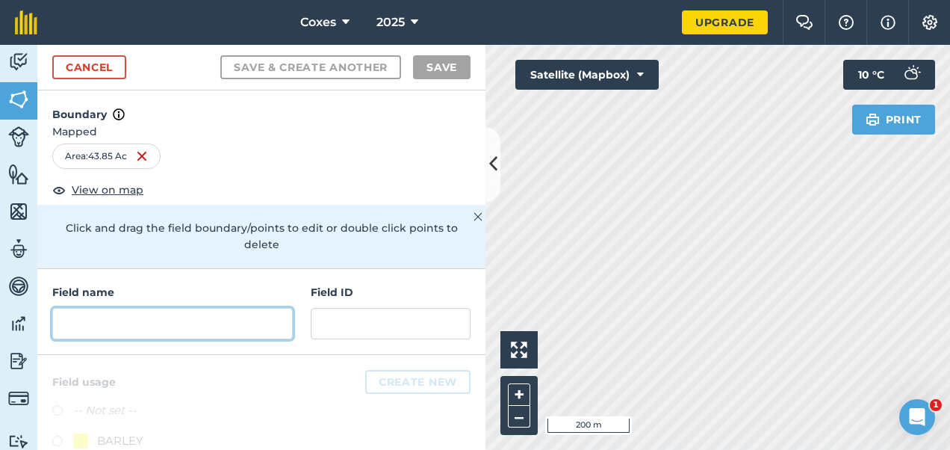
click at [164, 323] on input "text" at bounding box center [172, 323] width 241 height 31
click at [198, 321] on input "text" at bounding box center [172, 323] width 241 height 31
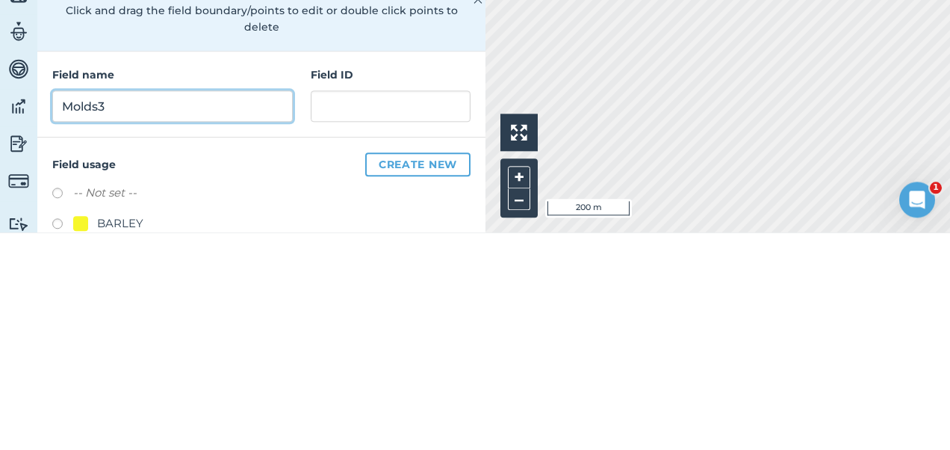
type input "Molds3"
click at [220, 55] on button "Save & Create Another" at bounding box center [310, 67] width 181 height 24
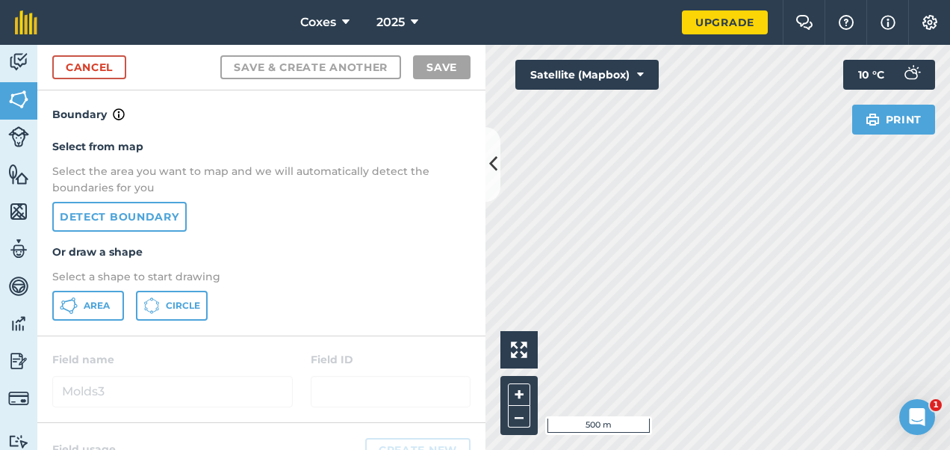
click at [939, 223] on html "Coxes 2025 Upgrade Farm Chat Help Info Settings Map printing is not available o…" at bounding box center [475, 225] width 950 height 450
click at [96, 296] on button "Area" at bounding box center [88, 306] width 72 height 30
click at [499, 143] on button at bounding box center [493, 164] width 15 height 75
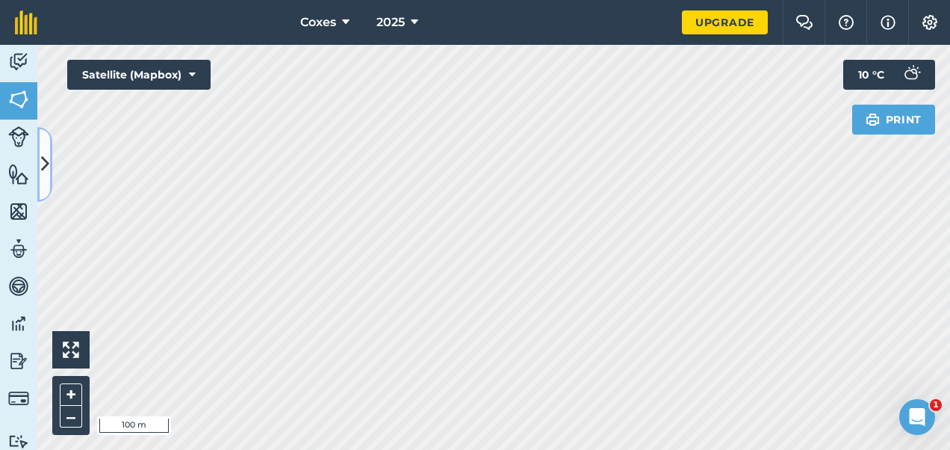
click at [46, 164] on icon at bounding box center [45, 164] width 8 height 26
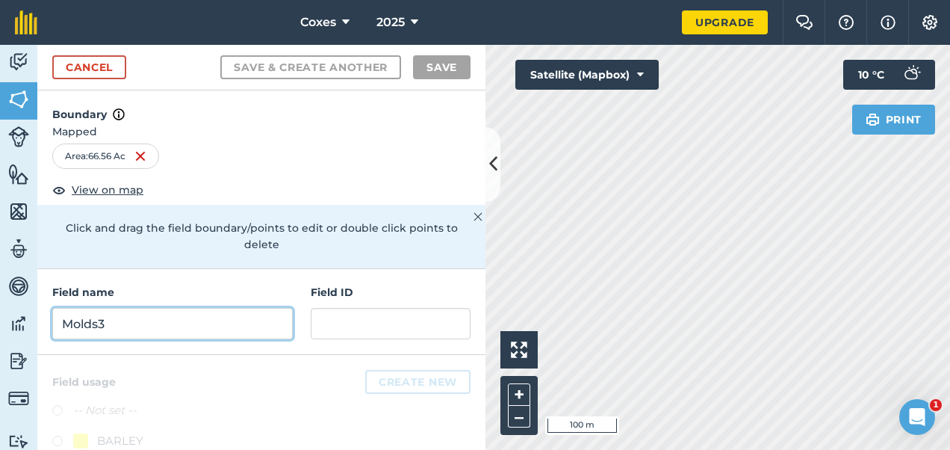
click at [199, 327] on input "Molds3" at bounding box center [172, 323] width 241 height 31
click at [199, 323] on input "Molds3" at bounding box center [172, 323] width 241 height 31
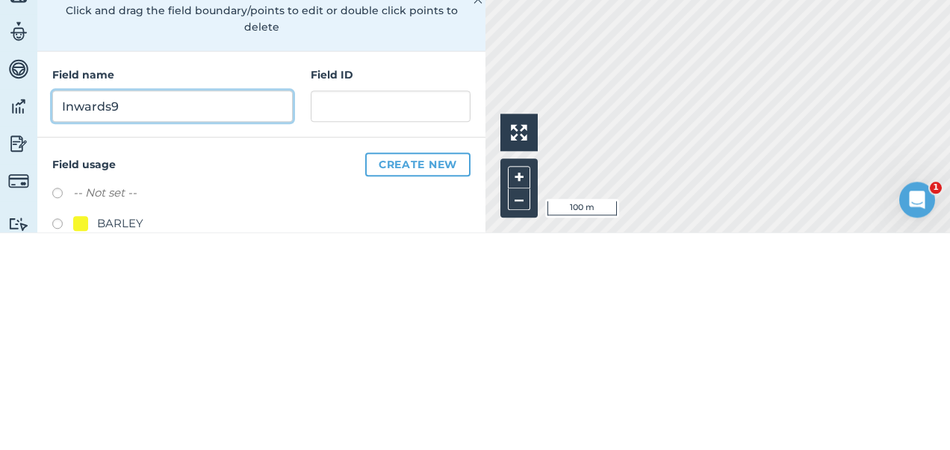
type input "Inwards9"
click at [220, 55] on button "Save & Create Another" at bounding box center [310, 67] width 181 height 24
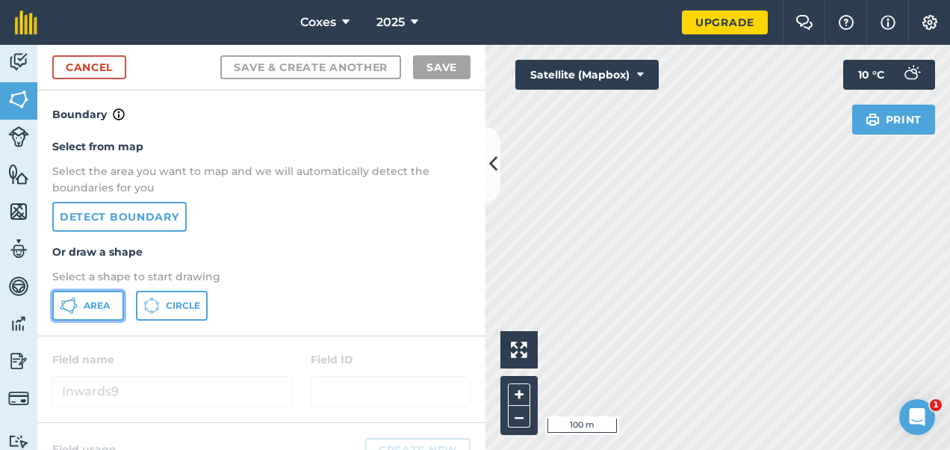
click at [98, 298] on button "Area" at bounding box center [88, 306] width 72 height 30
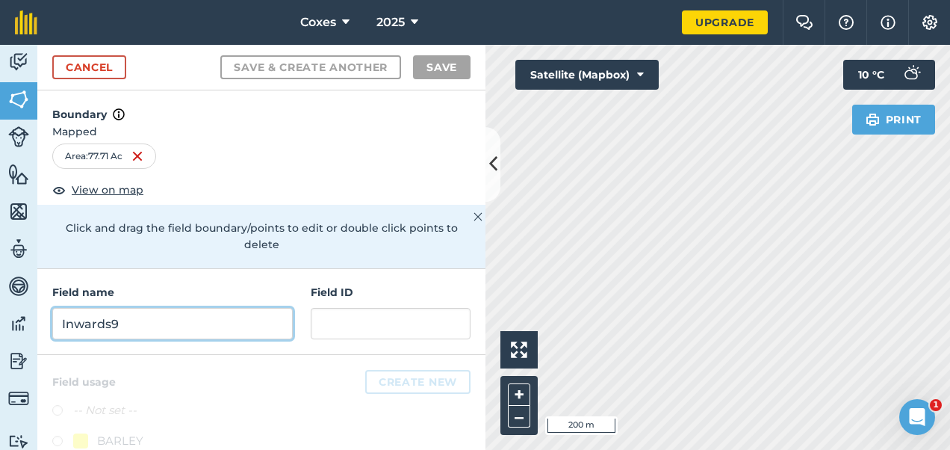
click at [179, 318] on input "Inwards9" at bounding box center [172, 323] width 241 height 31
click at [223, 315] on input "Inwards9" at bounding box center [172, 323] width 241 height 31
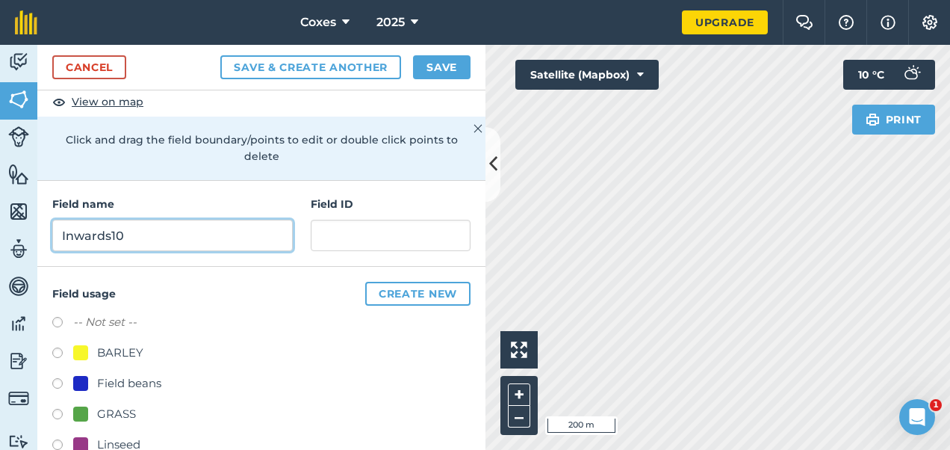
scroll to position [149, 0]
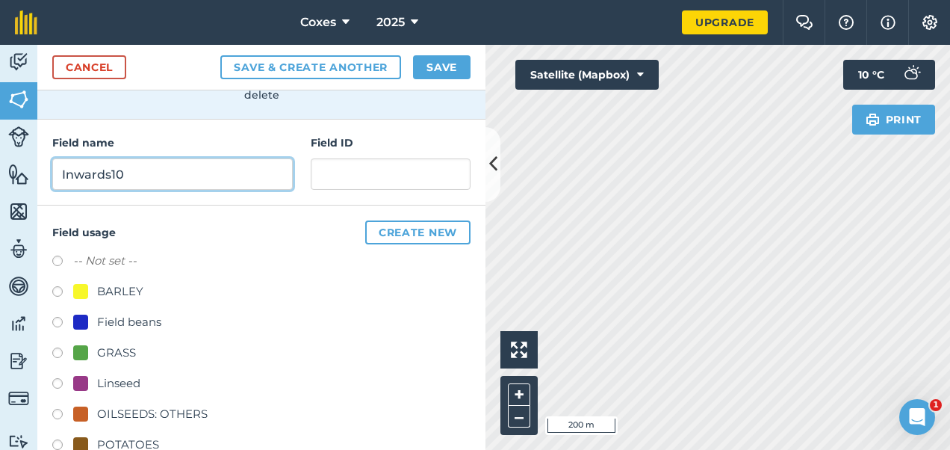
type input "Inwards10"
click at [61, 288] on label at bounding box center [62, 293] width 21 height 15
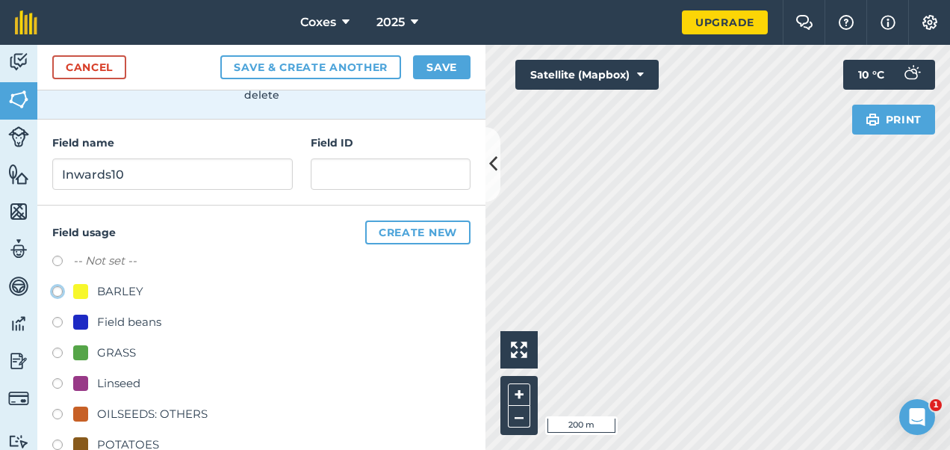
radio input "true"
click at [428, 66] on button "Save" at bounding box center [442, 67] width 58 height 24
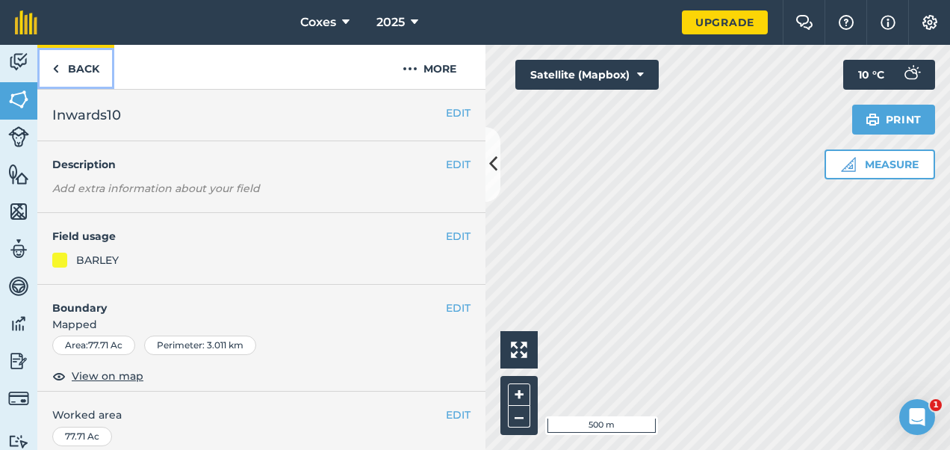
click at [69, 67] on link "Back" at bounding box center [75, 67] width 77 height 44
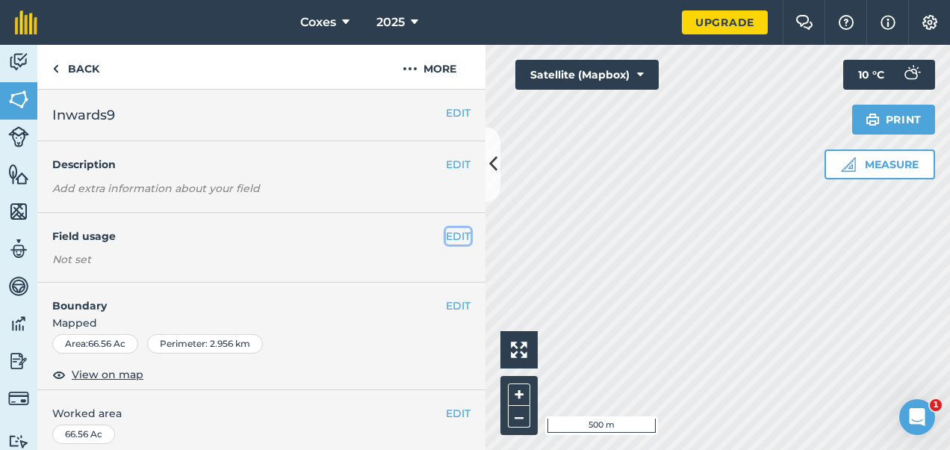
click at [454, 233] on button "EDIT" at bounding box center [458, 236] width 25 height 16
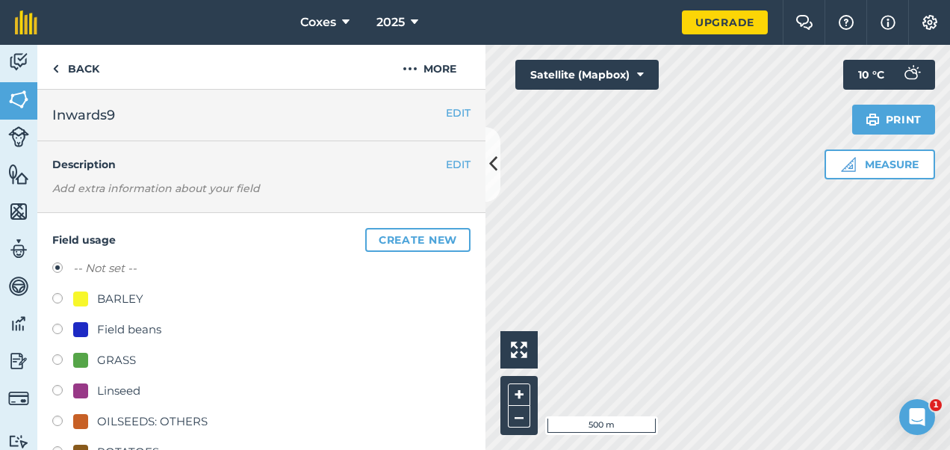
click at [61, 417] on label at bounding box center [62, 422] width 21 height 15
radio input "true"
radio input "false"
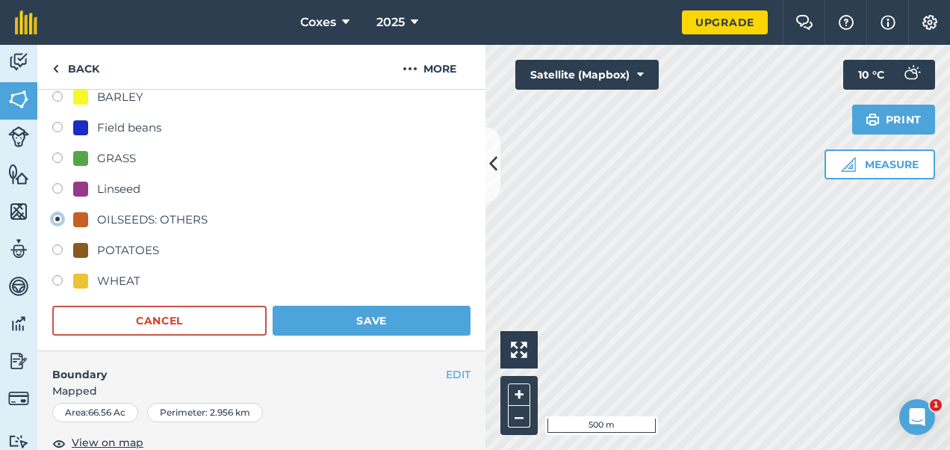
scroll to position [224, 0]
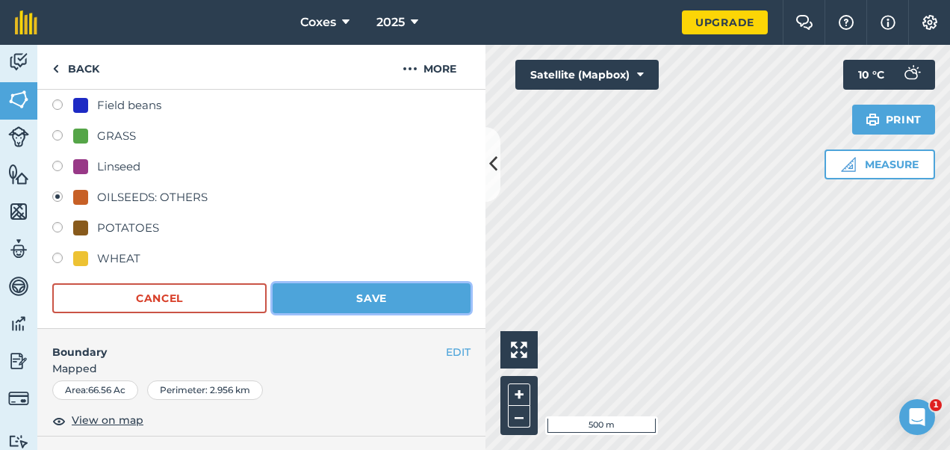
click at [421, 298] on button "Save" at bounding box center [372, 298] width 198 height 30
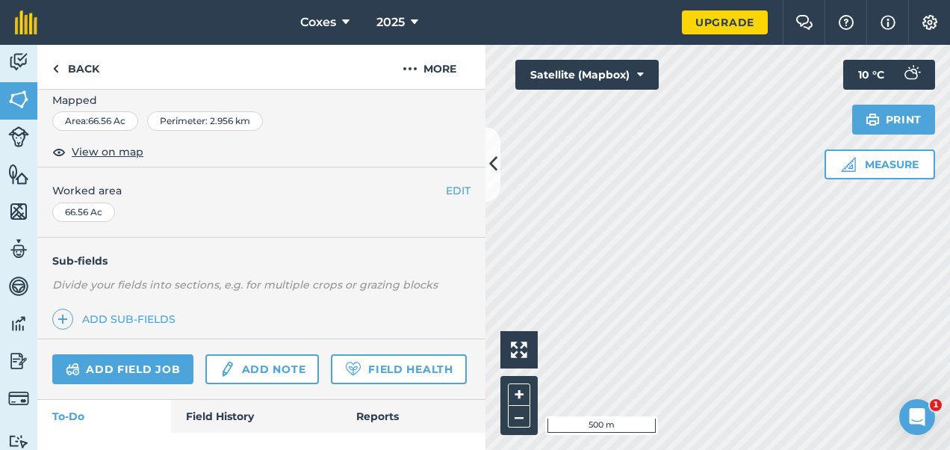
click at [765, 450] on html "Coxes 2025 Upgrade Farm Chat Help Info Settings Map printing is not available o…" at bounding box center [475, 225] width 950 height 450
click at [81, 66] on link "Back" at bounding box center [75, 67] width 77 height 44
click at [59, 65] on link "Back" at bounding box center [75, 67] width 77 height 44
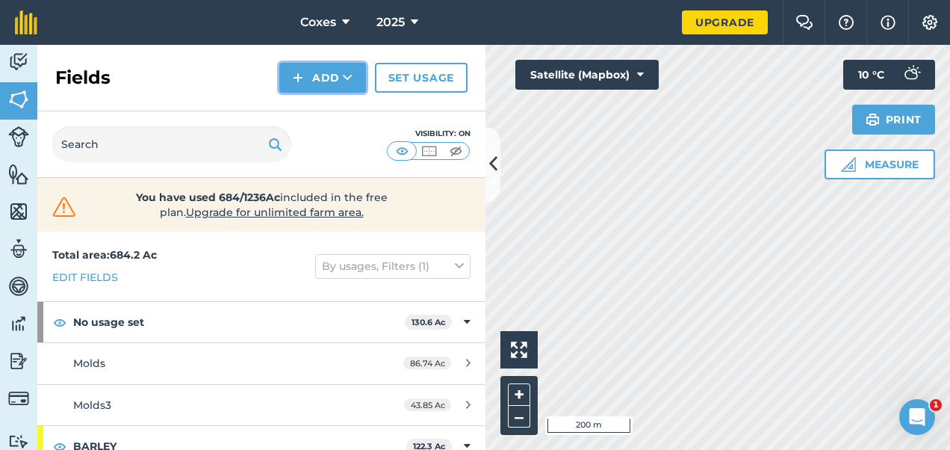
click at [312, 74] on button "Add" at bounding box center [322, 78] width 87 height 30
click at [321, 112] on link "Draw" at bounding box center [323, 111] width 82 height 33
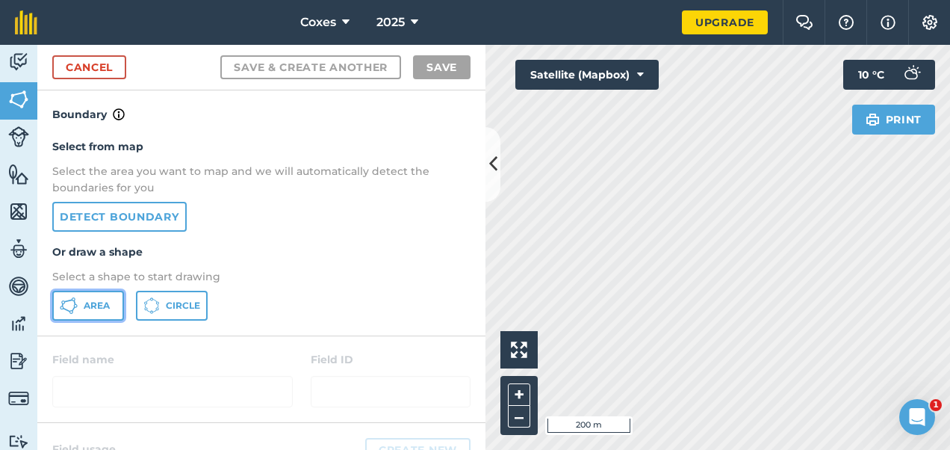
drag, startPoint x: 98, startPoint y: 311, endPoint x: 397, endPoint y: 355, distance: 301.9
click at [97, 312] on button "Area" at bounding box center [88, 306] width 72 height 30
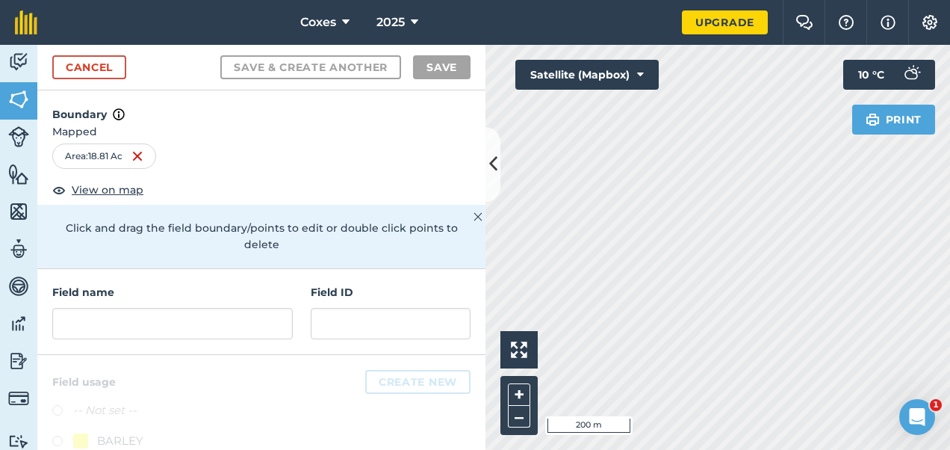
click at [848, 105] on div "Click to start drawing i 200 m + – Satellite (Mapbox) Print 10 ° C" at bounding box center [718, 247] width 465 height 405
click at [866, 103] on div "Click to start drawing i 200 m + – Satellite (Mapbox) Print 10 ° C" at bounding box center [718, 247] width 465 height 405
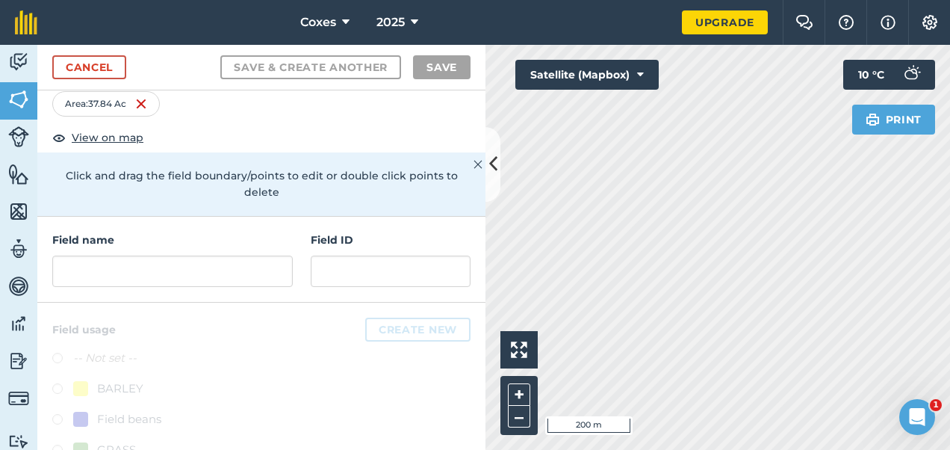
scroll to position [75, 0]
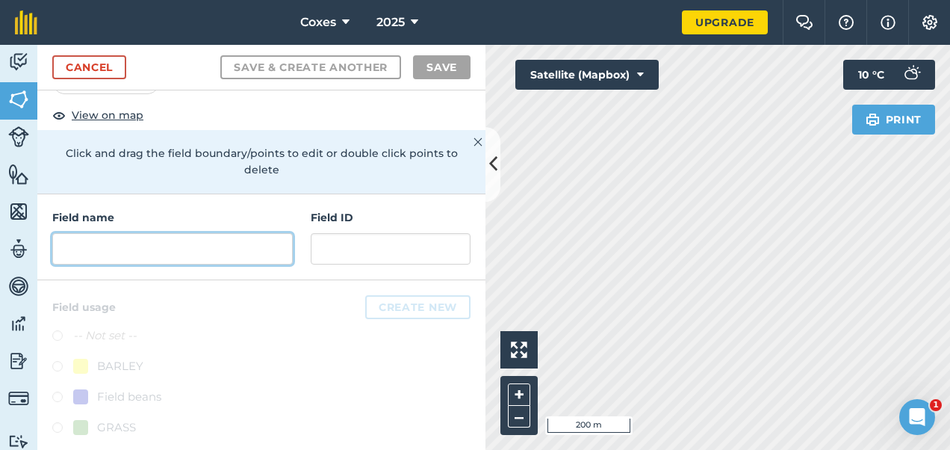
click at [114, 256] on input "text" at bounding box center [172, 248] width 241 height 31
click at [109, 252] on input "text" at bounding box center [172, 248] width 241 height 31
click at [175, 245] on input "text" at bounding box center [172, 248] width 241 height 31
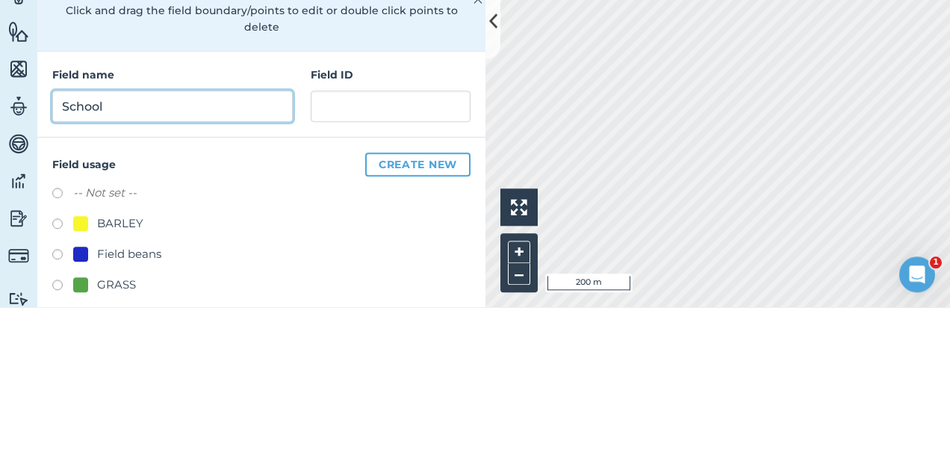
type input "School"
click at [220, 55] on button "Save & Create Another" at bounding box center [310, 67] width 181 height 24
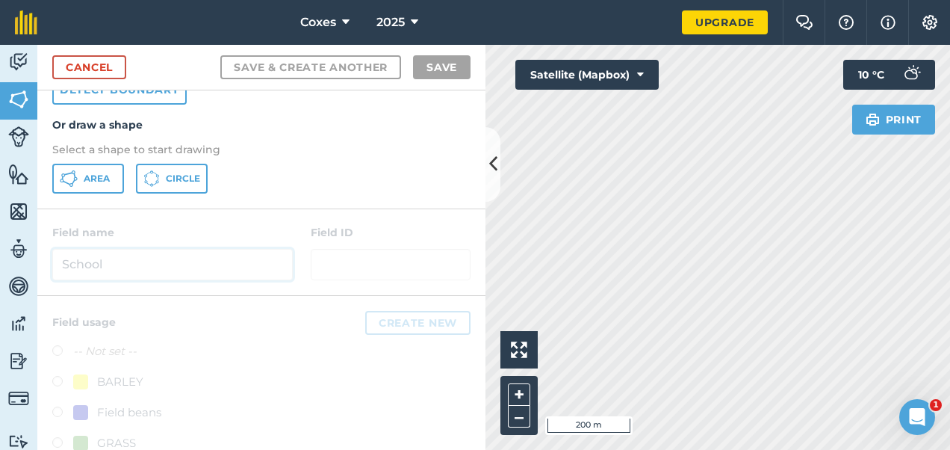
scroll to position [149, 0]
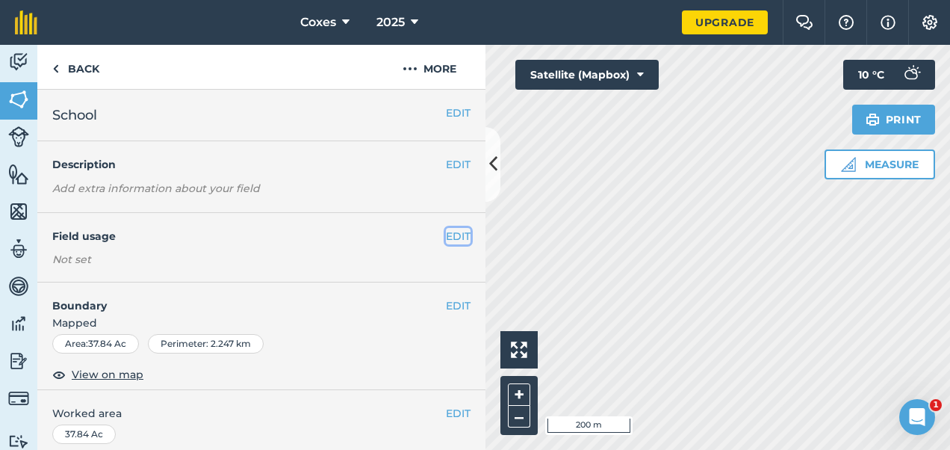
click at [446, 233] on button "EDIT" at bounding box center [458, 236] width 25 height 16
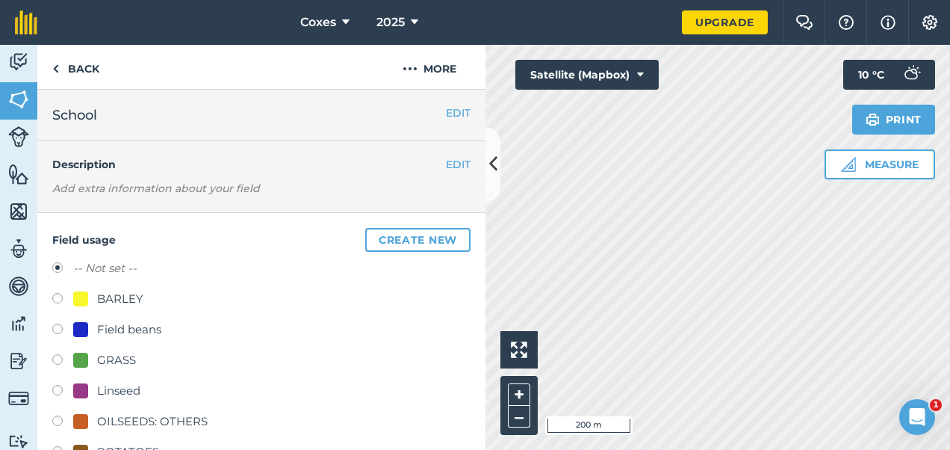
click at [61, 301] on label at bounding box center [62, 300] width 21 height 15
radio input "true"
radio input "false"
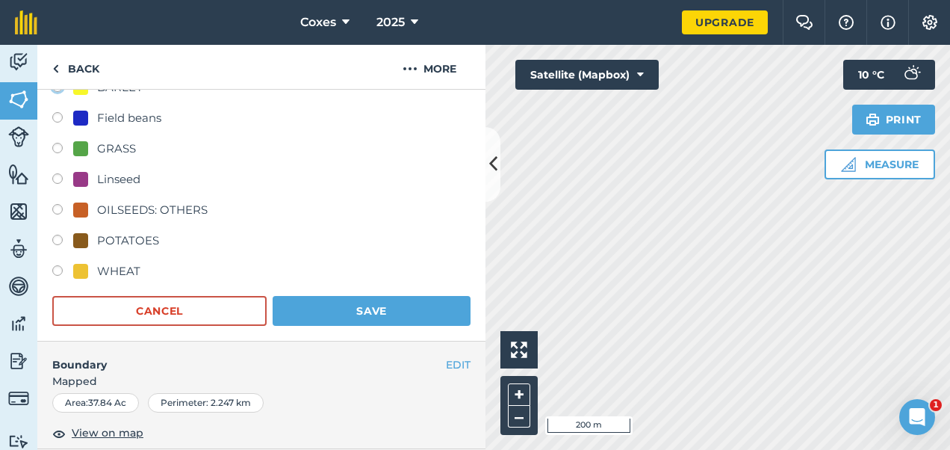
scroll to position [224, 0]
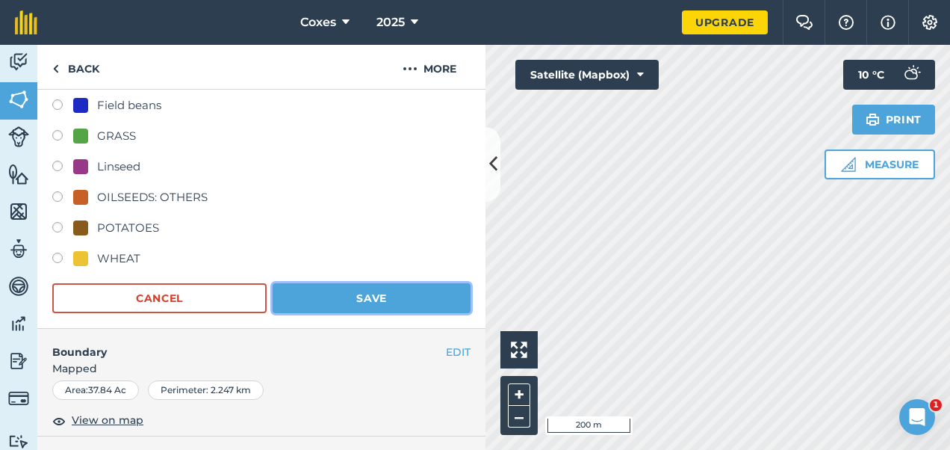
click at [399, 301] on button "Save" at bounding box center [372, 298] width 198 height 30
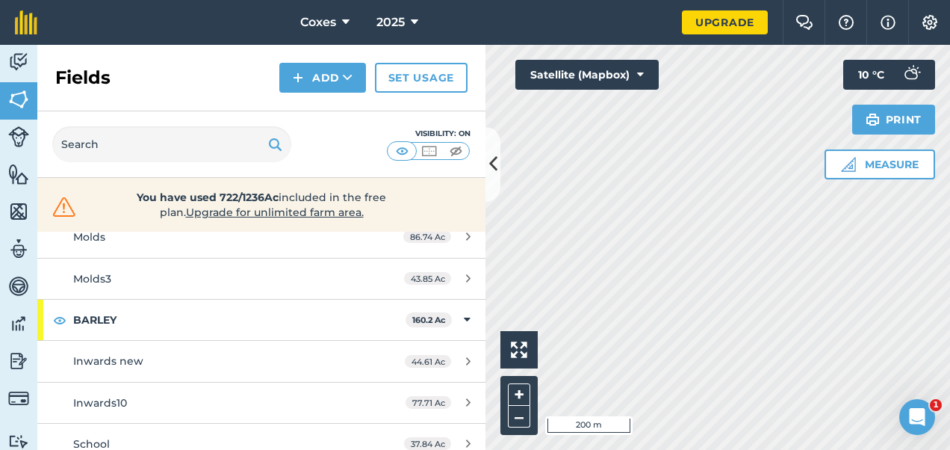
scroll to position [149, 0]
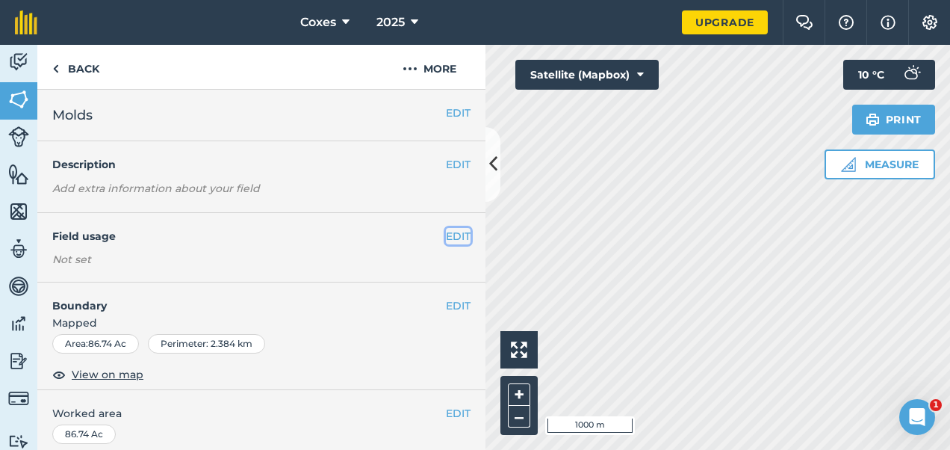
click at [446, 238] on button "EDIT" at bounding box center [458, 236] width 25 height 16
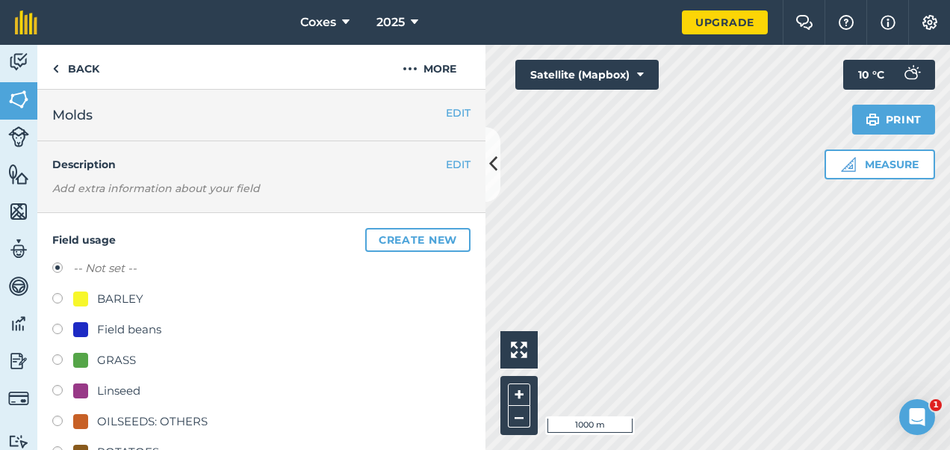
click at [61, 294] on label at bounding box center [62, 300] width 21 height 15
radio input "true"
radio input "false"
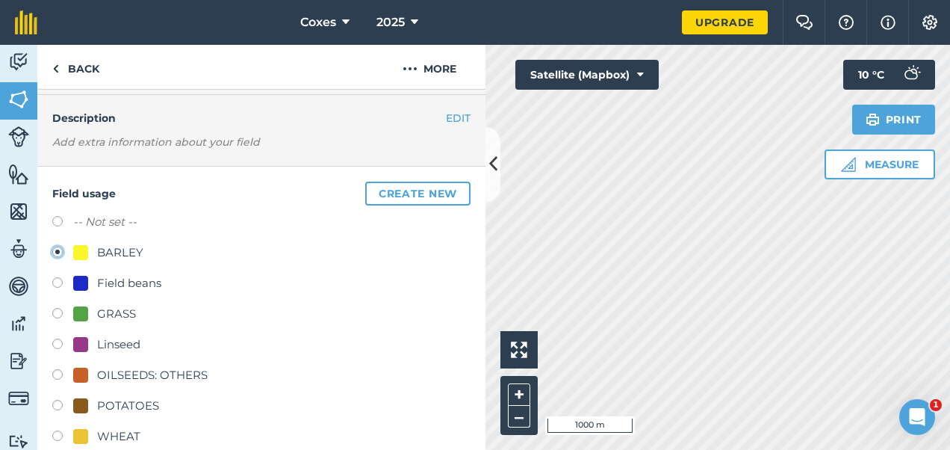
scroll to position [149, 0]
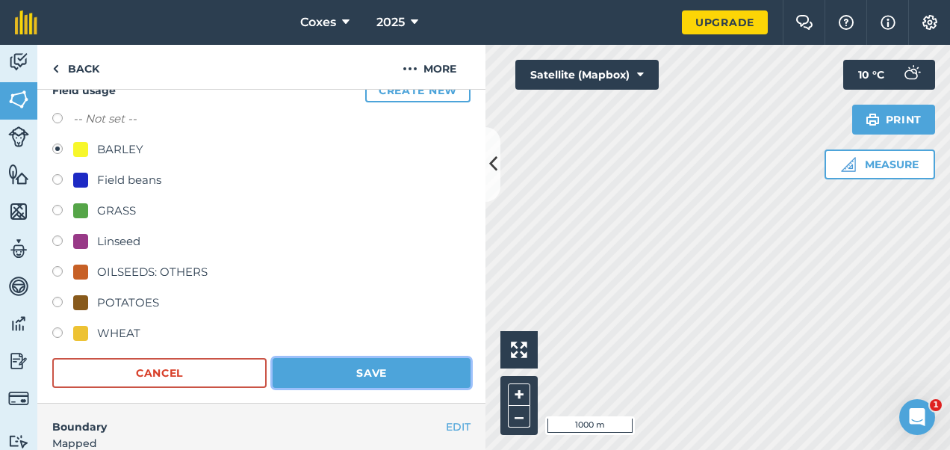
click at [382, 372] on button "Save" at bounding box center [372, 373] width 198 height 30
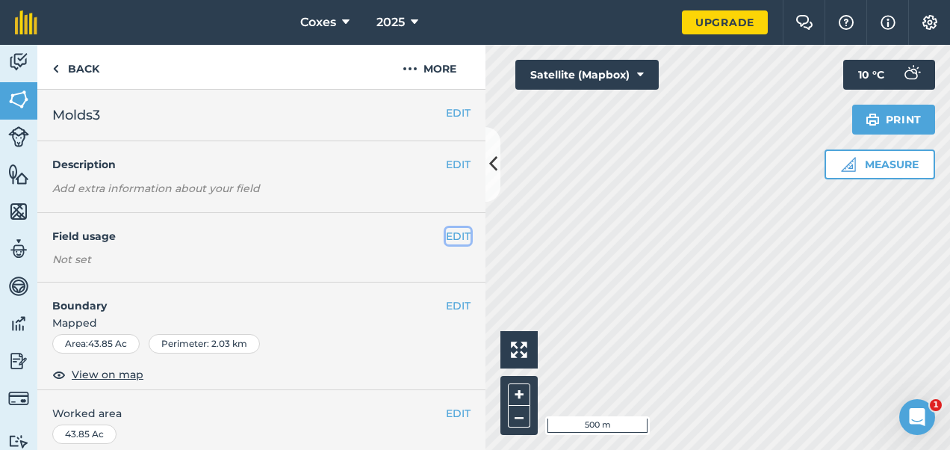
click at [447, 233] on button "EDIT" at bounding box center [458, 236] width 25 height 16
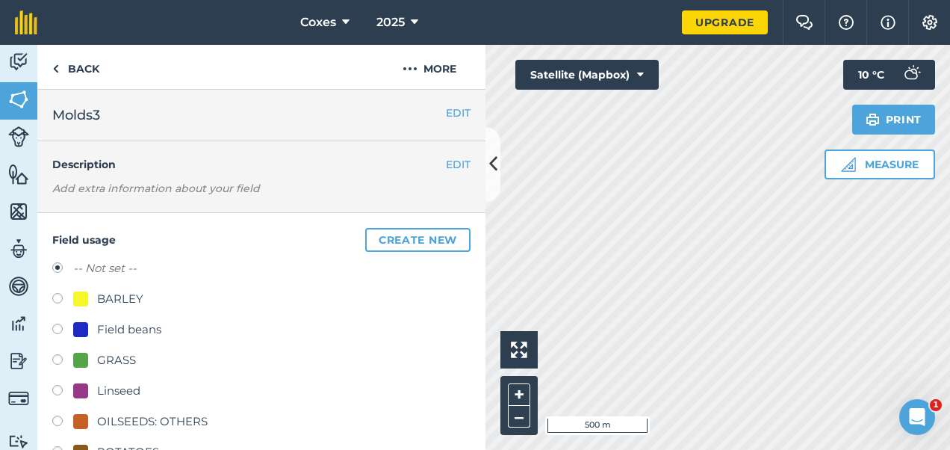
click at [56, 297] on label at bounding box center [62, 300] width 21 height 15
radio input "true"
radio input "false"
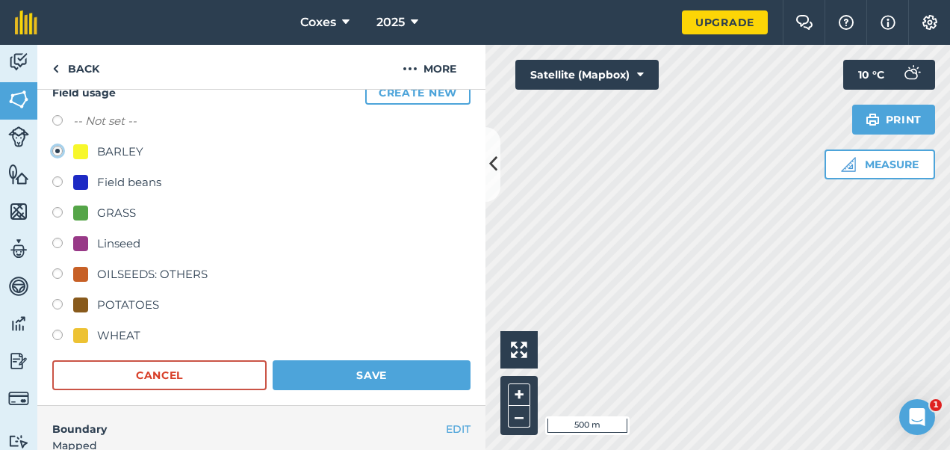
scroll to position [149, 0]
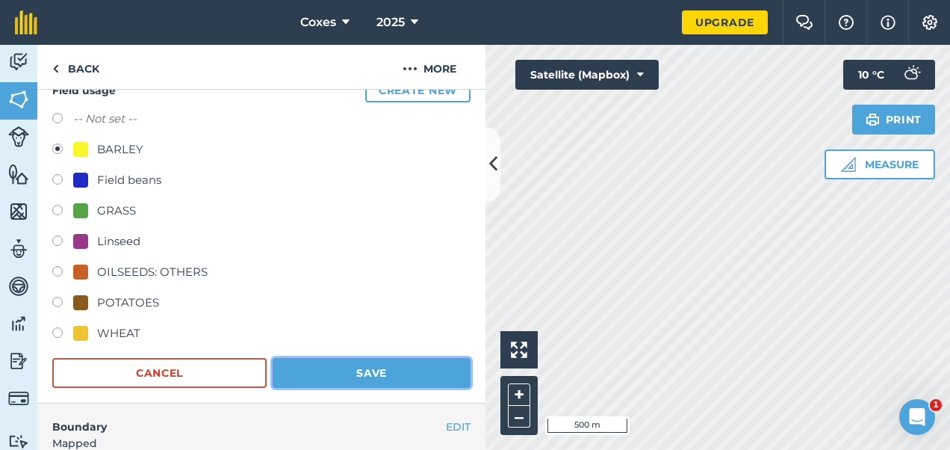
click at [378, 367] on button "Save" at bounding box center [372, 373] width 198 height 30
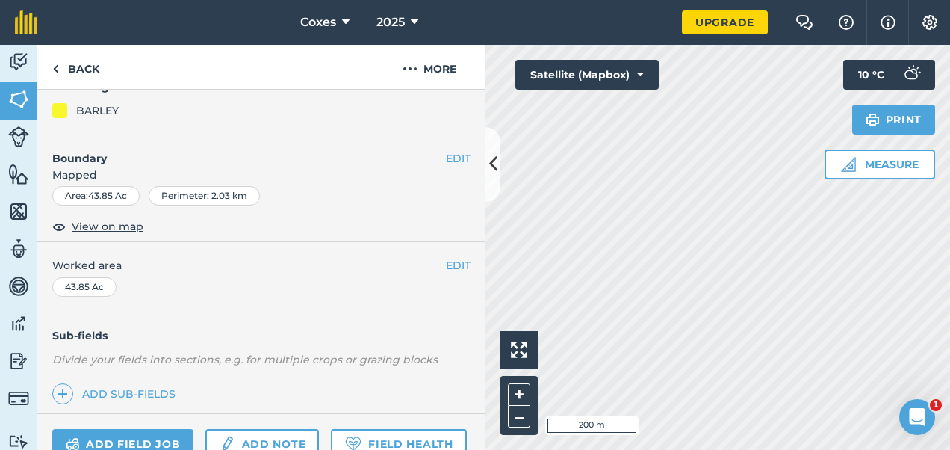
click at [648, 62] on div "Click to start drawing i 200 m + – Satellite (Mapbox) Measure Print 10 ° C" at bounding box center [718, 247] width 465 height 405
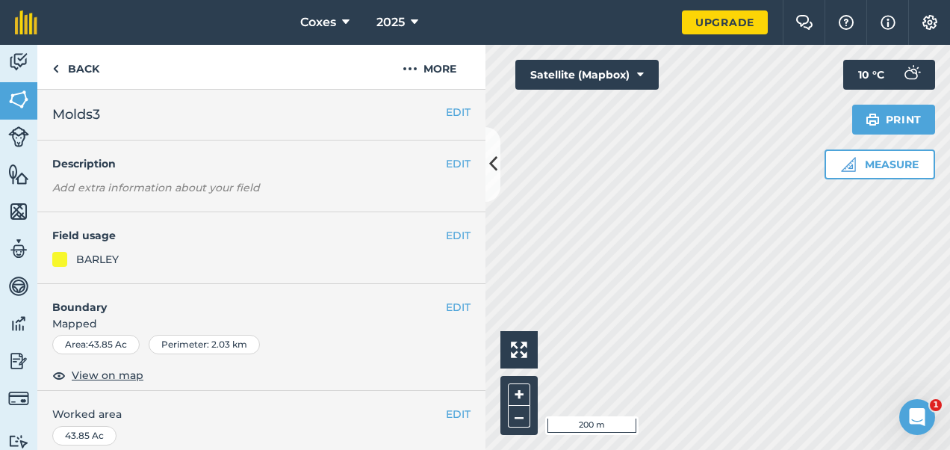
scroll to position [0, 0]
click at [65, 64] on link "Back" at bounding box center [75, 67] width 77 height 44
click at [80, 54] on link "Back" at bounding box center [75, 67] width 77 height 44
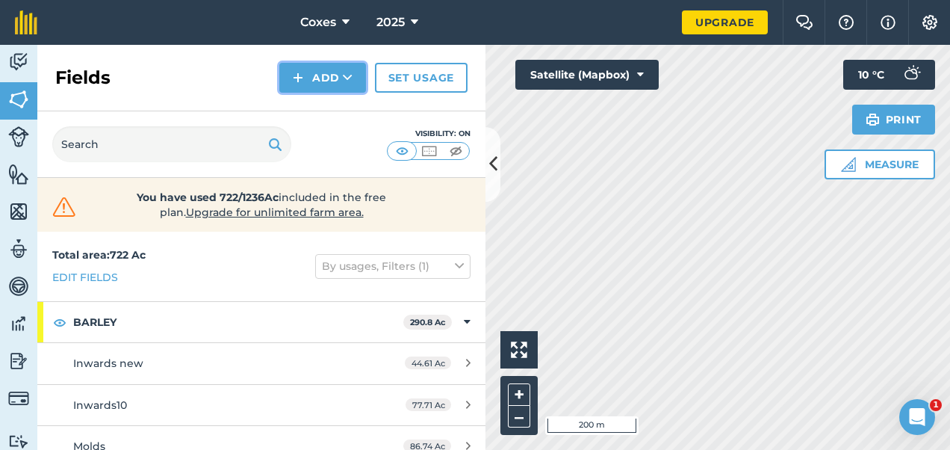
click at [320, 75] on button "Add" at bounding box center [322, 78] width 87 height 30
click at [326, 105] on link "Draw" at bounding box center [323, 111] width 82 height 33
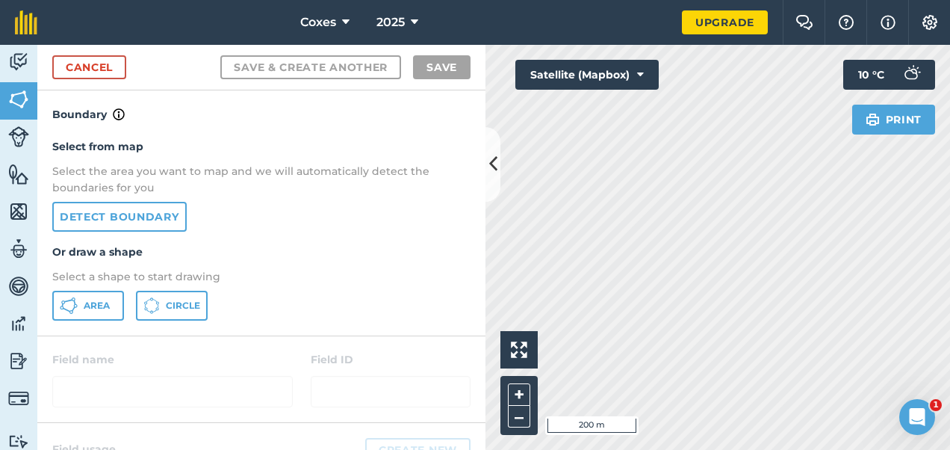
click at [695, 8] on div "Coxes 2025 Upgrade Farm Chat Help Info Settings Map printing is not available o…" at bounding box center [475, 225] width 950 height 450
click at [96, 302] on span "Area" at bounding box center [97, 306] width 26 height 12
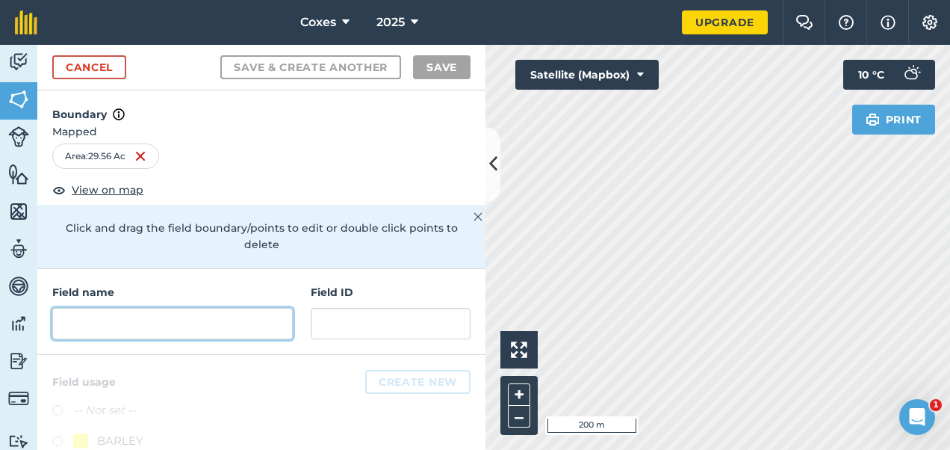
click at [123, 320] on input "text" at bounding box center [172, 323] width 241 height 31
click at [127, 322] on input "text" at bounding box center [172, 323] width 241 height 31
click at [155, 319] on input "text" at bounding box center [172, 323] width 241 height 31
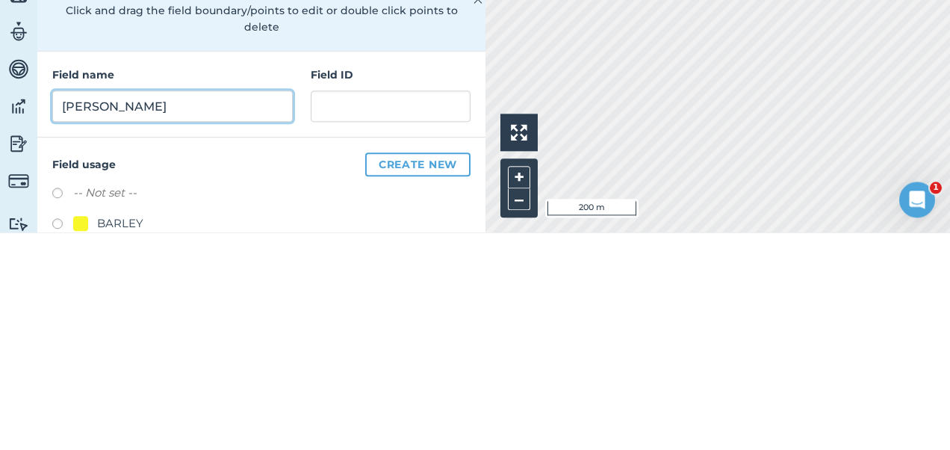
type input "[PERSON_NAME]"
click at [220, 55] on button "Save & Create Another" at bounding box center [310, 67] width 181 height 24
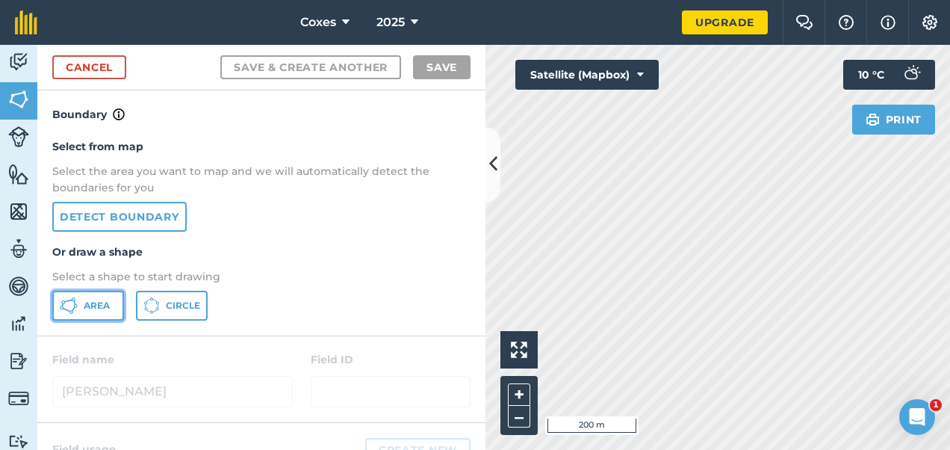
click at [91, 293] on button "Area" at bounding box center [88, 306] width 72 height 30
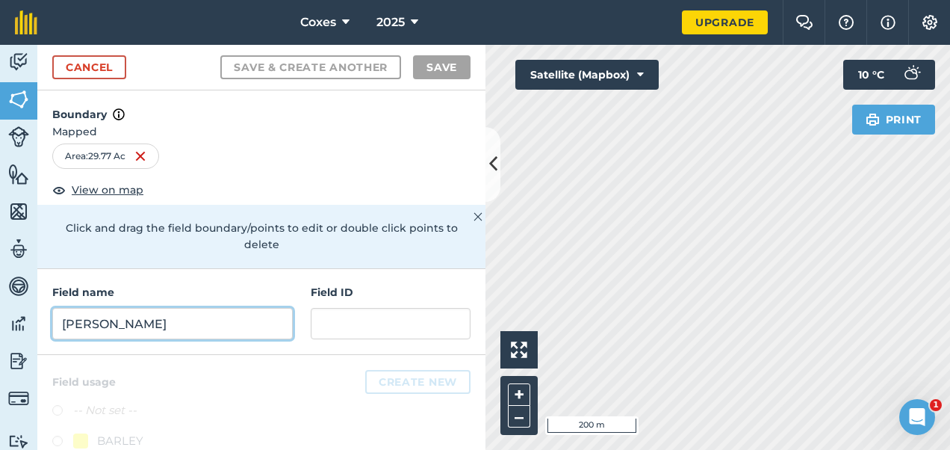
click at [120, 326] on input "[PERSON_NAME]" at bounding box center [172, 323] width 241 height 31
click at [155, 334] on input "[PERSON_NAME]" at bounding box center [172, 323] width 241 height 31
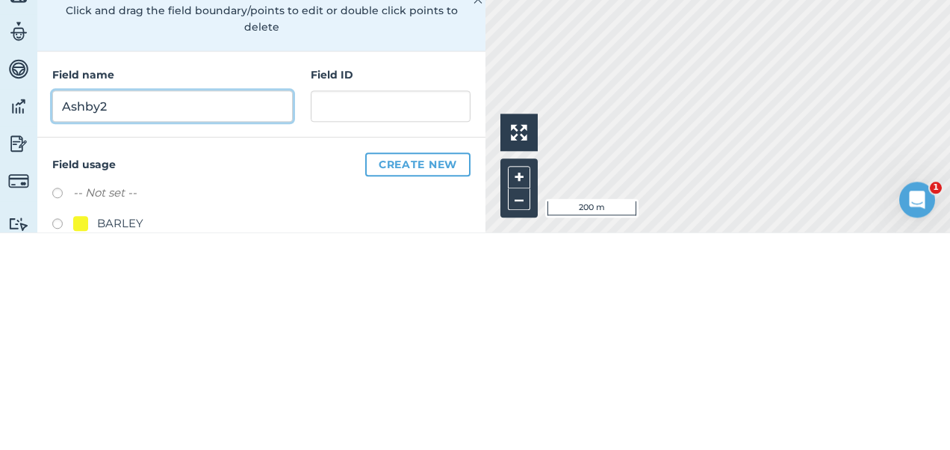
type input "Ashby2"
click at [220, 55] on button "Save & Create Another" at bounding box center [310, 67] width 181 height 24
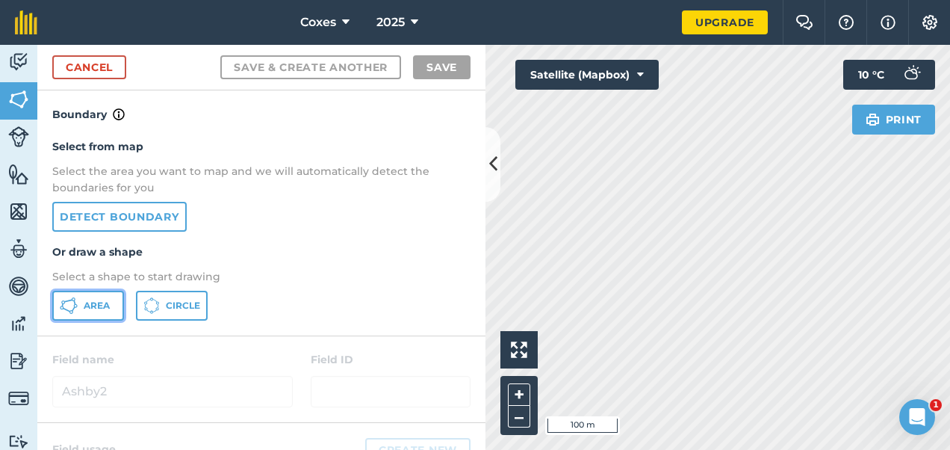
click at [90, 298] on button "Area" at bounding box center [88, 306] width 72 height 30
click at [837, 83] on div "Click to start drawing i 100 m + – Satellite (Mapbox) Print 10 ° C" at bounding box center [718, 247] width 465 height 405
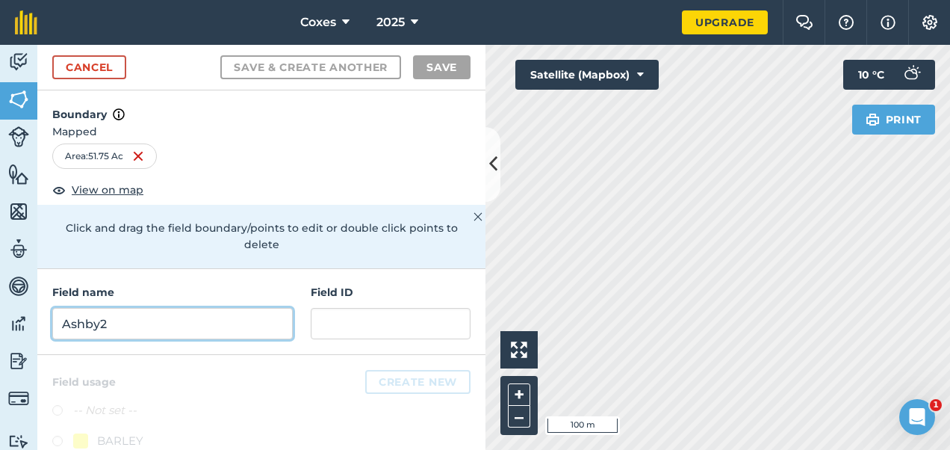
click at [125, 325] on input "Ashby2" at bounding box center [172, 323] width 241 height 31
click at [181, 333] on input "Ashby2" at bounding box center [172, 323] width 241 height 31
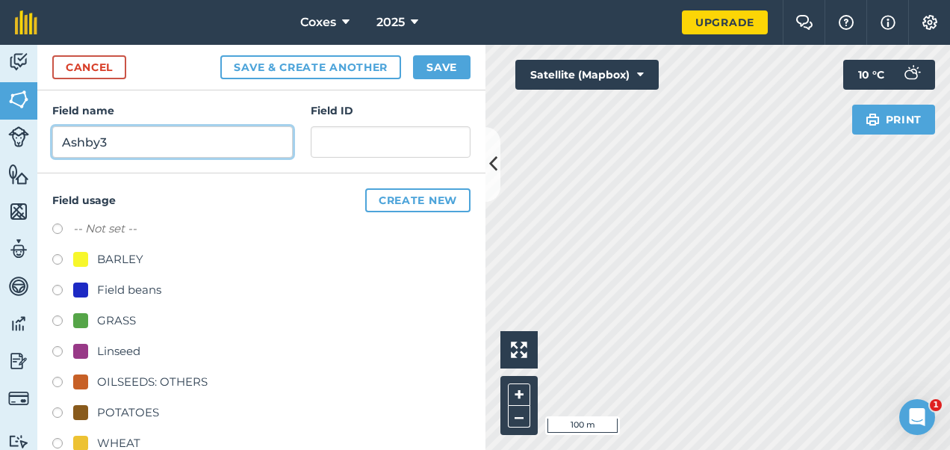
scroll to position [211, 0]
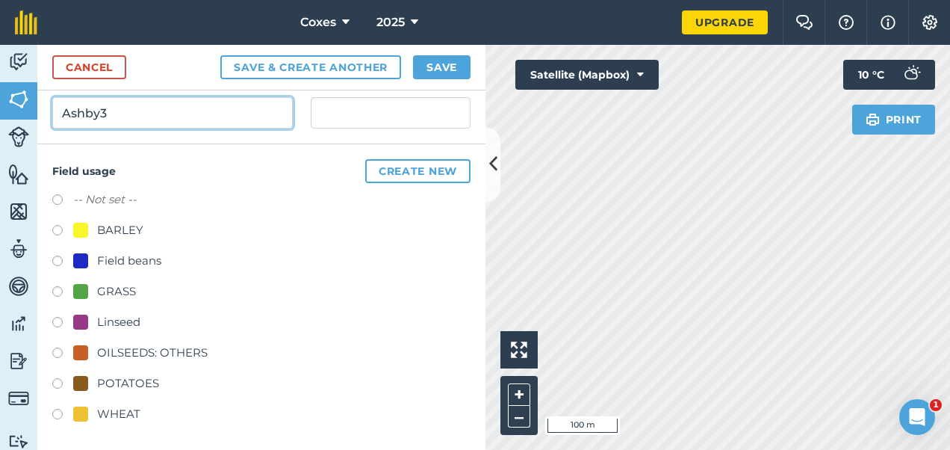
type input "Ashby3"
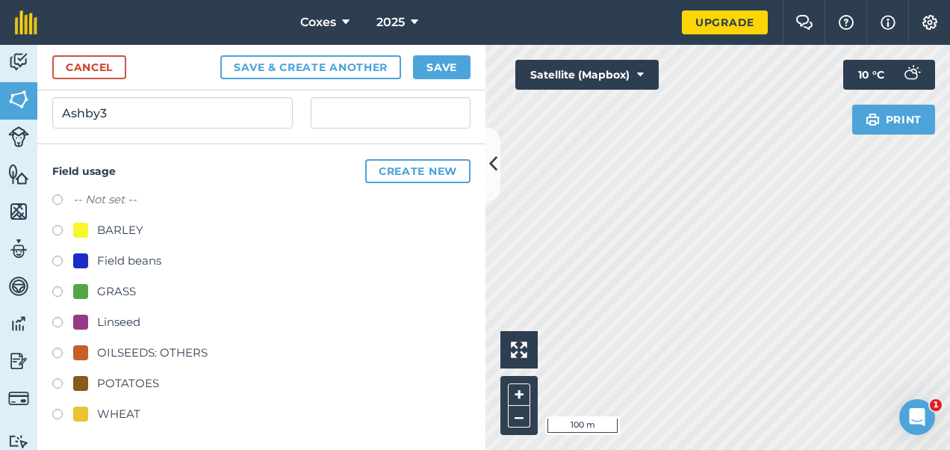
click at [56, 229] on label at bounding box center [62, 232] width 21 height 15
radio input "true"
click at [432, 66] on button "Save" at bounding box center [442, 67] width 58 height 24
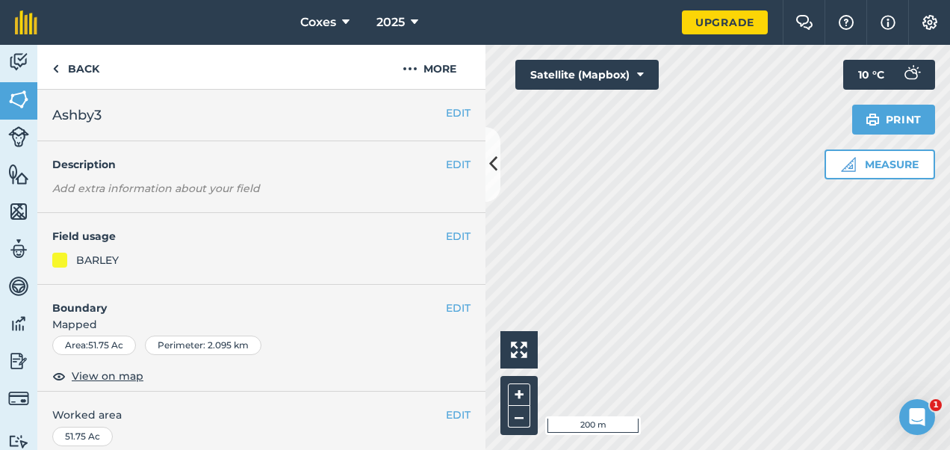
click at [671, 450] on html "Coxes 2025 Upgrade Farm Chat Help Info Settings Map printing is not available o…" at bounding box center [475, 225] width 950 height 450
click at [608, 450] on html "Coxes 2025 Upgrade Farm Chat Help Info Settings Map printing is not available o…" at bounding box center [475, 225] width 950 height 450
click at [475, 134] on div "Activity Fields Livestock Features Maps Team Vehicles Data Reporting Billing Tu…" at bounding box center [475, 247] width 950 height 405
click at [84, 63] on link "Back" at bounding box center [75, 67] width 77 height 44
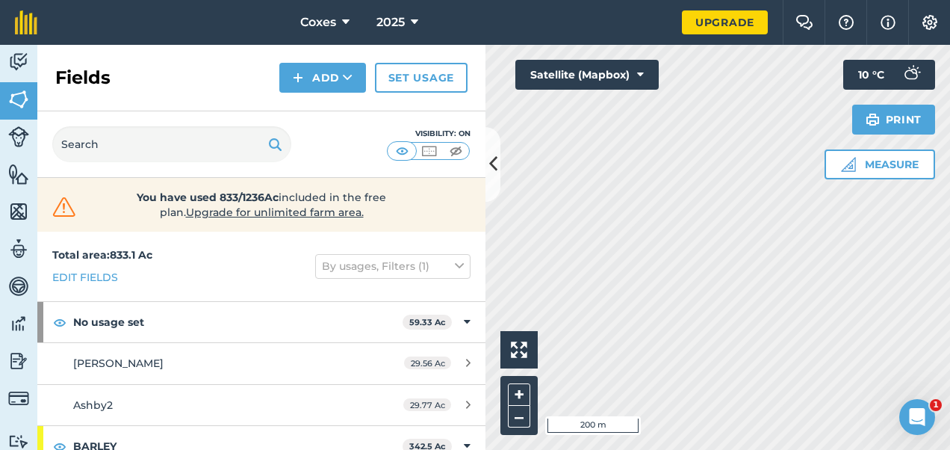
click at [740, 326] on div "Click to start drawing i 200 m + – Satellite (Mapbox) Measure Print 10 ° C" at bounding box center [718, 247] width 465 height 405
click at [330, 82] on button "Add" at bounding box center [322, 78] width 87 height 30
click at [314, 109] on link "Draw" at bounding box center [323, 111] width 82 height 33
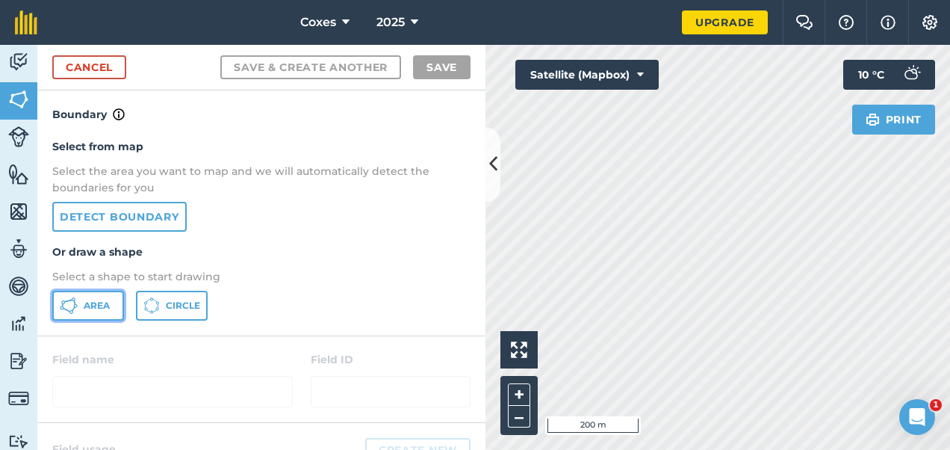
drag, startPoint x: 97, startPoint y: 299, endPoint x: 131, endPoint y: 303, distance: 34.7
click at [98, 300] on span "Area" at bounding box center [97, 306] width 26 height 12
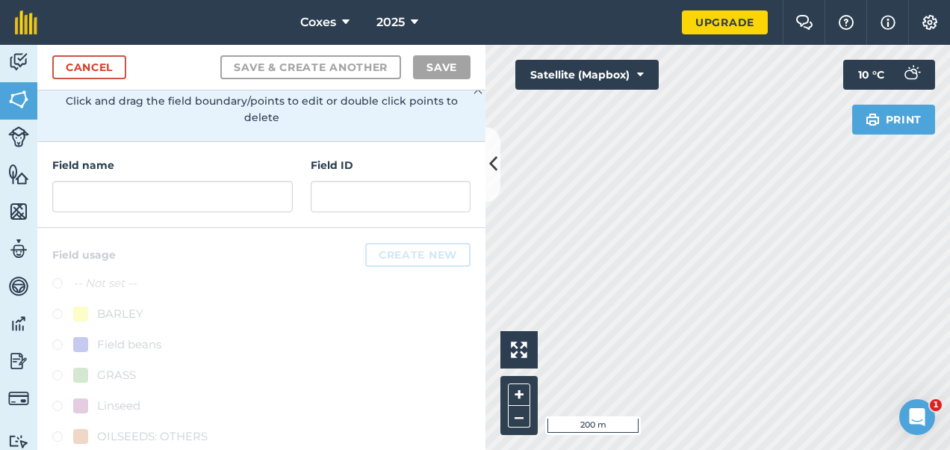
scroll to position [149, 0]
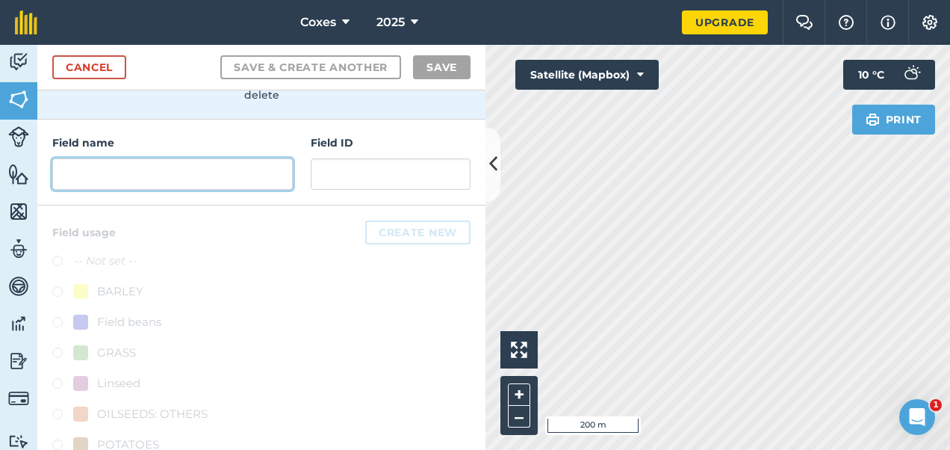
click at [108, 173] on input "text" at bounding box center [172, 173] width 241 height 31
click at [164, 180] on input "text" at bounding box center [172, 173] width 241 height 31
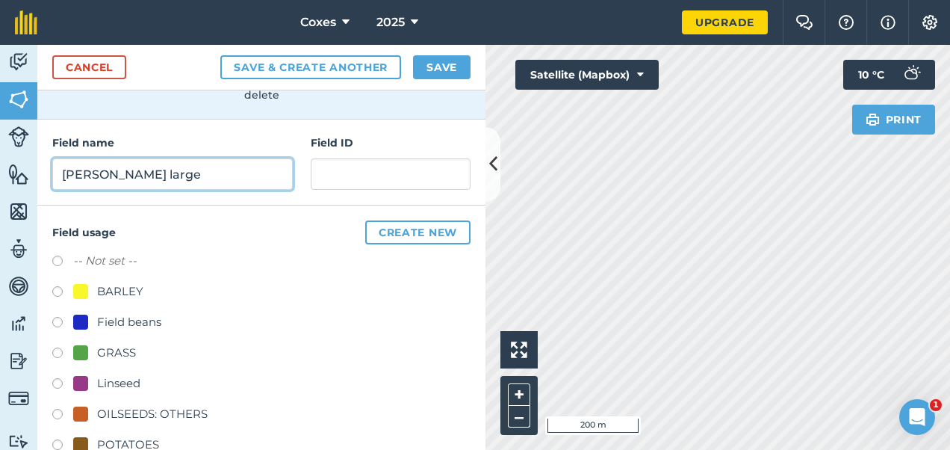
type input "[PERSON_NAME] large"
click at [220, 55] on button "Save & Create Another" at bounding box center [310, 67] width 181 height 24
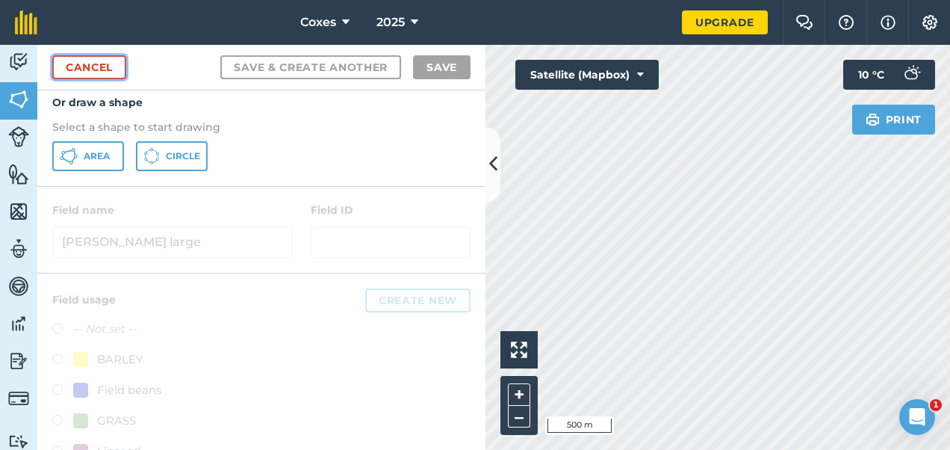
click at [111, 64] on link "Cancel" at bounding box center [89, 67] width 74 height 24
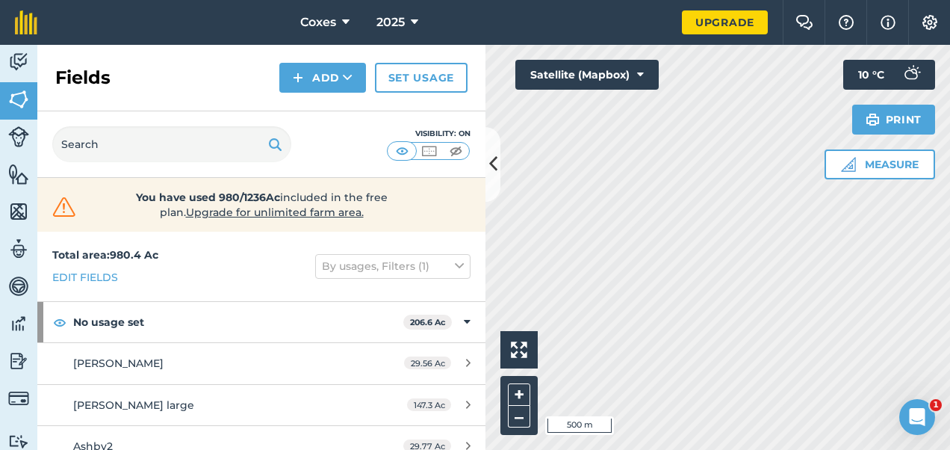
click at [939, 319] on html "Coxes 2025 Upgrade Farm Chat Help Info Settings Map printing is not available o…" at bounding box center [475, 225] width 950 height 450
click at [902, 450] on html "Coxes 2025 Upgrade Farm Chat Help Info Settings Map printing is not available o…" at bounding box center [475, 225] width 950 height 450
click at [834, 139] on div "Click to start drawing i 500 m + – Satellite (Mapbox) Measure Print 10 ° C" at bounding box center [718, 247] width 465 height 405
click at [478, 326] on div "Activity Fields Livestock Features Maps Team Vehicles Data Reporting Billing Tu…" at bounding box center [475, 247] width 950 height 405
click at [810, 450] on html "Coxes 2025 Upgrade Farm Chat Help Info Settings Map printing is not available o…" at bounding box center [475, 225] width 950 height 450
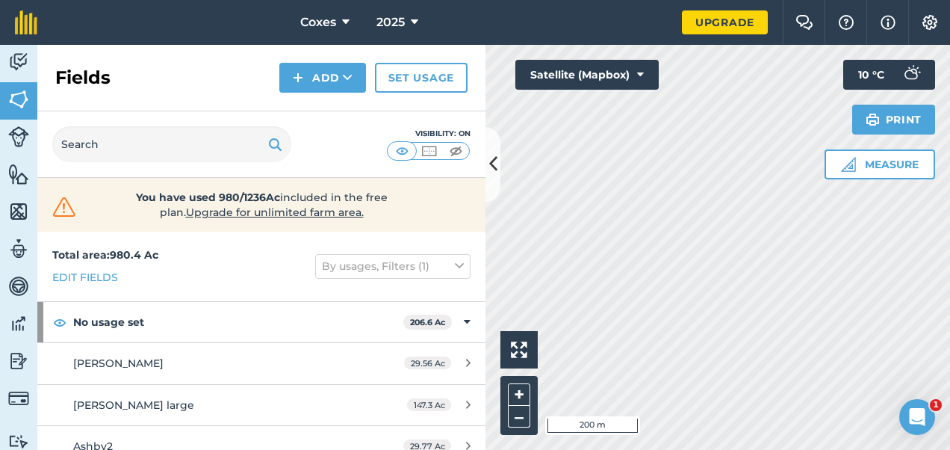
click at [766, 450] on html "Coxes 2025 Upgrade Farm Chat Help Info Settings Map printing is not available o…" at bounding box center [475, 225] width 950 height 450
click at [825, 102] on div "Click to start drawing i 200 m + – Satellite (Mapbox) Measure Print 10 ° C" at bounding box center [718, 247] width 465 height 405
click at [341, 72] on button "Add" at bounding box center [322, 78] width 87 height 30
click at [328, 73] on button "Add" at bounding box center [322, 78] width 87 height 30
click at [333, 106] on link "Draw" at bounding box center [323, 111] width 82 height 33
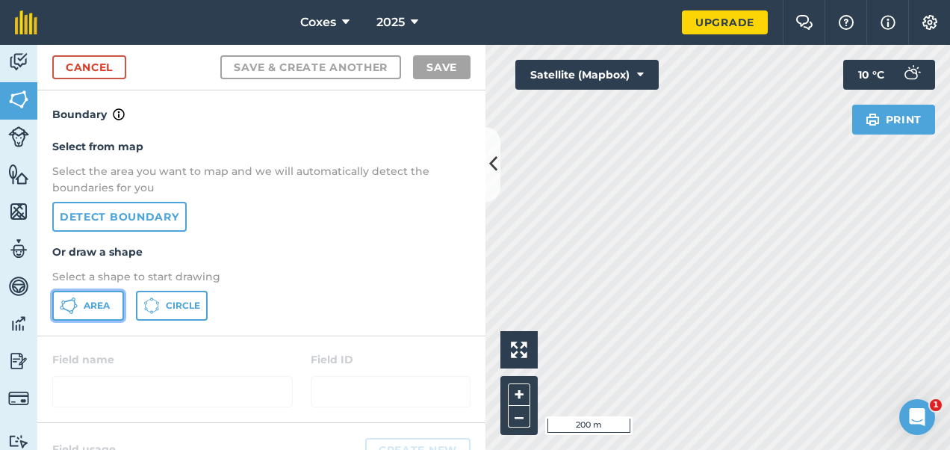
click at [99, 298] on button "Area" at bounding box center [88, 306] width 72 height 30
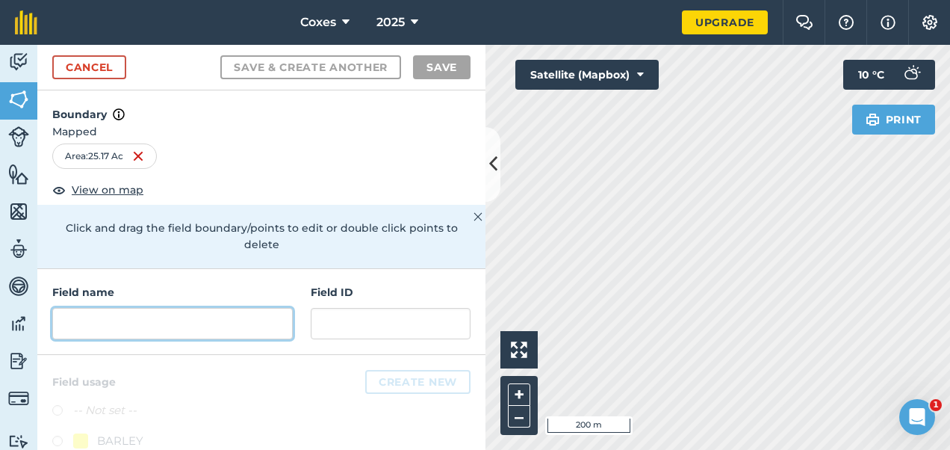
click at [134, 326] on input "text" at bounding box center [172, 323] width 241 height 31
click at [162, 326] on input "text" at bounding box center [172, 323] width 241 height 31
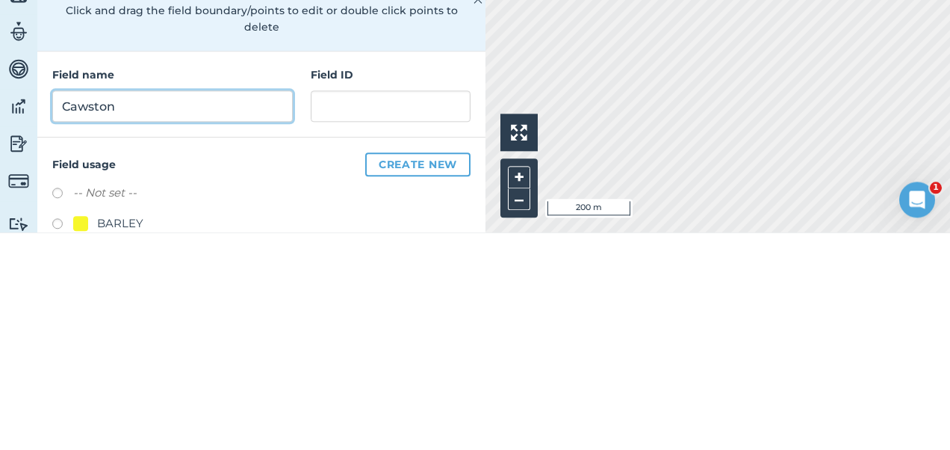
type input "Cawston"
click at [220, 55] on button "Save & Create Another" at bounding box center [310, 67] width 181 height 24
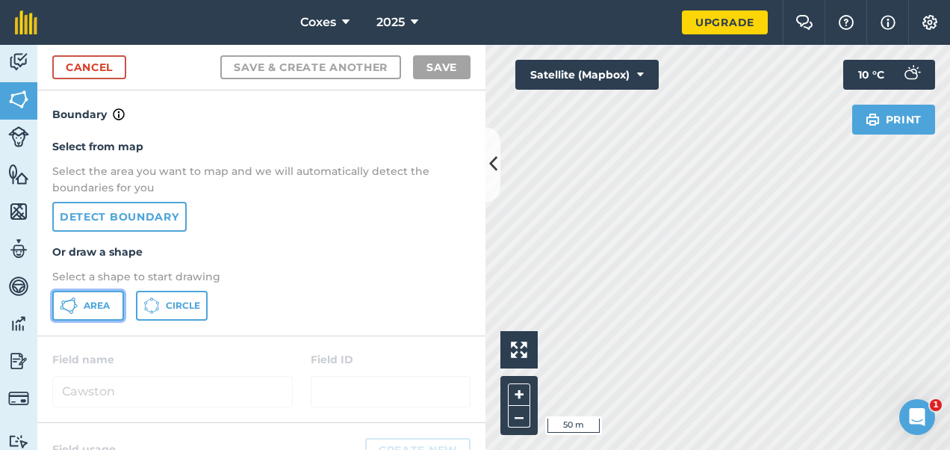
click at [101, 303] on span "Area" at bounding box center [97, 306] width 26 height 12
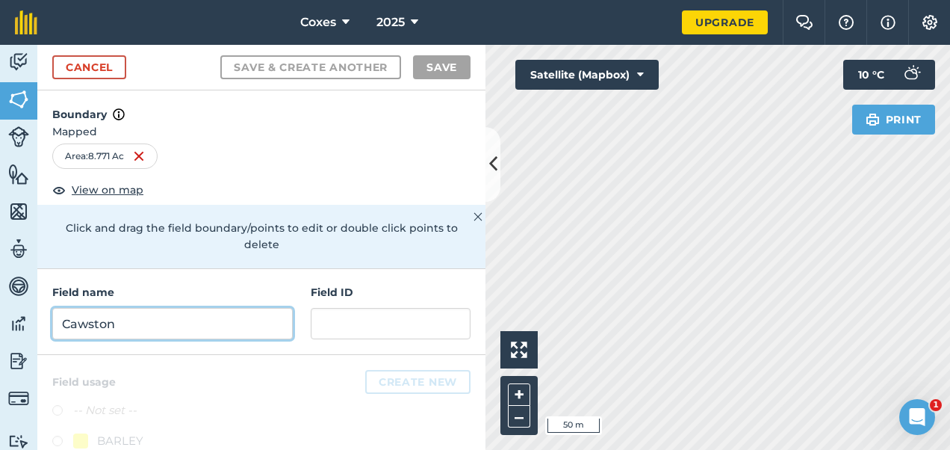
click at [154, 325] on input "Cawston" at bounding box center [172, 323] width 241 height 31
click at [198, 322] on input "Cawston" at bounding box center [172, 323] width 241 height 31
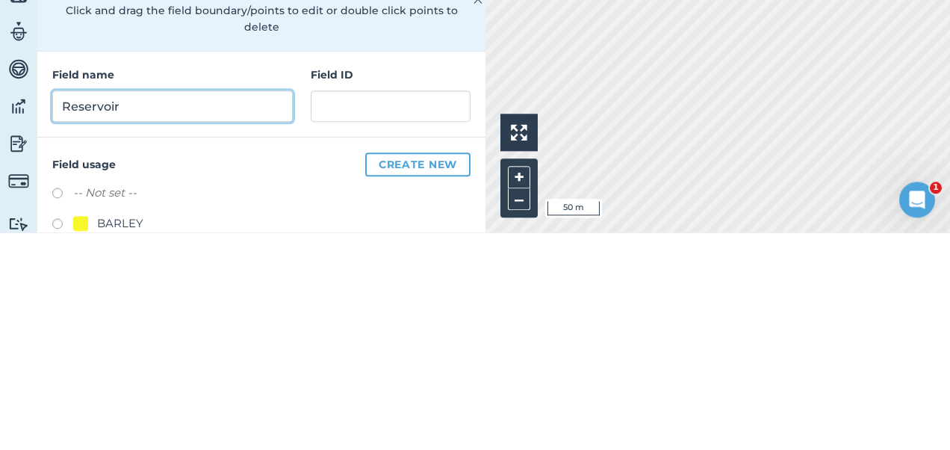
type input "Reservoir"
click at [220, 55] on button "Save & Create Another" at bounding box center [310, 67] width 181 height 24
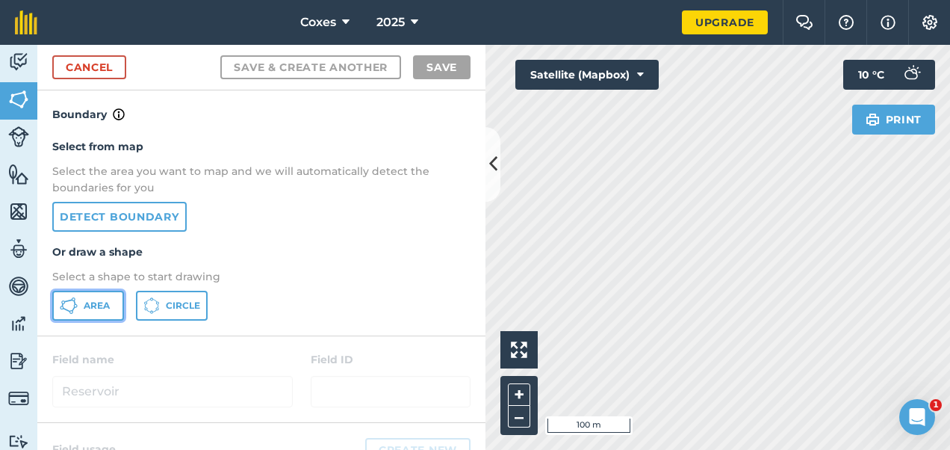
click at [90, 311] on span "Area" at bounding box center [97, 306] width 26 height 12
click at [939, 233] on html "Coxes 2025 Upgrade Farm Chat Help Info Settings Map printing is not available o…" at bounding box center [475, 225] width 950 height 450
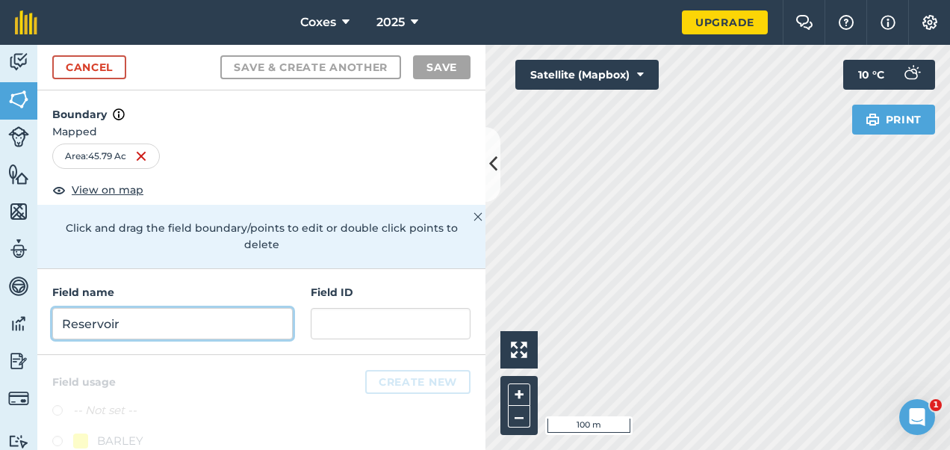
click at [119, 328] on input "Reservoir" at bounding box center [172, 323] width 241 height 31
click at [122, 326] on input "Reservoir" at bounding box center [172, 323] width 241 height 31
click at [181, 323] on input "Reservoir" at bounding box center [172, 323] width 241 height 31
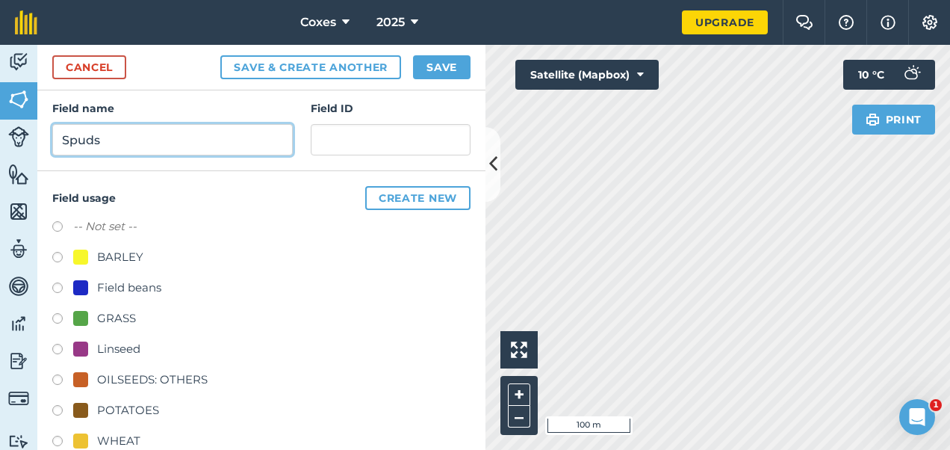
scroll to position [184, 0]
type input "Spuds"
click at [64, 410] on label at bounding box center [62, 412] width 21 height 15
radio input "true"
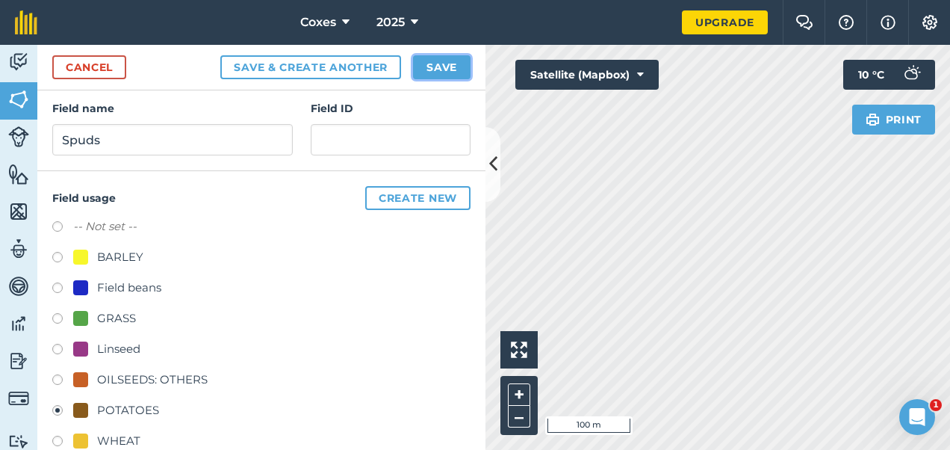
click at [442, 68] on button "Save" at bounding box center [442, 67] width 58 height 24
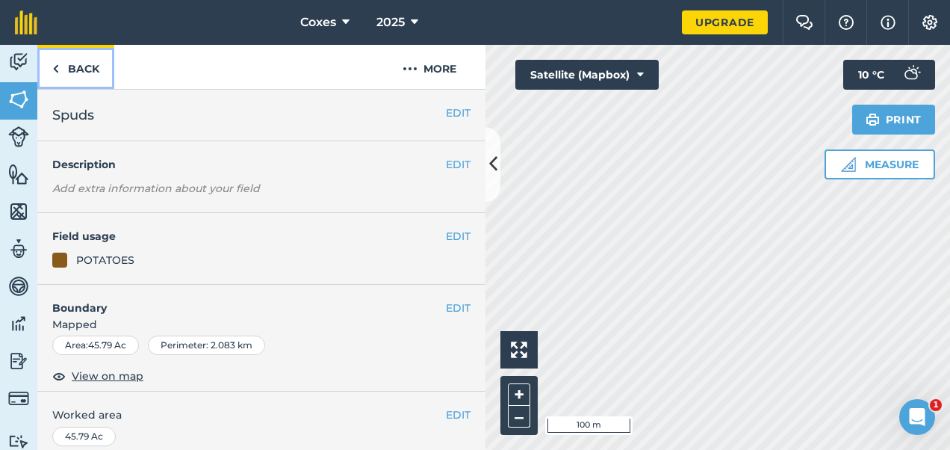
click at [60, 63] on link "Back" at bounding box center [75, 67] width 77 height 44
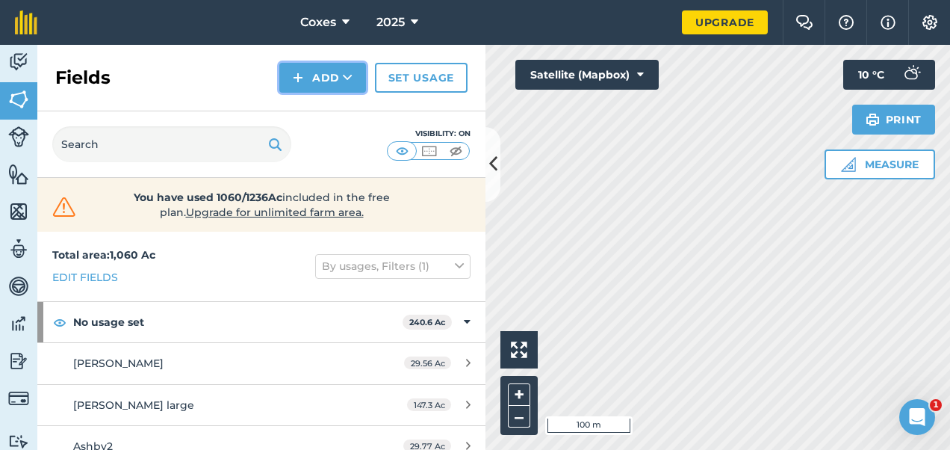
click at [336, 70] on button "Add" at bounding box center [322, 78] width 87 height 30
click at [306, 67] on button "Add" at bounding box center [322, 78] width 87 height 30
click at [316, 111] on link "Draw" at bounding box center [323, 111] width 82 height 33
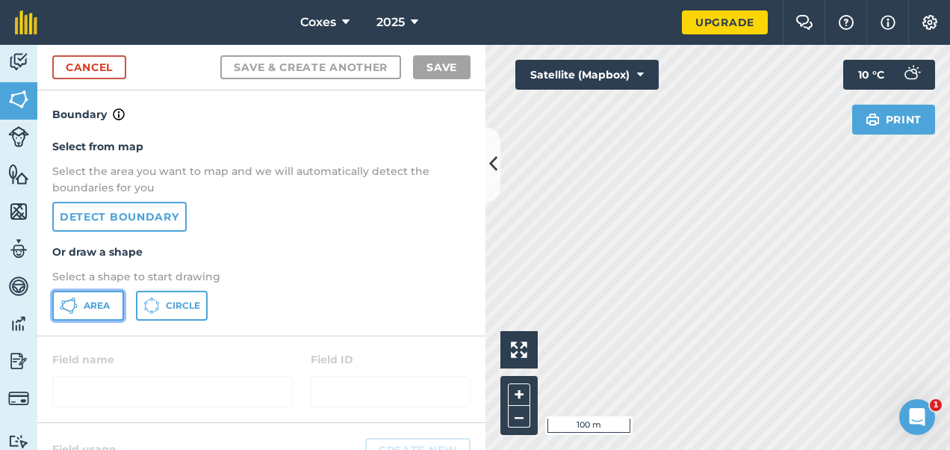
drag, startPoint x: 99, startPoint y: 303, endPoint x: 527, endPoint y: 338, distance: 429.4
click at [100, 303] on span "Area" at bounding box center [97, 306] width 26 height 12
click at [889, 155] on div "Click to start drawing i 100 m + – Satellite (Mapbox) Print 10 ° C" at bounding box center [718, 247] width 465 height 405
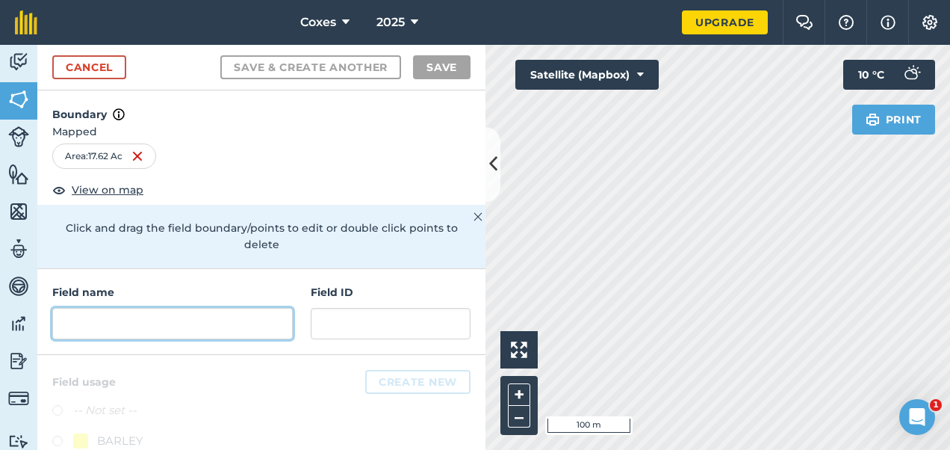
click at [197, 320] on input "text" at bounding box center [172, 323] width 241 height 31
click at [191, 321] on input "text" at bounding box center [172, 323] width 241 height 31
click at [200, 325] on input "text" at bounding box center [172, 323] width 241 height 31
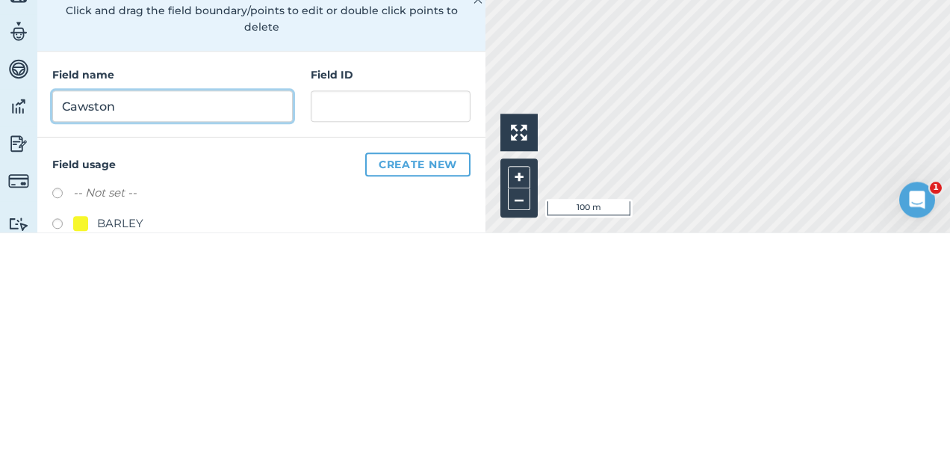
type input "Cawston"
click at [220, 55] on button "Save & Create Another" at bounding box center [310, 67] width 181 height 24
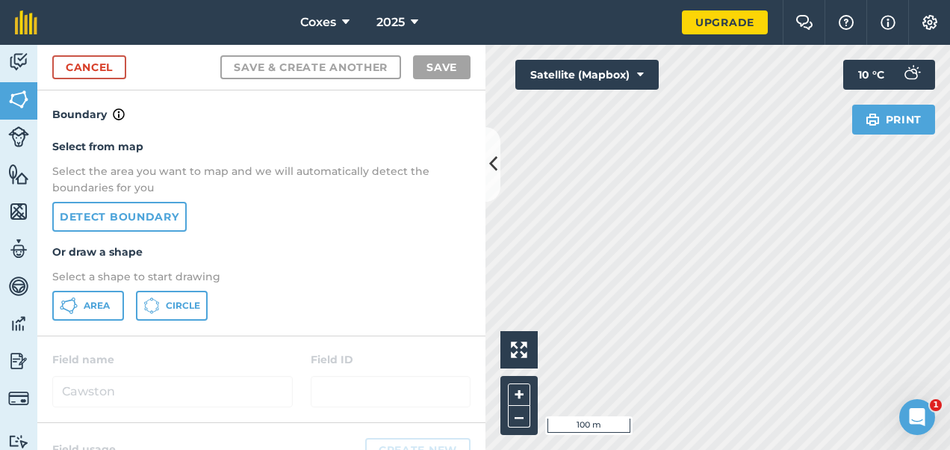
click at [578, 450] on html "Coxes 2025 Upgrade Farm Chat Help Info Settings Map printing is not available o…" at bounding box center [475, 225] width 950 height 450
click at [82, 303] on button "Area" at bounding box center [88, 306] width 72 height 30
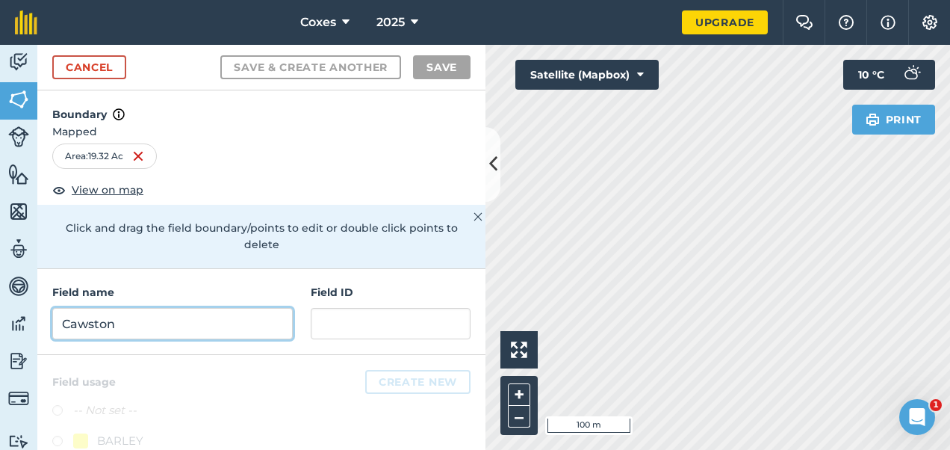
click at [111, 313] on input "Cawston" at bounding box center [172, 323] width 241 height 31
click at [114, 321] on input "Cawston" at bounding box center [172, 323] width 241 height 31
click at [157, 324] on input "Cawston" at bounding box center [172, 323] width 241 height 31
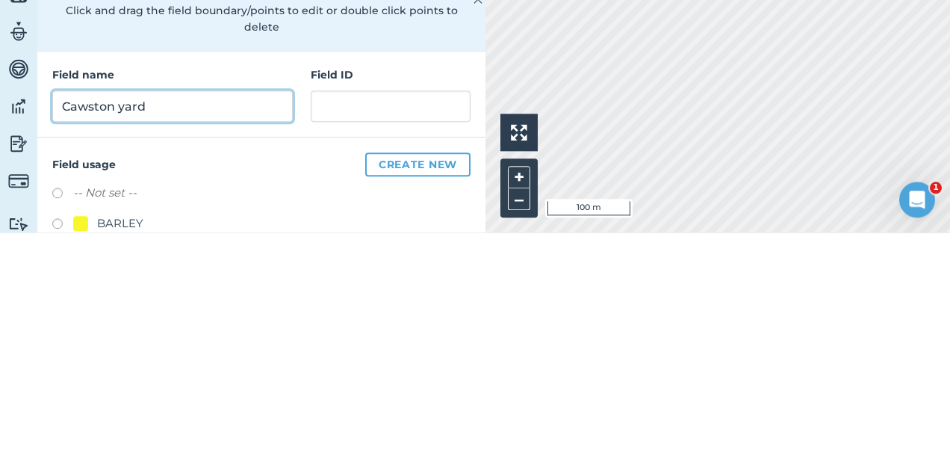
type input "Cawston yard"
click at [220, 55] on button "Save & Create Another" at bounding box center [310, 67] width 181 height 24
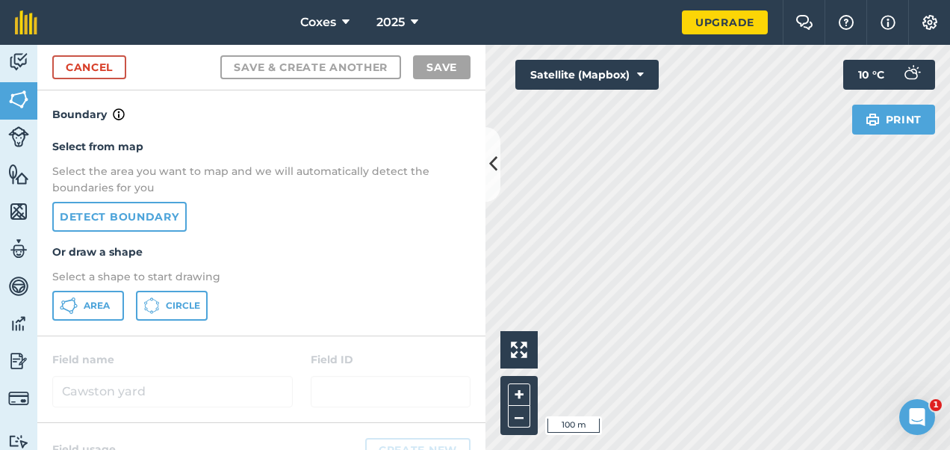
click at [500, 342] on div "Click to start drawing i 100 m + – Satellite (Mapbox) Print 10 ° C" at bounding box center [718, 247] width 465 height 405
click at [111, 88] on div "Cancel Save & Create Another Save" at bounding box center [261, 68] width 448 height 46
click at [96, 61] on link "Cancel" at bounding box center [89, 67] width 74 height 24
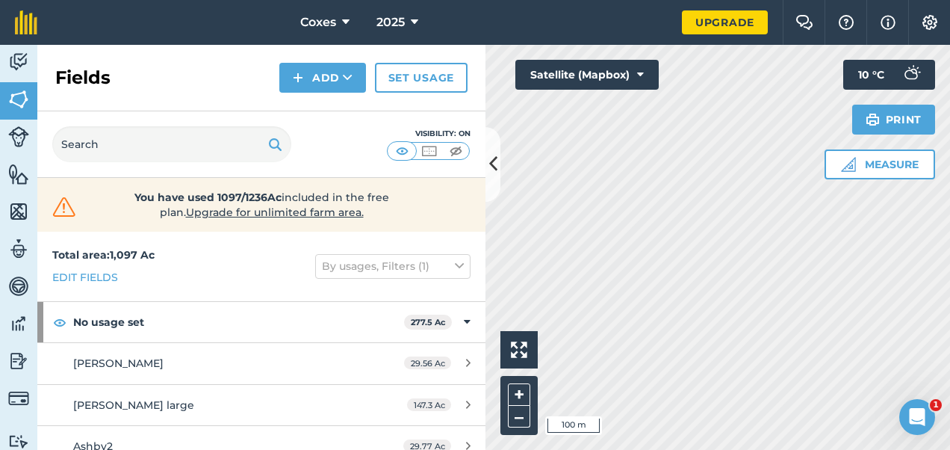
click at [362, 160] on div "Activity Fields Livestock Features Maps Team Vehicles Data Reporting Billing Tu…" at bounding box center [475, 247] width 950 height 405
click at [344, 72] on button "Add" at bounding box center [322, 78] width 87 height 30
click at [333, 104] on link "Draw" at bounding box center [323, 111] width 82 height 33
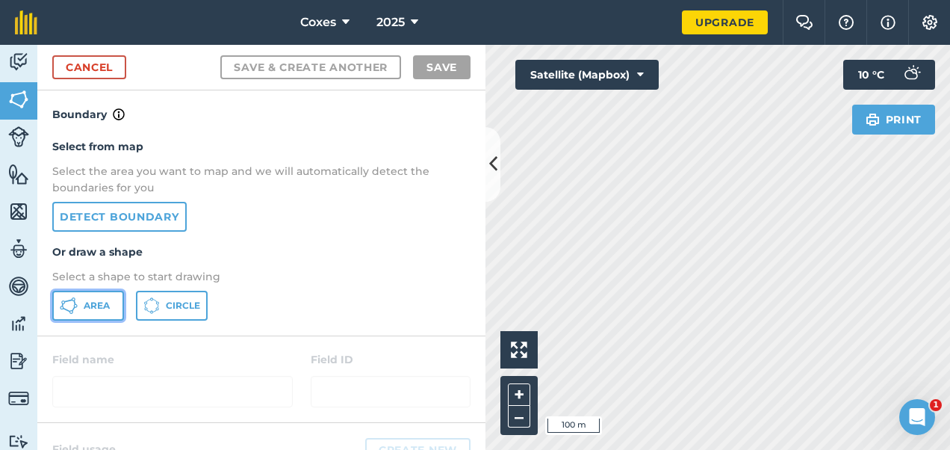
click at [111, 313] on button "Area" at bounding box center [88, 306] width 72 height 30
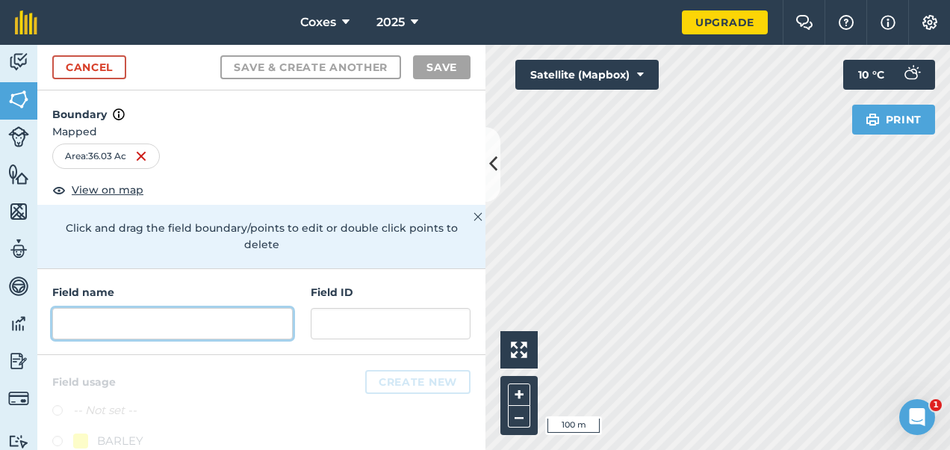
click at [167, 329] on input "text" at bounding box center [172, 323] width 241 height 31
click at [165, 323] on input "text" at bounding box center [172, 323] width 241 height 31
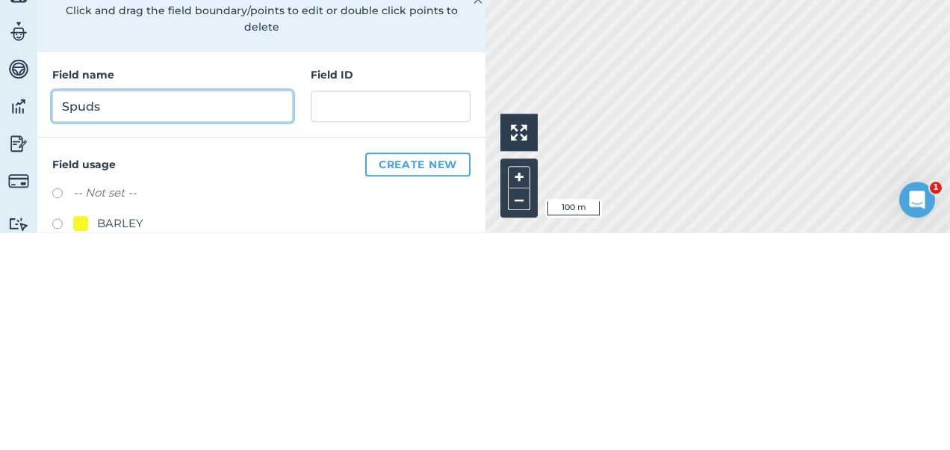
type input "Spuds"
click at [220, 55] on button "Save & Create Another" at bounding box center [310, 67] width 181 height 24
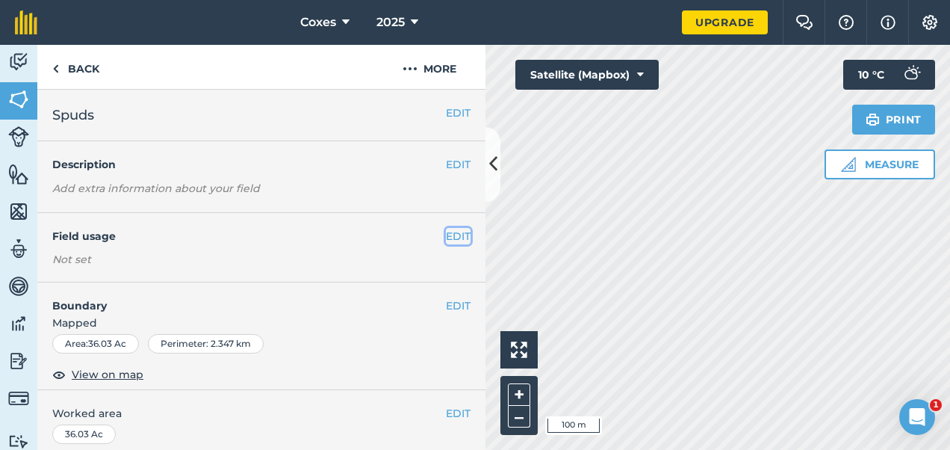
click at [449, 229] on button "EDIT" at bounding box center [458, 236] width 25 height 16
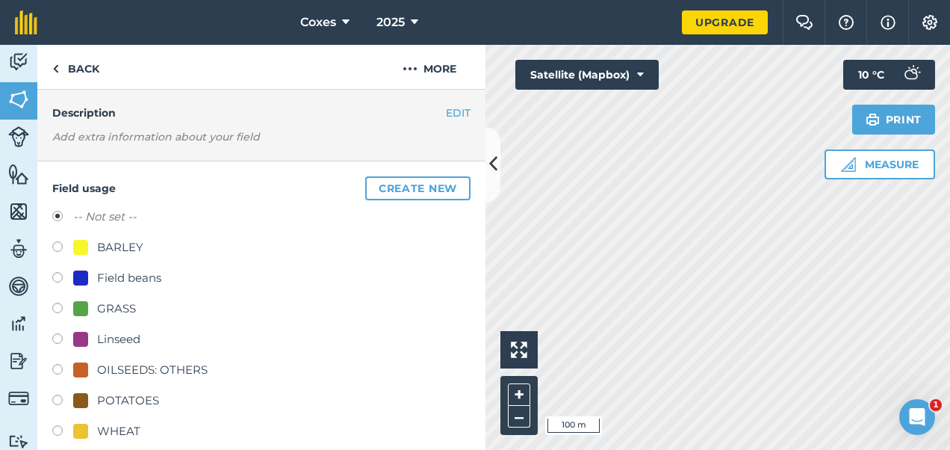
scroll to position [75, 0]
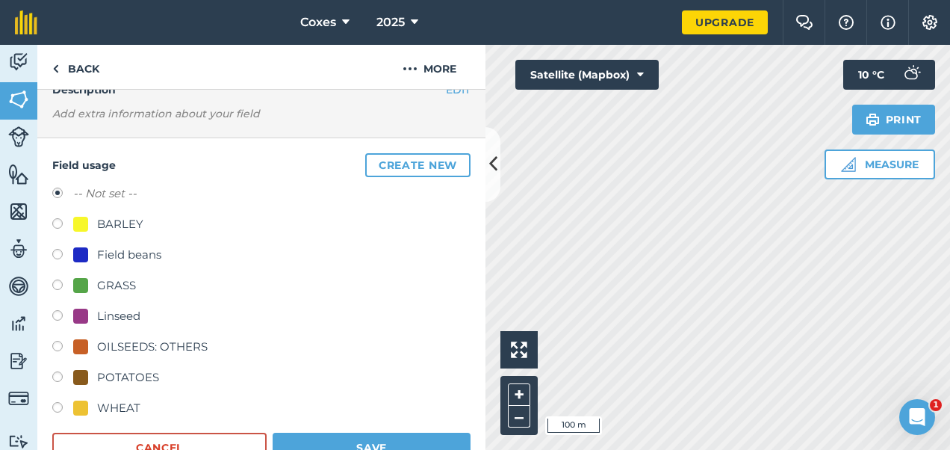
click at [59, 375] on label at bounding box center [62, 378] width 21 height 15
radio input "true"
radio input "false"
click at [303, 438] on button "Save" at bounding box center [372, 447] width 198 height 30
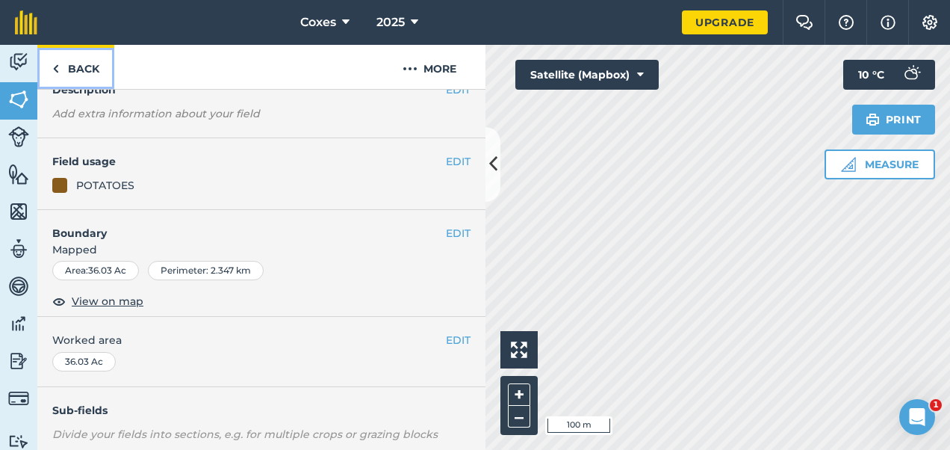
click at [64, 61] on link "Back" at bounding box center [75, 67] width 77 height 44
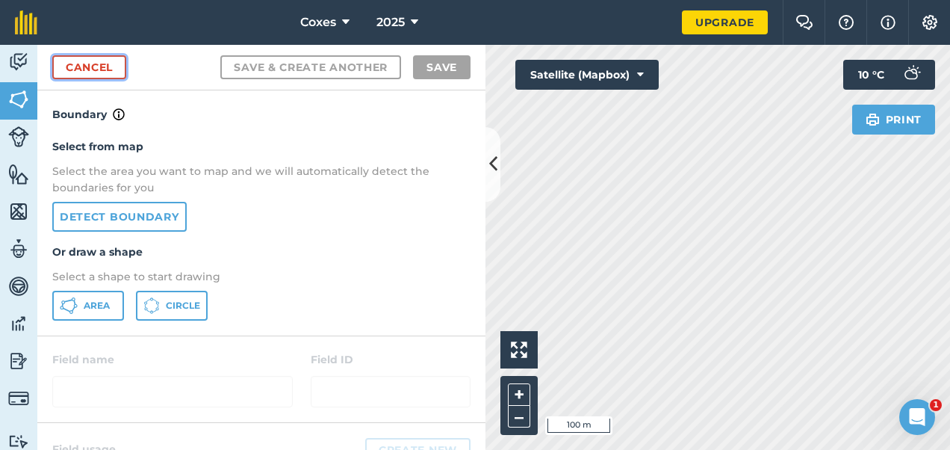
click at [106, 63] on link "Cancel" at bounding box center [89, 67] width 74 height 24
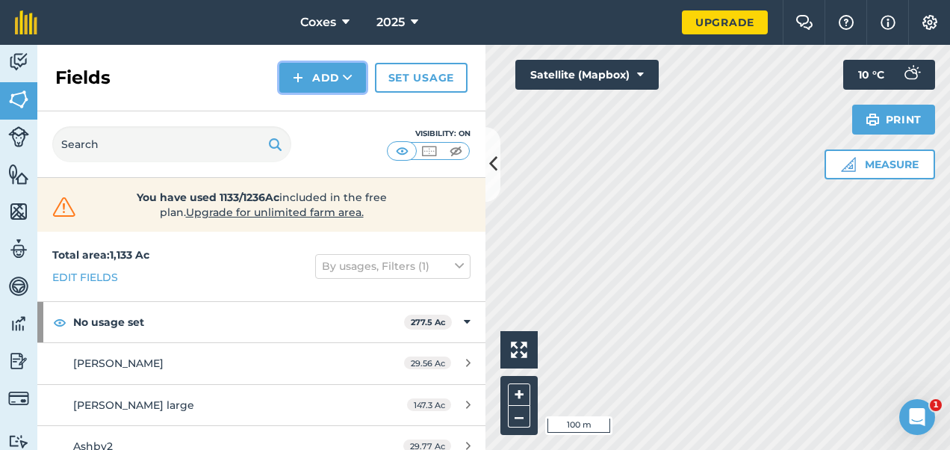
click at [321, 66] on button "Add" at bounding box center [322, 78] width 87 height 30
click at [315, 106] on link "Draw" at bounding box center [323, 111] width 82 height 33
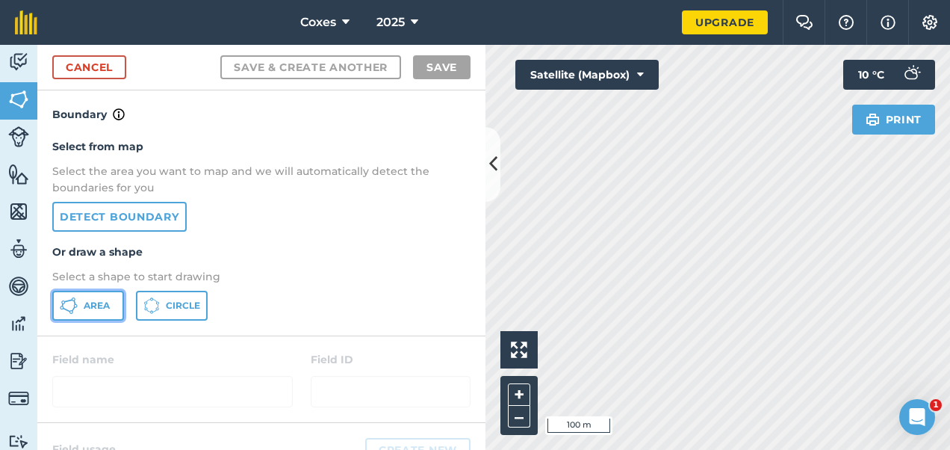
click at [100, 306] on span "Area" at bounding box center [97, 306] width 26 height 12
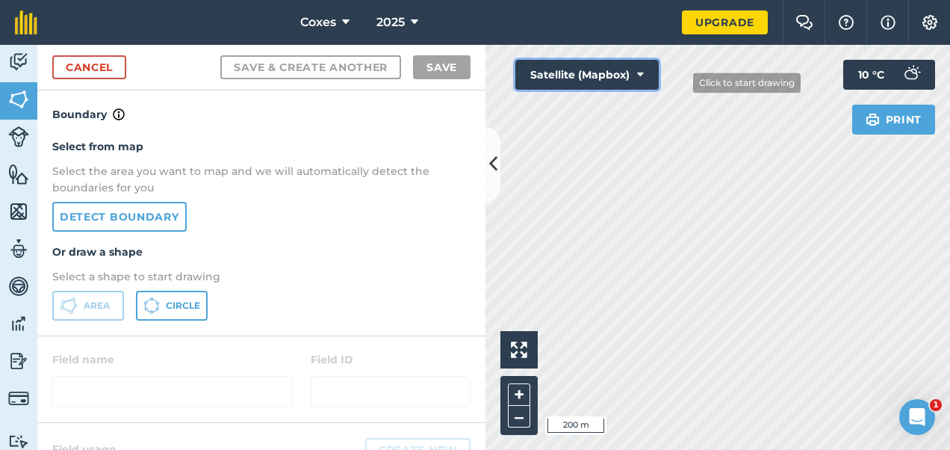
click at [683, 83] on div "Click to start drawing i 200 m + – Satellite (Mapbox) Print 10 ° C" at bounding box center [718, 247] width 465 height 405
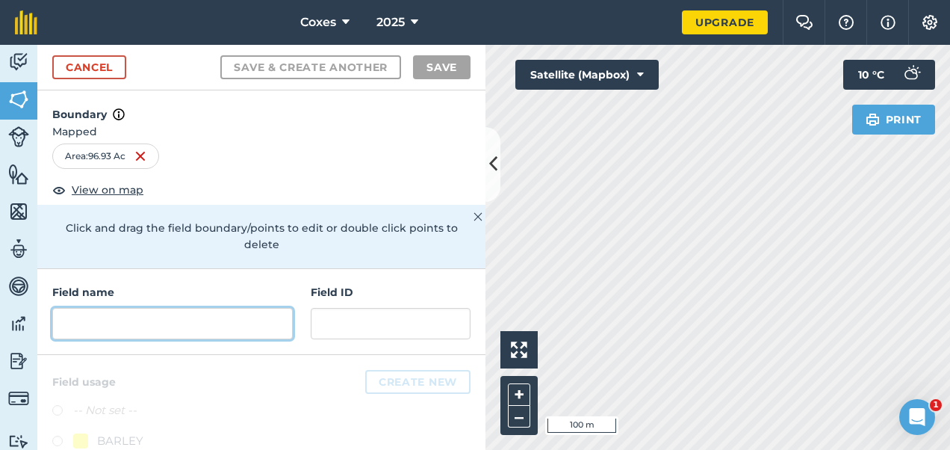
click at [102, 329] on input "text" at bounding box center [172, 323] width 241 height 31
click at [191, 324] on input "text" at bounding box center [172, 323] width 241 height 31
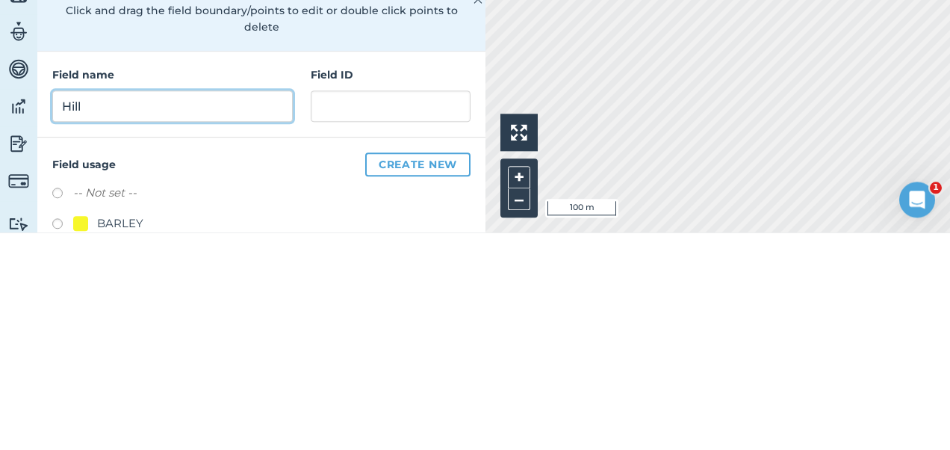
type input "Hill"
click at [220, 55] on button "Save & Create Another" at bounding box center [310, 67] width 181 height 24
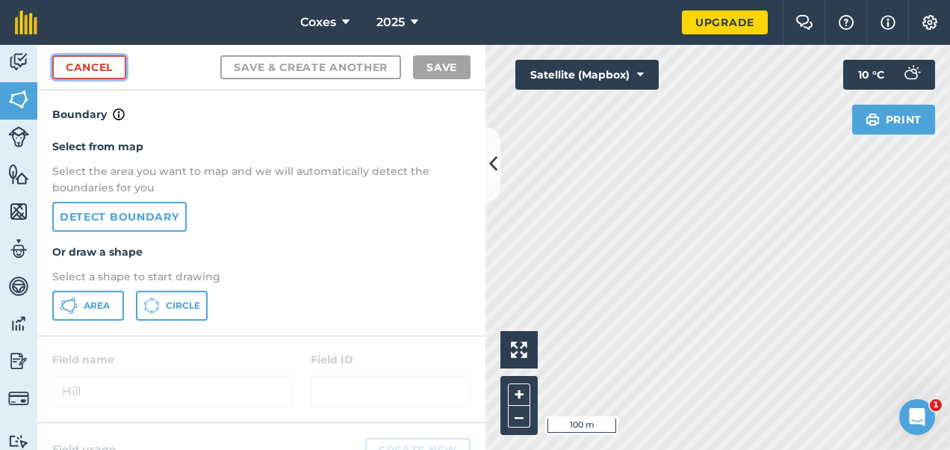
click at [89, 67] on link "Cancel" at bounding box center [89, 67] width 74 height 24
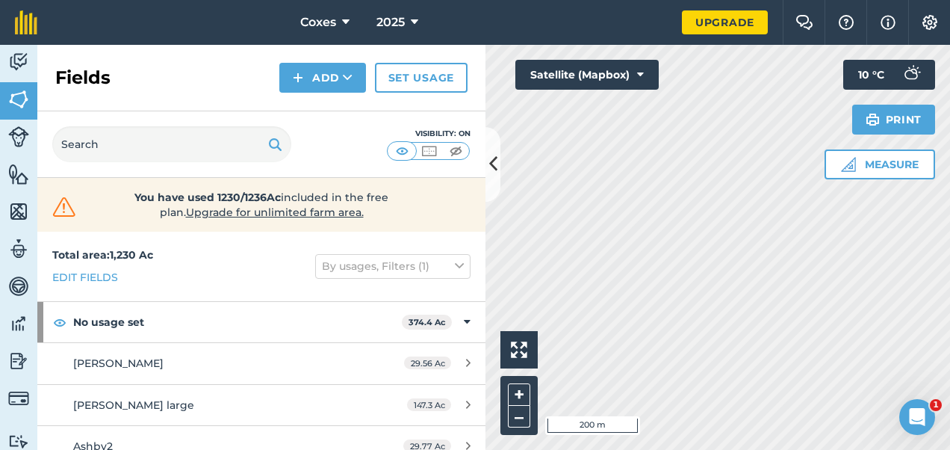
click at [583, 0] on html "Coxes 2025 Upgrade Farm Chat Help Info Settings Map printing is not available o…" at bounding box center [475, 225] width 950 height 450
drag, startPoint x: 317, startPoint y: 75, endPoint x: 318, endPoint y: 92, distance: 17.2
click at [318, 75] on button "Add" at bounding box center [322, 78] width 87 height 30
click at [326, 69] on button "Add" at bounding box center [322, 78] width 87 height 30
click at [309, 117] on link "Draw" at bounding box center [323, 111] width 82 height 33
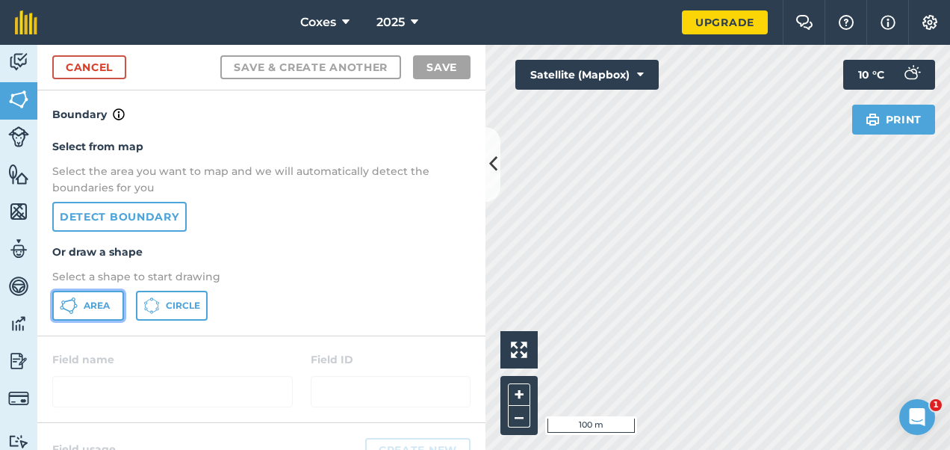
drag, startPoint x: 85, startPoint y: 300, endPoint x: 283, endPoint y: 270, distance: 200.3
click at [100, 295] on button "Area" at bounding box center [88, 306] width 72 height 30
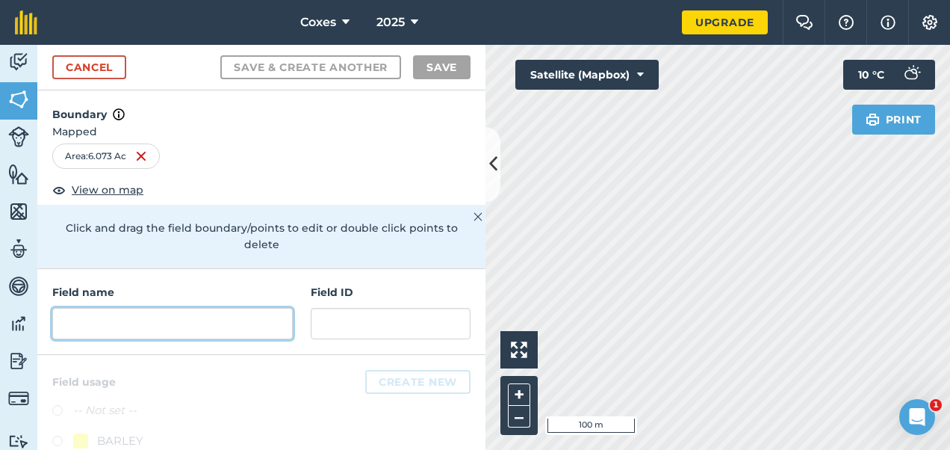
click at [161, 328] on input "text" at bounding box center [172, 323] width 241 height 31
click at [161, 329] on input "text" at bounding box center [172, 323] width 241 height 31
click at [199, 326] on input "text" at bounding box center [172, 323] width 241 height 31
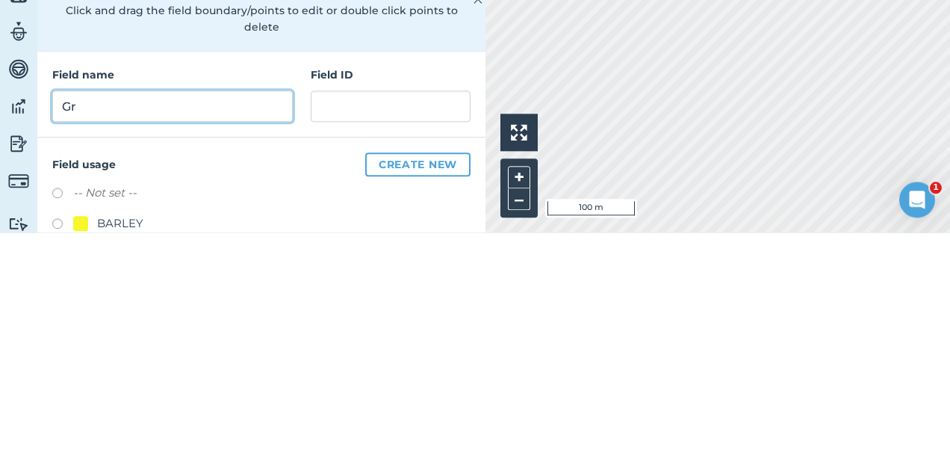
type input "G"
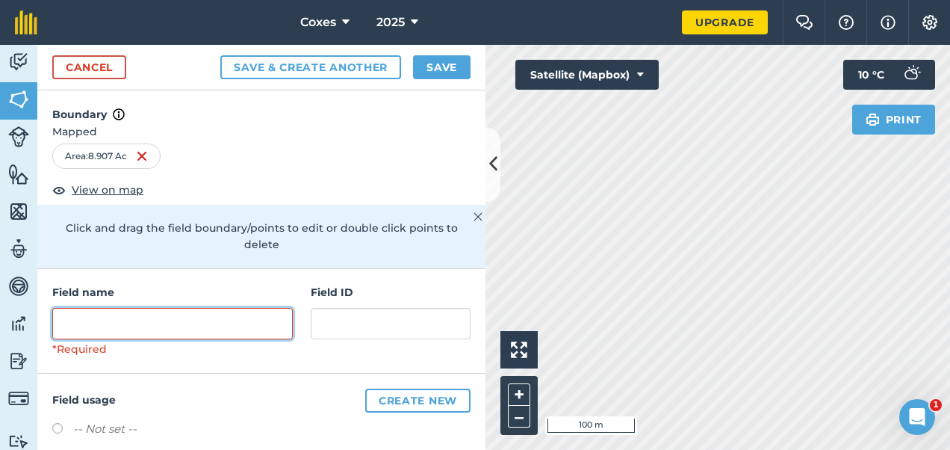
click at [179, 321] on input "text" at bounding box center [172, 323] width 241 height 31
click at [202, 330] on input "text" at bounding box center [172, 323] width 241 height 31
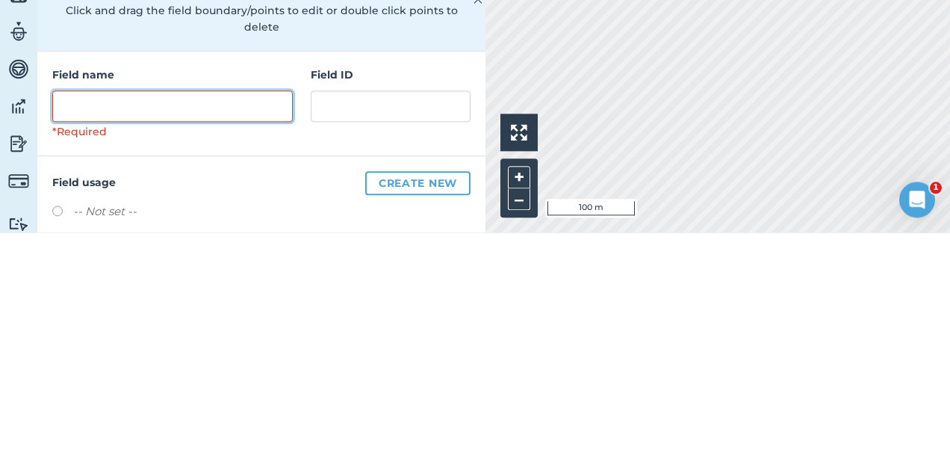
type input "F"
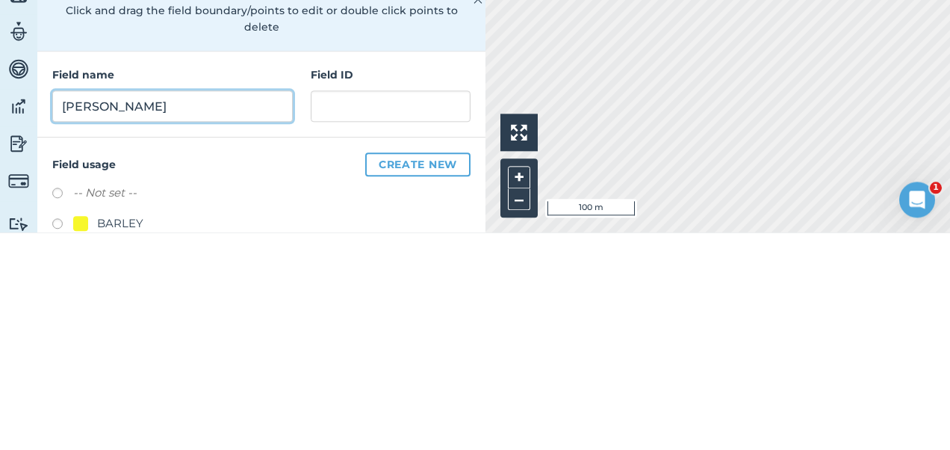
type input "[PERSON_NAME]"
click at [220, 55] on button "Save & Create Another" at bounding box center [310, 67] width 181 height 24
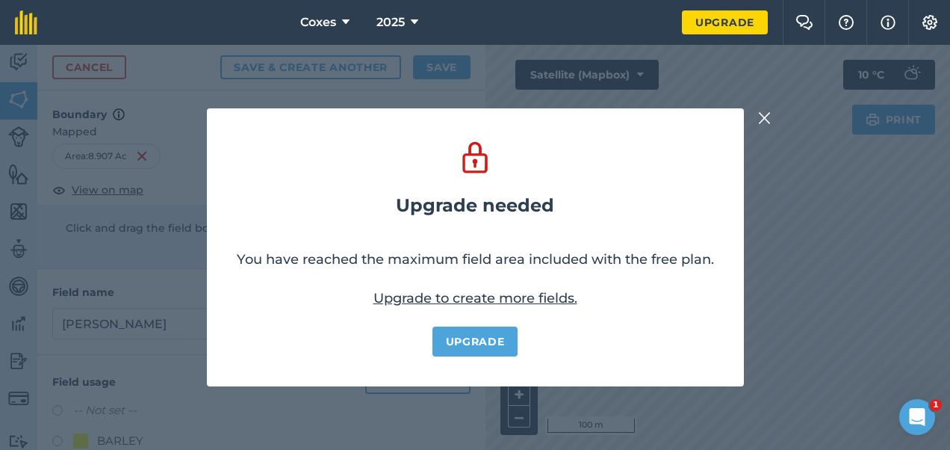
click at [763, 125] on img at bounding box center [764, 118] width 13 height 18
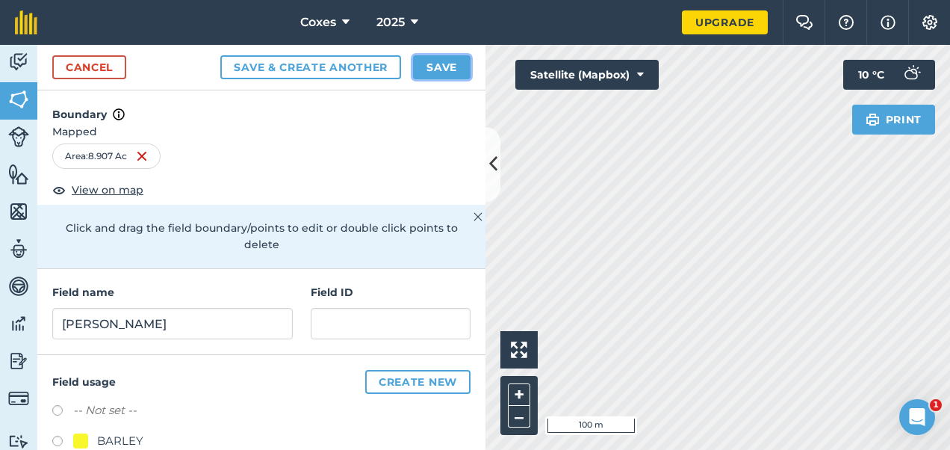
click at [424, 63] on button "Save" at bounding box center [442, 67] width 58 height 24
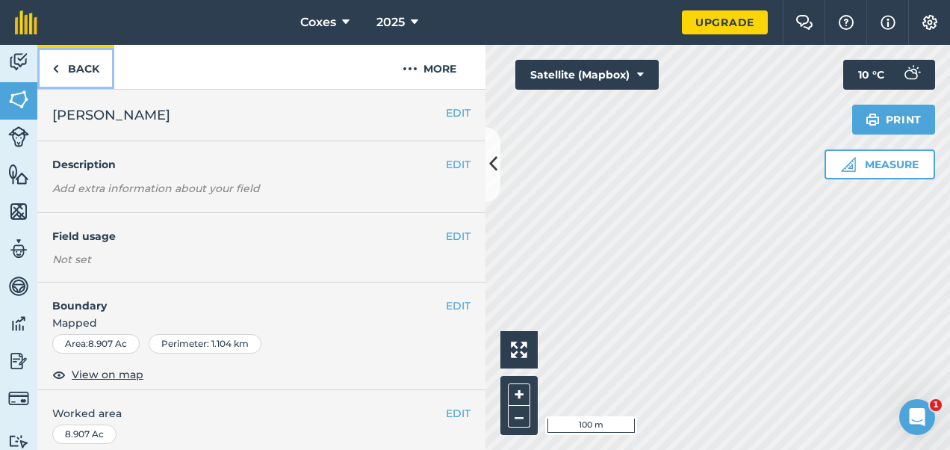
click at [75, 78] on link "Back" at bounding box center [75, 67] width 77 height 44
click at [82, 69] on link "Back" at bounding box center [75, 67] width 77 height 44
click at [446, 230] on button "EDIT" at bounding box center [458, 236] width 25 height 16
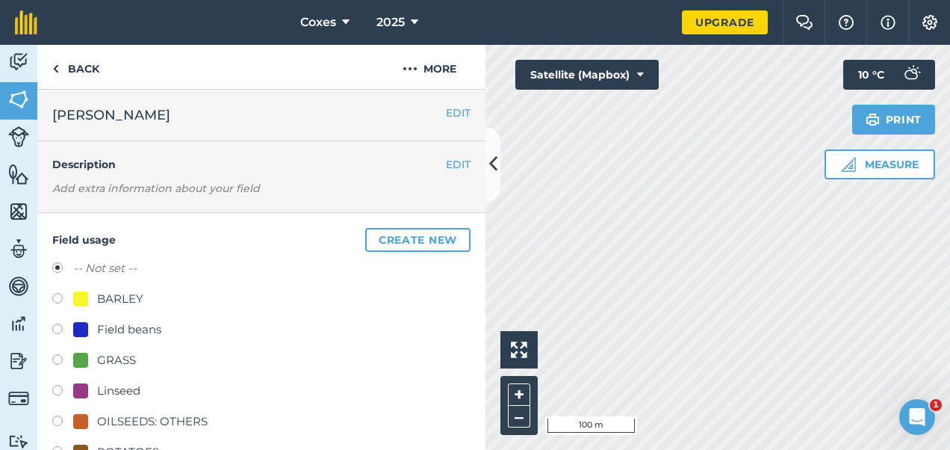
click at [62, 297] on label at bounding box center [62, 300] width 21 height 15
radio input "true"
radio input "false"
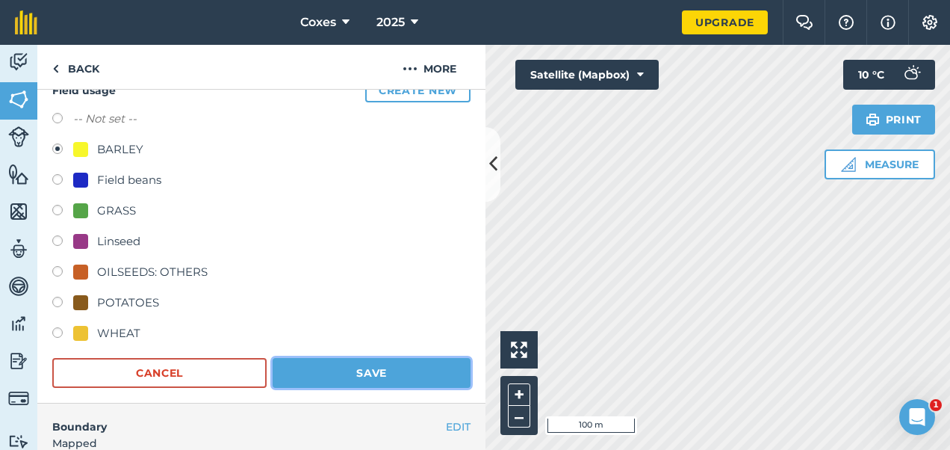
click at [378, 372] on button "Save" at bounding box center [372, 373] width 198 height 30
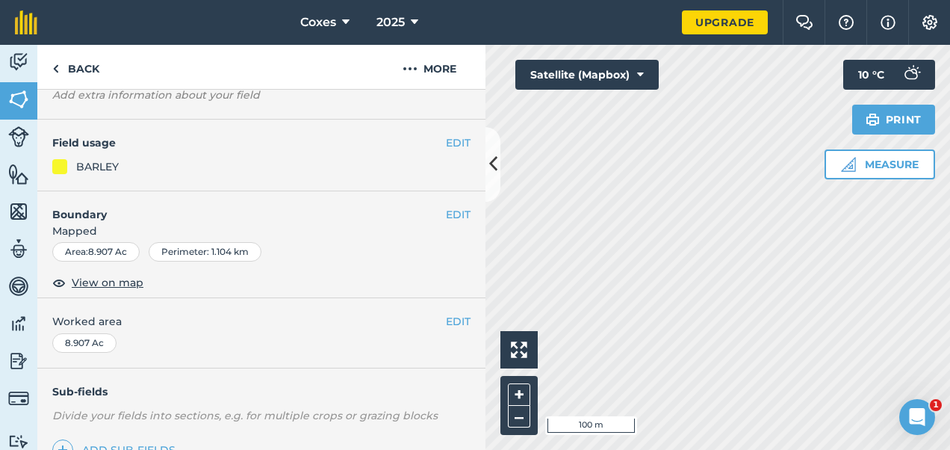
scroll to position [75, 0]
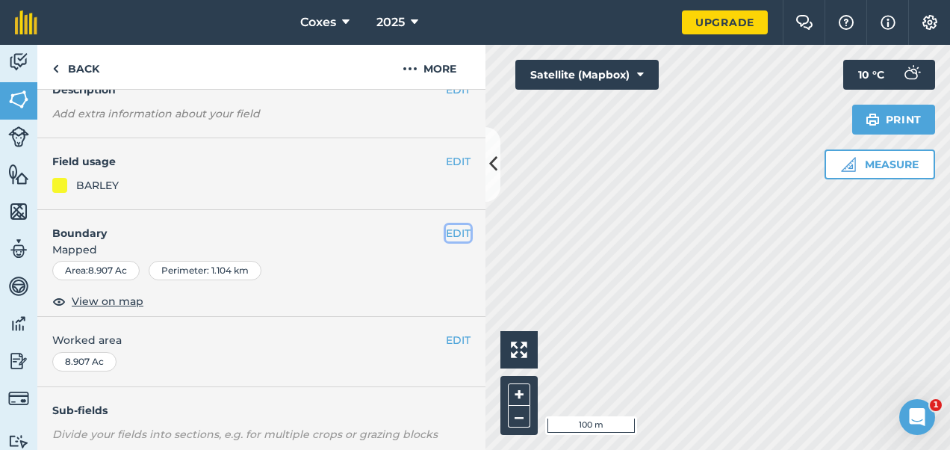
click at [449, 229] on button "EDIT" at bounding box center [458, 233] width 25 height 16
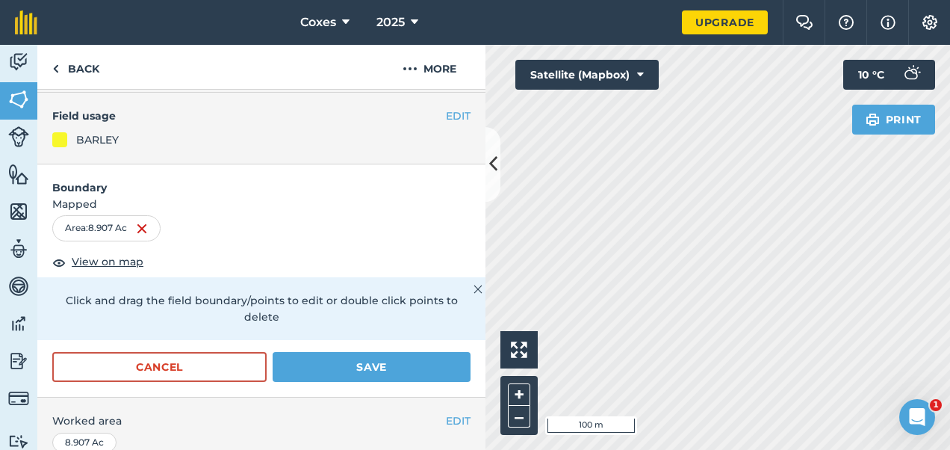
scroll to position [149, 0]
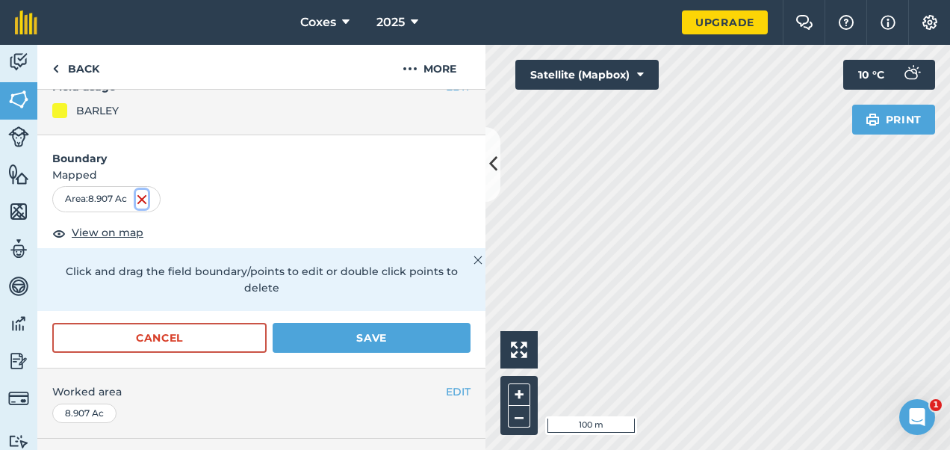
click at [143, 199] on img at bounding box center [142, 199] width 12 height 18
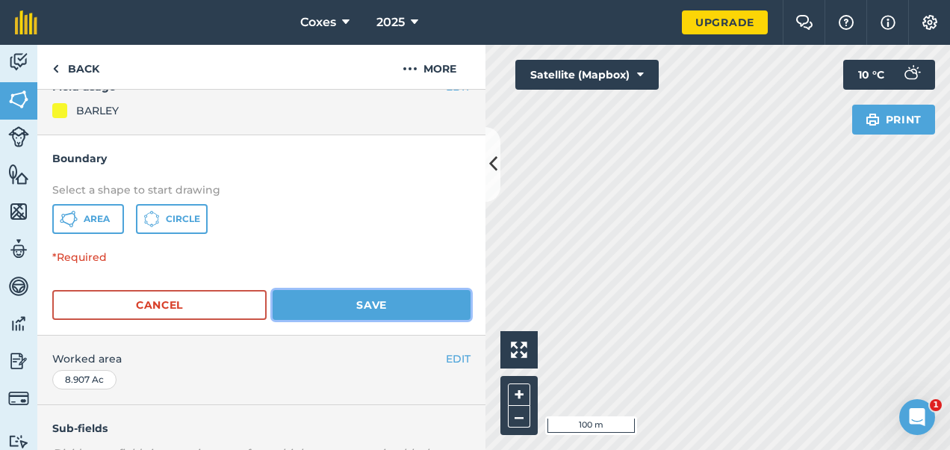
click at [334, 303] on button "Save" at bounding box center [372, 305] width 198 height 30
click at [335, 314] on button "Save" at bounding box center [372, 305] width 198 height 30
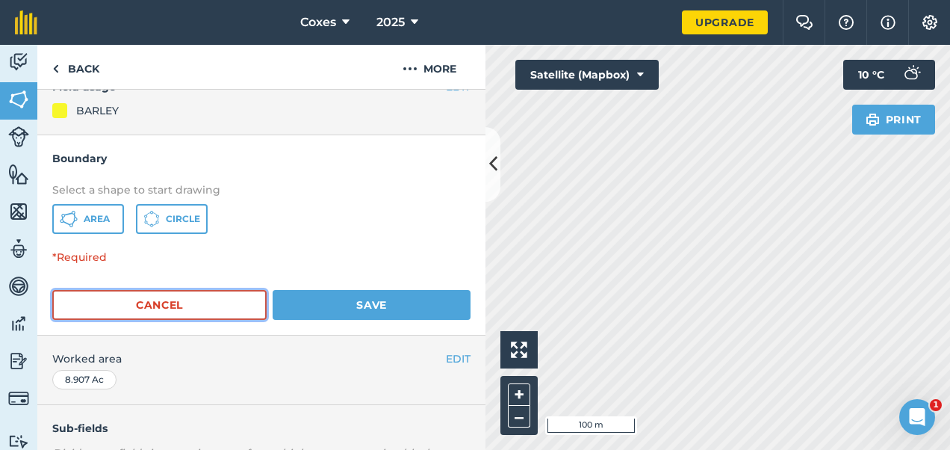
click at [140, 308] on button "Cancel" at bounding box center [159, 305] width 214 height 30
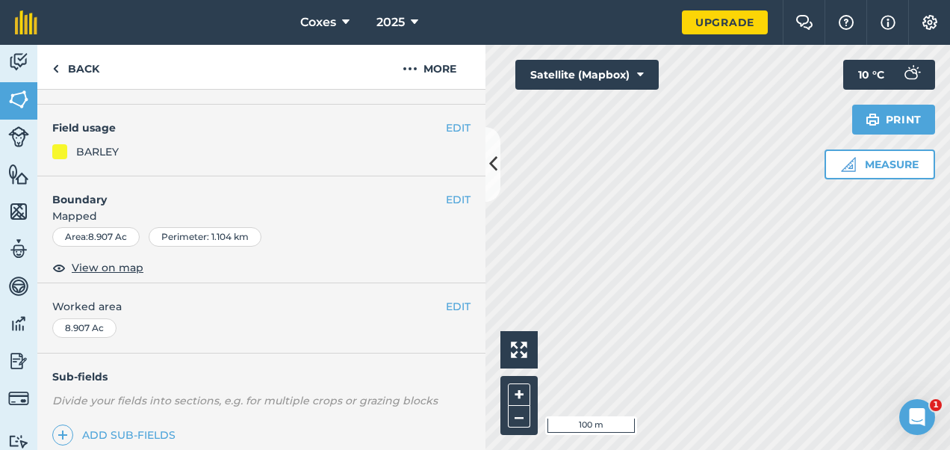
scroll to position [75, 0]
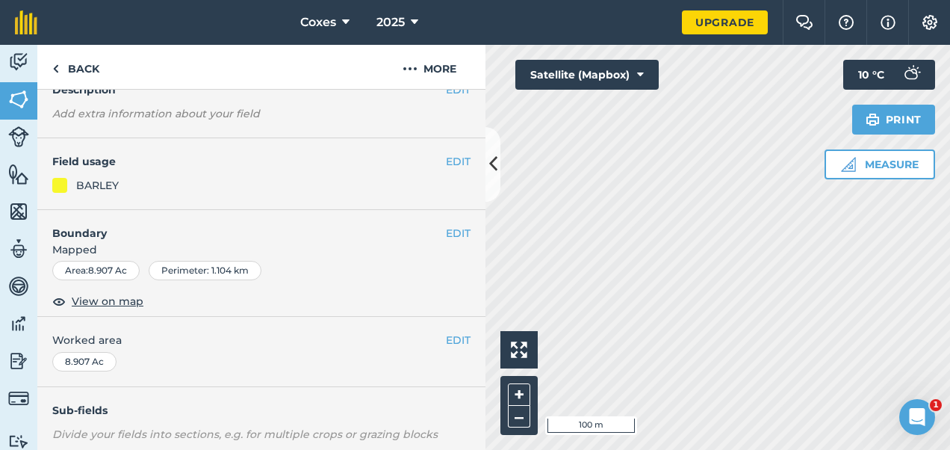
click at [105, 266] on div "Area : 8.907 Ac" at bounding box center [95, 270] width 87 height 19
click at [447, 227] on button "EDIT" at bounding box center [458, 233] width 25 height 16
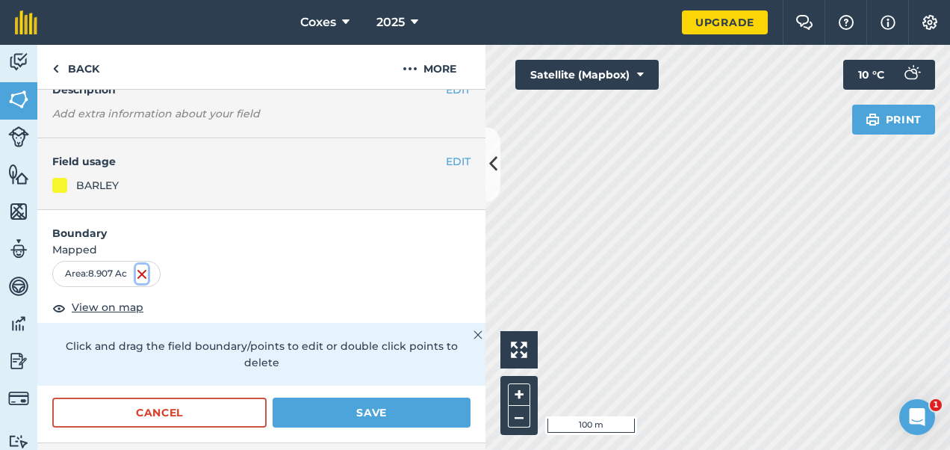
click at [146, 265] on img at bounding box center [142, 274] width 12 height 18
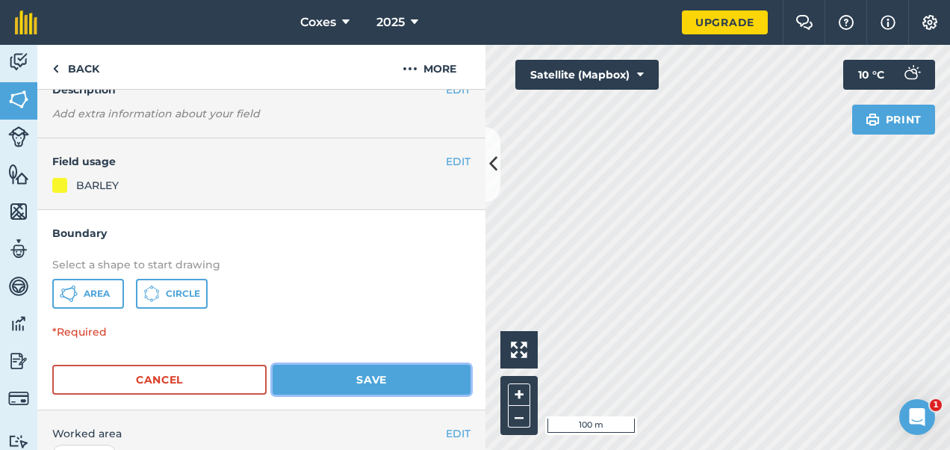
click at [350, 377] on button "Save" at bounding box center [372, 380] width 198 height 30
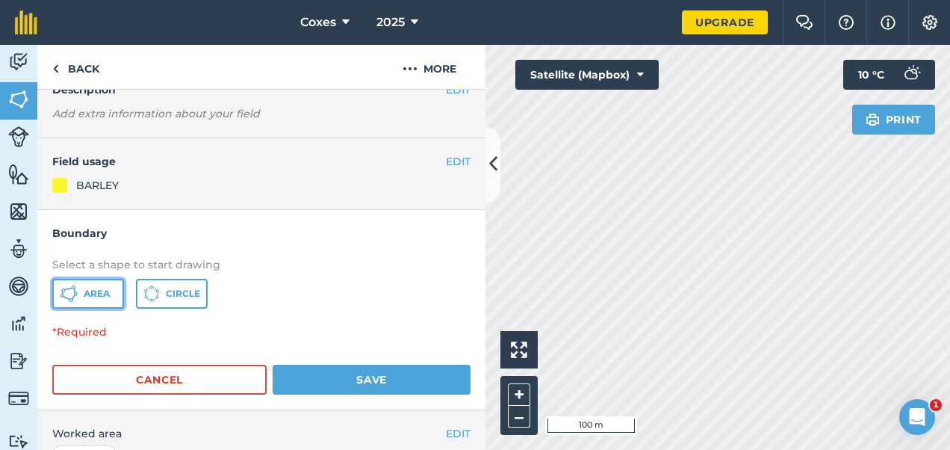
click at [84, 300] on button "Area" at bounding box center [88, 294] width 72 height 30
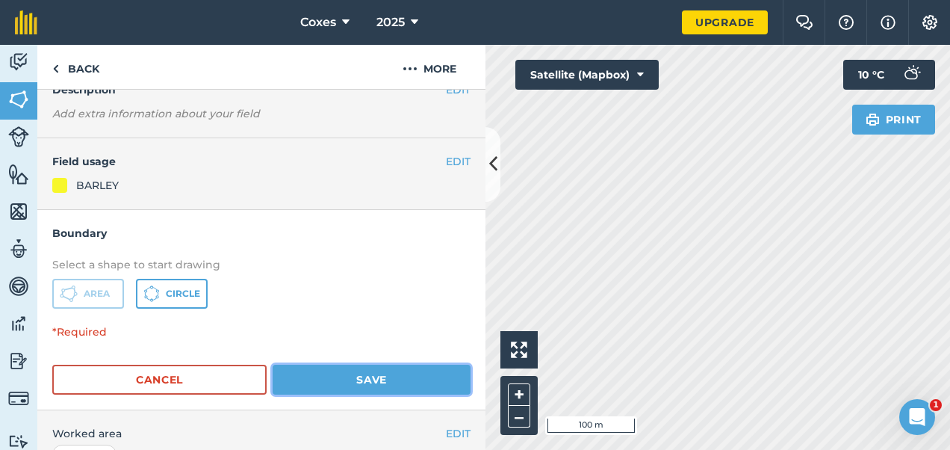
click at [350, 381] on button "Save" at bounding box center [372, 380] width 198 height 30
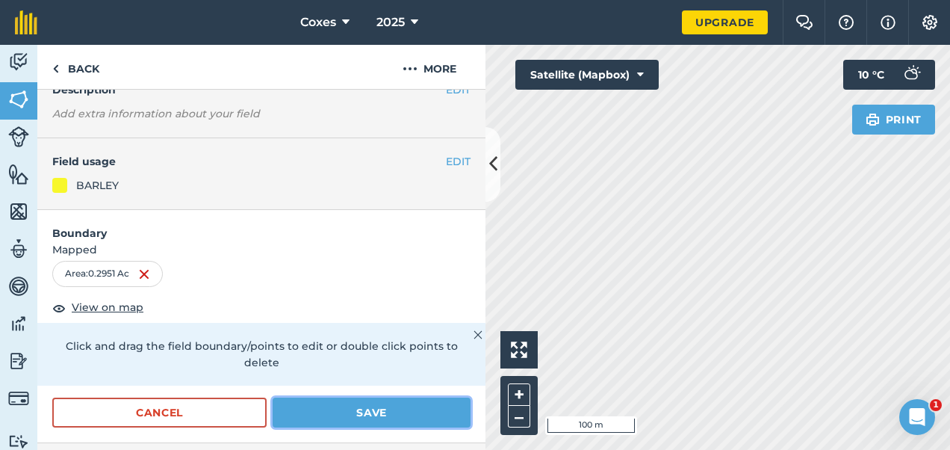
click at [365, 408] on button "Save" at bounding box center [372, 412] width 198 height 30
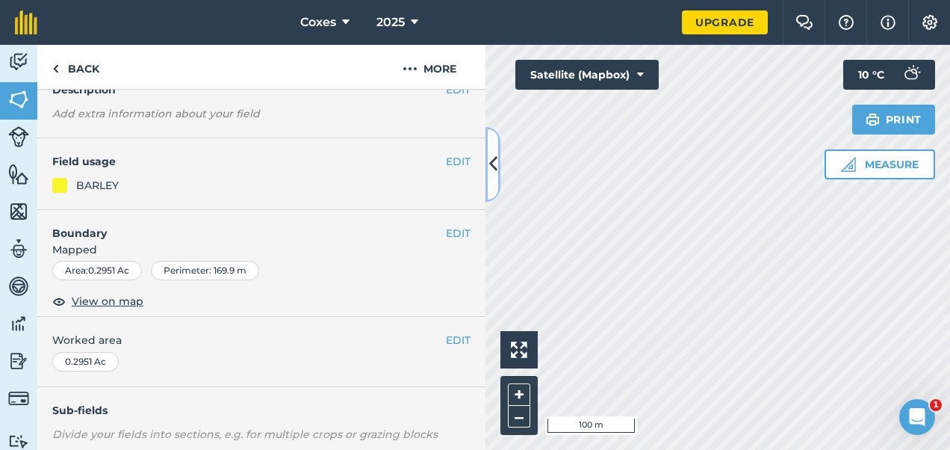
click at [495, 172] on icon at bounding box center [493, 164] width 8 height 26
